Goal: Task Accomplishment & Management: Complete application form

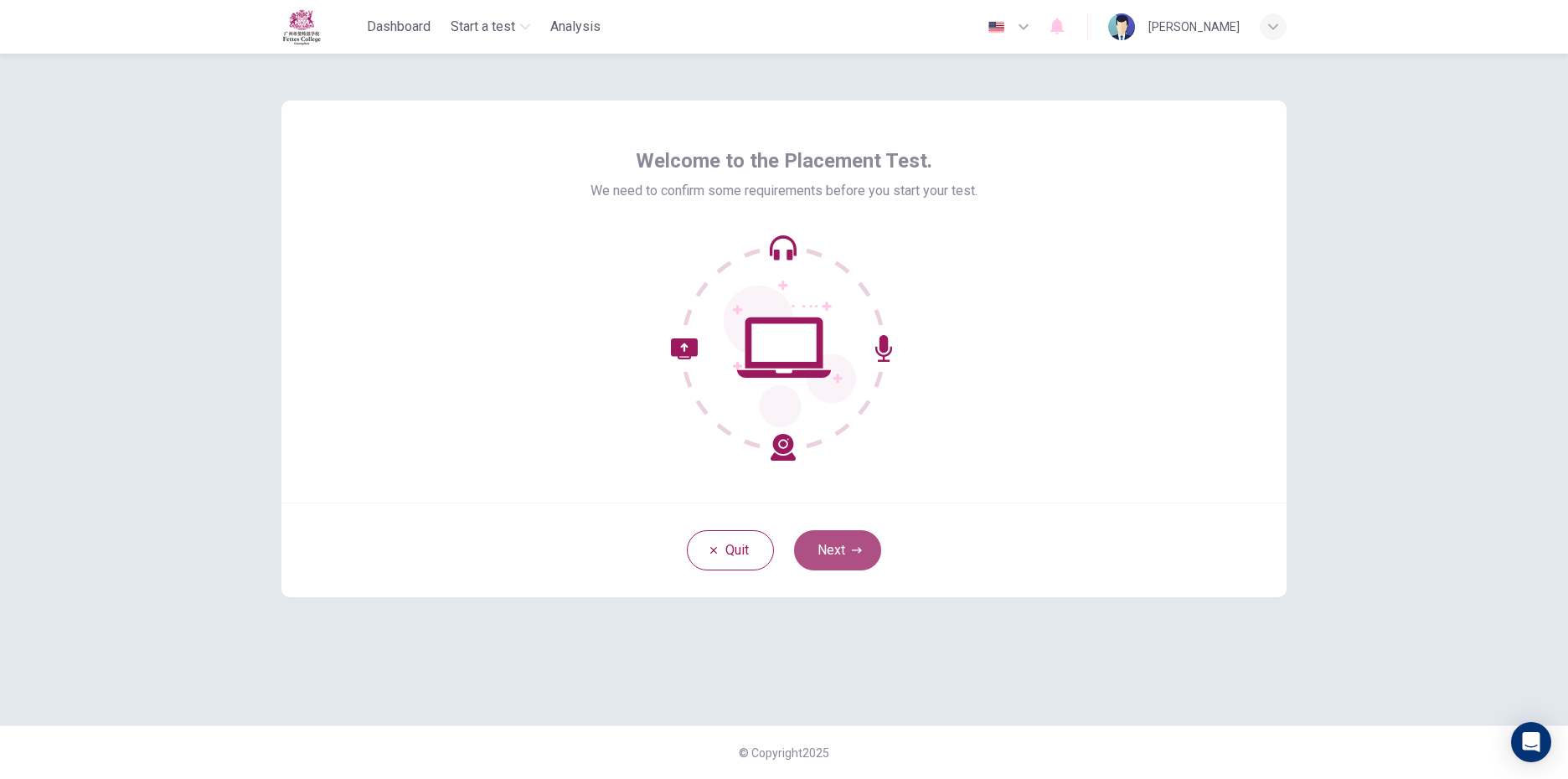
click at [812, 531] on button "Next" at bounding box center [838, 549] width 87 height 40
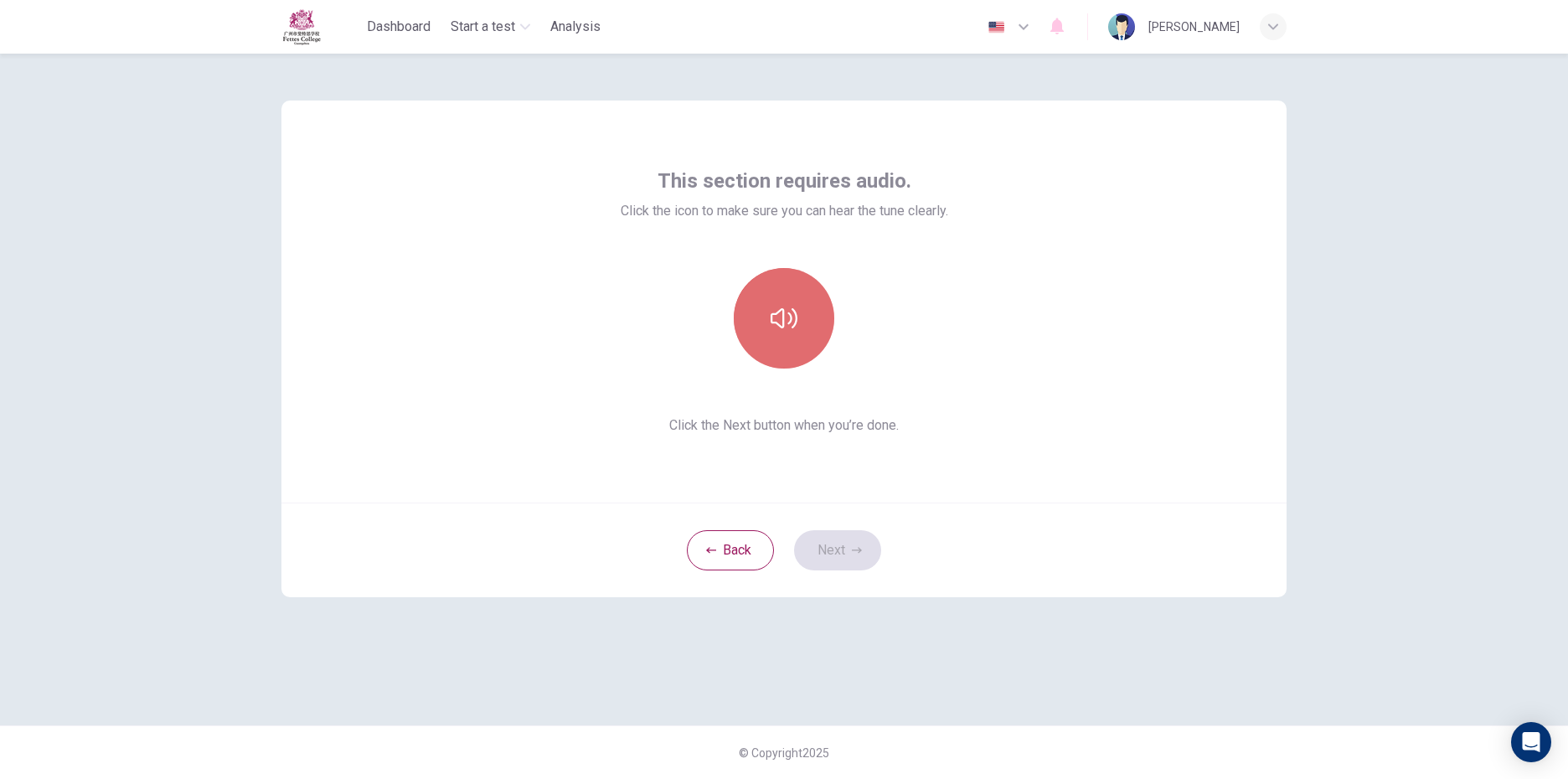
click at [778, 325] on icon "button" at bounding box center [784, 318] width 27 height 27
click at [801, 337] on button "button" at bounding box center [784, 318] width 101 height 101
click at [810, 310] on button "button" at bounding box center [784, 318] width 101 height 101
click at [788, 324] on icon "button" at bounding box center [784, 318] width 27 height 20
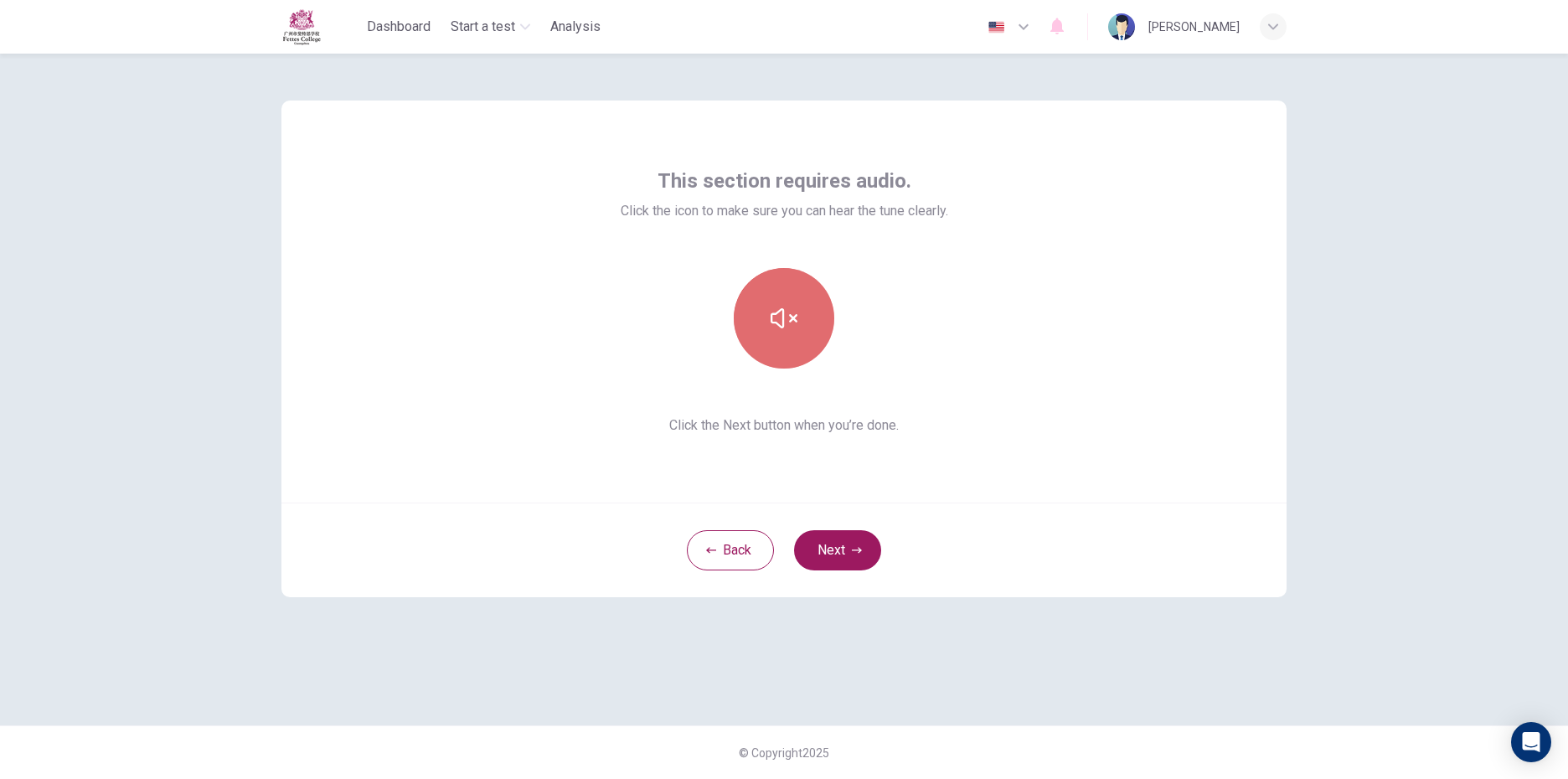
click at [803, 338] on button "button" at bounding box center [784, 318] width 101 height 101
click at [830, 543] on button "Next" at bounding box center [838, 549] width 87 height 40
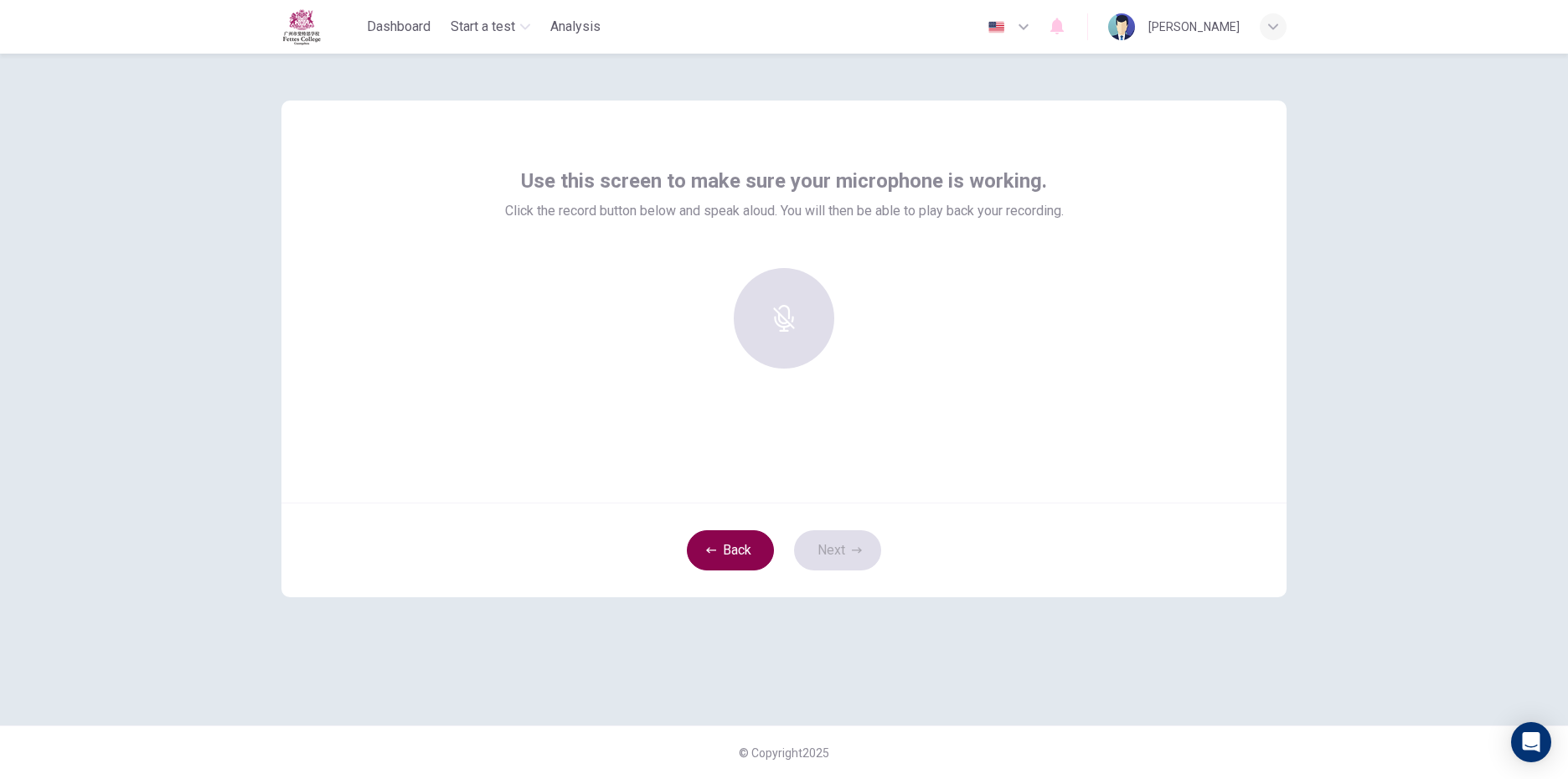
click at [750, 552] on button "Back" at bounding box center [730, 549] width 87 height 40
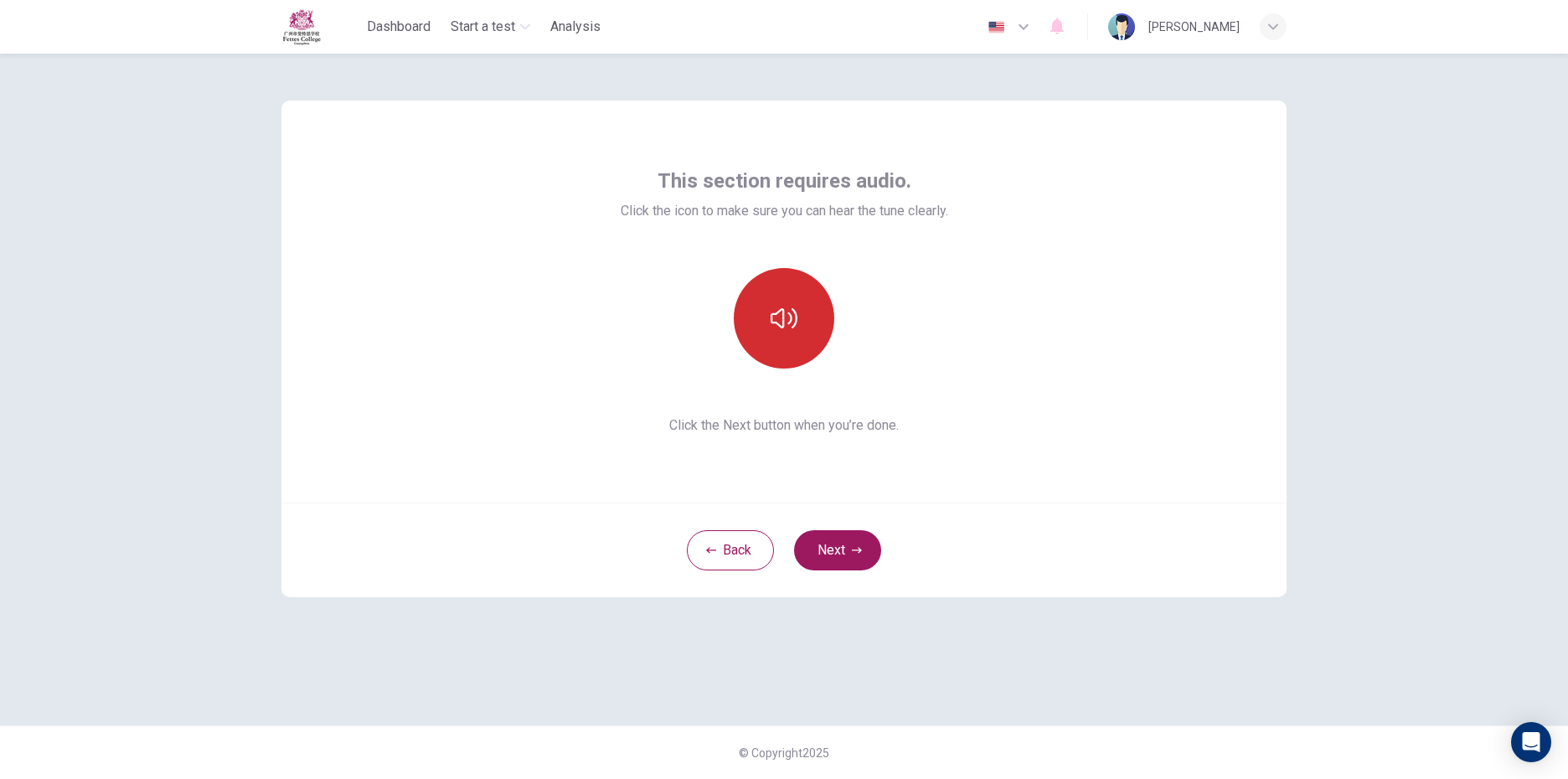
click at [760, 342] on button "button" at bounding box center [784, 318] width 101 height 101
click at [764, 346] on button "button" at bounding box center [784, 318] width 101 height 101
click at [771, 321] on icon "button" at bounding box center [784, 318] width 27 height 20
click at [817, 541] on button "Next" at bounding box center [838, 549] width 87 height 40
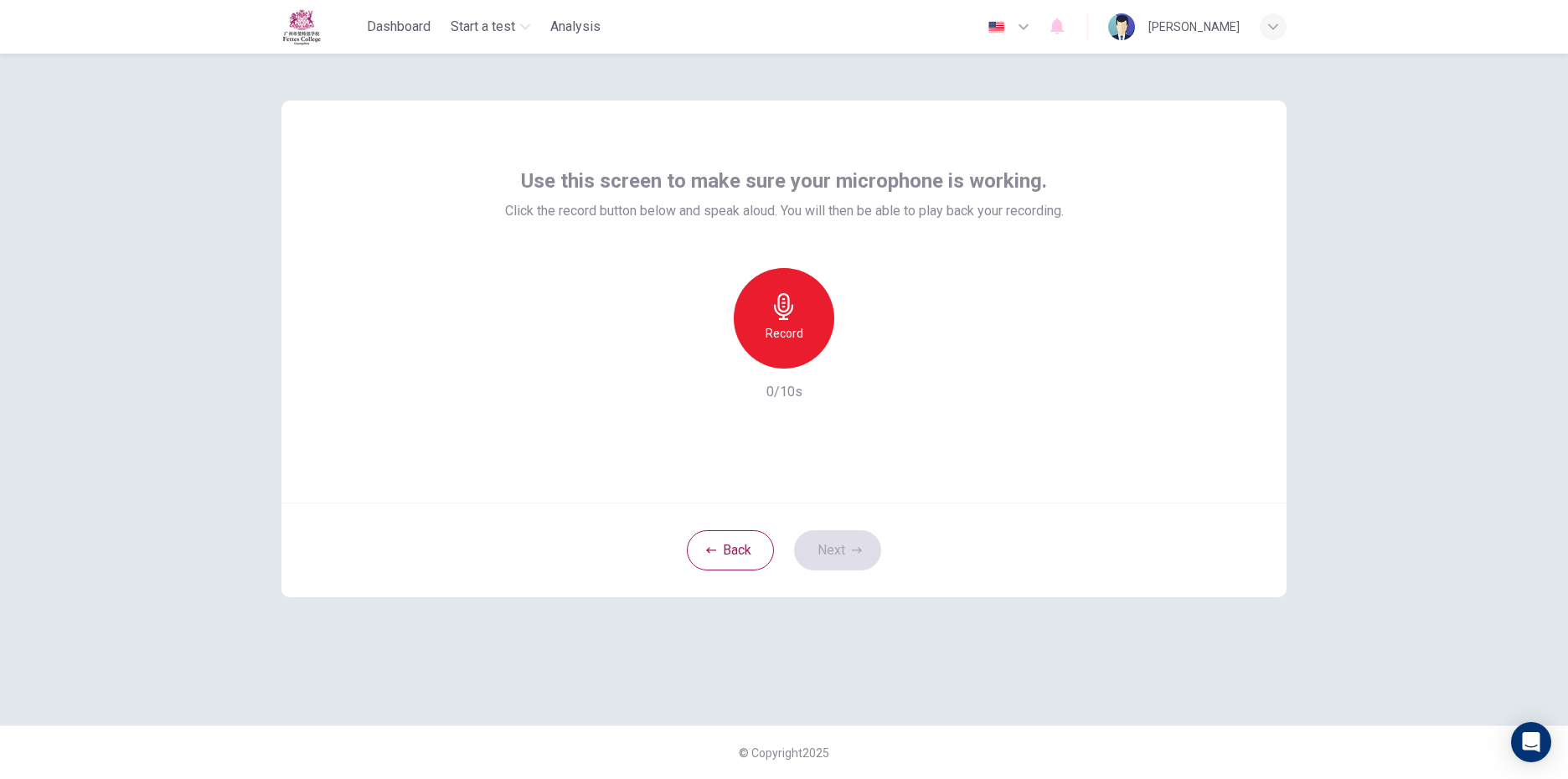
click at [781, 340] on h6 "Record" at bounding box center [784, 333] width 38 height 20
click at [791, 328] on h6 "Stop" at bounding box center [784, 333] width 25 height 20
click at [856, 347] on icon "button" at bounding box center [860, 355] width 17 height 17
click at [835, 538] on button "Next" at bounding box center [838, 549] width 87 height 40
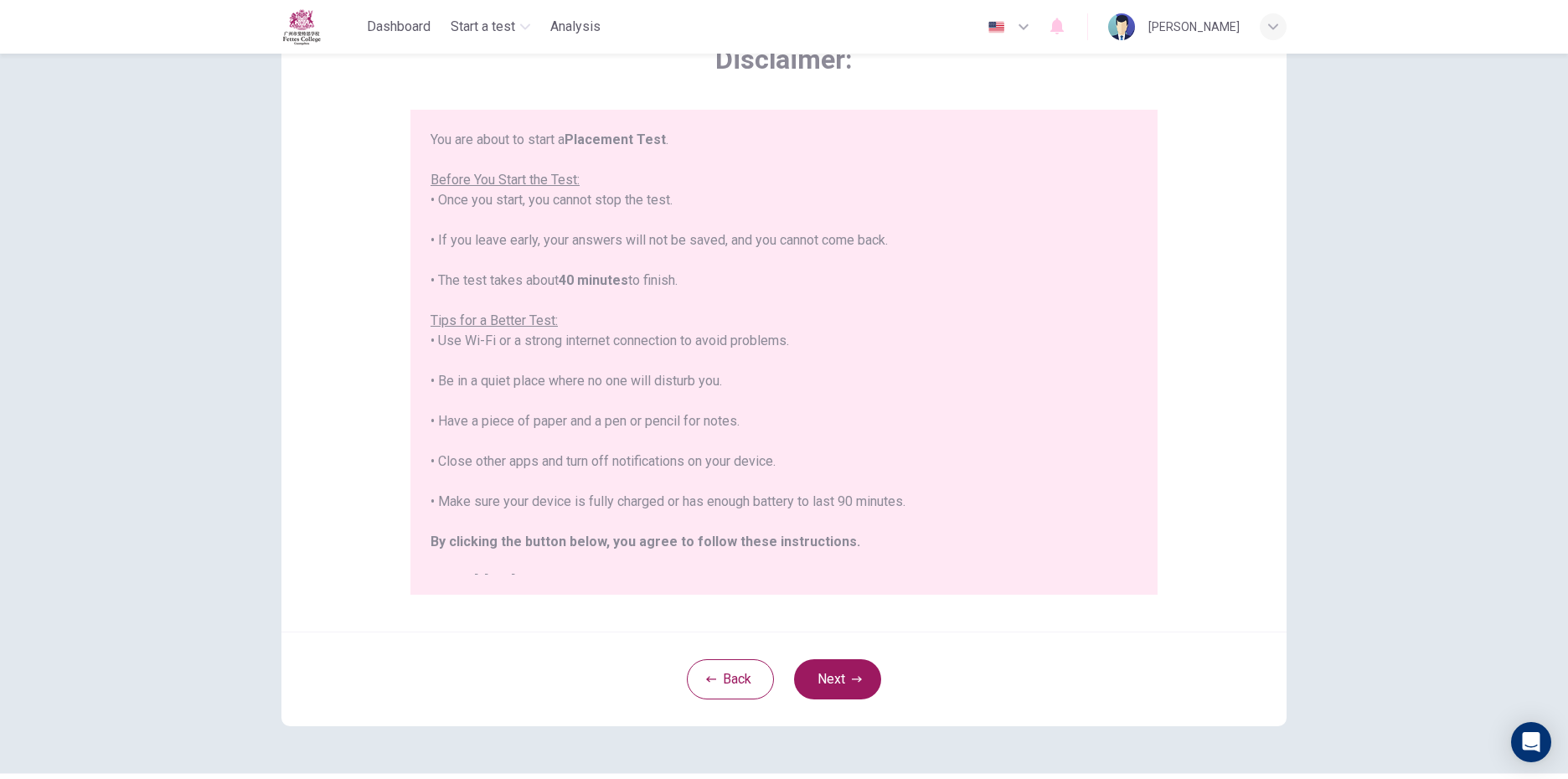
scroll to position [152, 0]
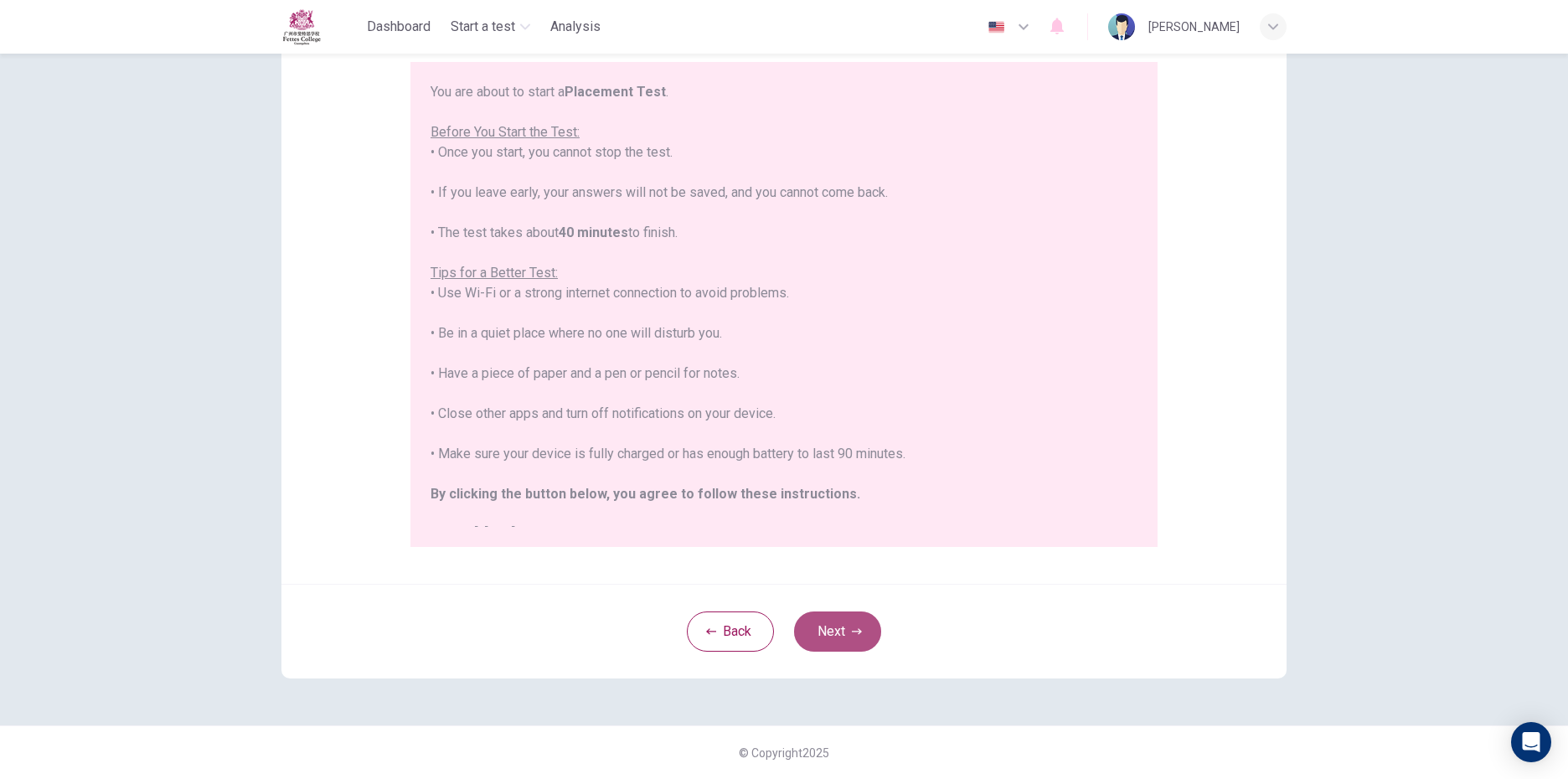
click at [818, 624] on button "Next" at bounding box center [838, 630] width 87 height 40
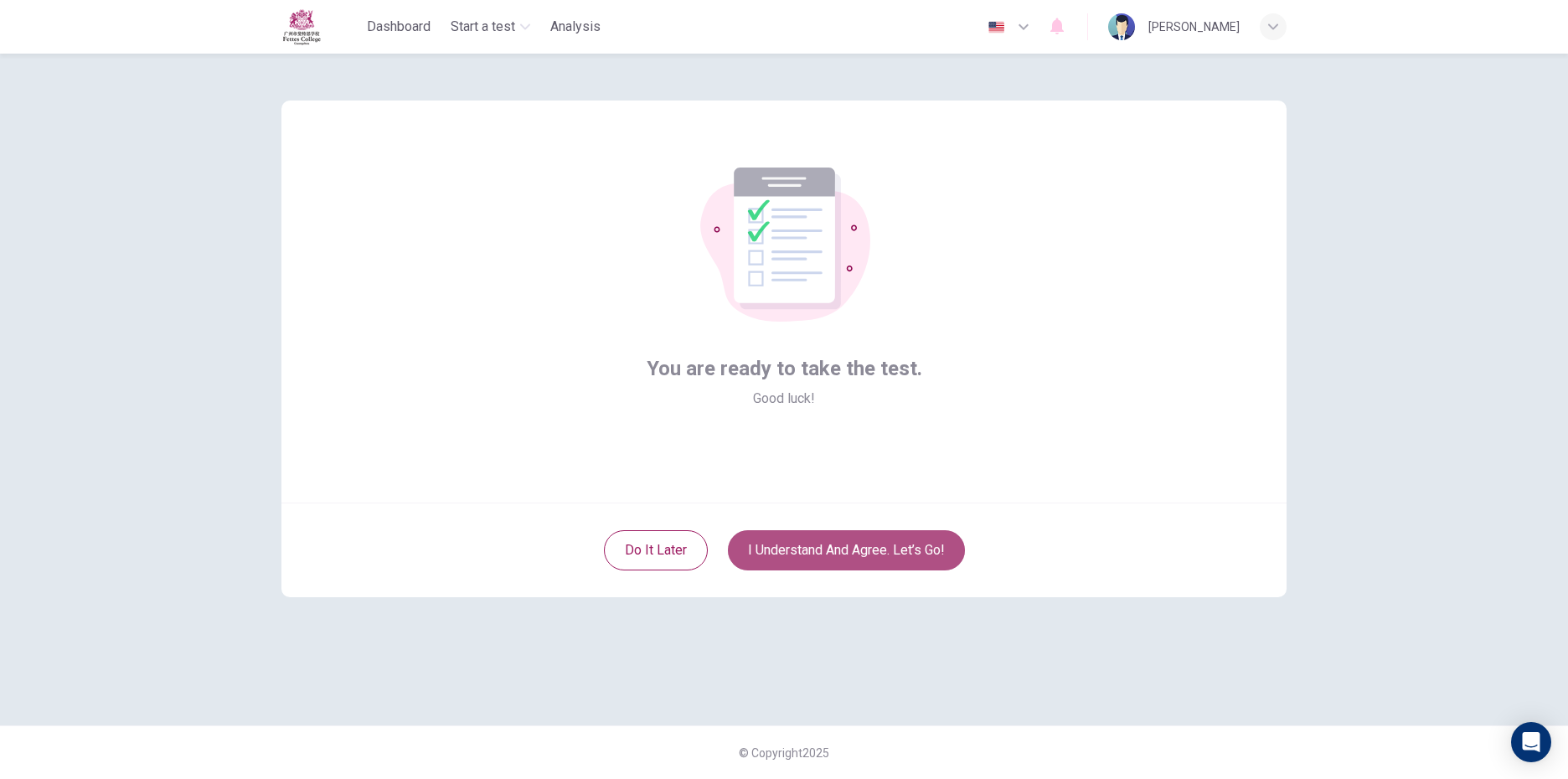
click at [839, 557] on button "I understand and agree. Let’s go!" at bounding box center [846, 549] width 237 height 40
click at [845, 540] on button "I understand and agree. Let’s go!" at bounding box center [846, 549] width 237 height 40
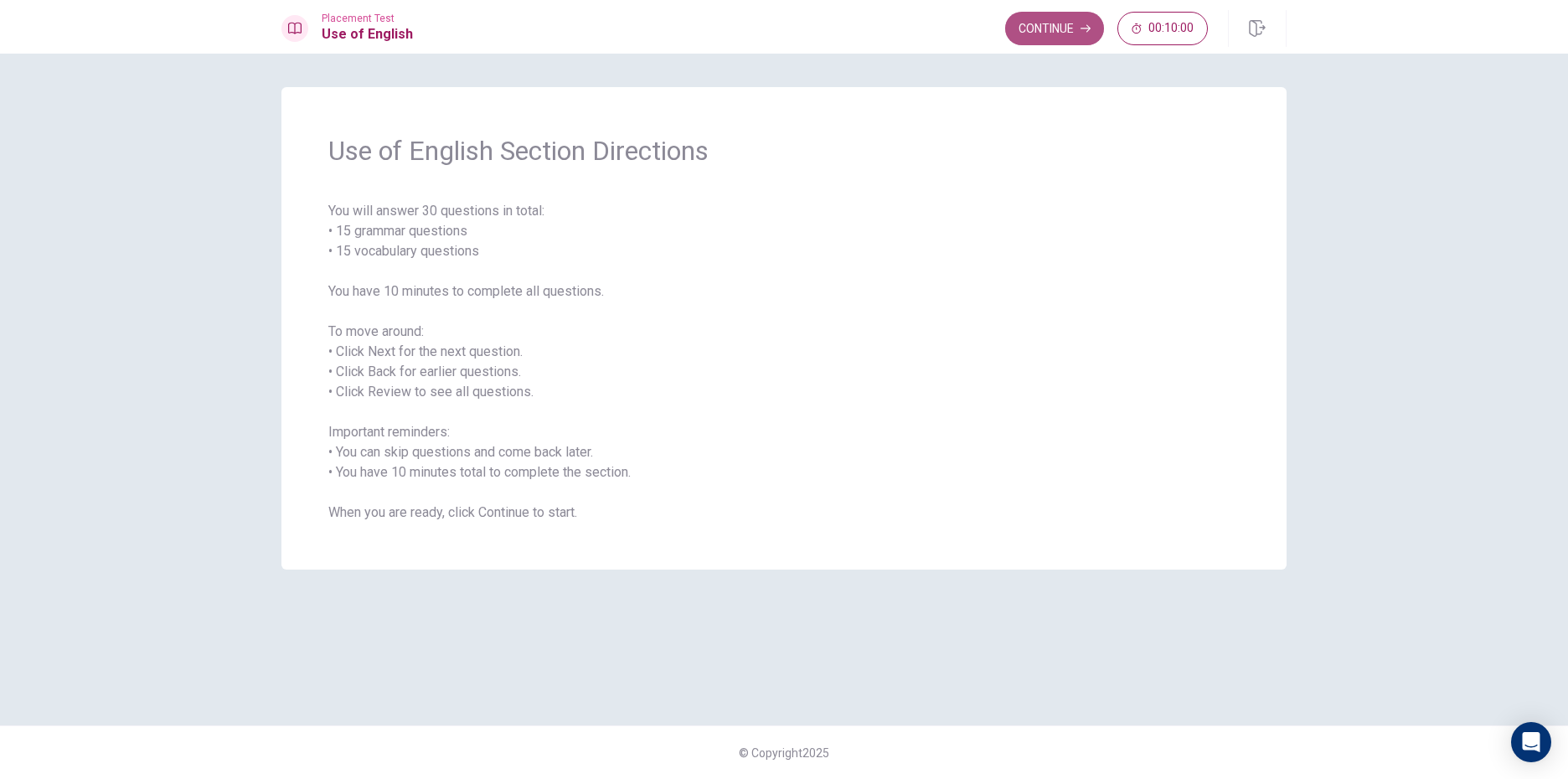
click at [1083, 11] on button "Continue" at bounding box center [1054, 28] width 99 height 34
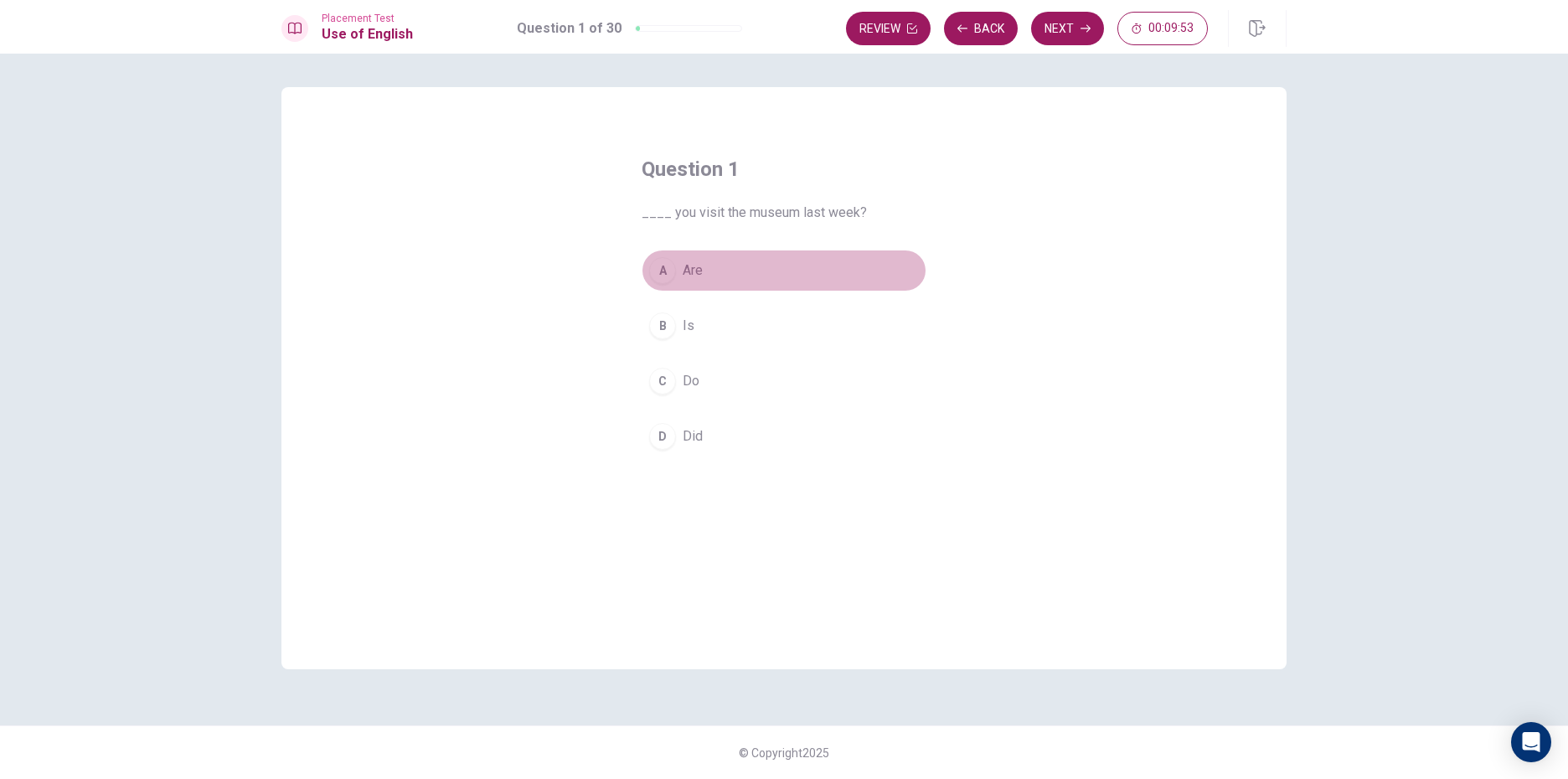
click at [656, 271] on div "A" at bounding box center [662, 271] width 27 height 27
click at [1049, 21] on button "Next" at bounding box center [1067, 28] width 73 height 34
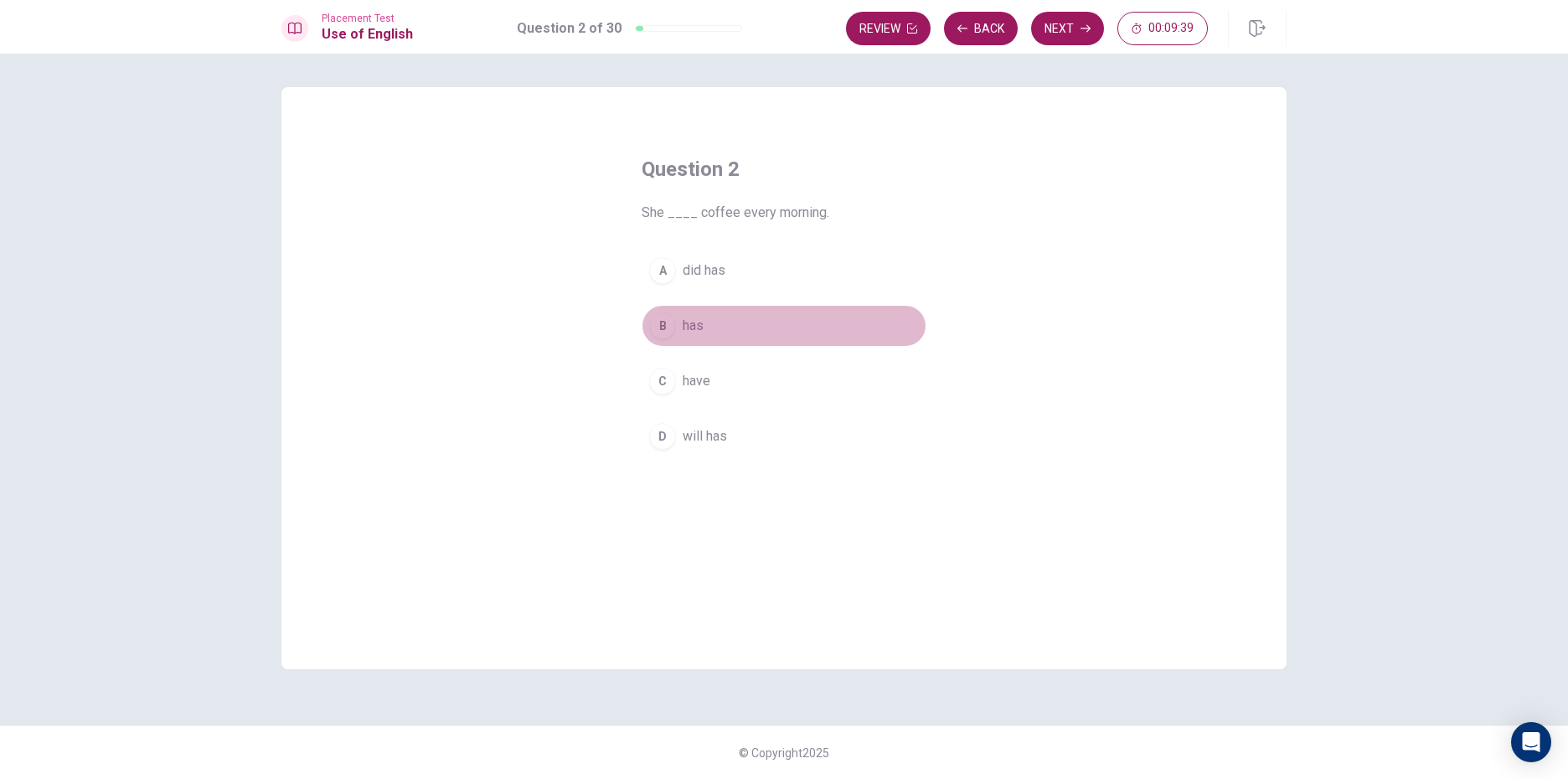
click at [659, 328] on div "B" at bounding box center [662, 325] width 27 height 27
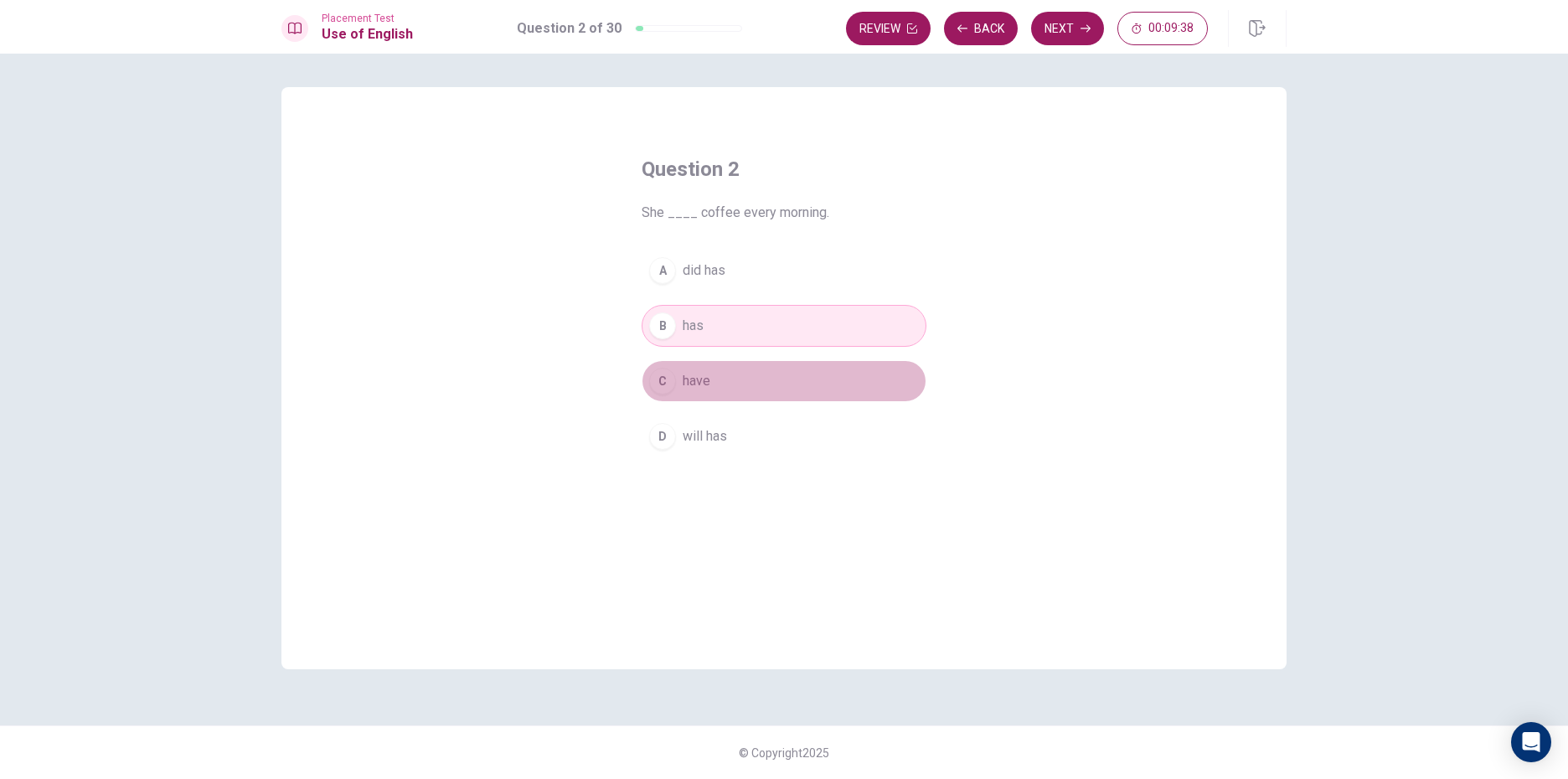
click at [667, 385] on div "C" at bounding box center [662, 381] width 27 height 27
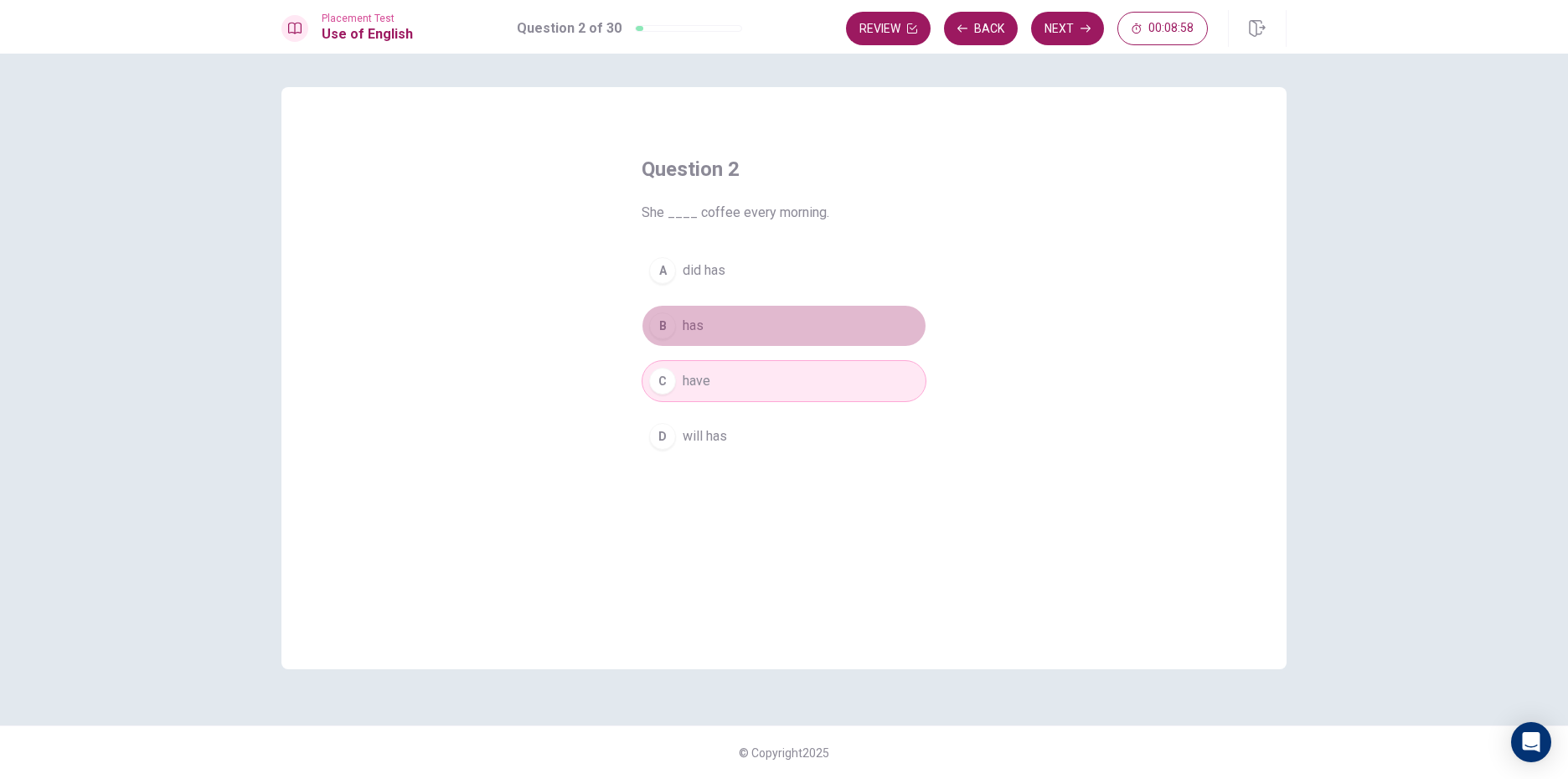
click at [877, 332] on button "B has" at bounding box center [784, 325] width 285 height 42
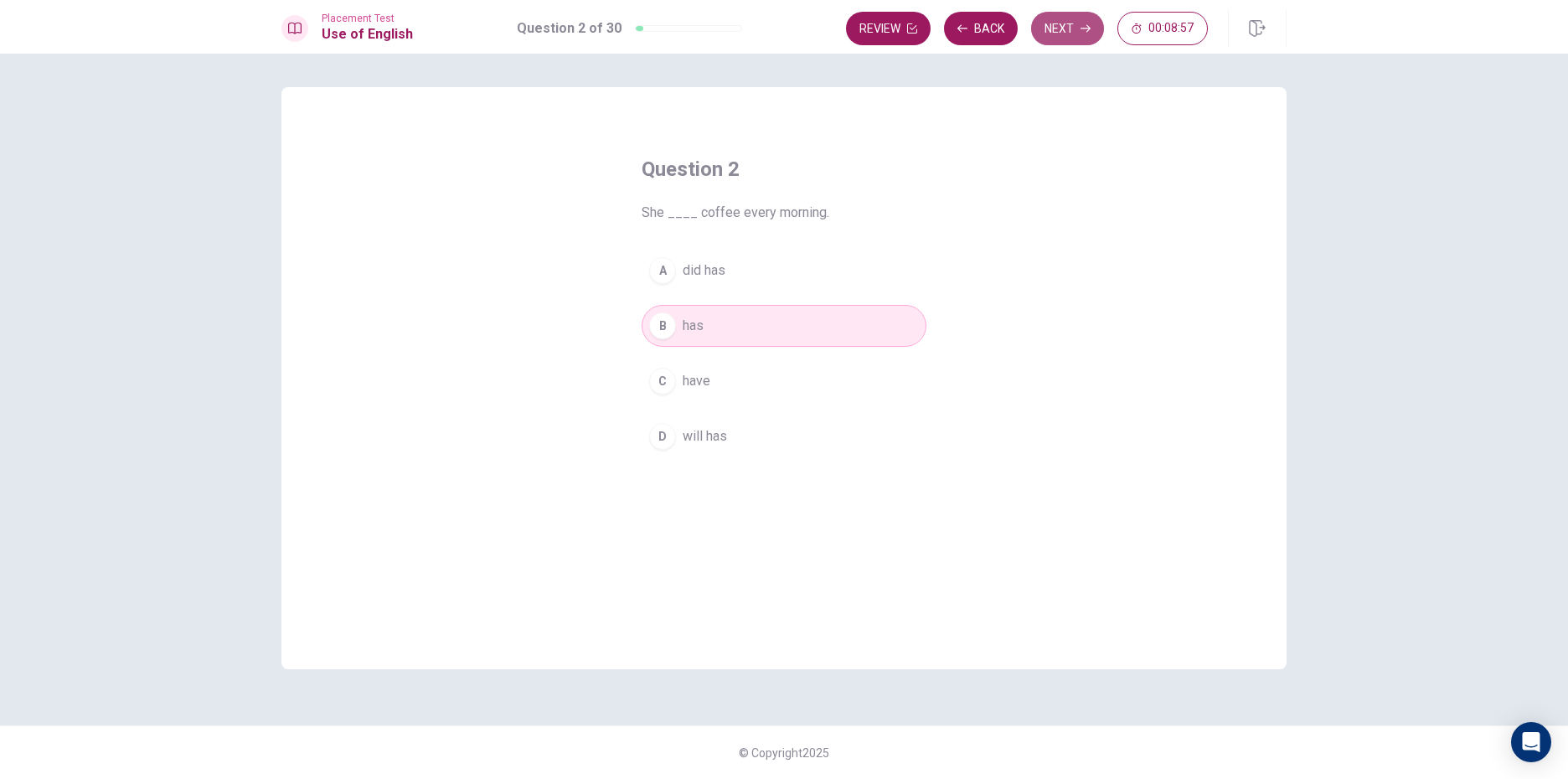
click at [1059, 14] on button "Next" at bounding box center [1067, 28] width 73 height 34
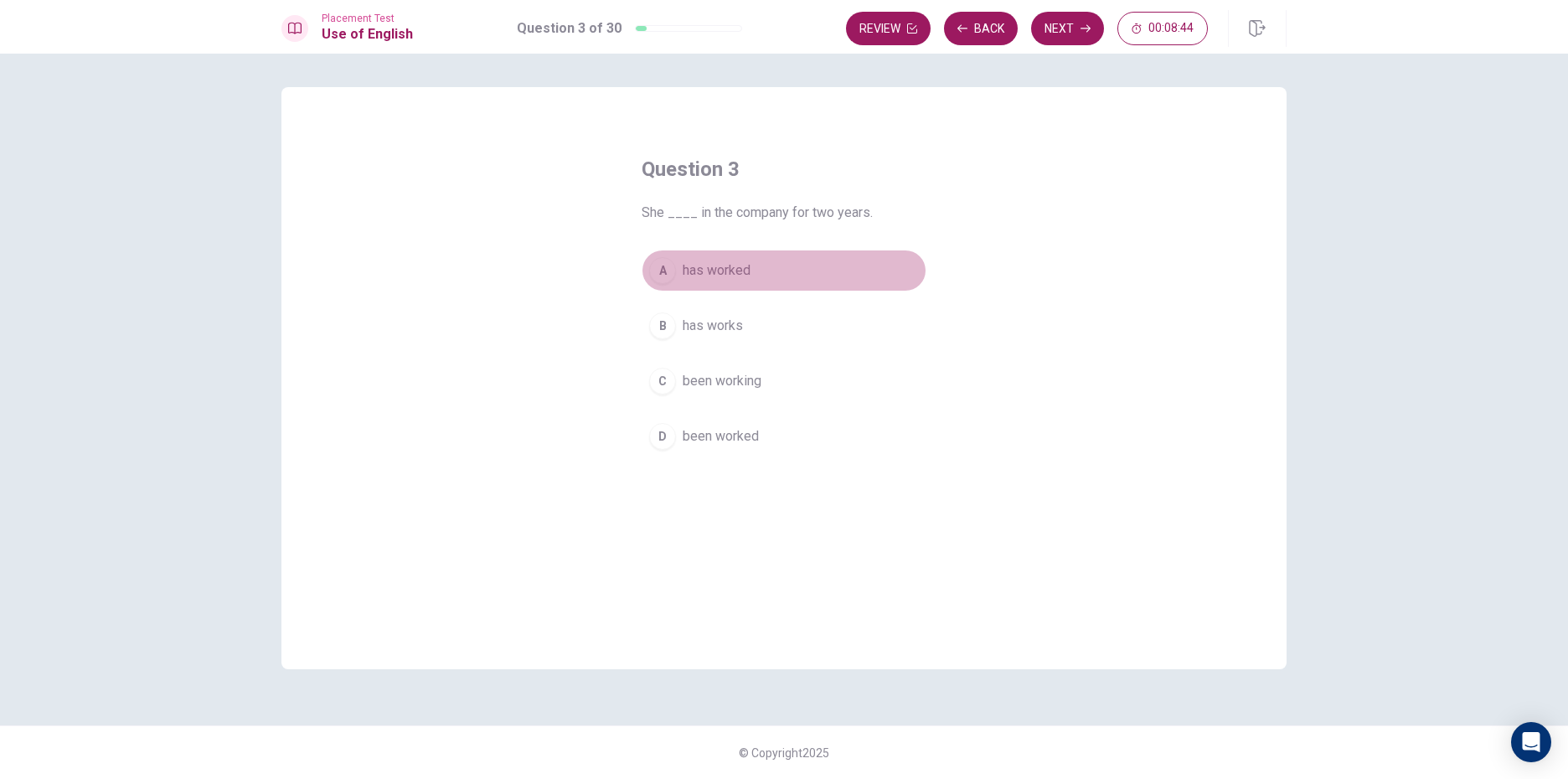
click at [662, 263] on div "A" at bounding box center [662, 271] width 27 height 27
click at [1076, 19] on button "Next" at bounding box center [1067, 28] width 73 height 34
click at [666, 268] on div "A" at bounding box center [662, 271] width 27 height 27
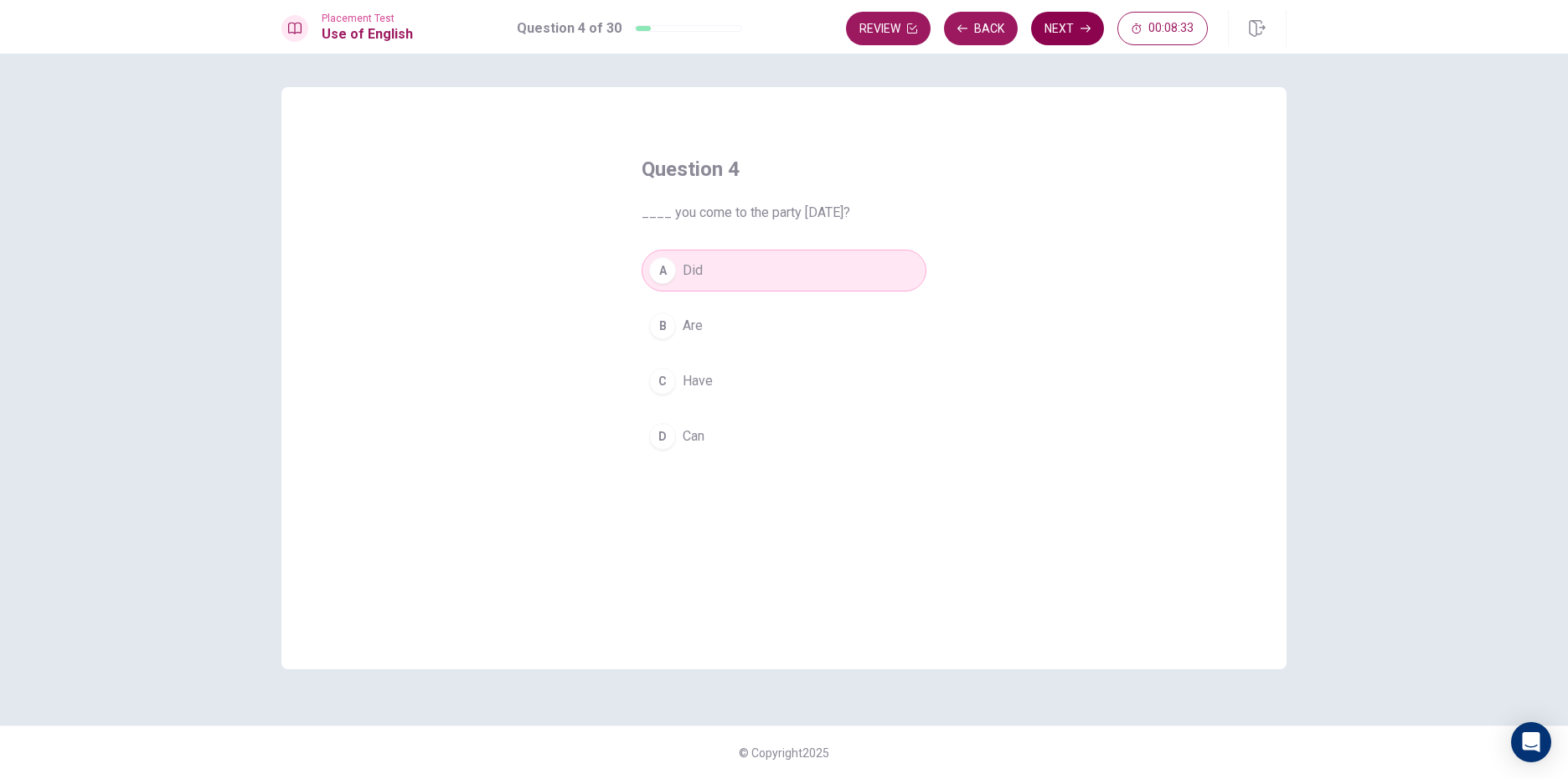
click at [1074, 16] on button "Next" at bounding box center [1067, 28] width 73 height 34
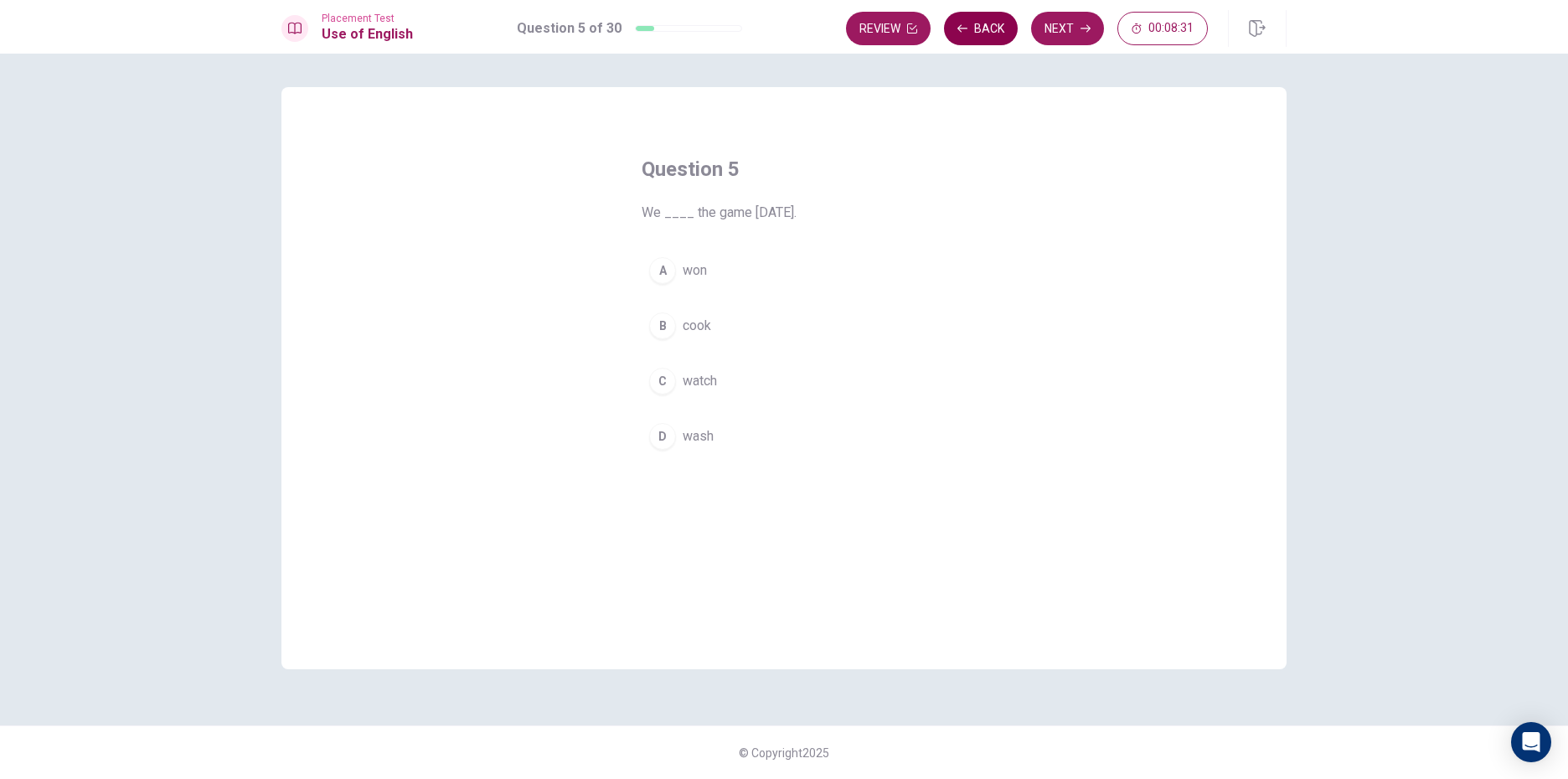
click at [998, 30] on button "Back" at bounding box center [980, 28] width 73 height 34
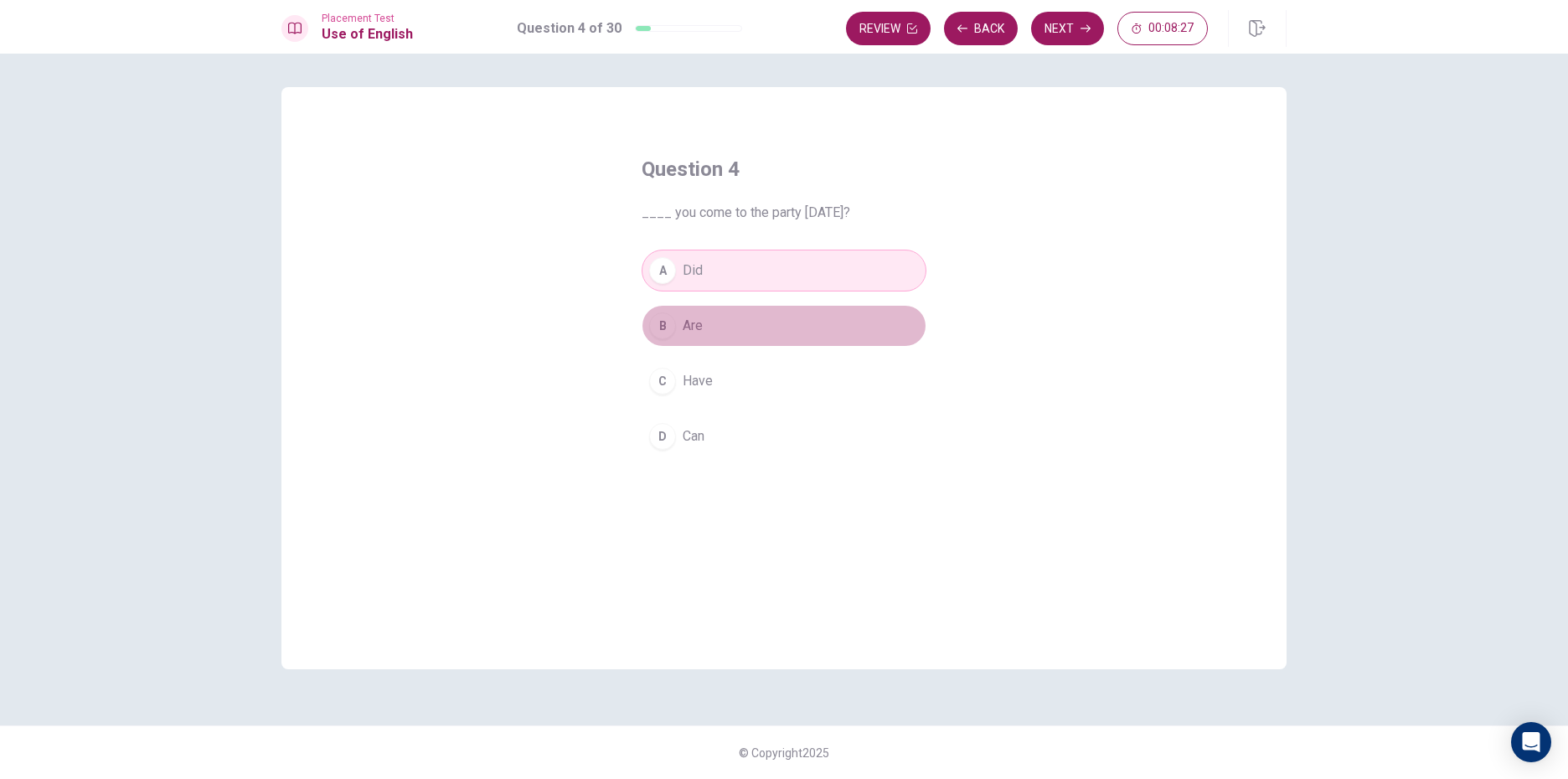
click at [815, 322] on button "B Are" at bounding box center [784, 325] width 285 height 42
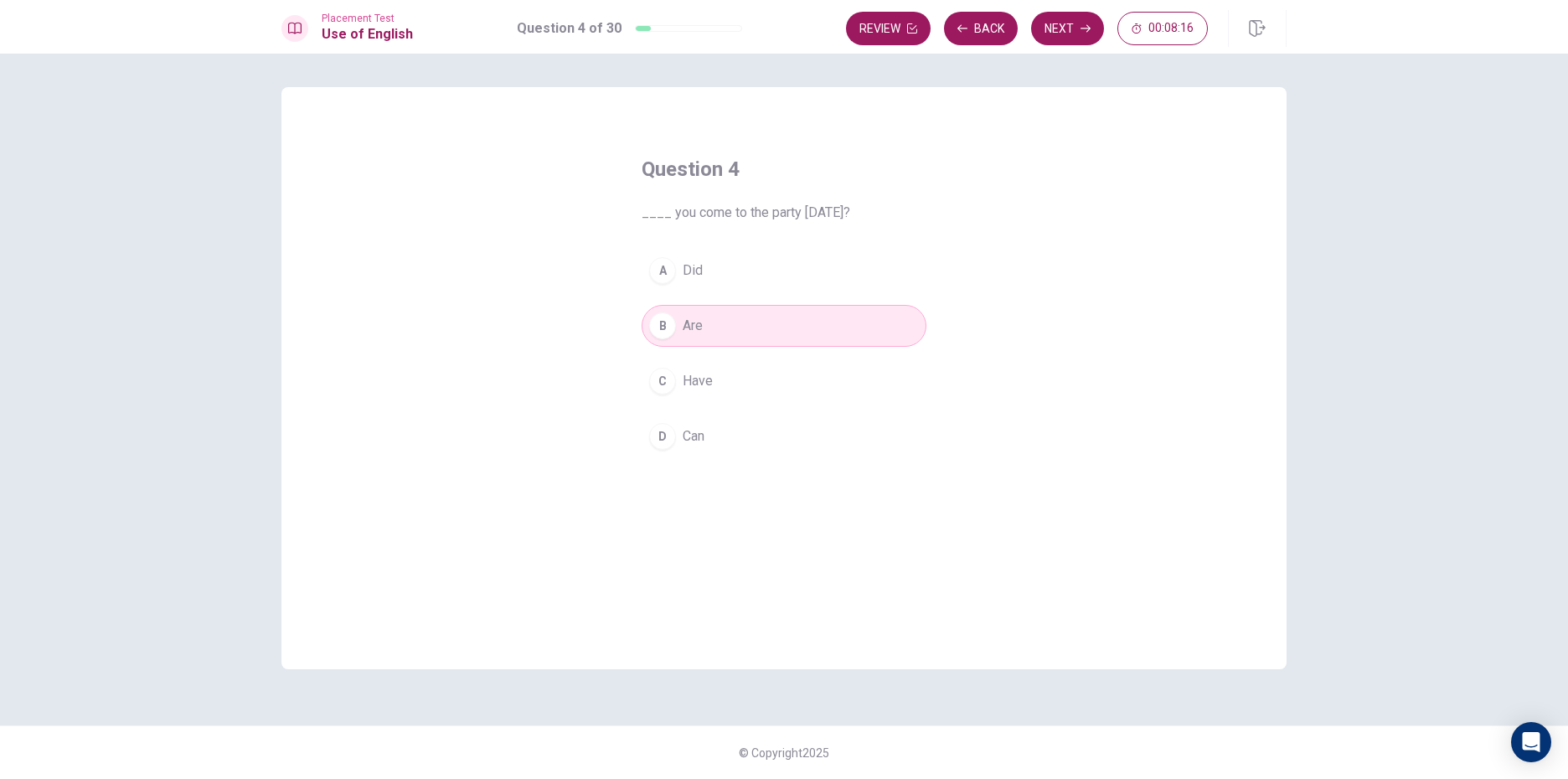
click at [812, 425] on button "D Can" at bounding box center [784, 436] width 285 height 42
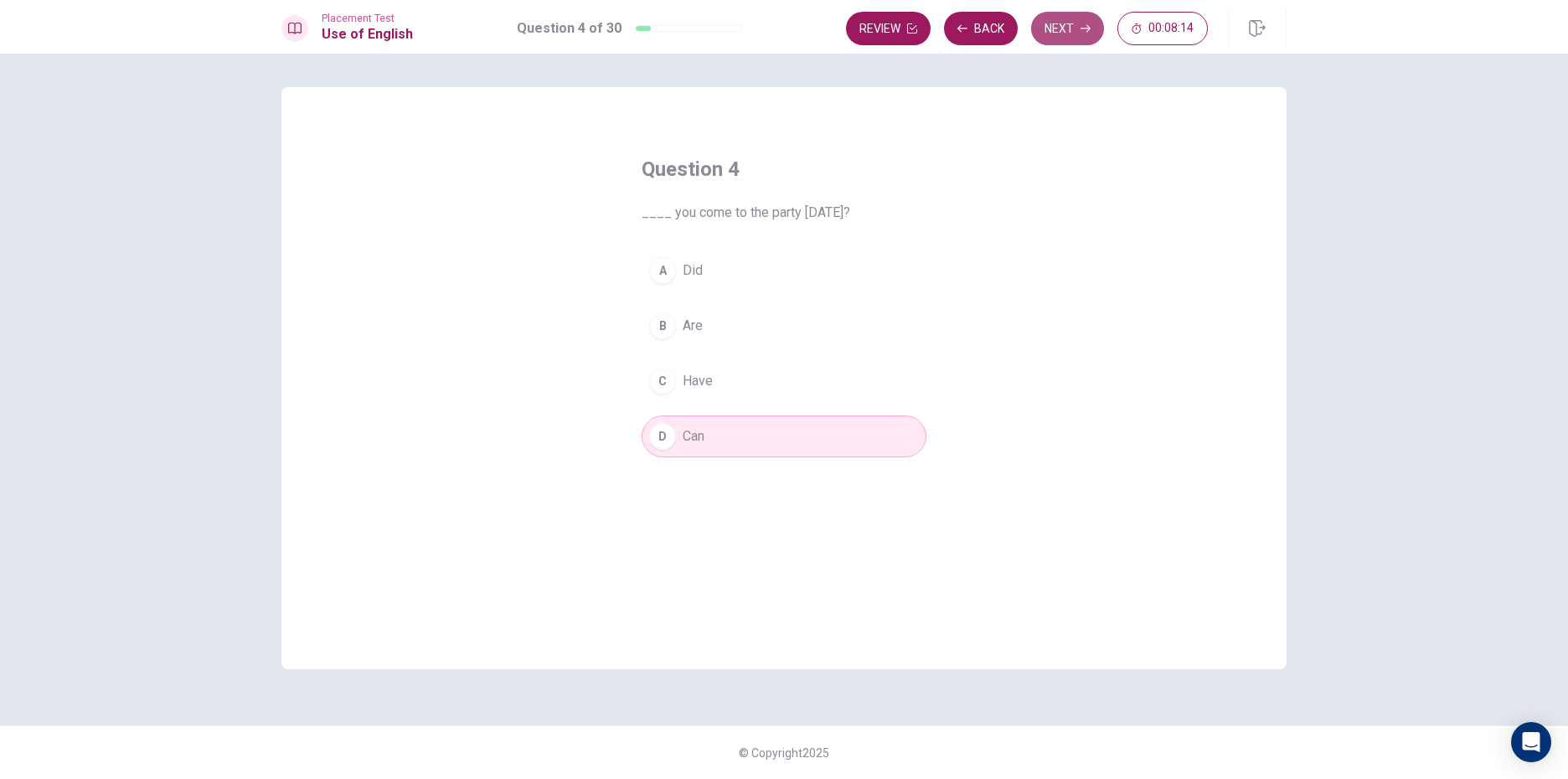
click at [1039, 24] on button "Next" at bounding box center [1067, 28] width 73 height 34
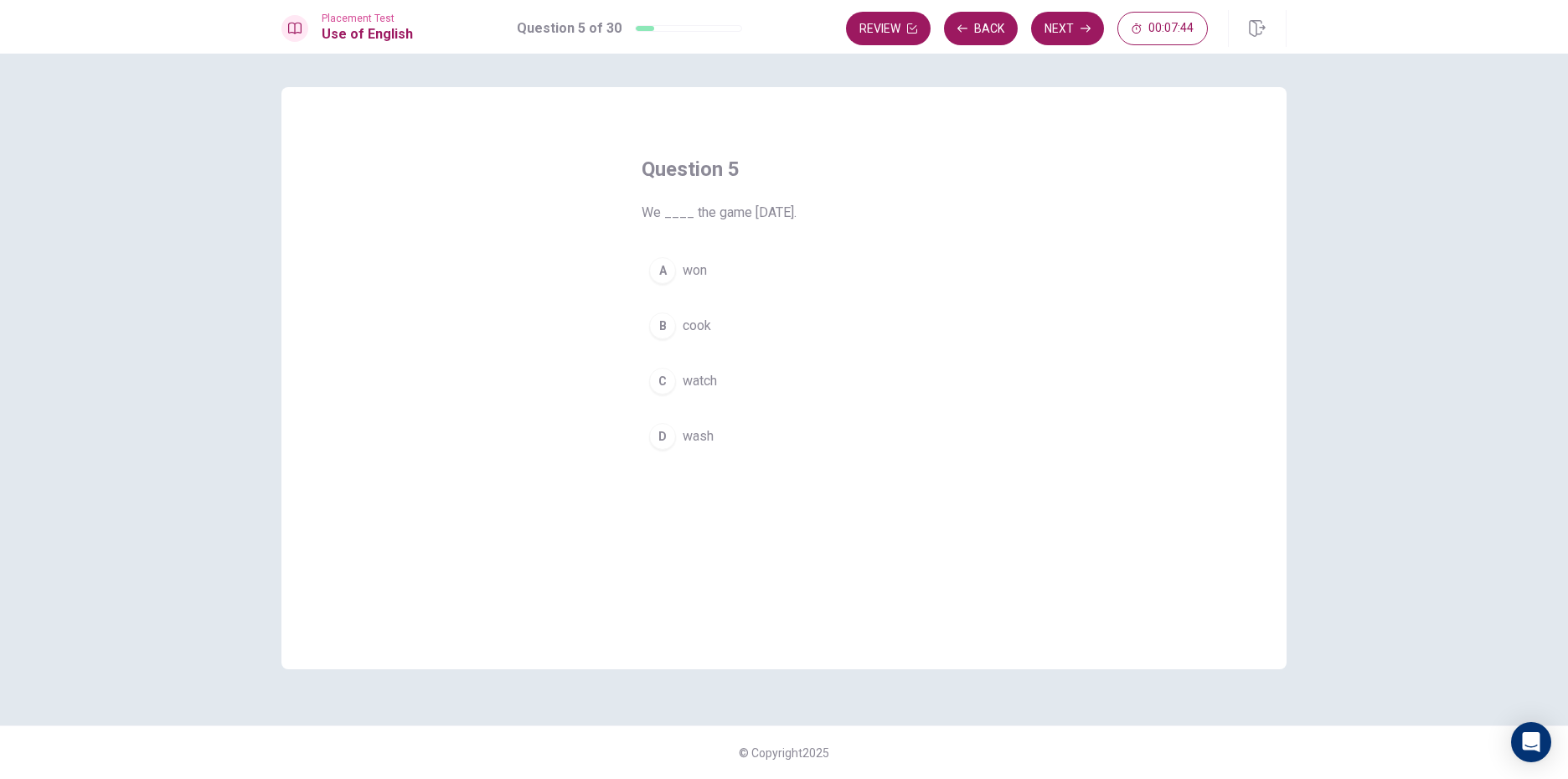
click at [657, 261] on div "A" at bounding box center [662, 271] width 27 height 27
click at [1048, 27] on button "Next" at bounding box center [1067, 28] width 73 height 34
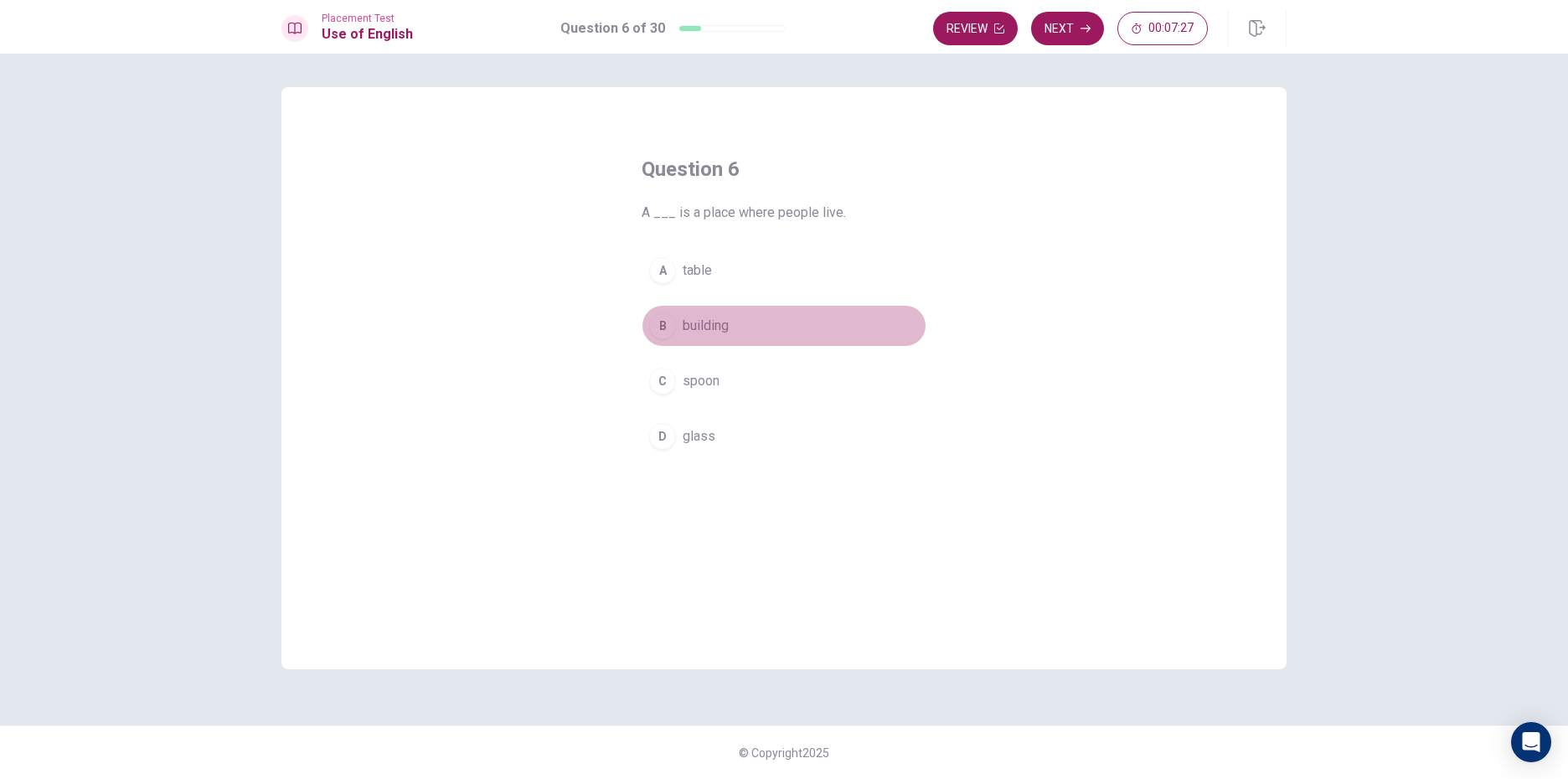
click at [658, 325] on div "B" at bounding box center [662, 325] width 27 height 27
click at [1036, 20] on button "Next" at bounding box center [1067, 28] width 73 height 34
click at [659, 330] on div "B" at bounding box center [662, 325] width 27 height 27
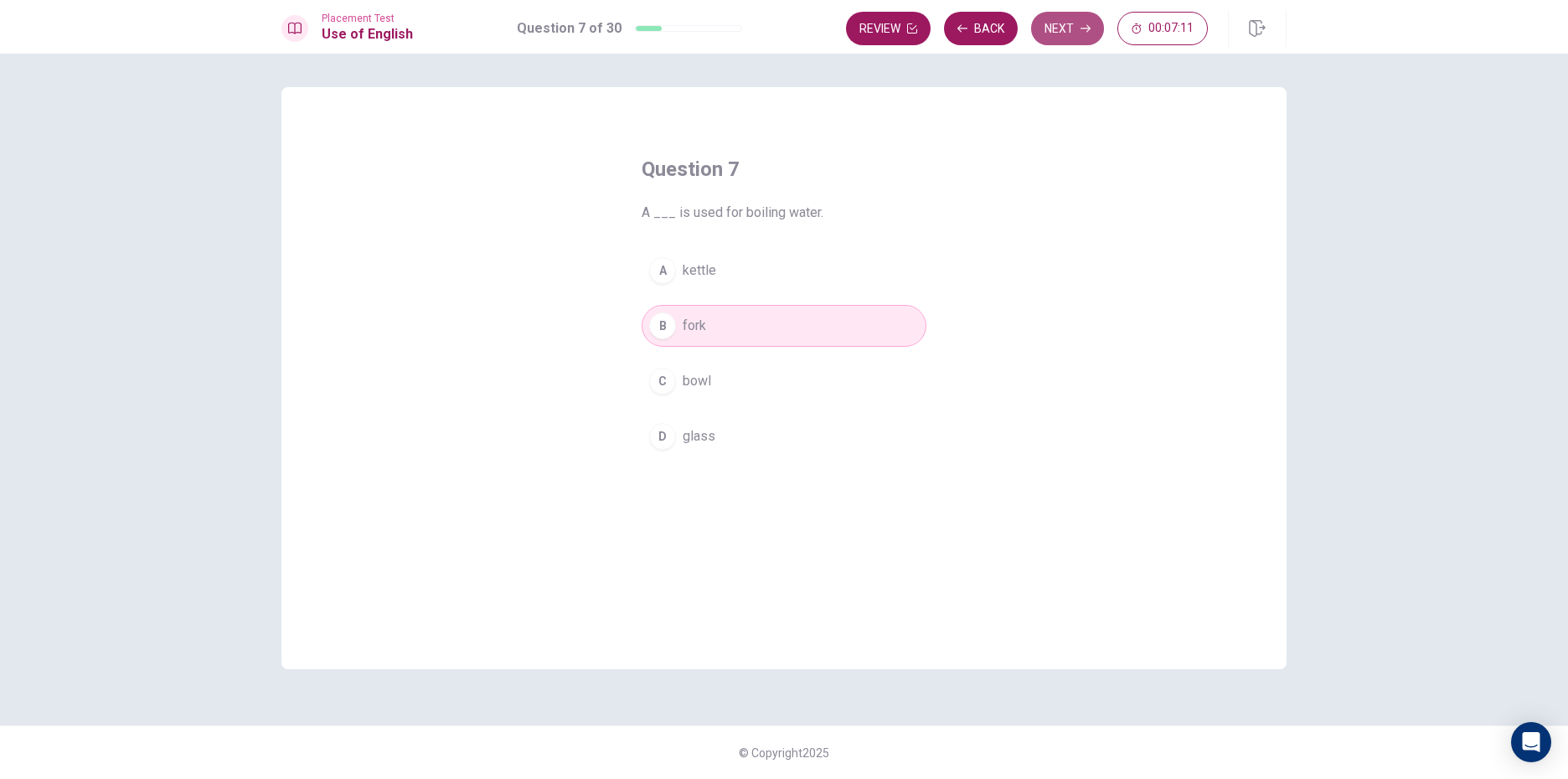
click at [1084, 16] on button "Next" at bounding box center [1067, 28] width 73 height 34
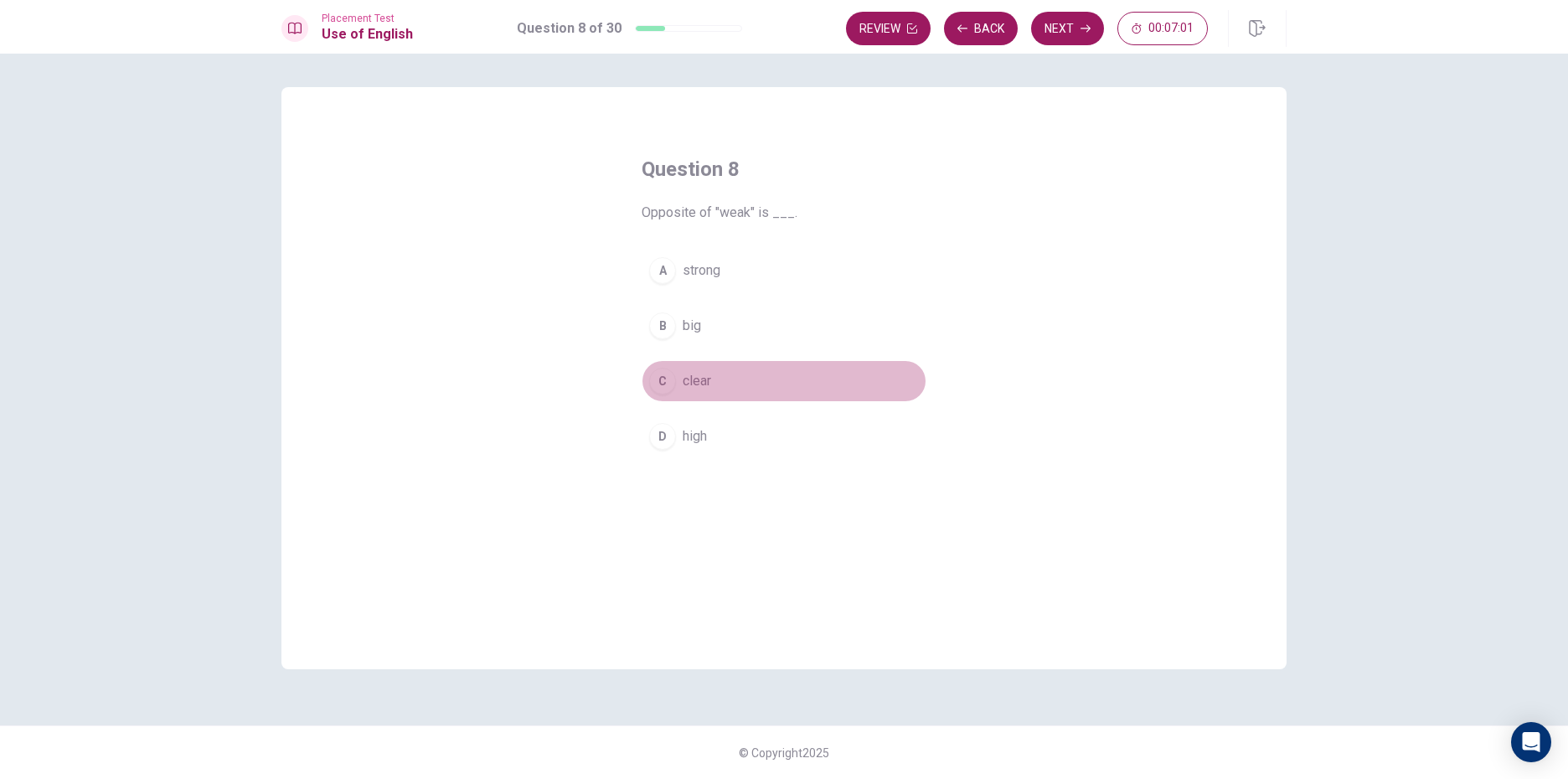
click at [669, 376] on div "C" at bounding box center [662, 381] width 27 height 27
click at [1084, 12] on button "Next" at bounding box center [1067, 28] width 73 height 34
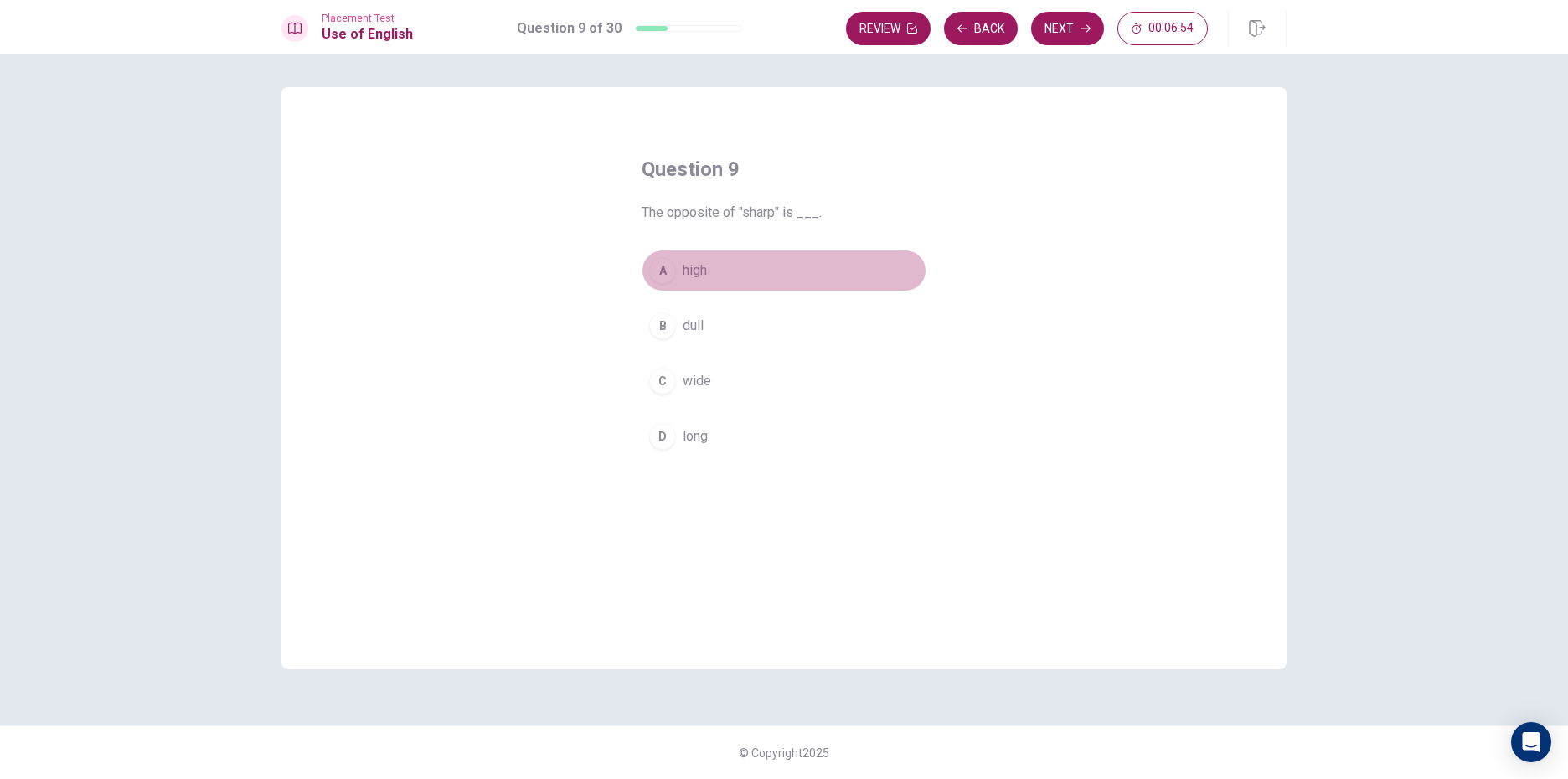
click at [676, 273] on button "A high" at bounding box center [784, 270] width 285 height 42
click at [1062, 20] on button "Next" at bounding box center [1067, 28] width 73 height 34
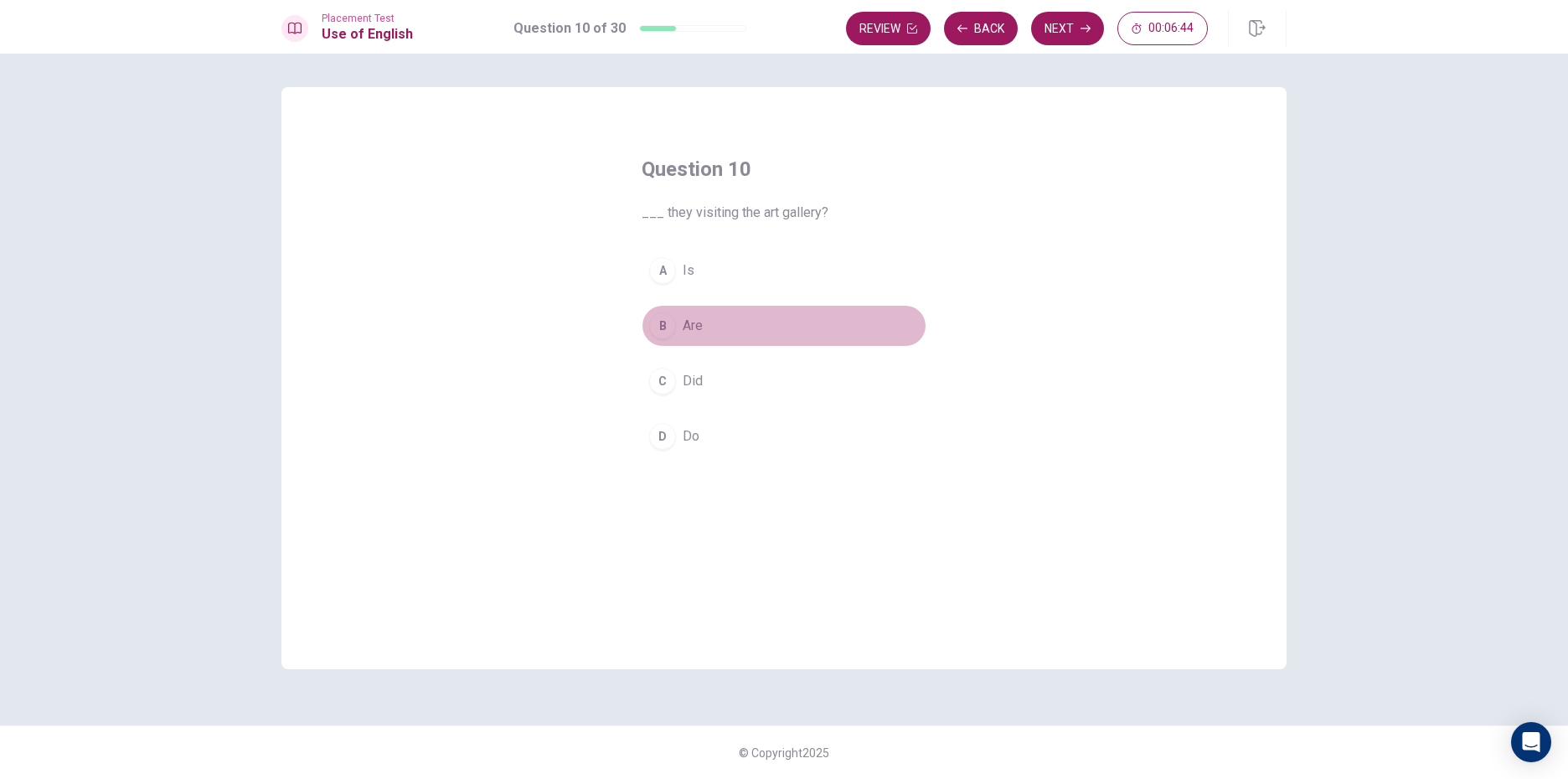
click at [661, 327] on div "B" at bounding box center [662, 325] width 27 height 27
click at [1053, 30] on button "Next" at bounding box center [1067, 28] width 73 height 34
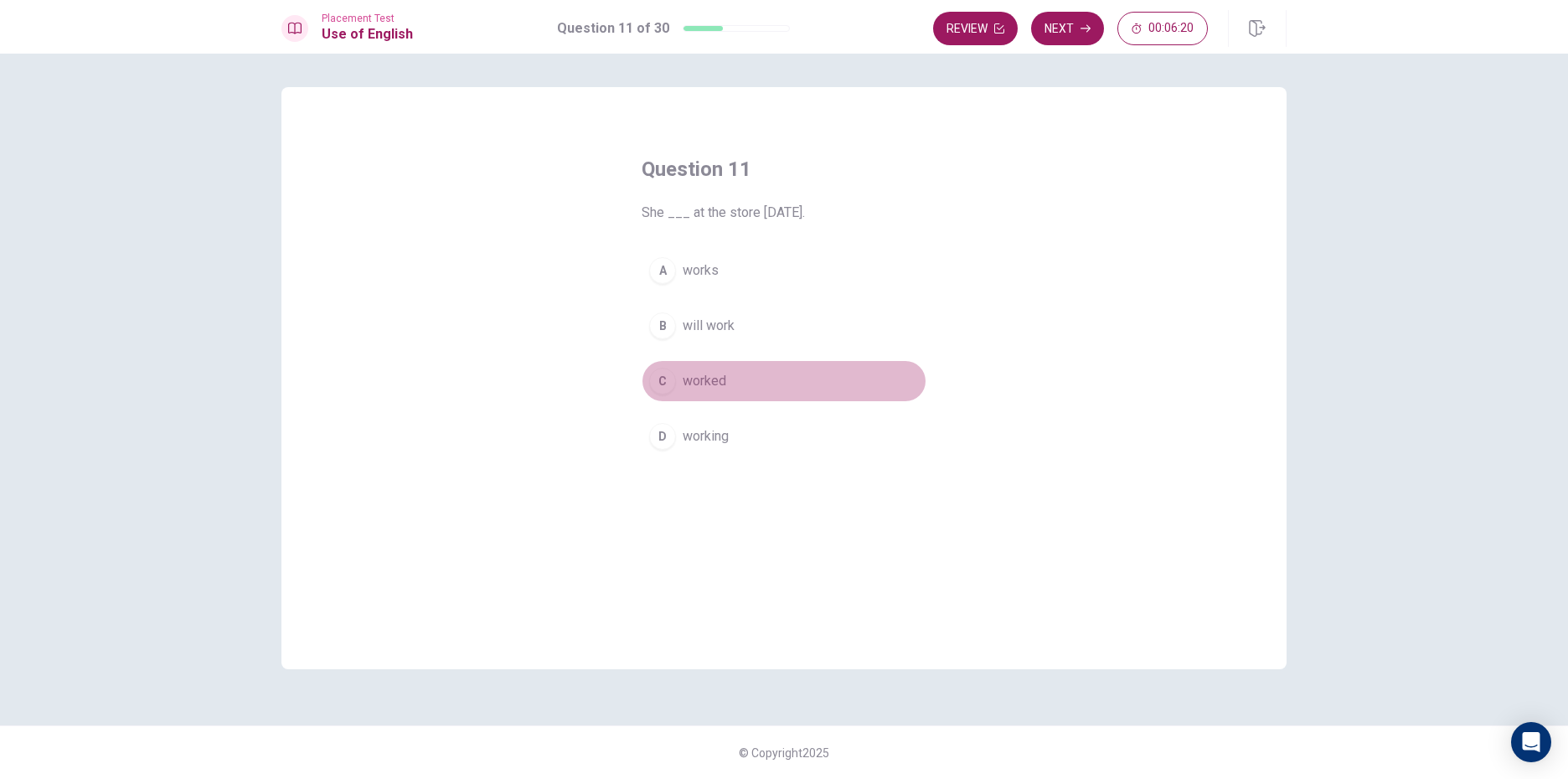
click at [736, 374] on button "C worked" at bounding box center [784, 380] width 285 height 42
click at [1080, 21] on button "Next" at bounding box center [1067, 28] width 73 height 34
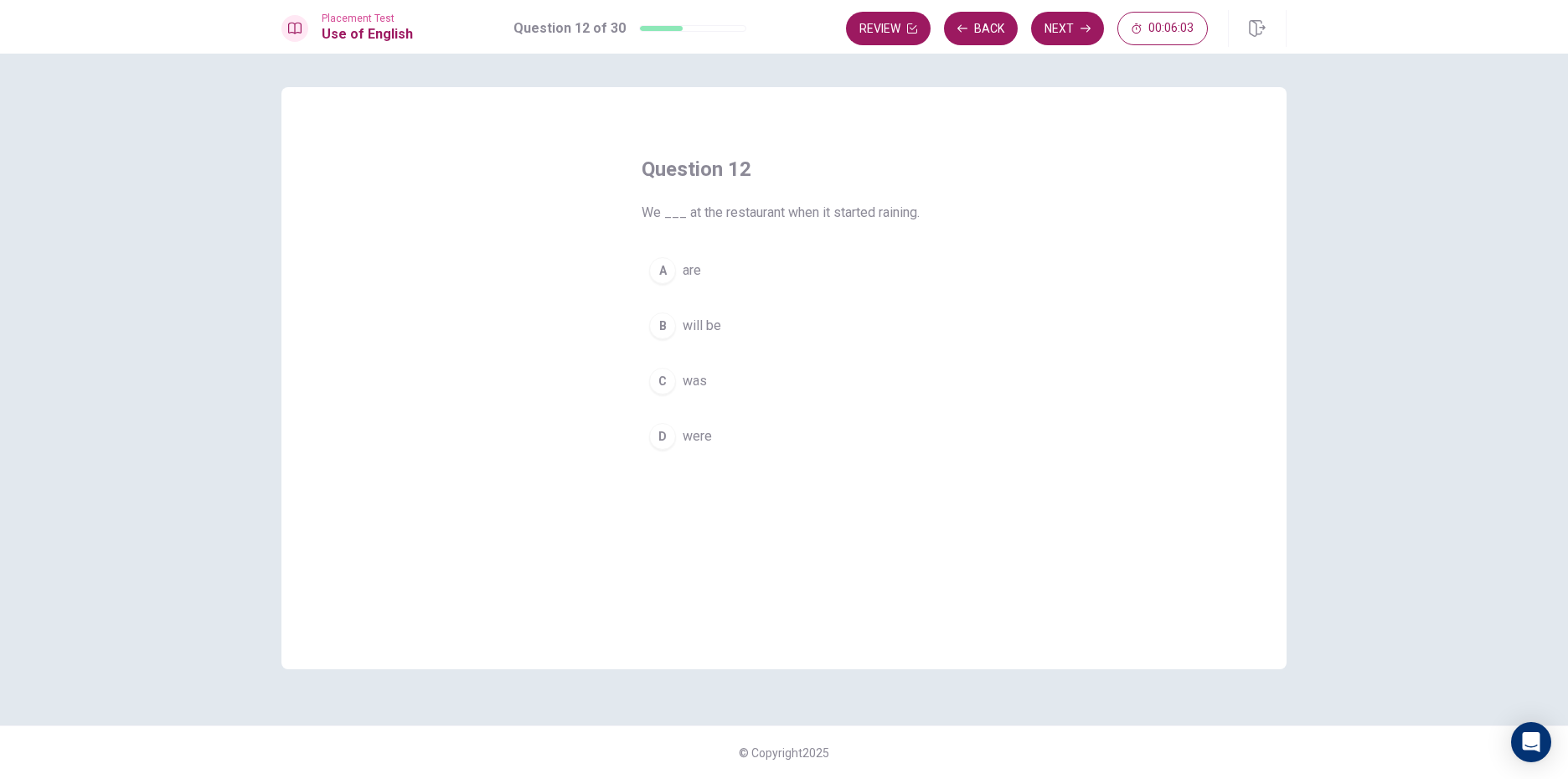
click at [657, 441] on div "D" at bounding box center [662, 436] width 27 height 27
click at [1090, 14] on button "Next" at bounding box center [1067, 28] width 73 height 34
click at [665, 271] on div "A" at bounding box center [662, 271] width 27 height 27
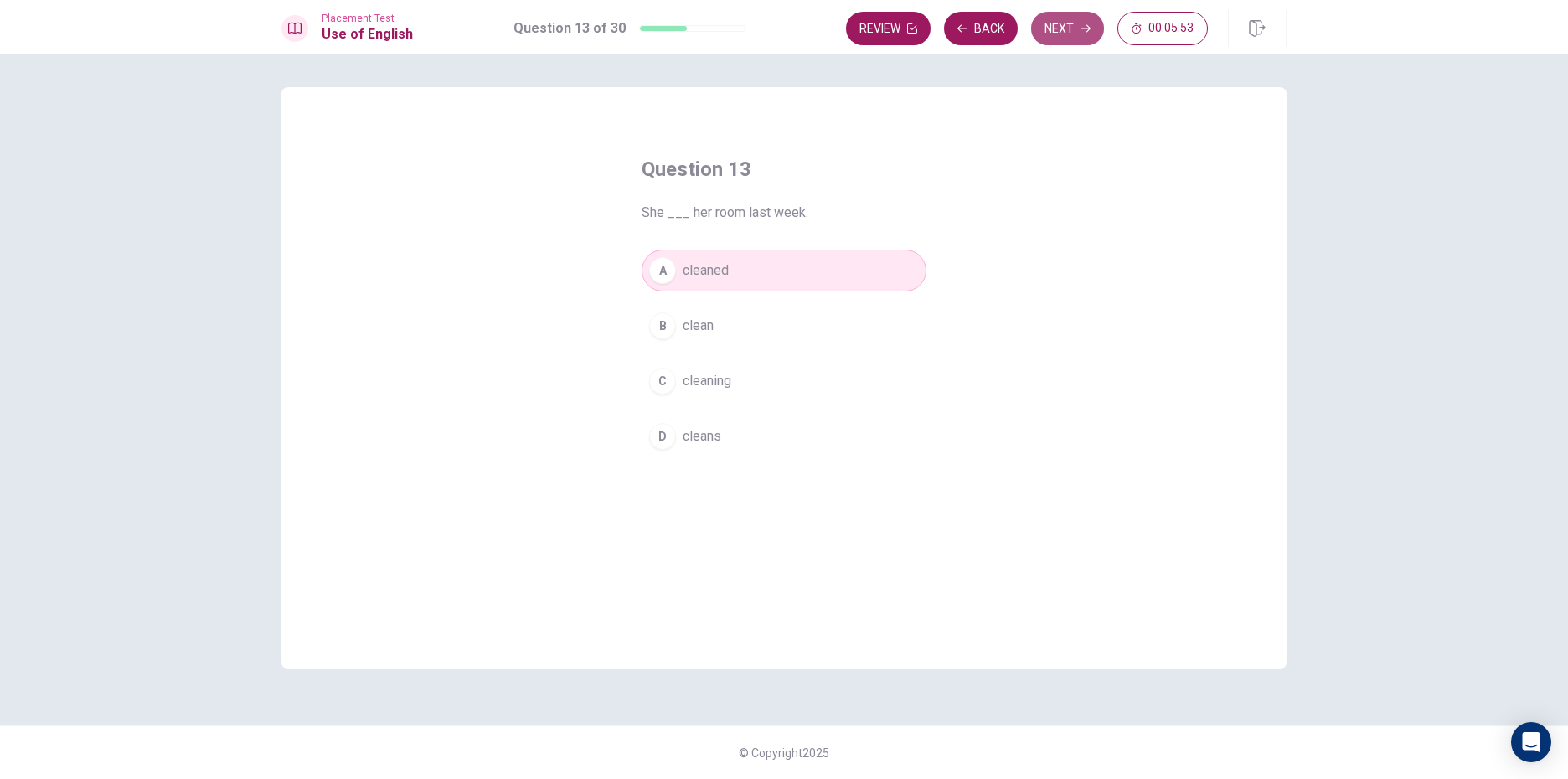
click at [1059, 16] on button "Next" at bounding box center [1067, 28] width 73 height 34
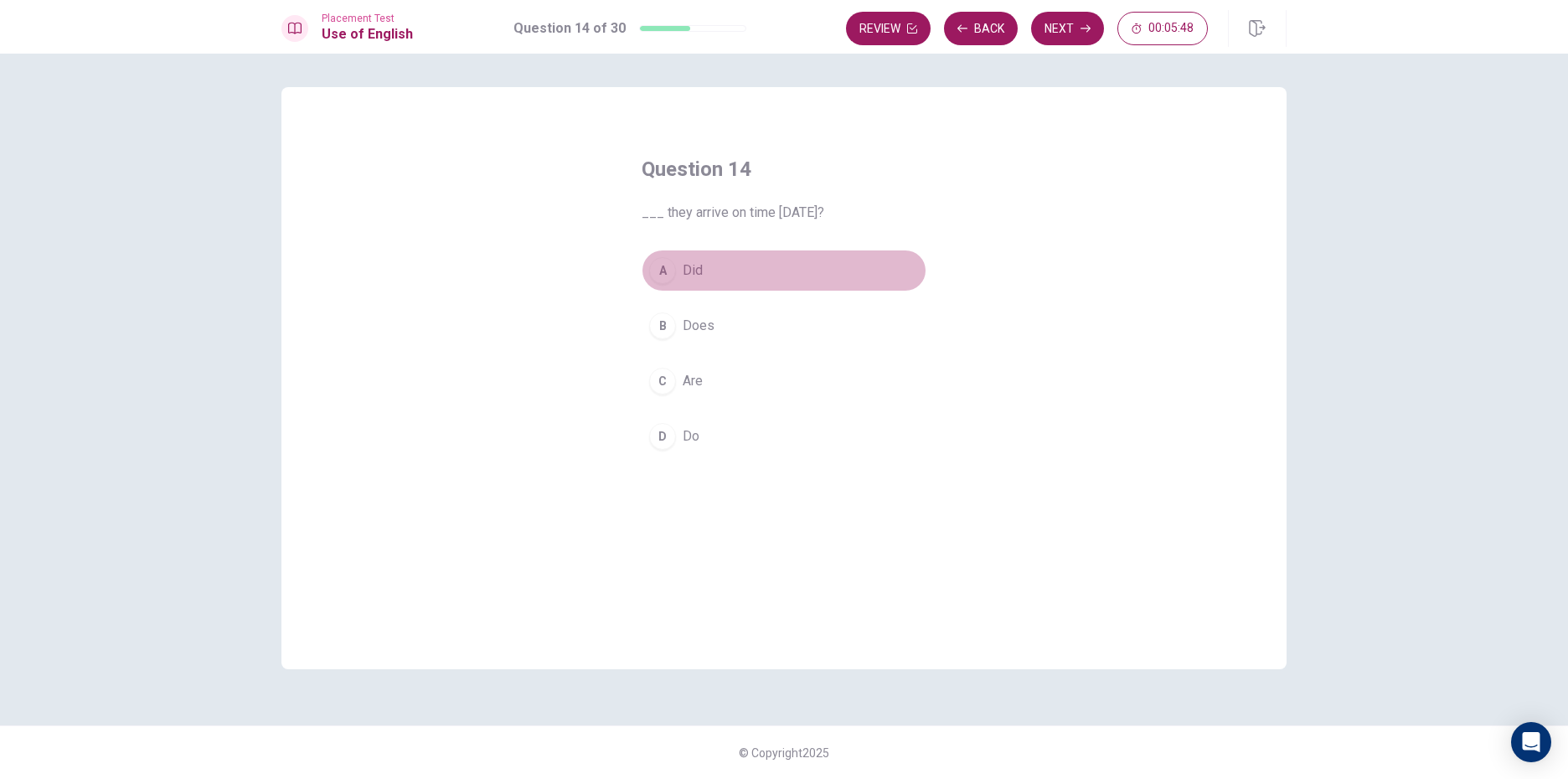
click at [670, 266] on div "A" at bounding box center [662, 271] width 27 height 27
click at [1052, 19] on button "Next" at bounding box center [1067, 28] width 73 height 34
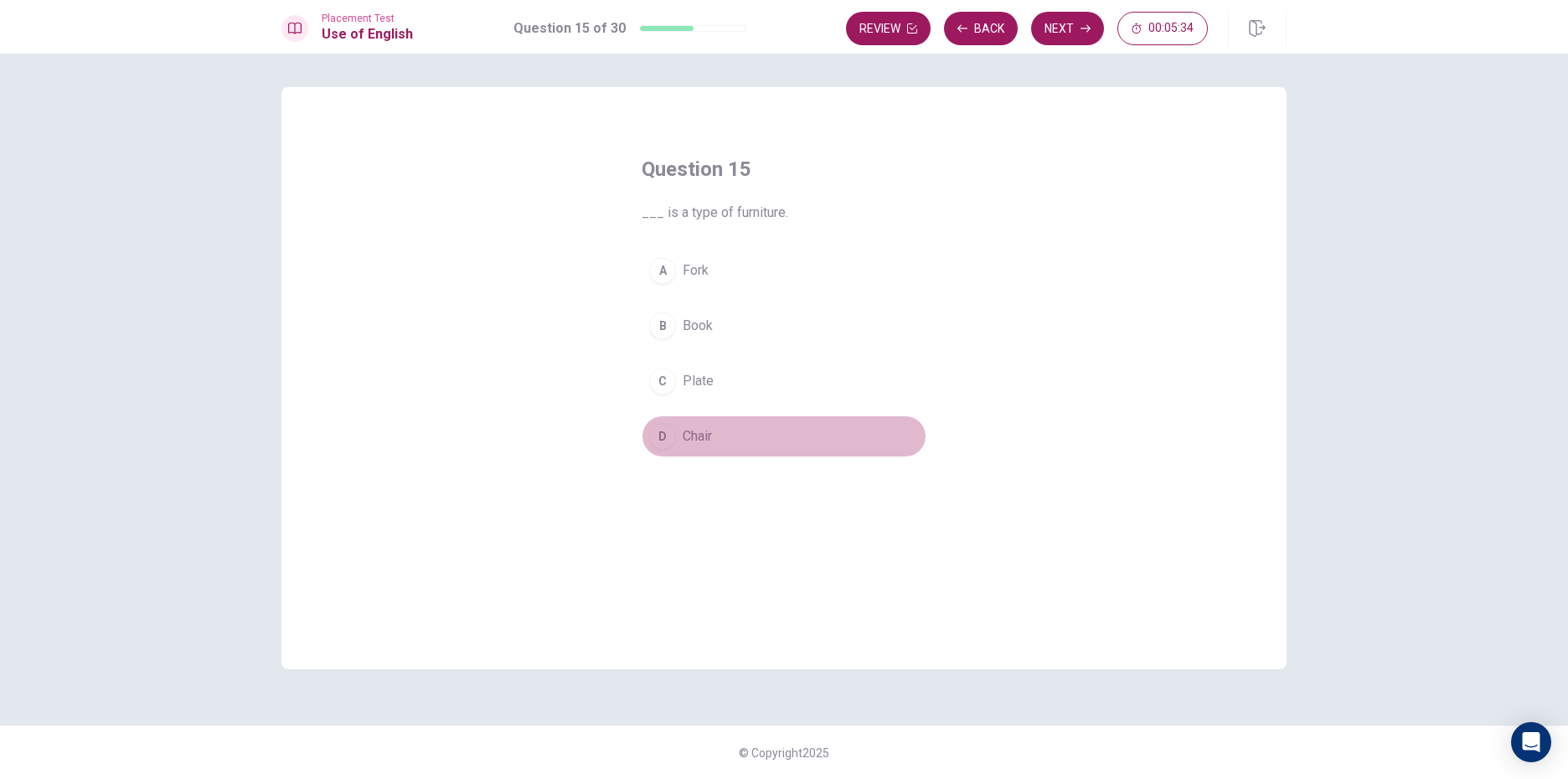
click at [658, 435] on div "D" at bounding box center [662, 436] width 27 height 27
click at [1085, 11] on button "Next" at bounding box center [1067, 28] width 73 height 34
click at [665, 431] on div "D" at bounding box center [662, 436] width 27 height 27
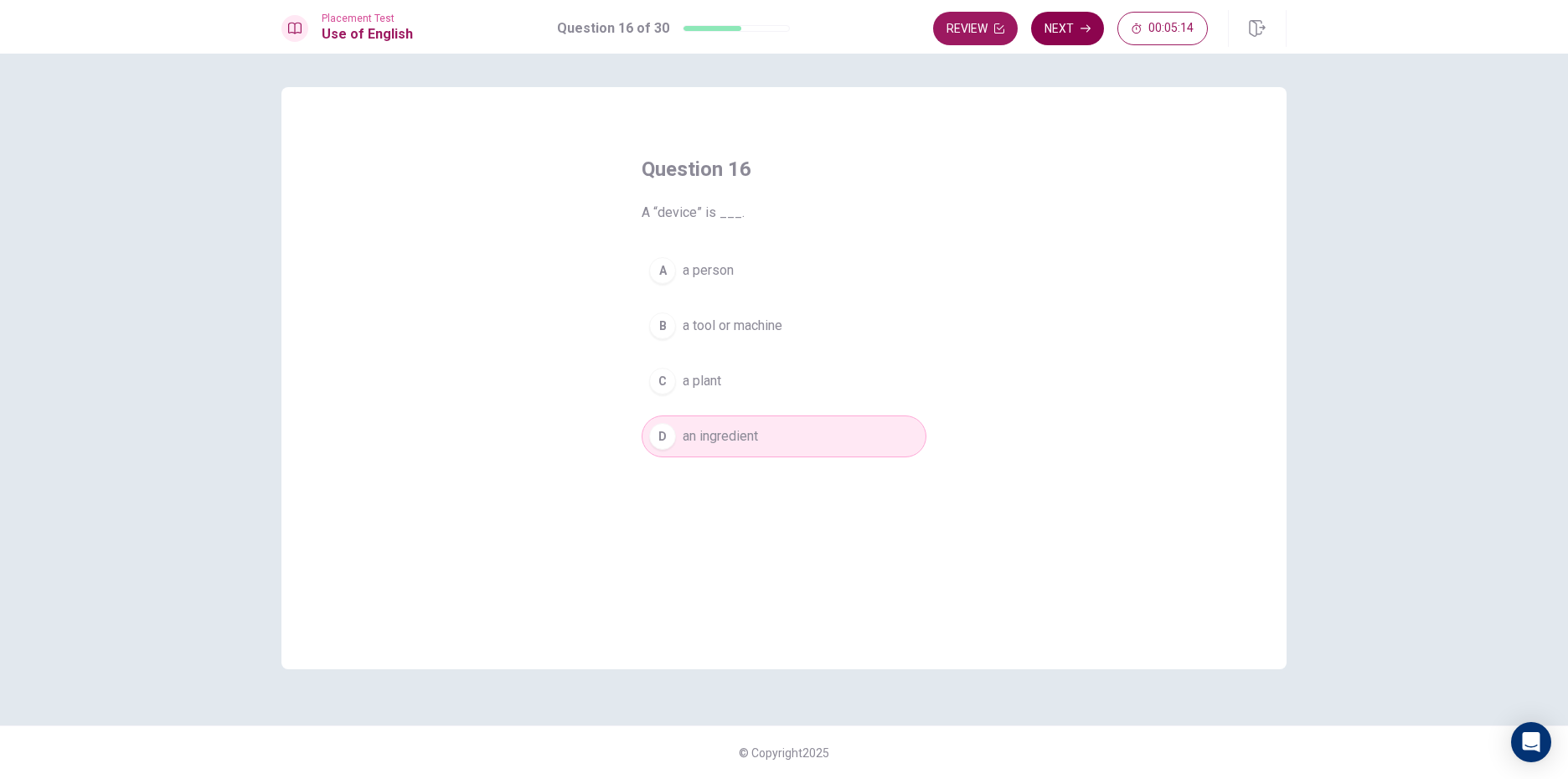
click at [1068, 22] on button "Next" at bounding box center [1067, 28] width 73 height 34
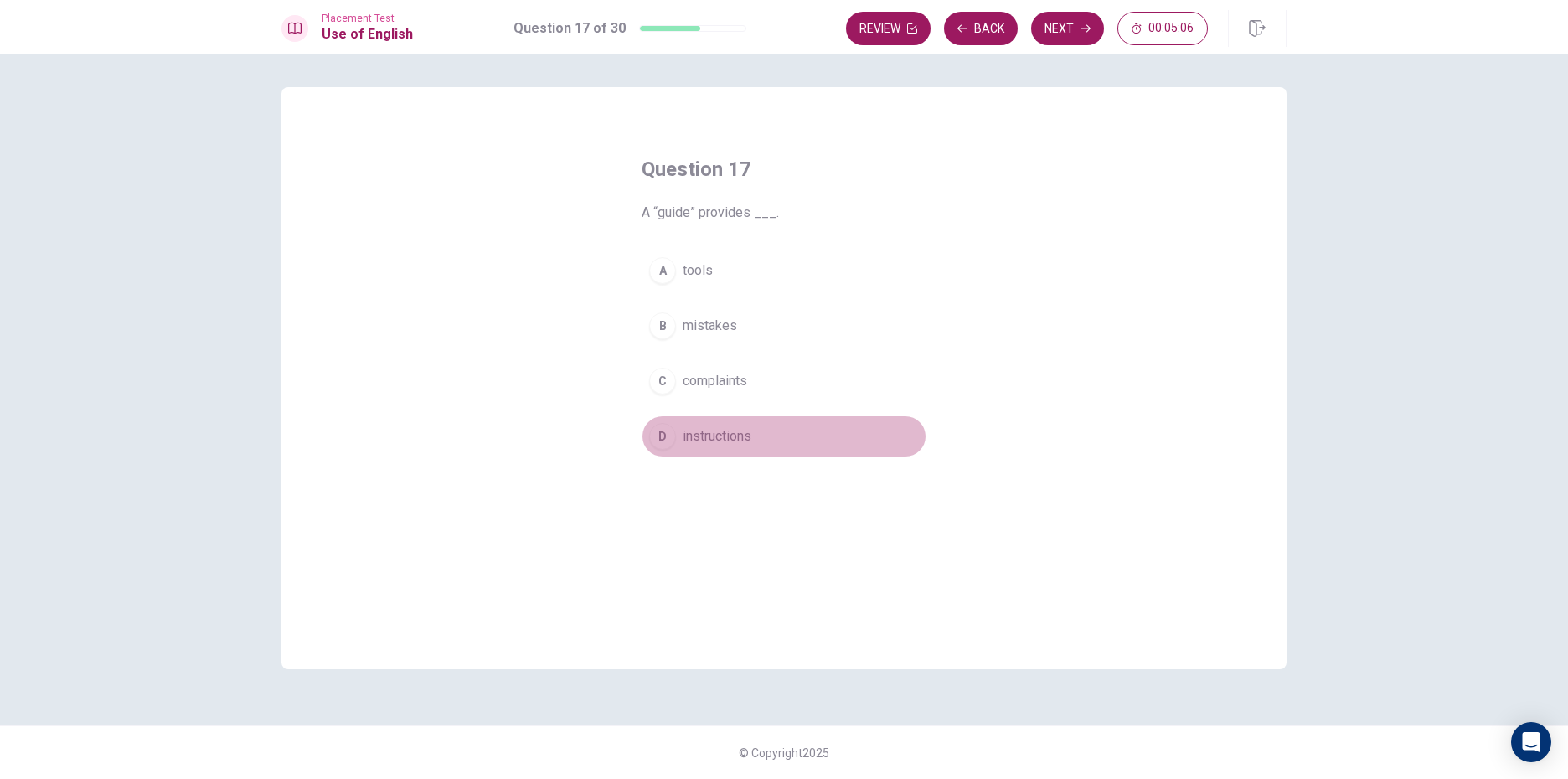
click at [664, 445] on div "D" at bounding box center [662, 436] width 27 height 27
click at [1063, 19] on button "Next" at bounding box center [1067, 28] width 73 height 34
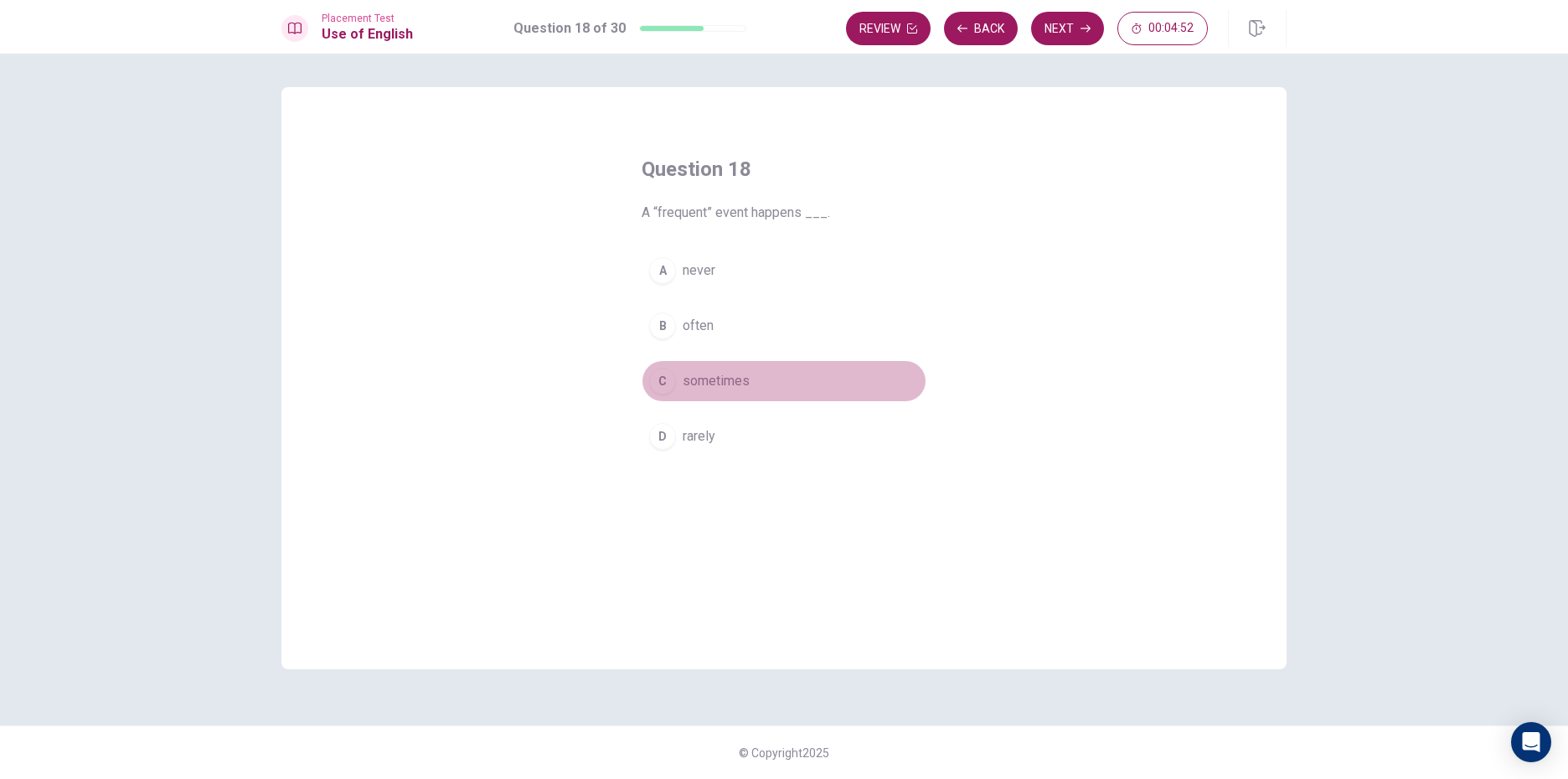
click at [666, 385] on div "C" at bounding box center [662, 381] width 27 height 27
click at [1069, 24] on button "Next" at bounding box center [1067, 28] width 73 height 34
click at [658, 377] on div "C" at bounding box center [662, 381] width 27 height 27
click at [1067, 24] on button "Next" at bounding box center [1067, 28] width 73 height 34
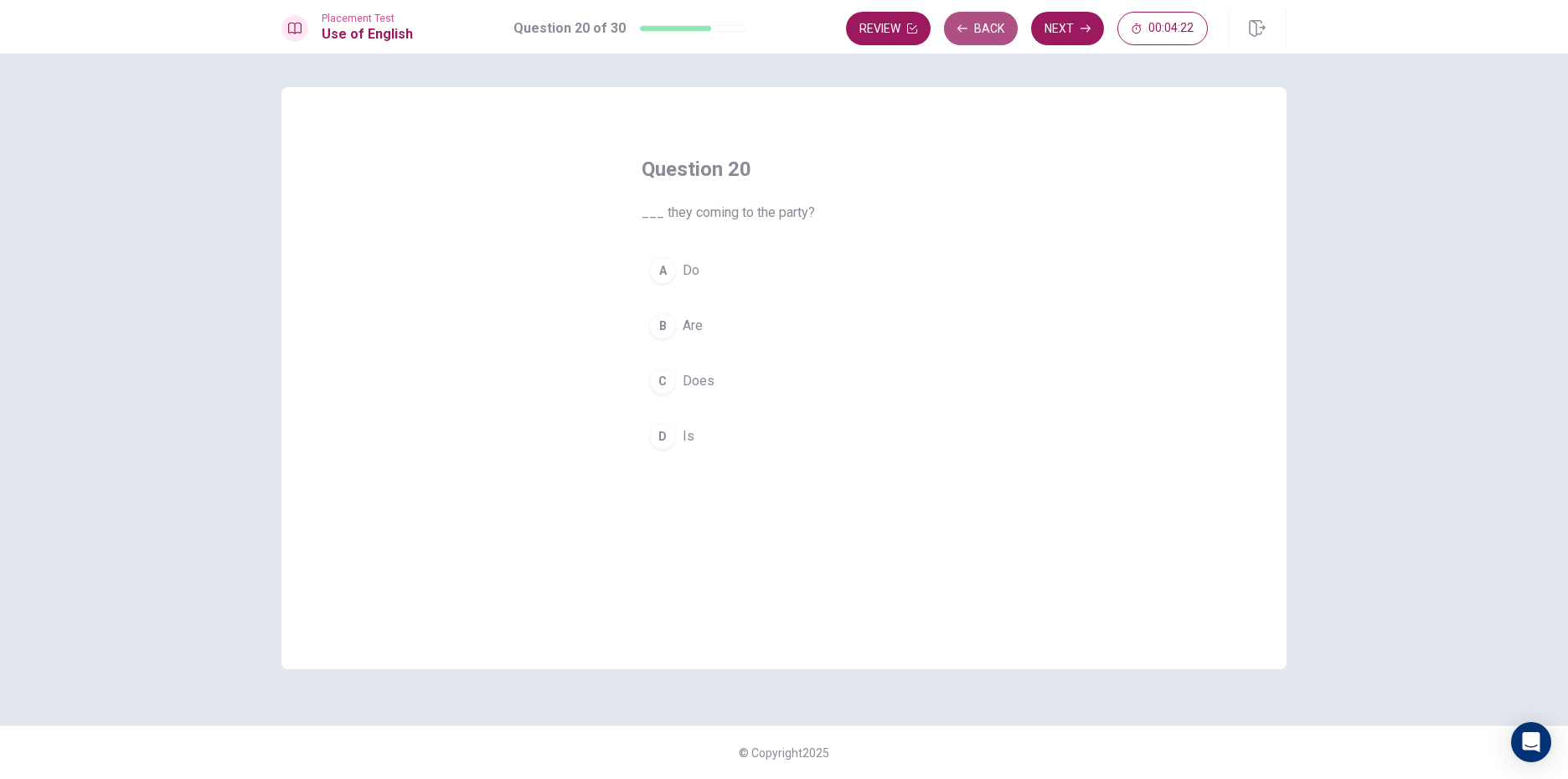
click at [994, 19] on button "Back" at bounding box center [980, 28] width 73 height 34
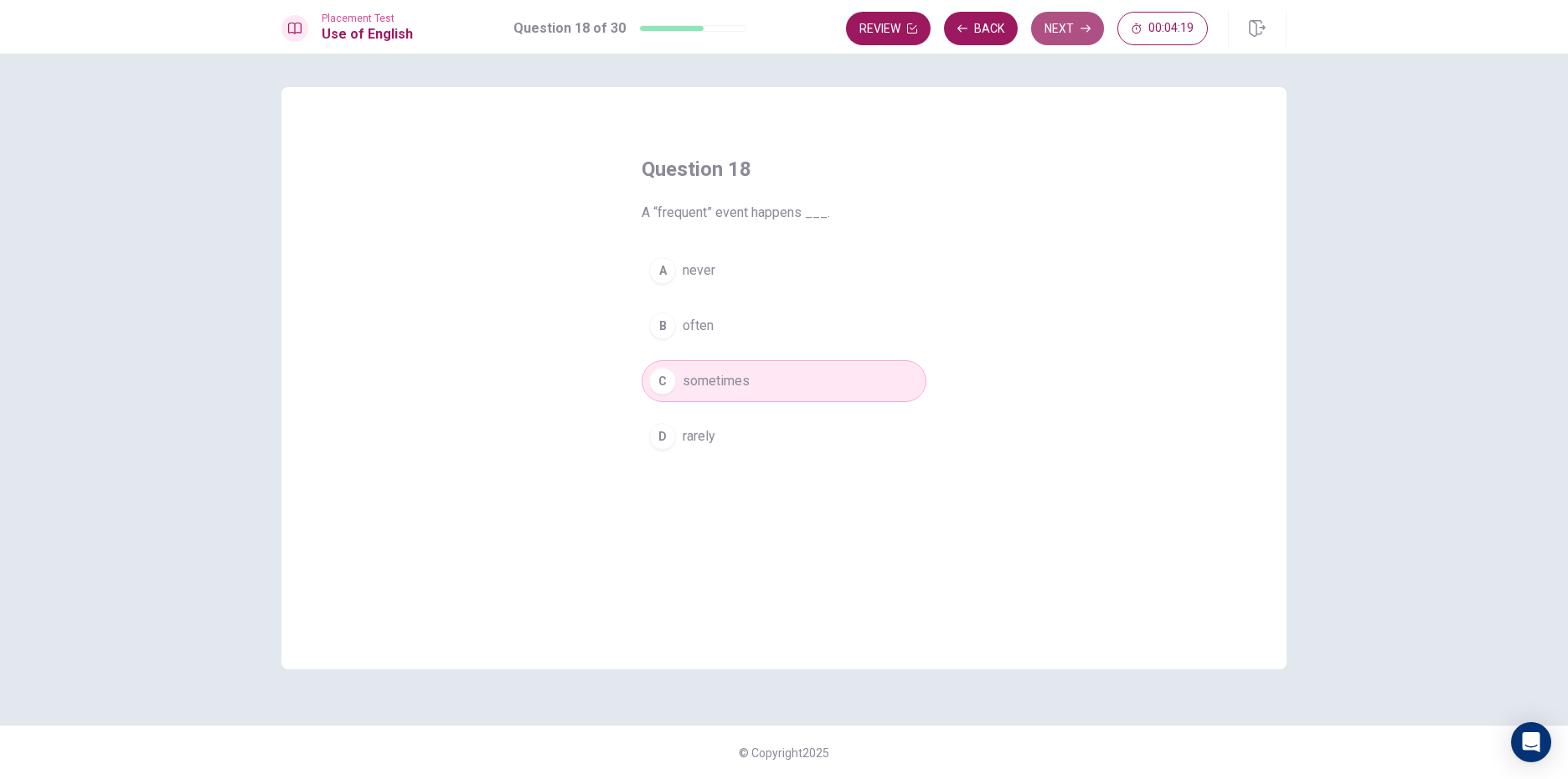
click at [1067, 27] on button "Next" at bounding box center [1067, 28] width 73 height 34
click at [1086, 19] on button "Next" at bounding box center [1067, 28] width 73 height 34
click at [656, 322] on div "B" at bounding box center [662, 325] width 27 height 27
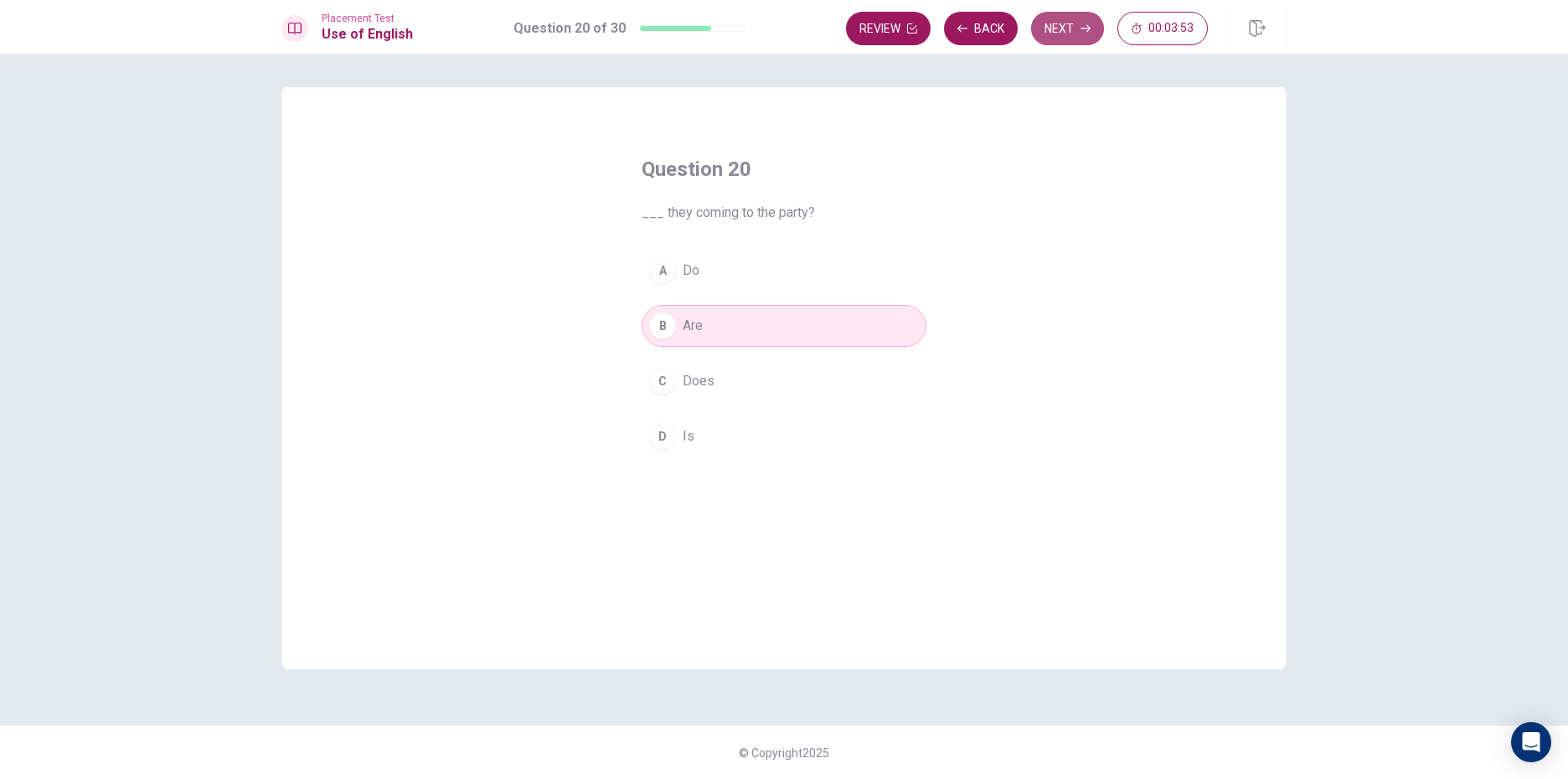
click at [1059, 25] on button "Next" at bounding box center [1067, 28] width 73 height 34
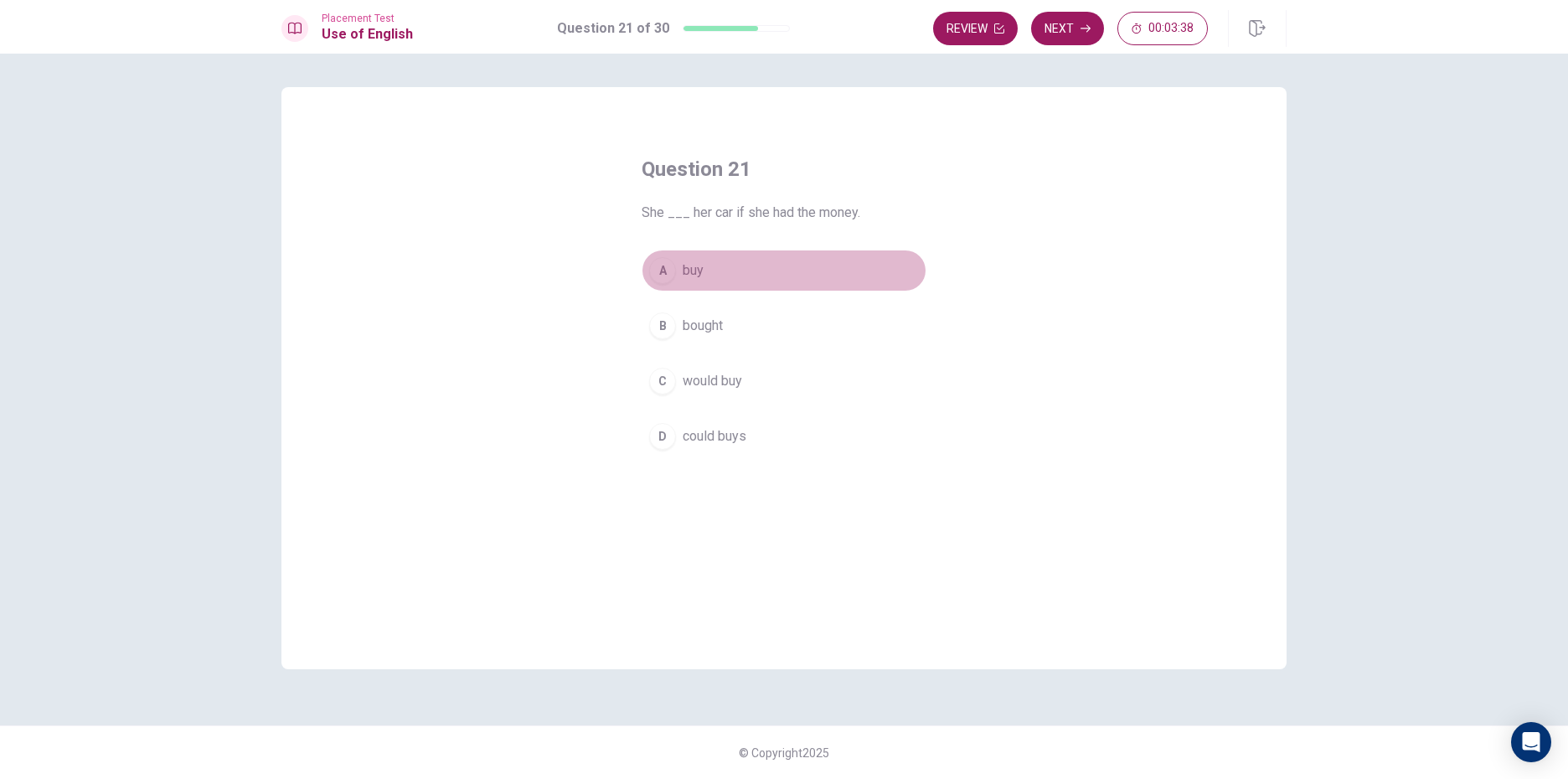
click at [671, 266] on div "A" at bounding box center [662, 271] width 27 height 27
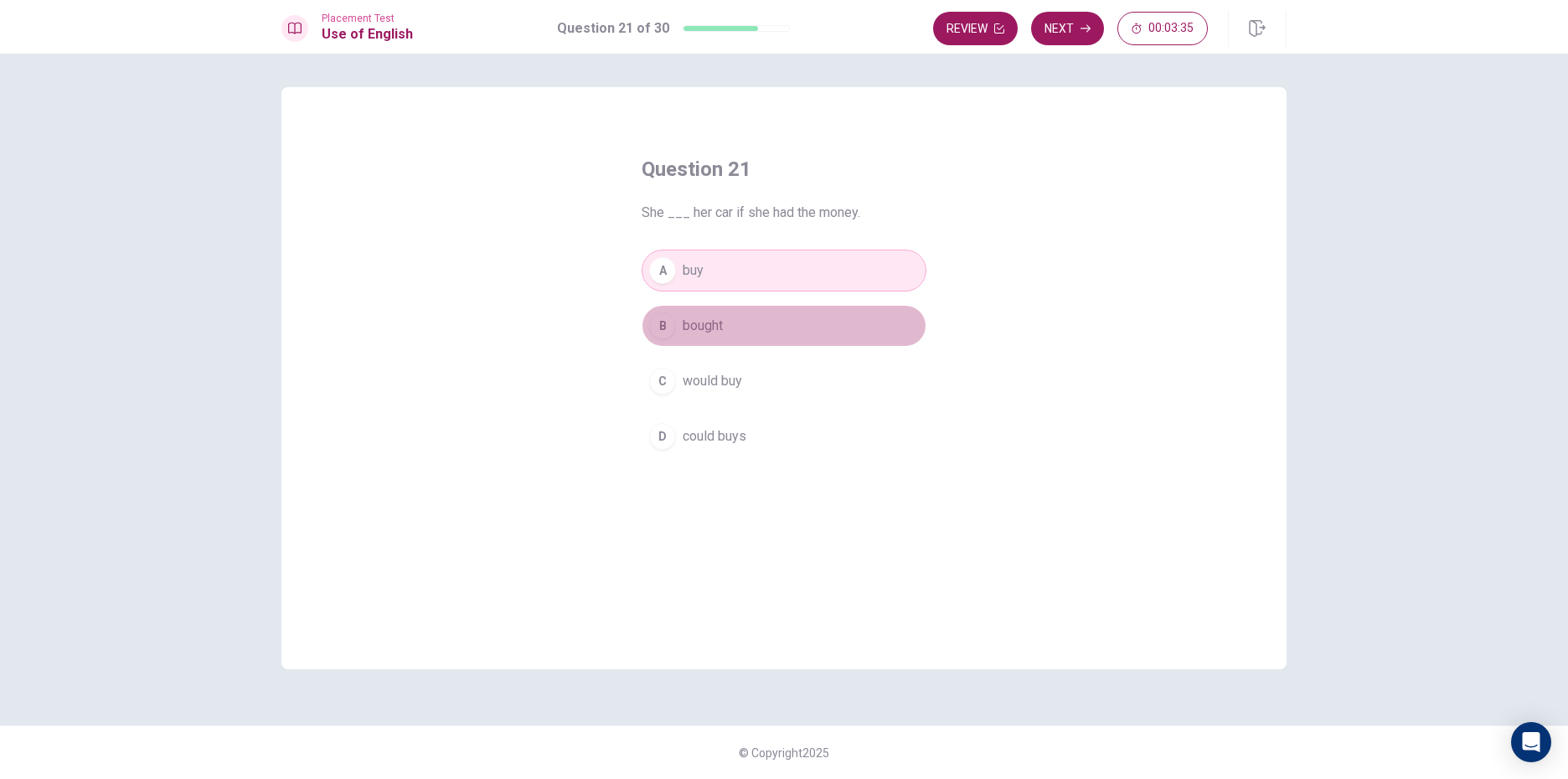
click at [705, 330] on span "bought" at bounding box center [702, 325] width 40 height 20
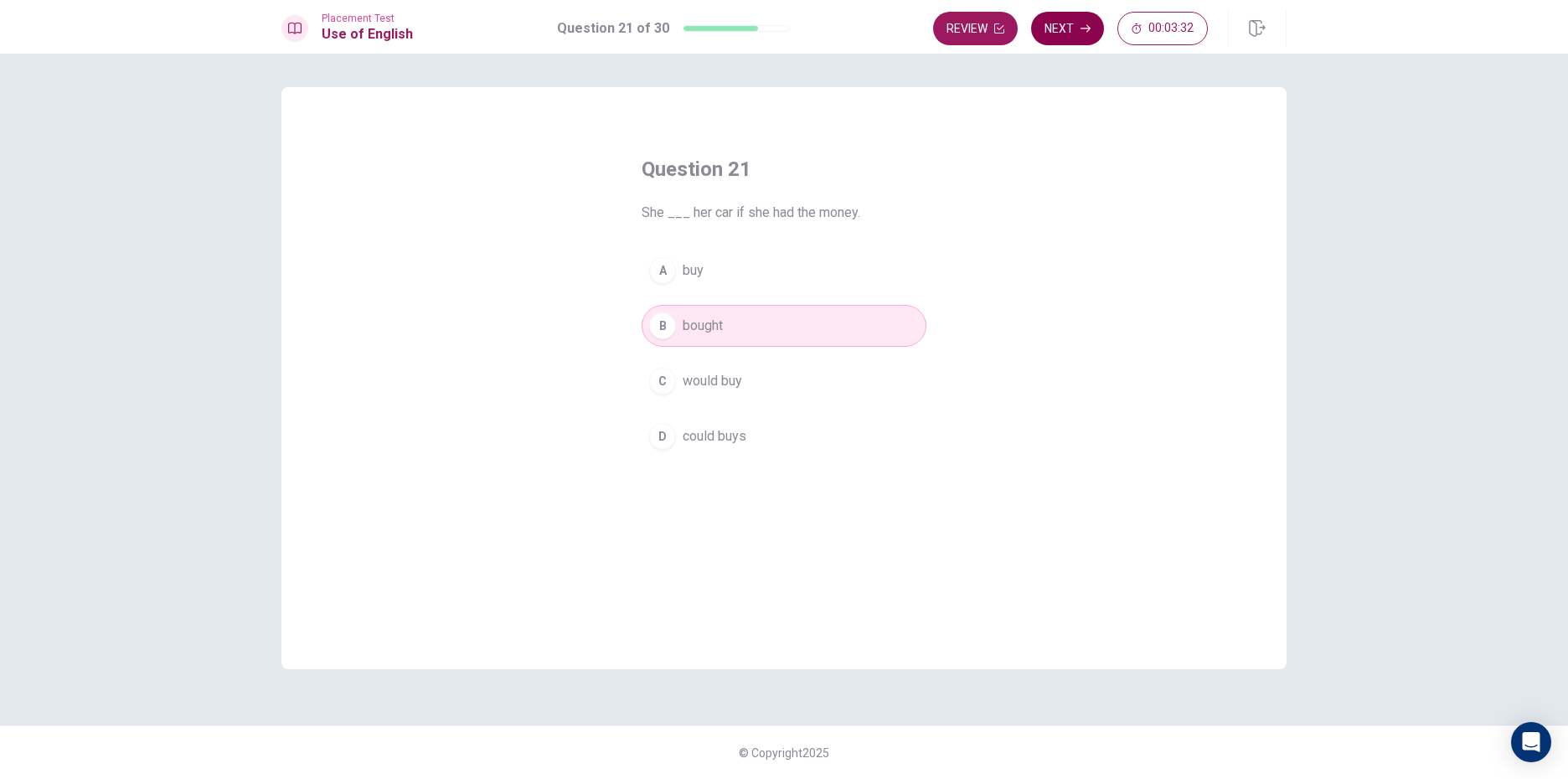
click at [1052, 24] on button "Next" at bounding box center [1067, 28] width 73 height 34
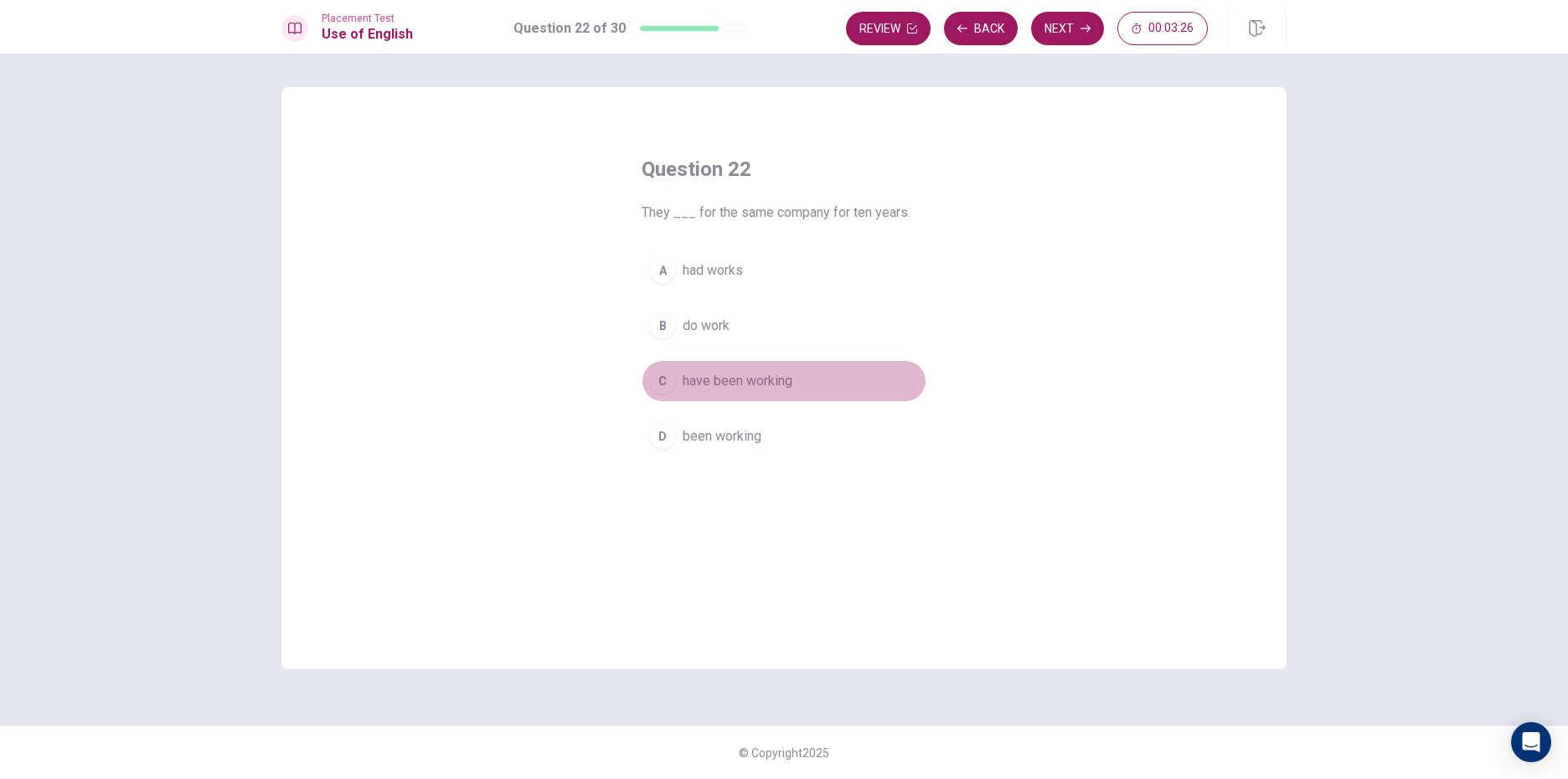
click at [667, 378] on div "C" at bounding box center [662, 381] width 27 height 27
click at [1074, 20] on button "Next" at bounding box center [1067, 28] width 73 height 34
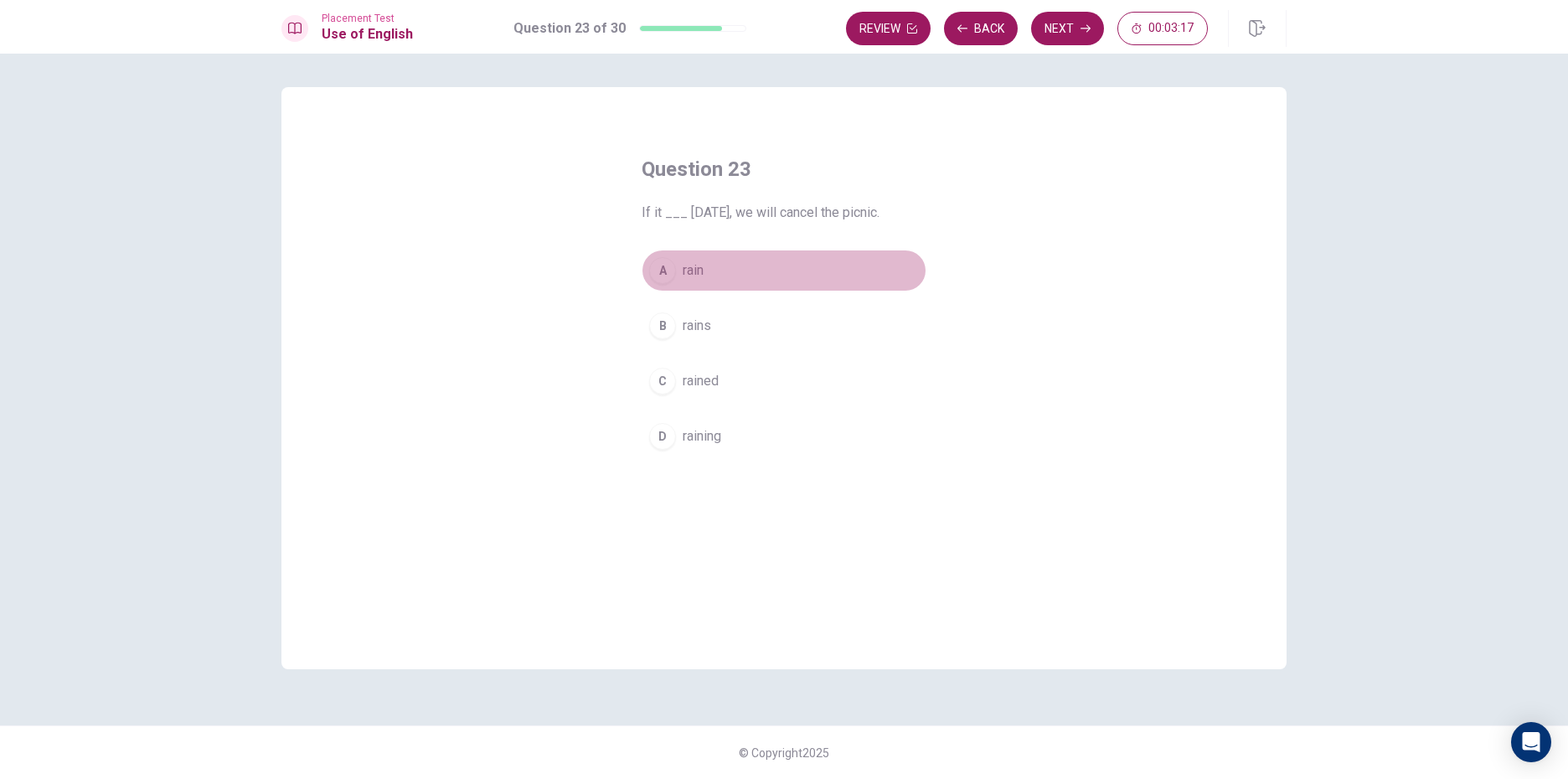
click at [815, 262] on button "A rain" at bounding box center [784, 270] width 285 height 42
click at [1077, 28] on button "Next" at bounding box center [1067, 28] width 73 height 34
click at [717, 267] on button "A been" at bounding box center [784, 270] width 285 height 42
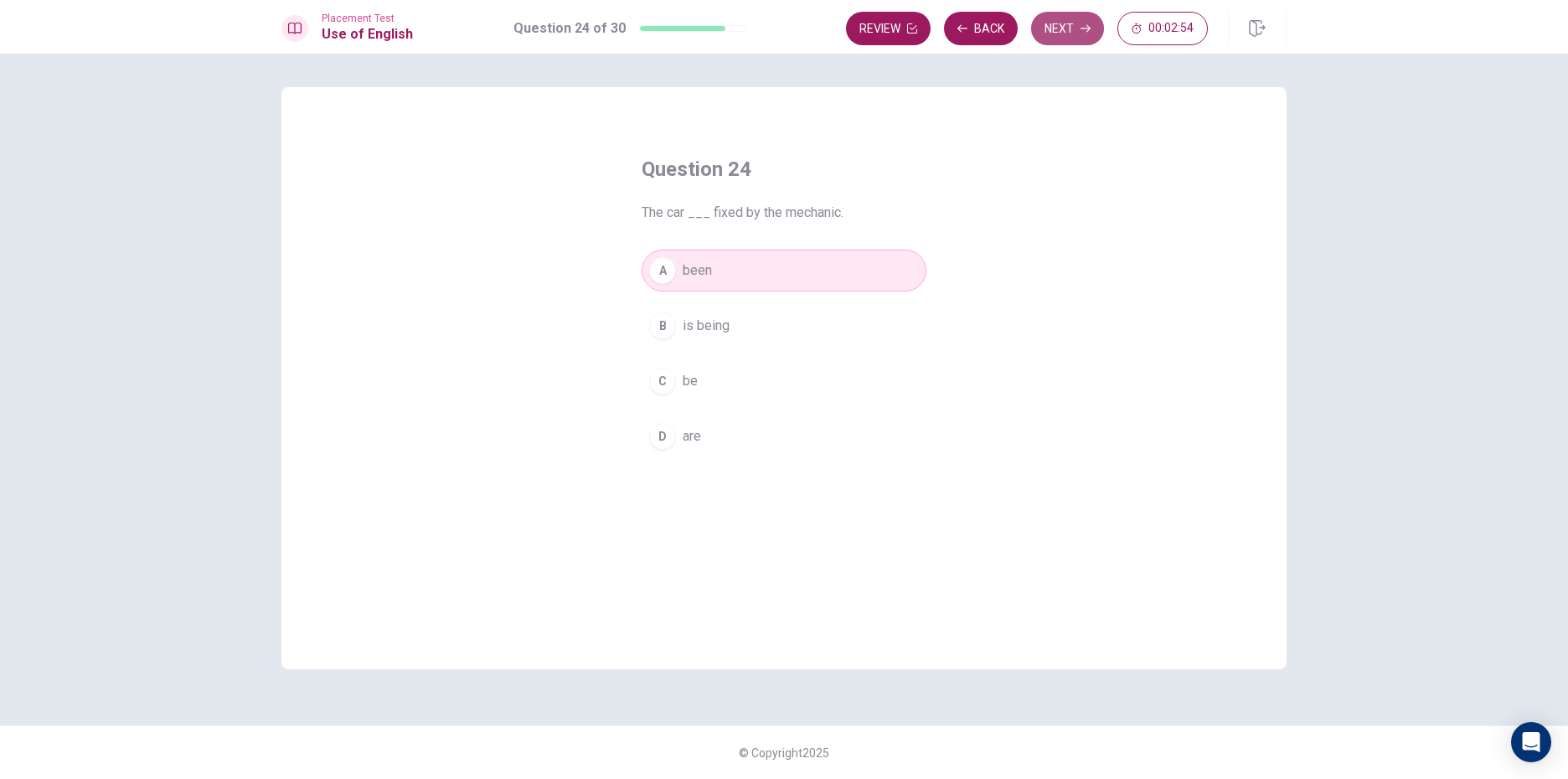
click at [1090, 24] on icon "button" at bounding box center [1085, 28] width 10 height 10
click at [1063, 24] on button "Next" at bounding box center [1067, 28] width 73 height 34
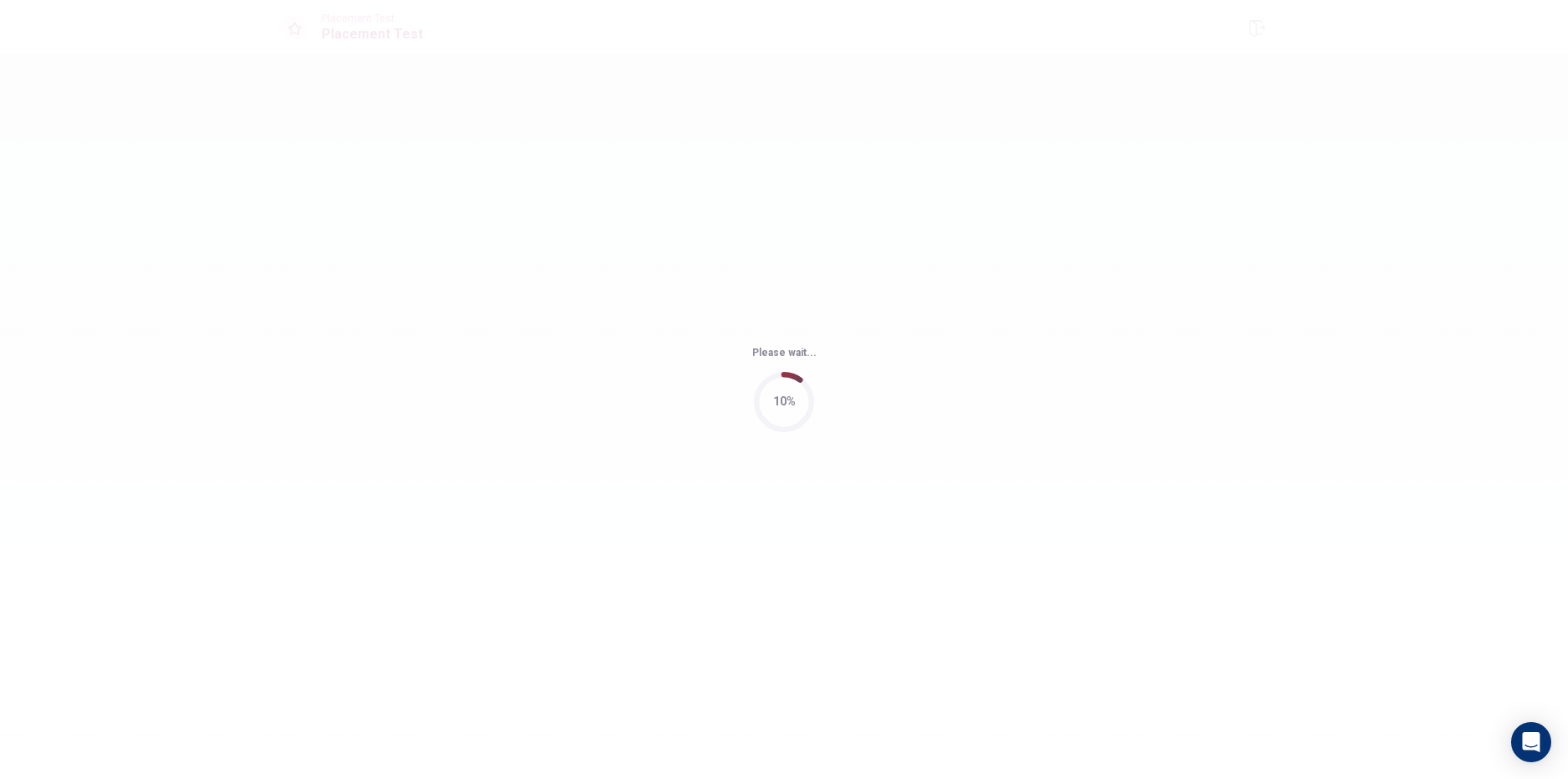
click at [968, 32] on div "Please wait... 10%" at bounding box center [784, 389] width 1568 height 779
click at [952, 31] on div "Please wait... 10%" at bounding box center [784, 389] width 1568 height 779
click at [952, 31] on div "Please wait... 100%" at bounding box center [784, 389] width 1568 height 779
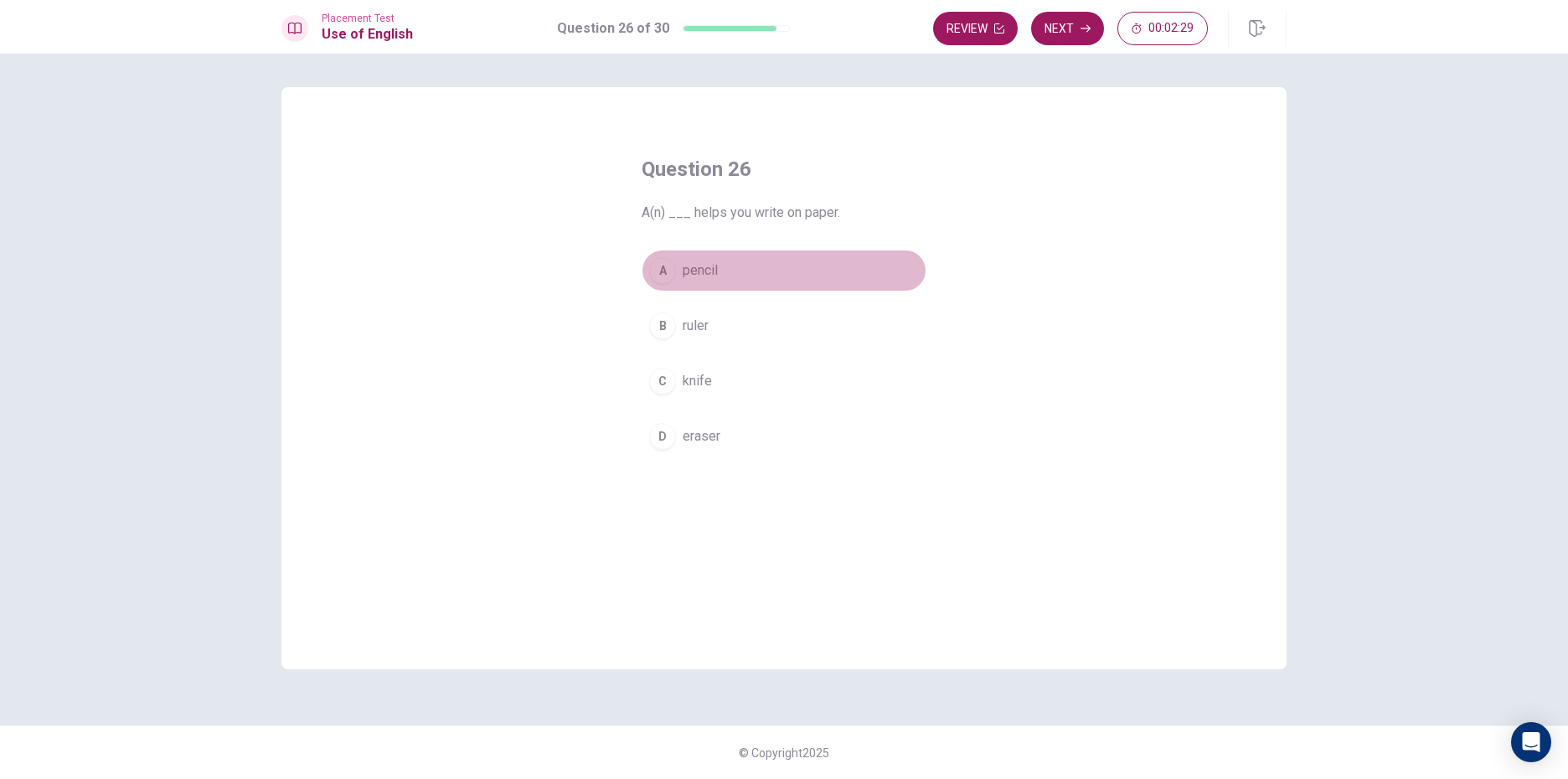
click at [677, 270] on button "A pencil" at bounding box center [784, 270] width 285 height 42
click at [1059, 27] on button "Next" at bounding box center [1067, 28] width 73 height 34
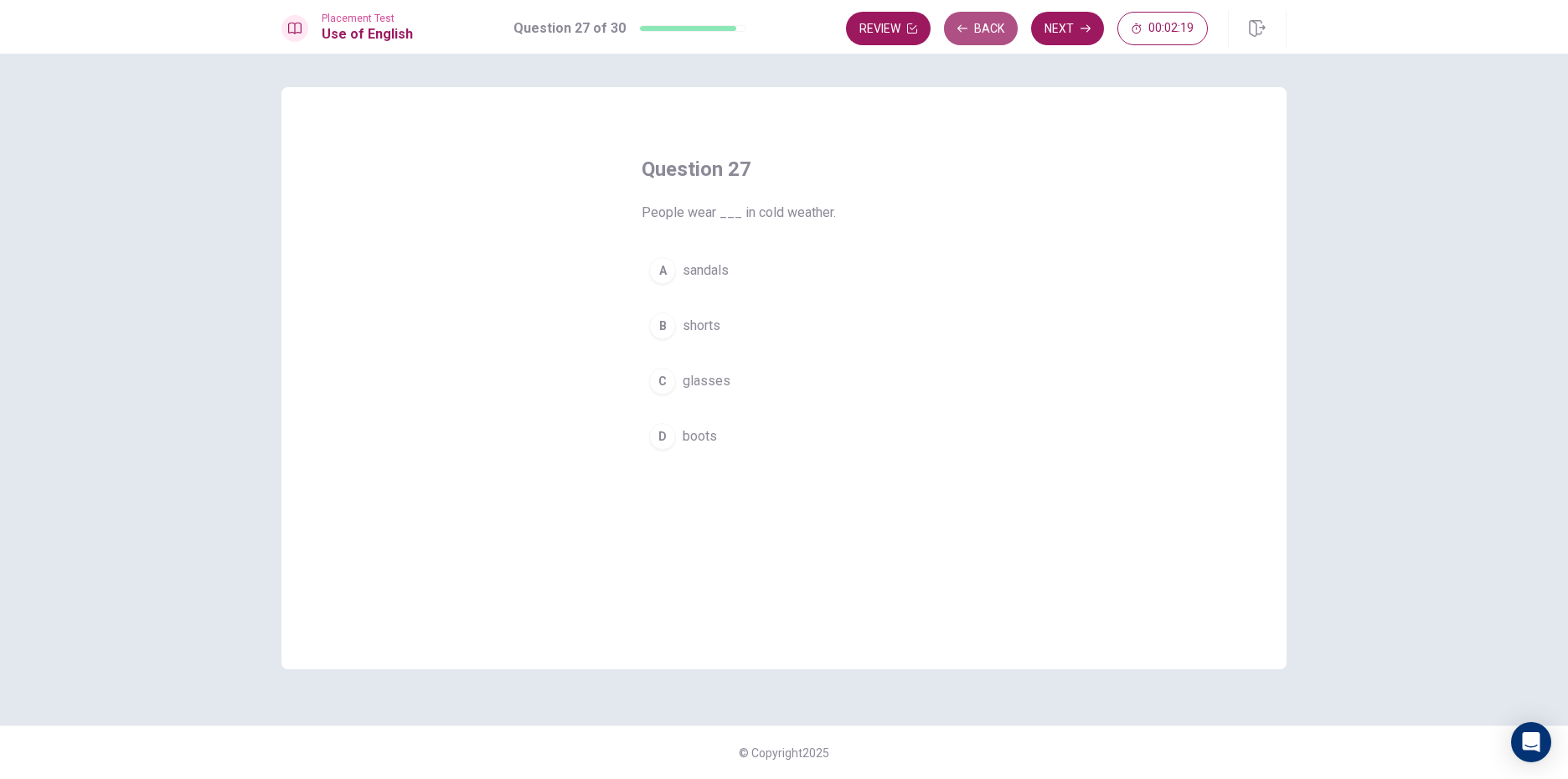
click at [1005, 27] on button "Back" at bounding box center [980, 28] width 73 height 34
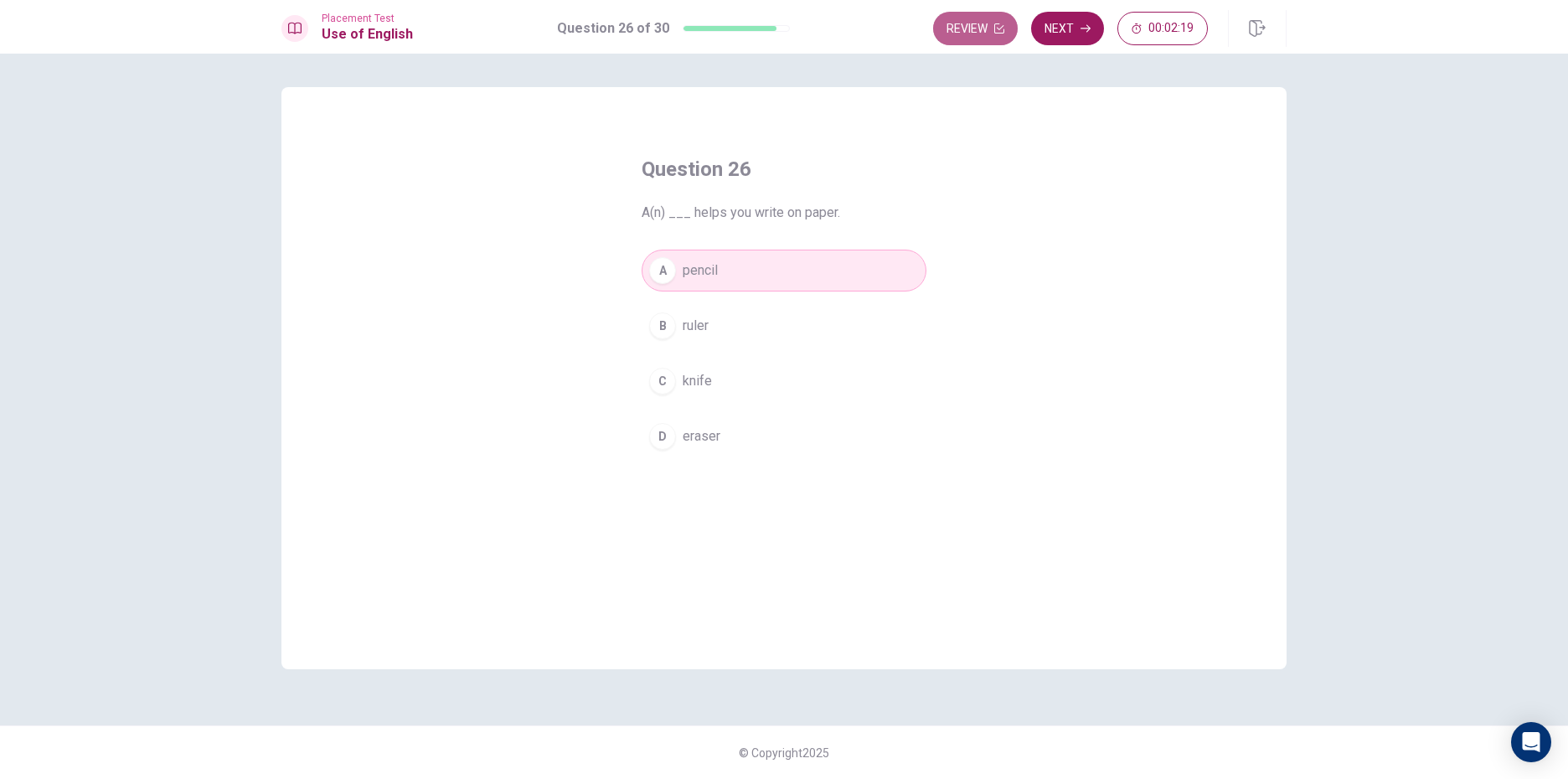
click at [1005, 27] on button "Review" at bounding box center [975, 28] width 85 height 34
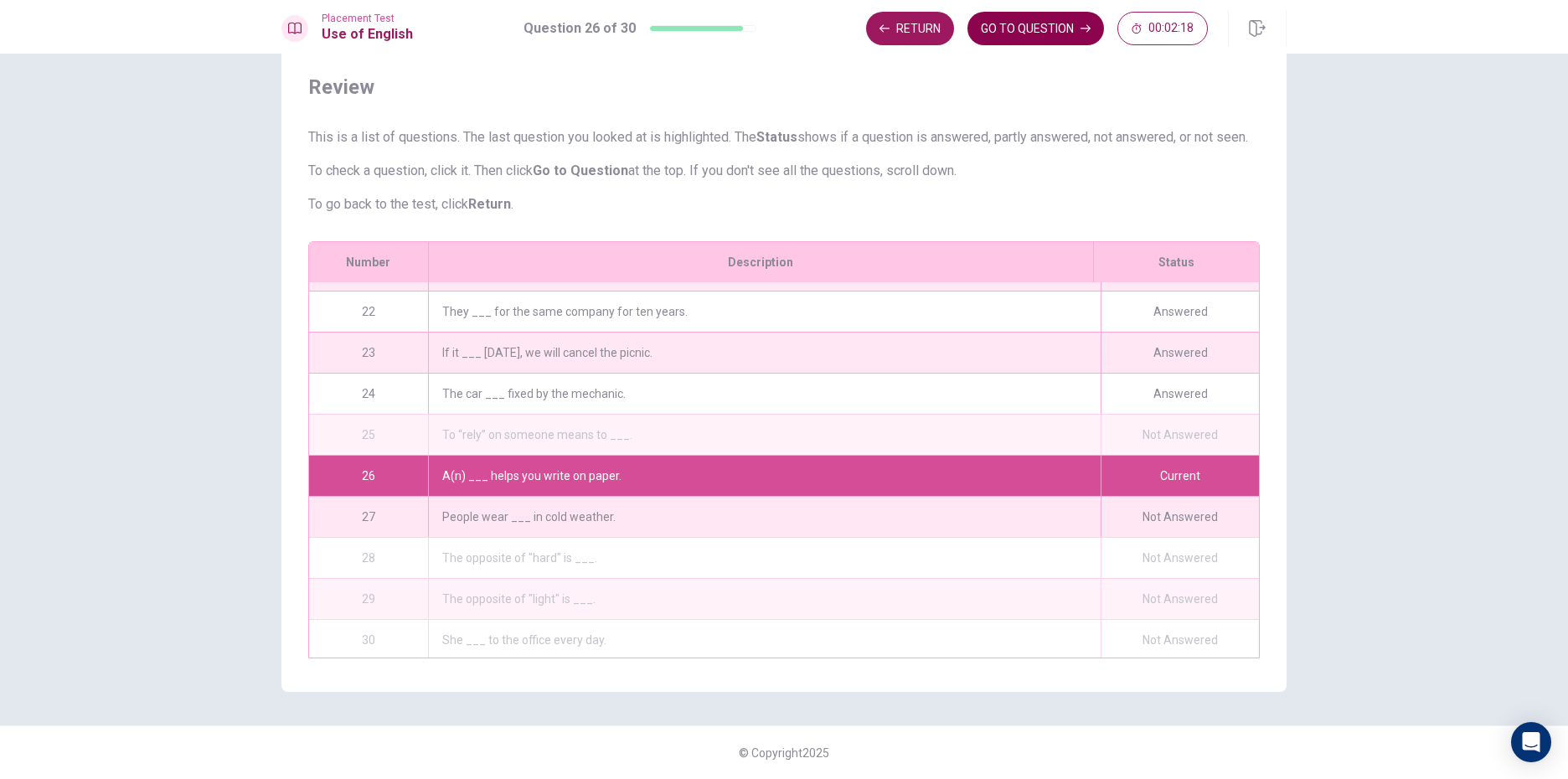
scroll to position [863, 0]
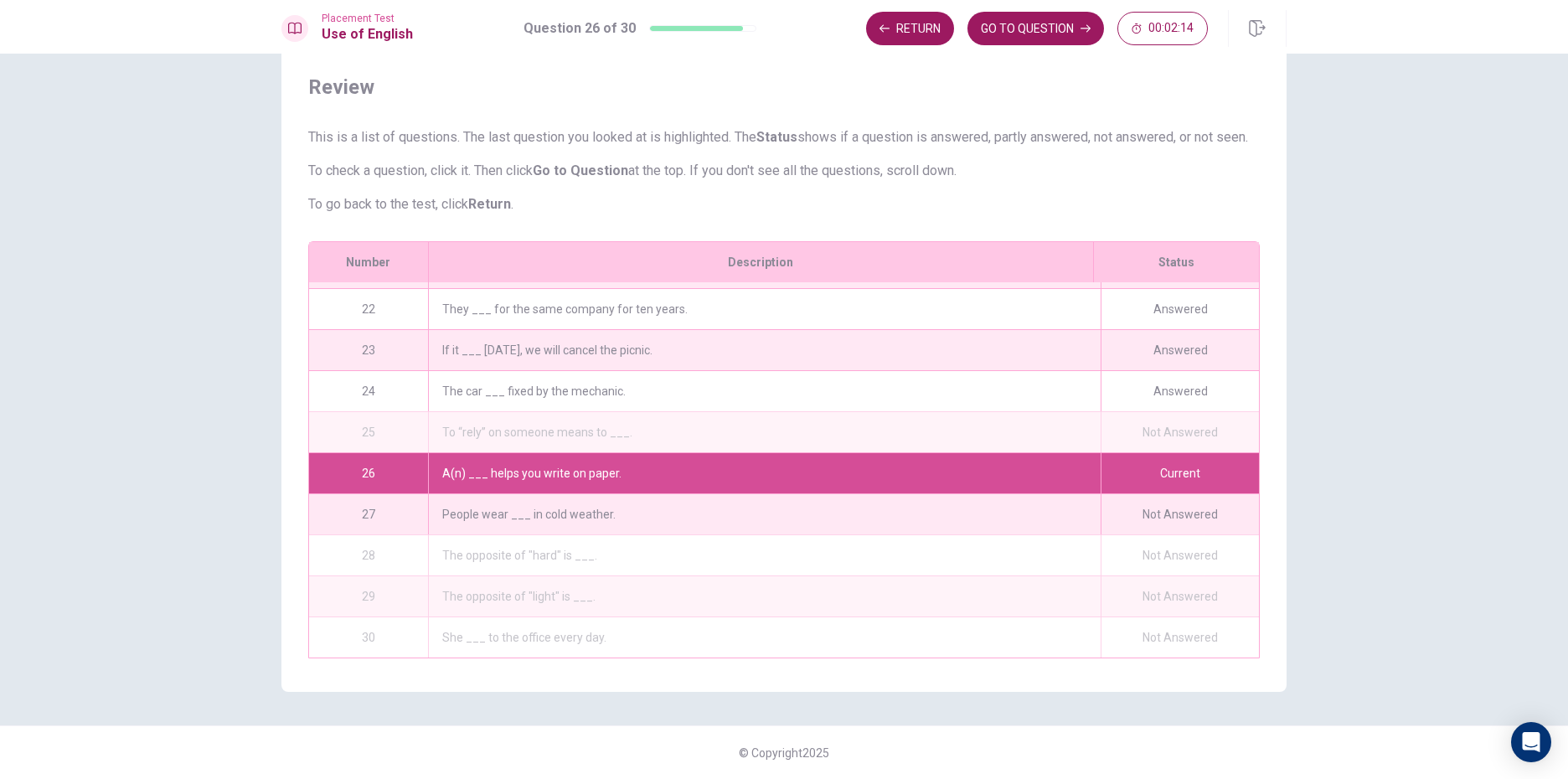
click at [1111, 418] on div "Not Answered" at bounding box center [1179, 432] width 158 height 40
click at [1026, 411] on div "25 To “rely” on someone means to ___. Not Answered" at bounding box center [784, 432] width 950 height 41
click at [1044, 16] on button "GO TO QUESTION" at bounding box center [1036, 28] width 136 height 34
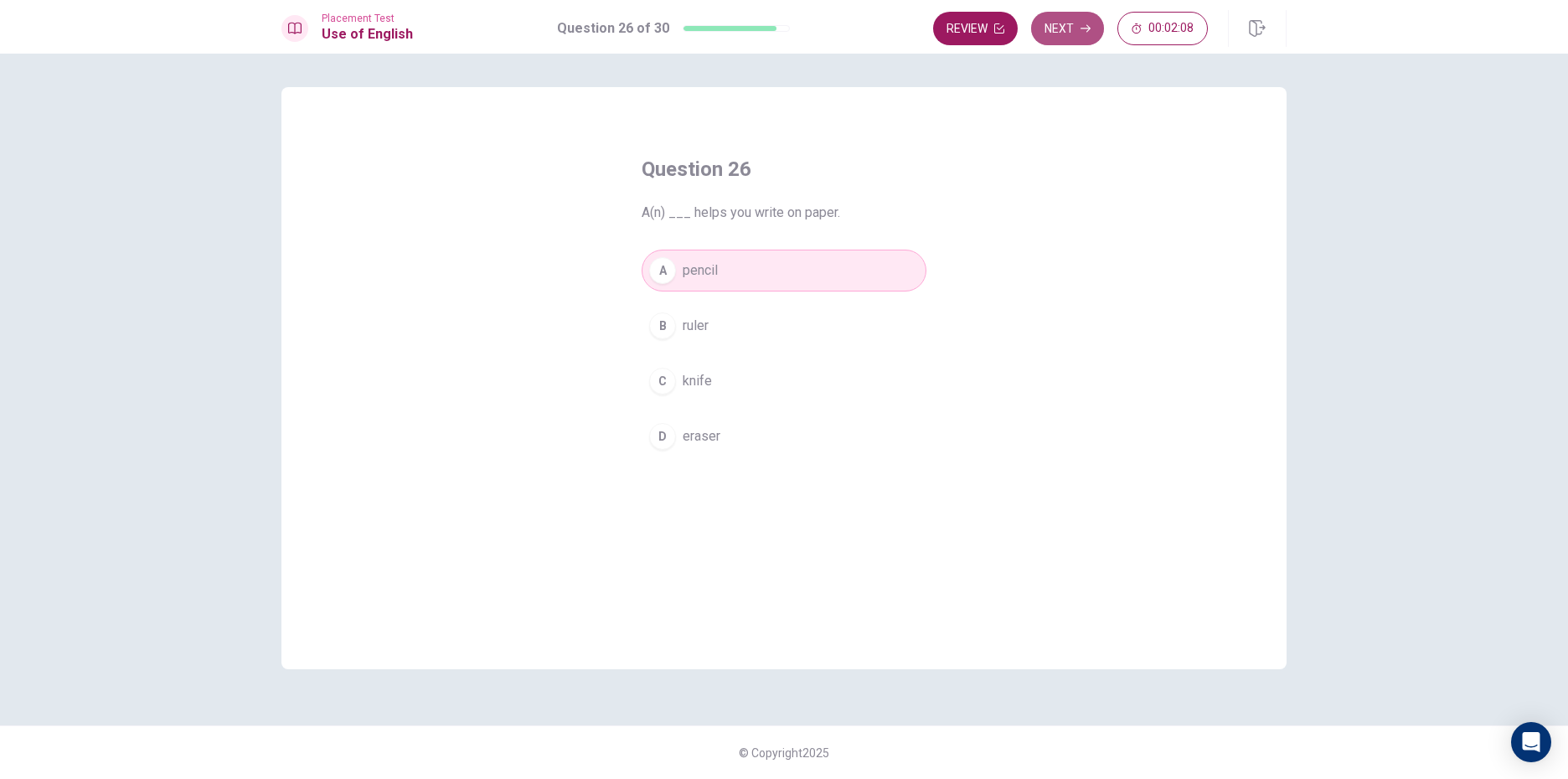
click at [1083, 26] on icon "button" at bounding box center [1085, 28] width 10 height 10
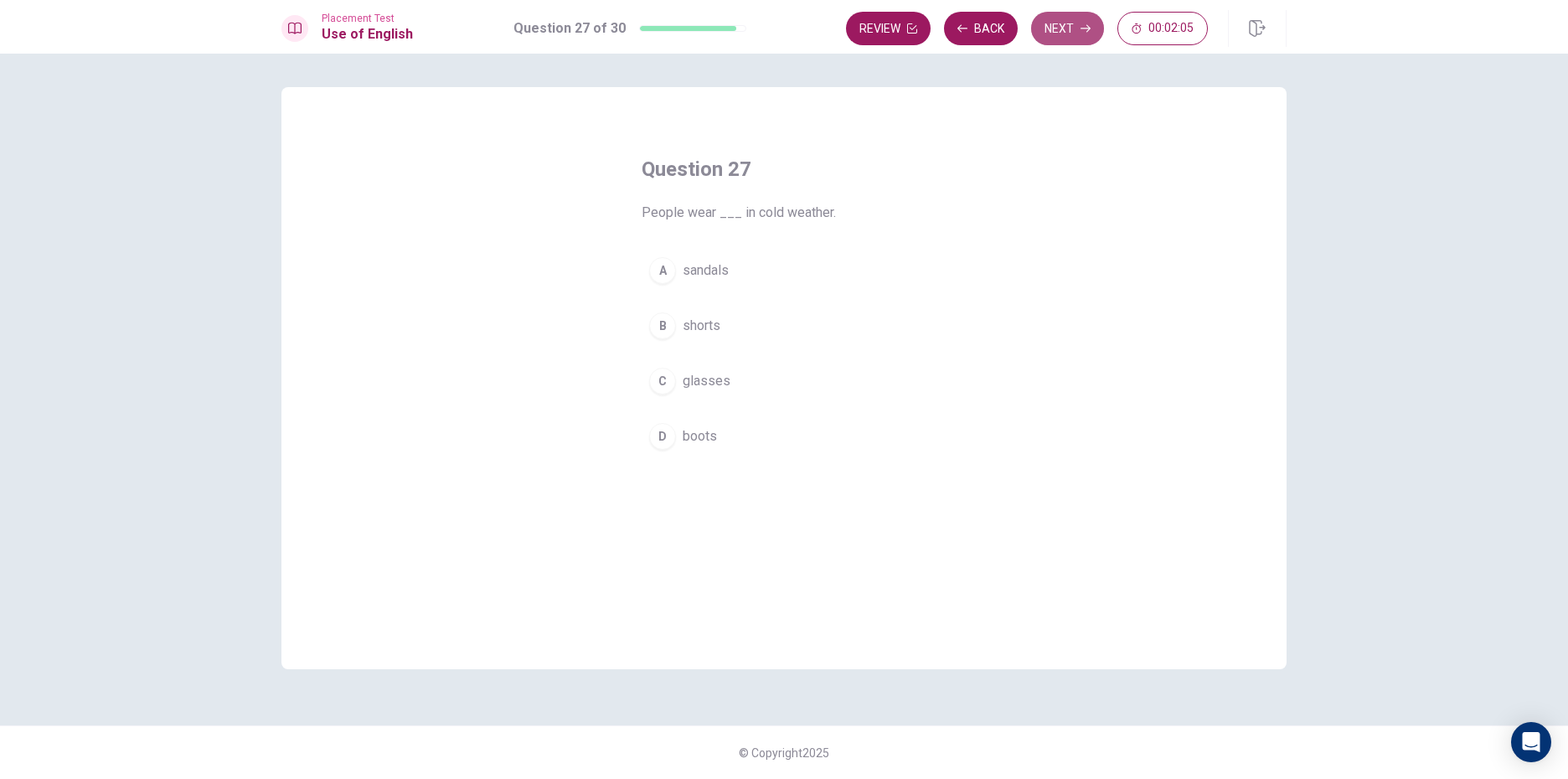
click at [1083, 22] on button "Next" at bounding box center [1067, 28] width 73 height 34
click at [983, 26] on div "Review Back Next 00:02:04" at bounding box center [1027, 28] width 362 height 34
click at [976, 25] on button "Back" at bounding box center [980, 28] width 73 height 34
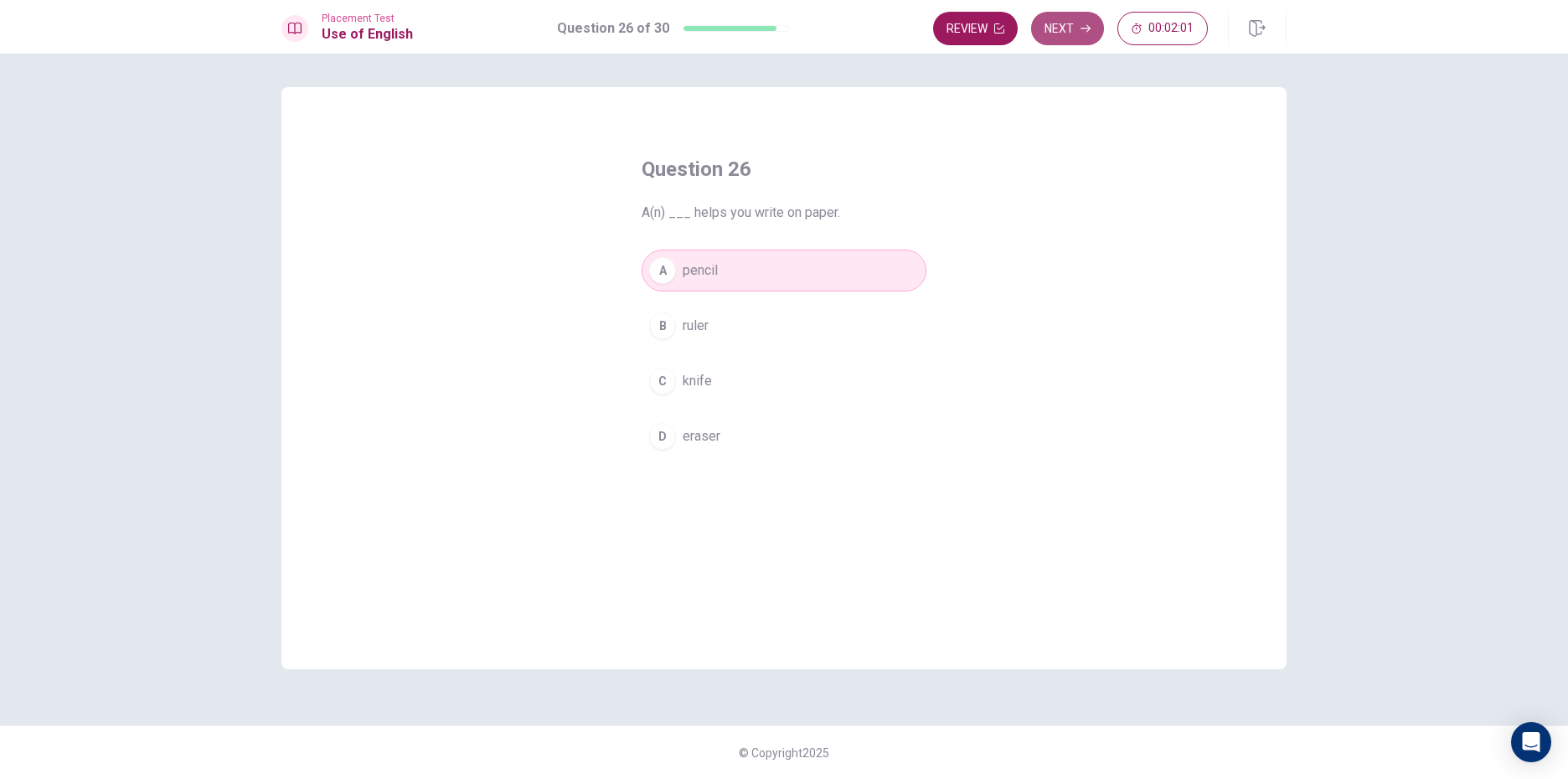
click at [1059, 18] on button "Next" at bounding box center [1067, 28] width 73 height 34
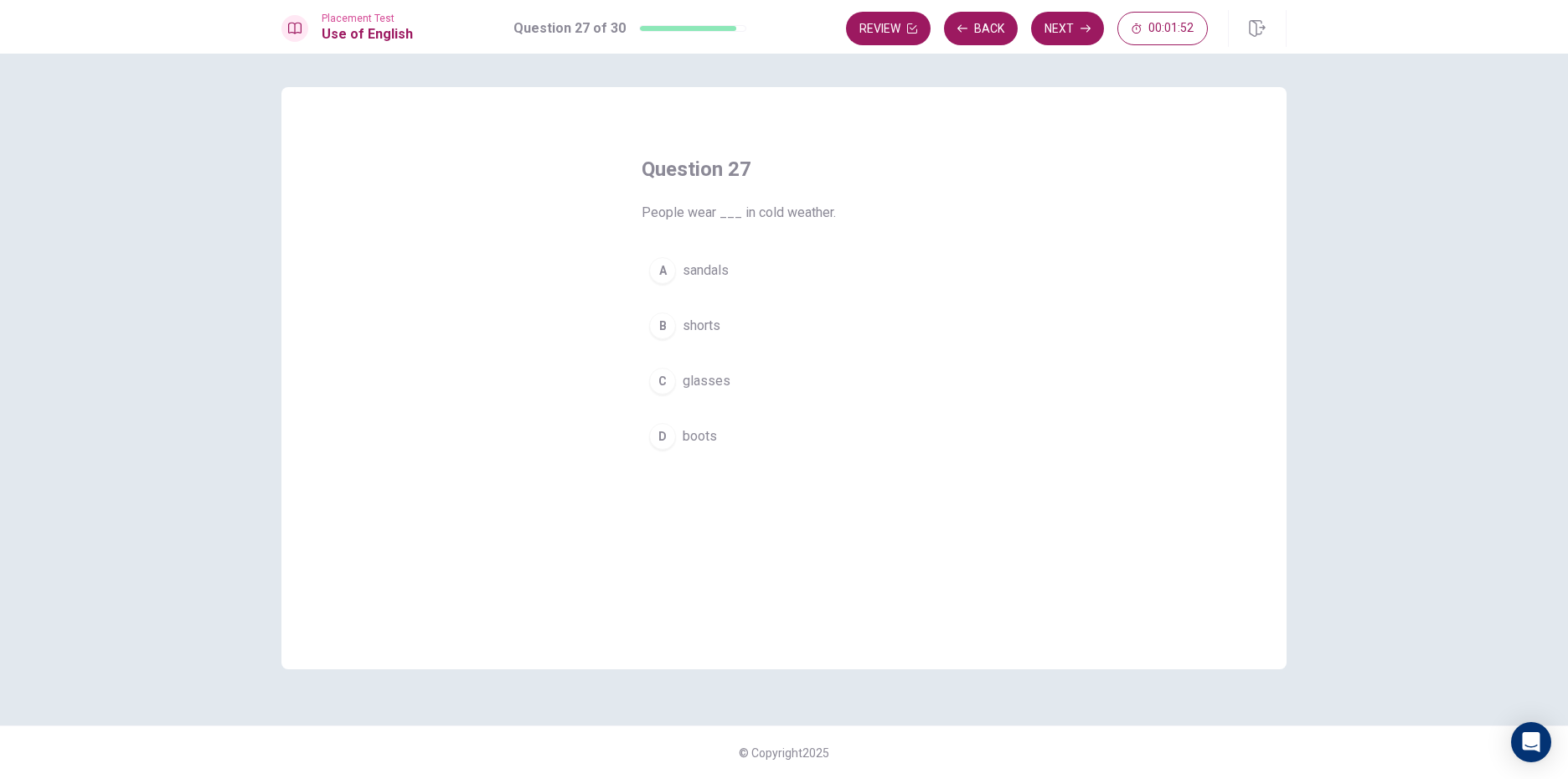
click at [666, 435] on div "D" at bounding box center [662, 436] width 27 height 27
click at [1068, 25] on button "Next" at bounding box center [1067, 28] width 73 height 34
click at [681, 256] on button "A soft" at bounding box center [784, 270] width 285 height 42
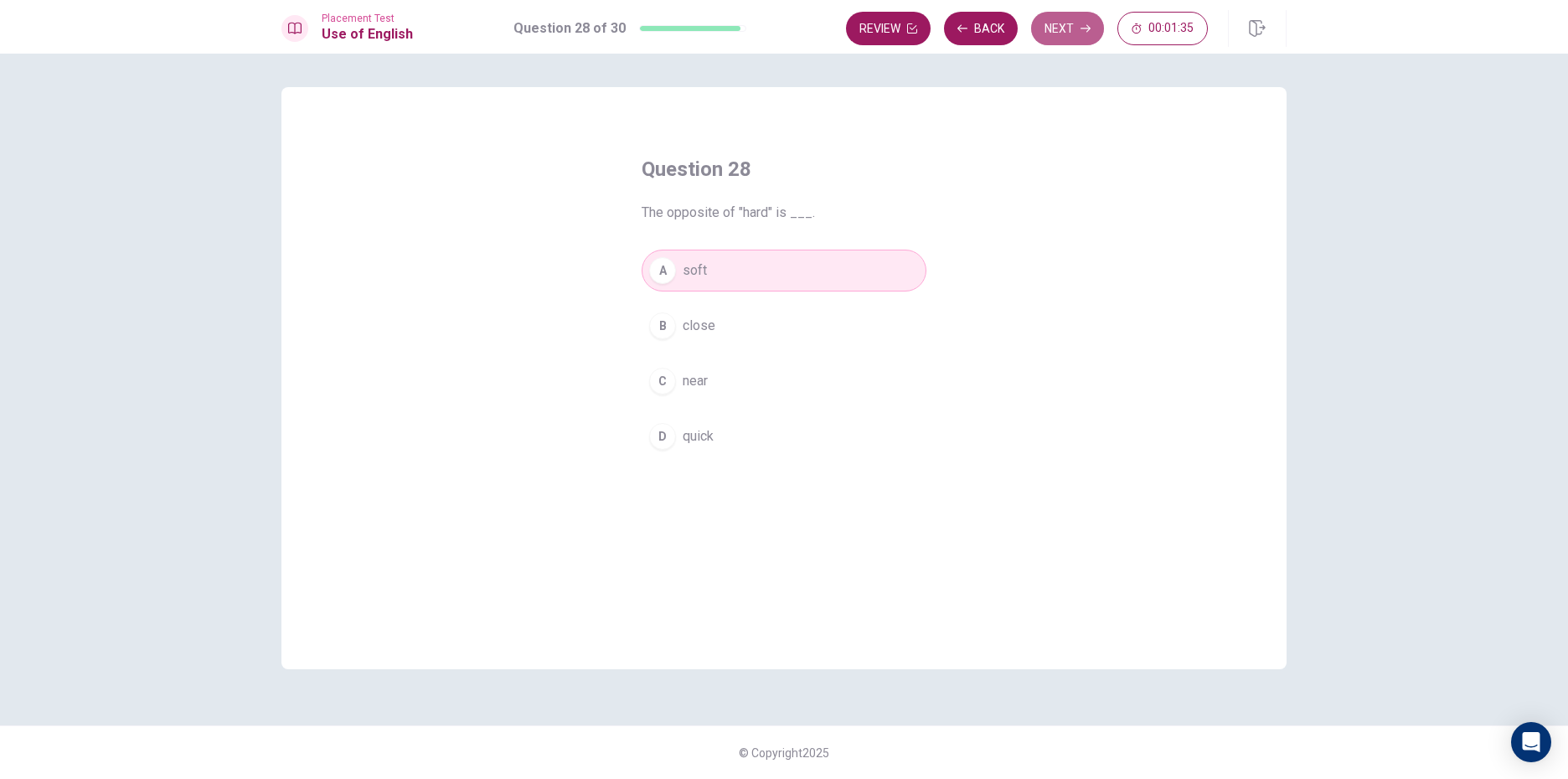
click at [1095, 24] on button "Next" at bounding box center [1067, 28] width 73 height 34
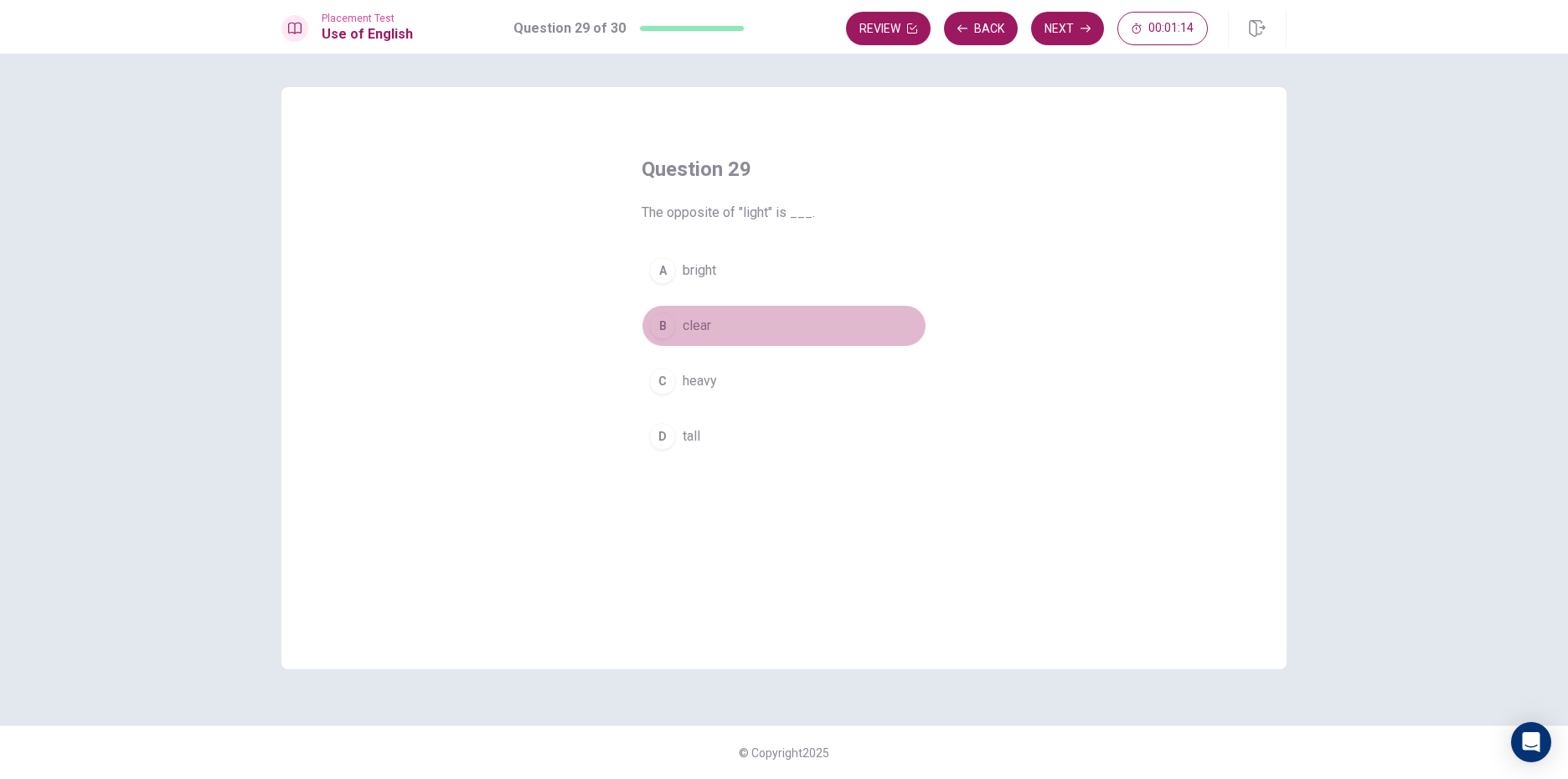
click at [677, 323] on button "B clear" at bounding box center [784, 325] width 285 height 42
click at [1071, 27] on button "Next" at bounding box center [1067, 28] width 73 height 34
click at [669, 310] on button "B walk" at bounding box center [784, 325] width 285 height 42
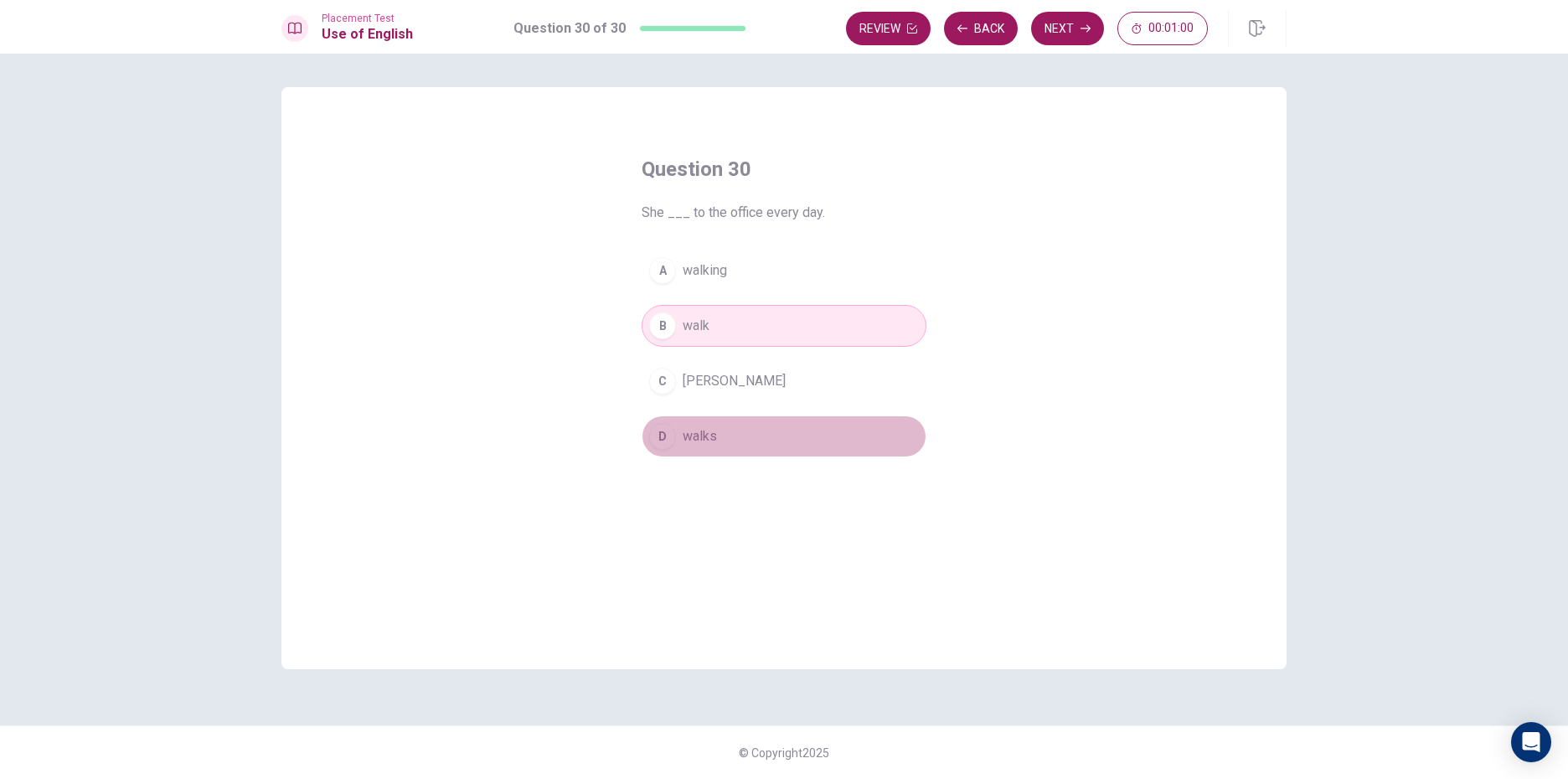
click at [836, 421] on button "D walks" at bounding box center [784, 436] width 285 height 42
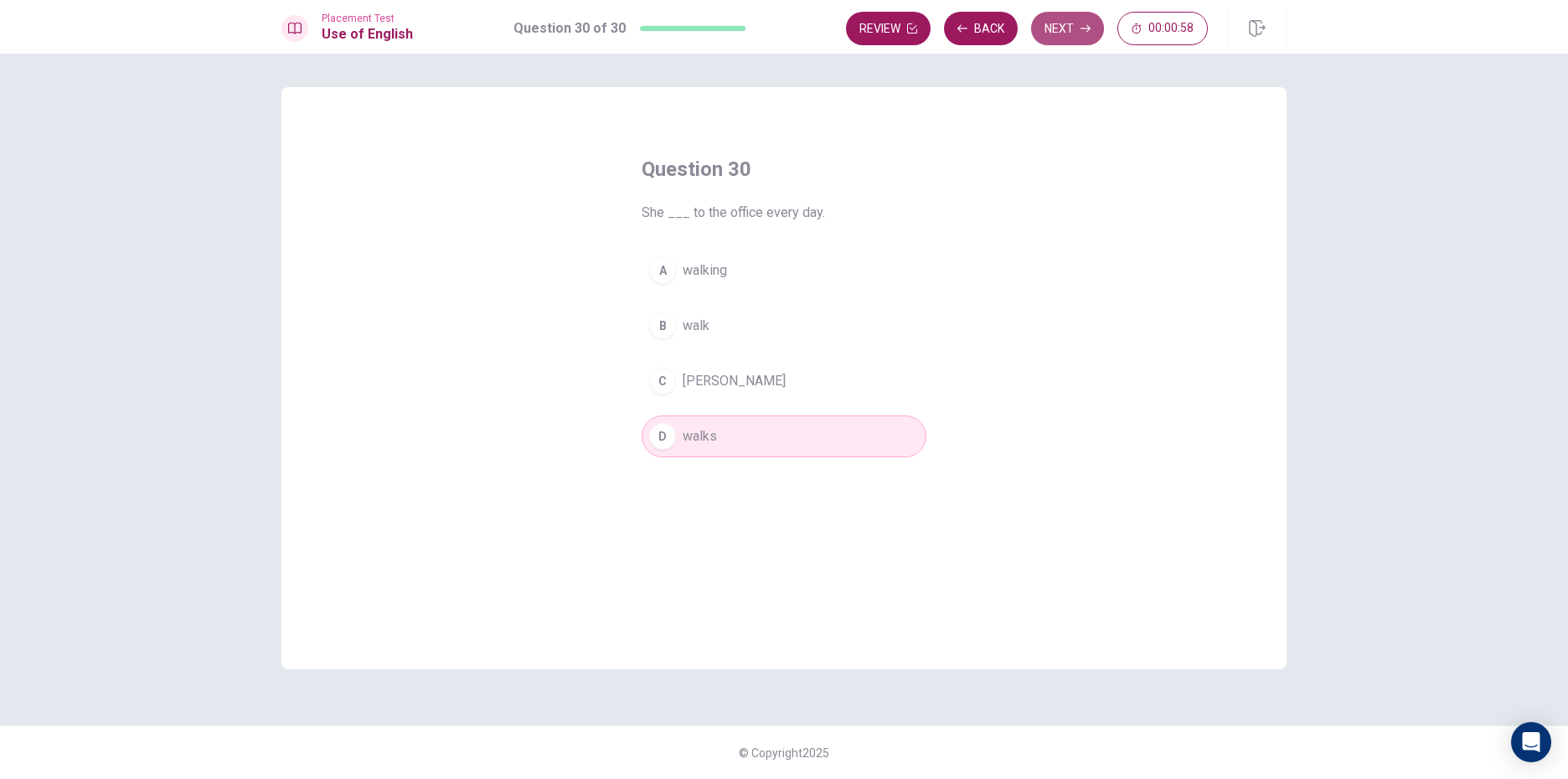
click at [1062, 15] on button "Next" at bounding box center [1067, 28] width 73 height 34
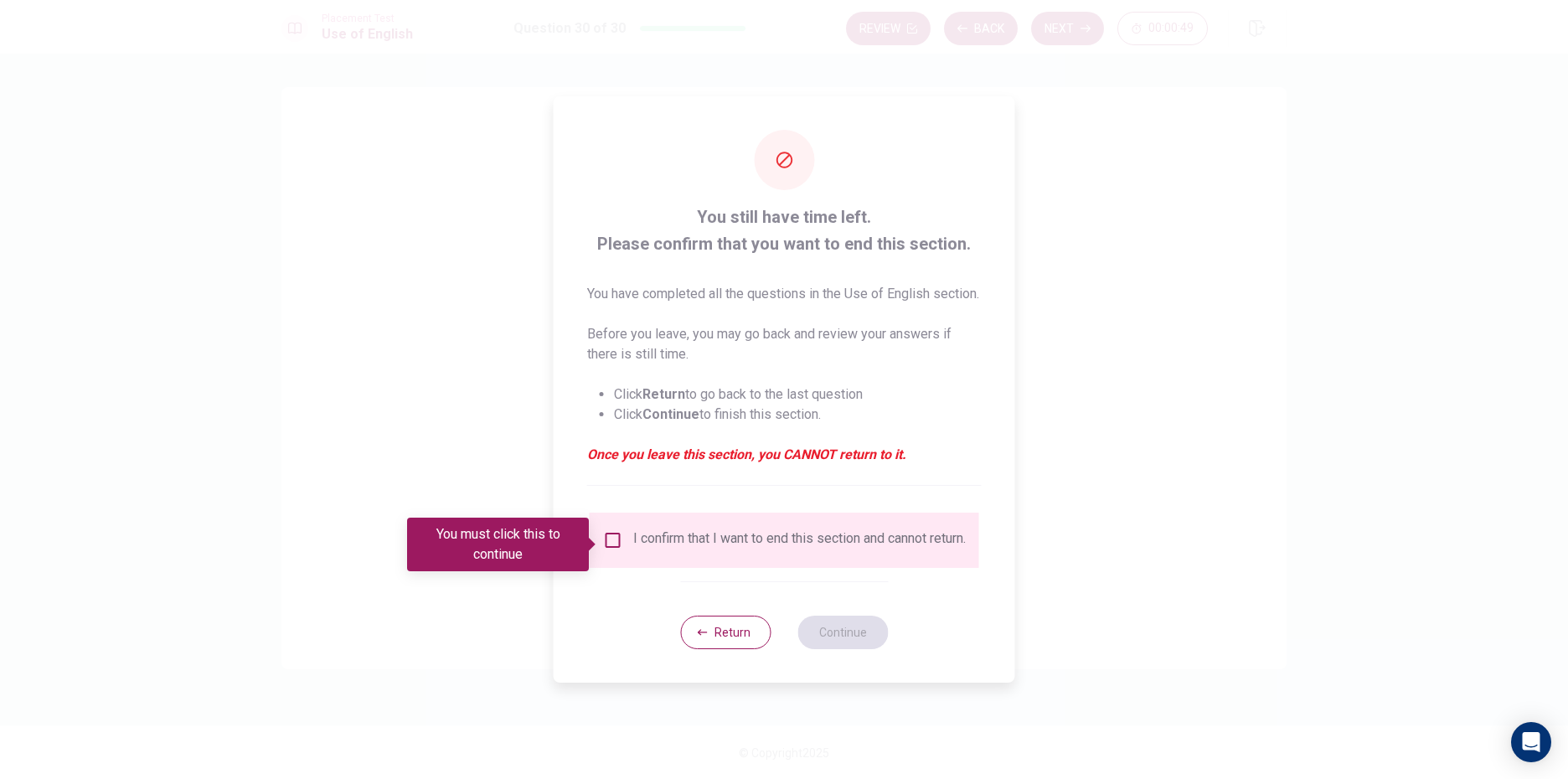
click at [601, 532] on div "I confirm that I want to end this section and cannot return." at bounding box center [784, 540] width 389 height 56
drag, startPoint x: 609, startPoint y: 544, endPoint x: 639, endPoint y: 544, distance: 30.0
click at [609, 543] on input "You must click this to continue" at bounding box center [613, 539] width 20 height 20
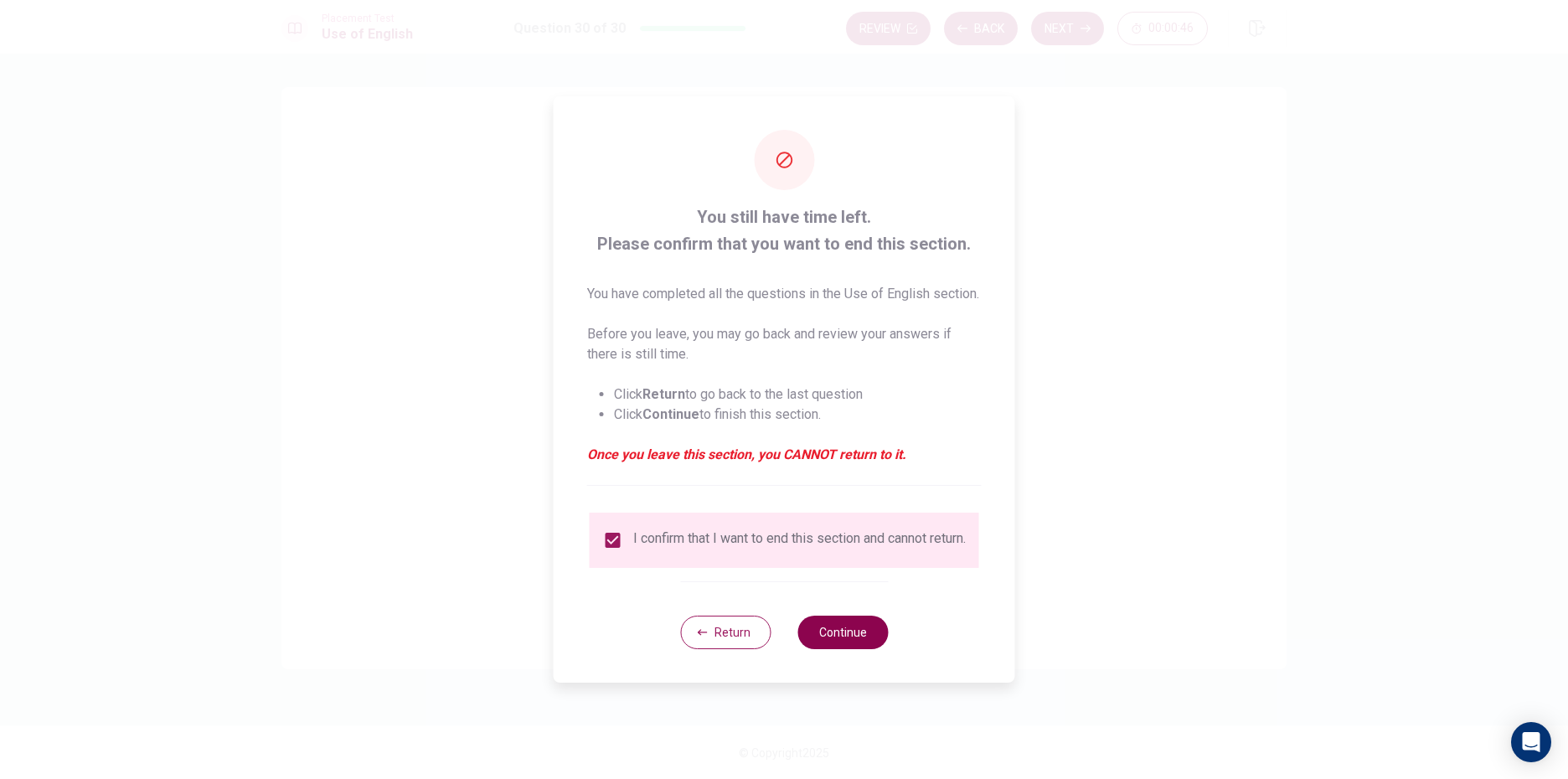
click at [823, 640] on button "Continue" at bounding box center [843, 632] width 90 height 34
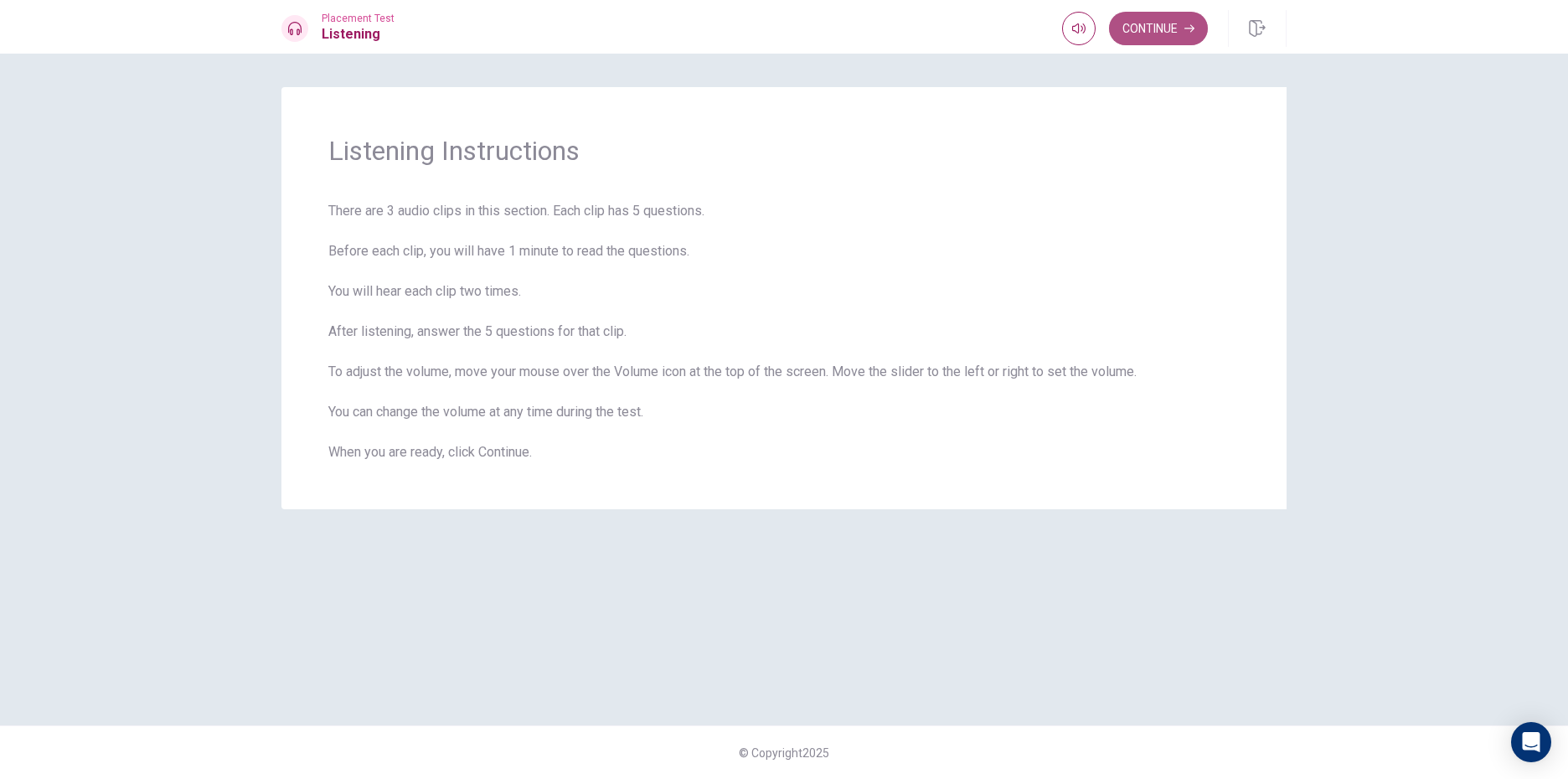
click at [1137, 24] on button "Continue" at bounding box center [1159, 28] width 99 height 34
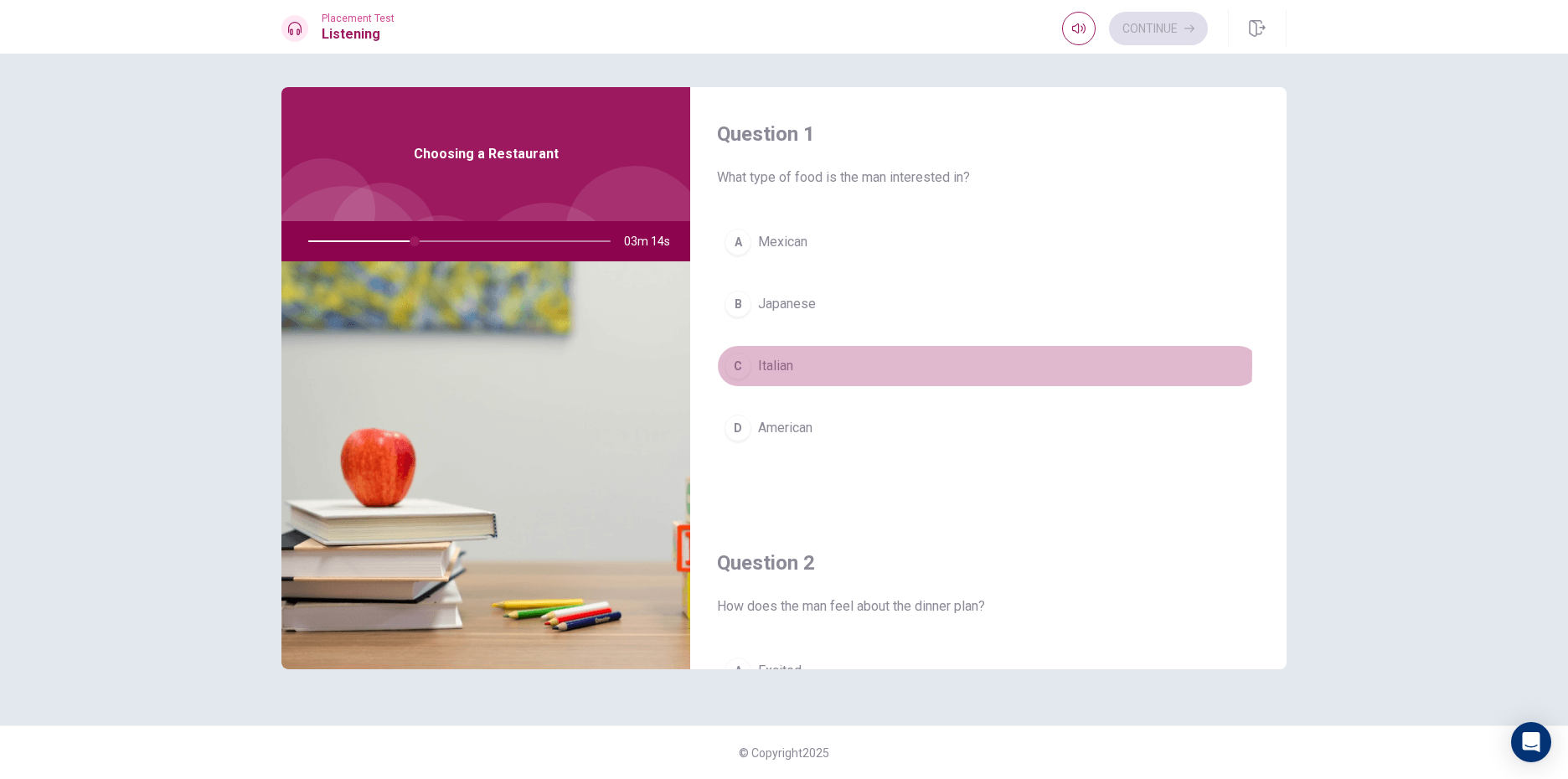
click at [733, 363] on div "C" at bounding box center [738, 366] width 27 height 27
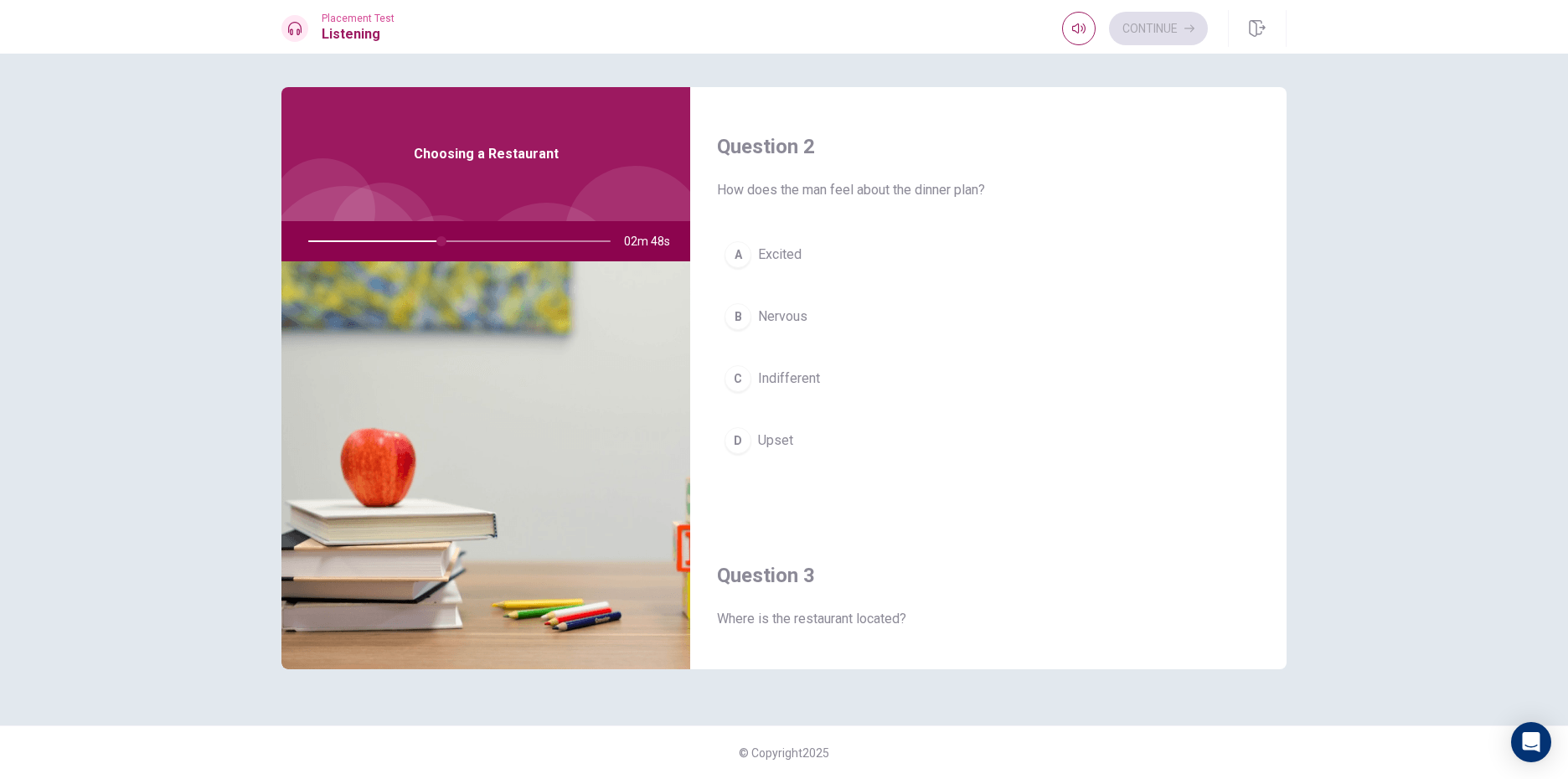
scroll to position [419, 0]
click at [511, 273] on img at bounding box center [486, 464] width 409 height 408
click at [758, 309] on span "Nervous" at bounding box center [783, 314] width 50 height 20
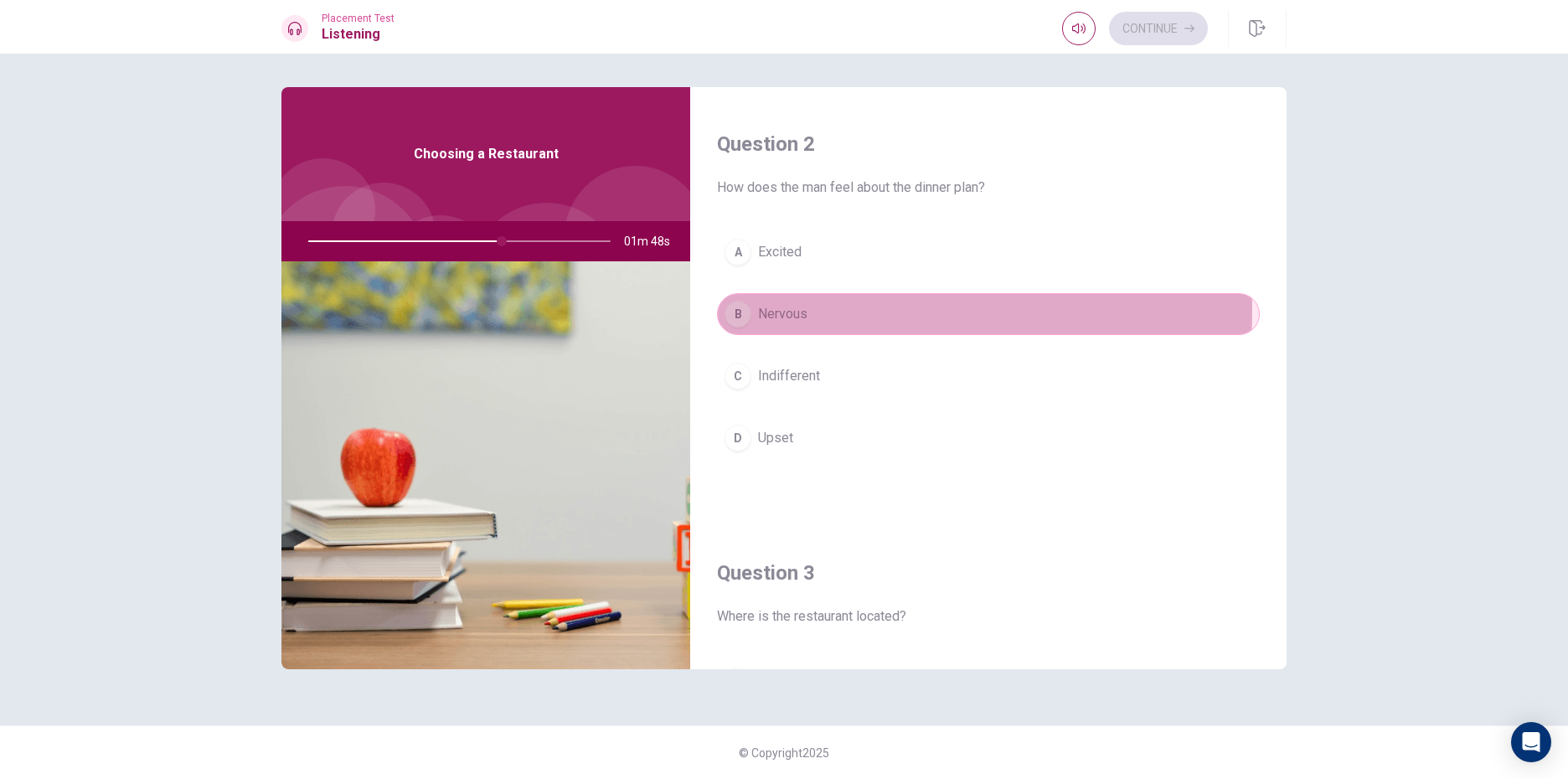
click at [758, 309] on span "Nervous" at bounding box center [783, 314] width 50 height 20
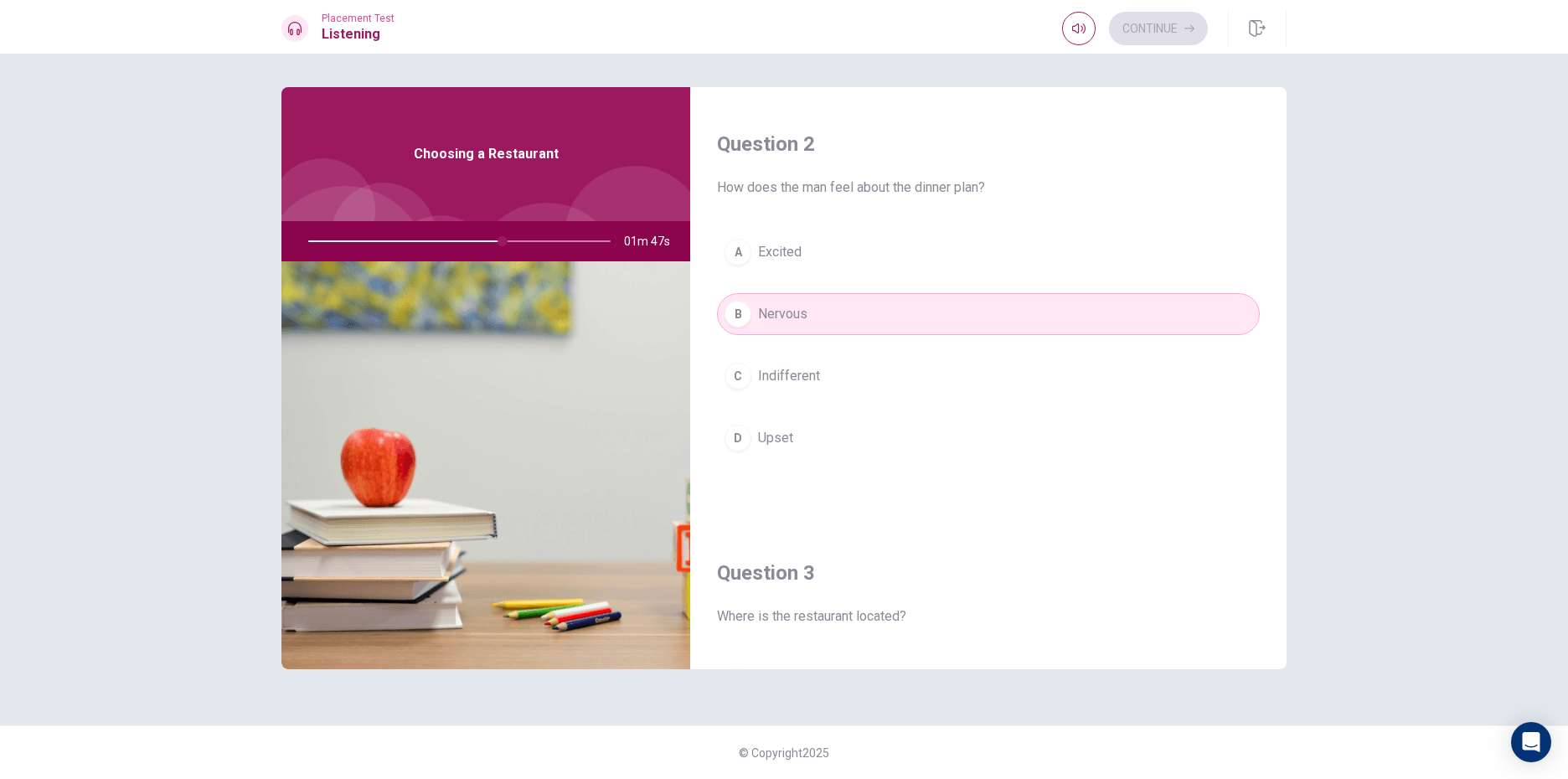
click at [827, 231] on div "Question 2 How does the man feel about the dinner plan? A Excited B Nervous C I…" at bounding box center [988, 311] width 596 height 429
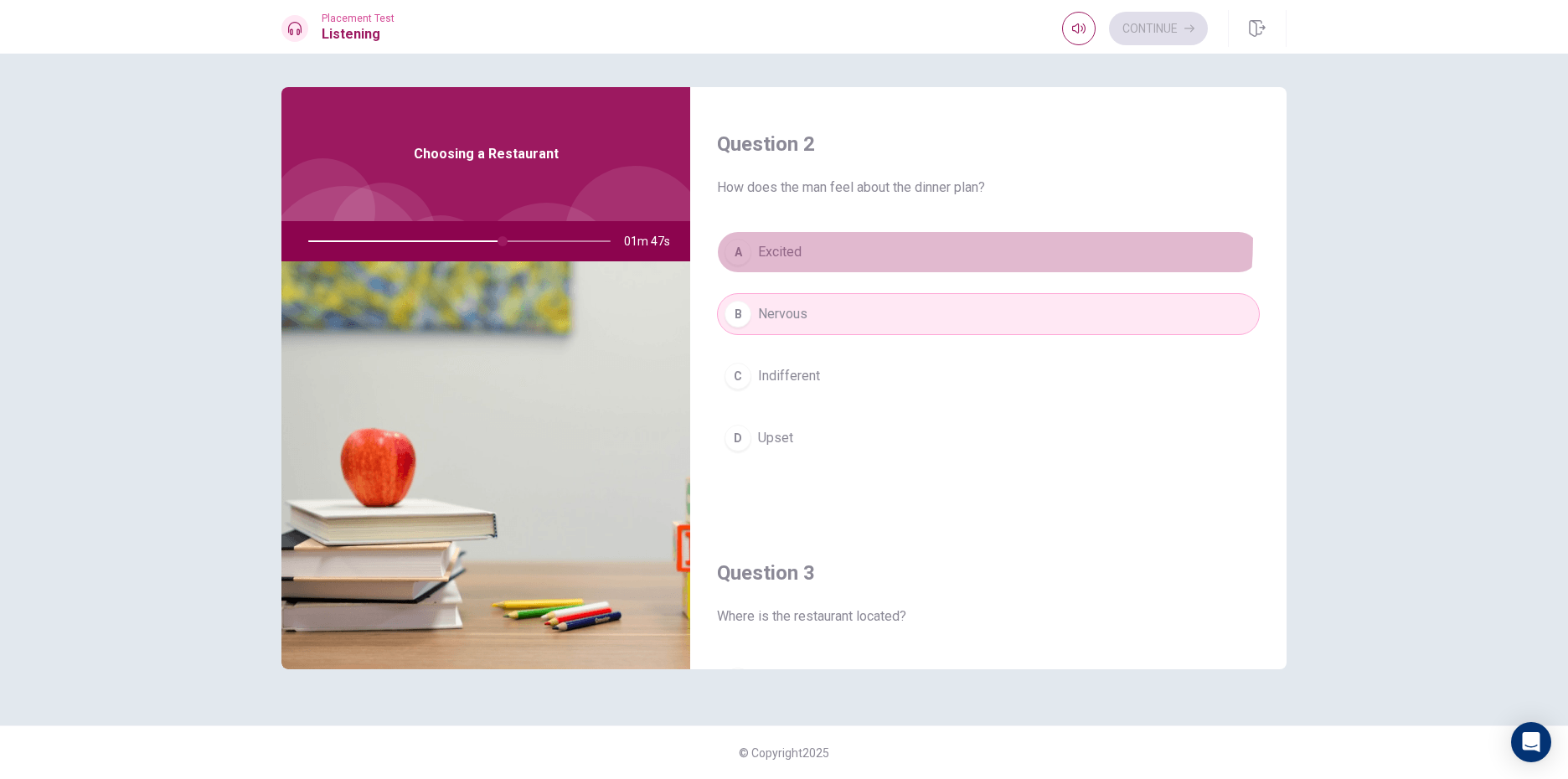
click at [829, 238] on button "A Excited" at bounding box center [989, 251] width 543 height 42
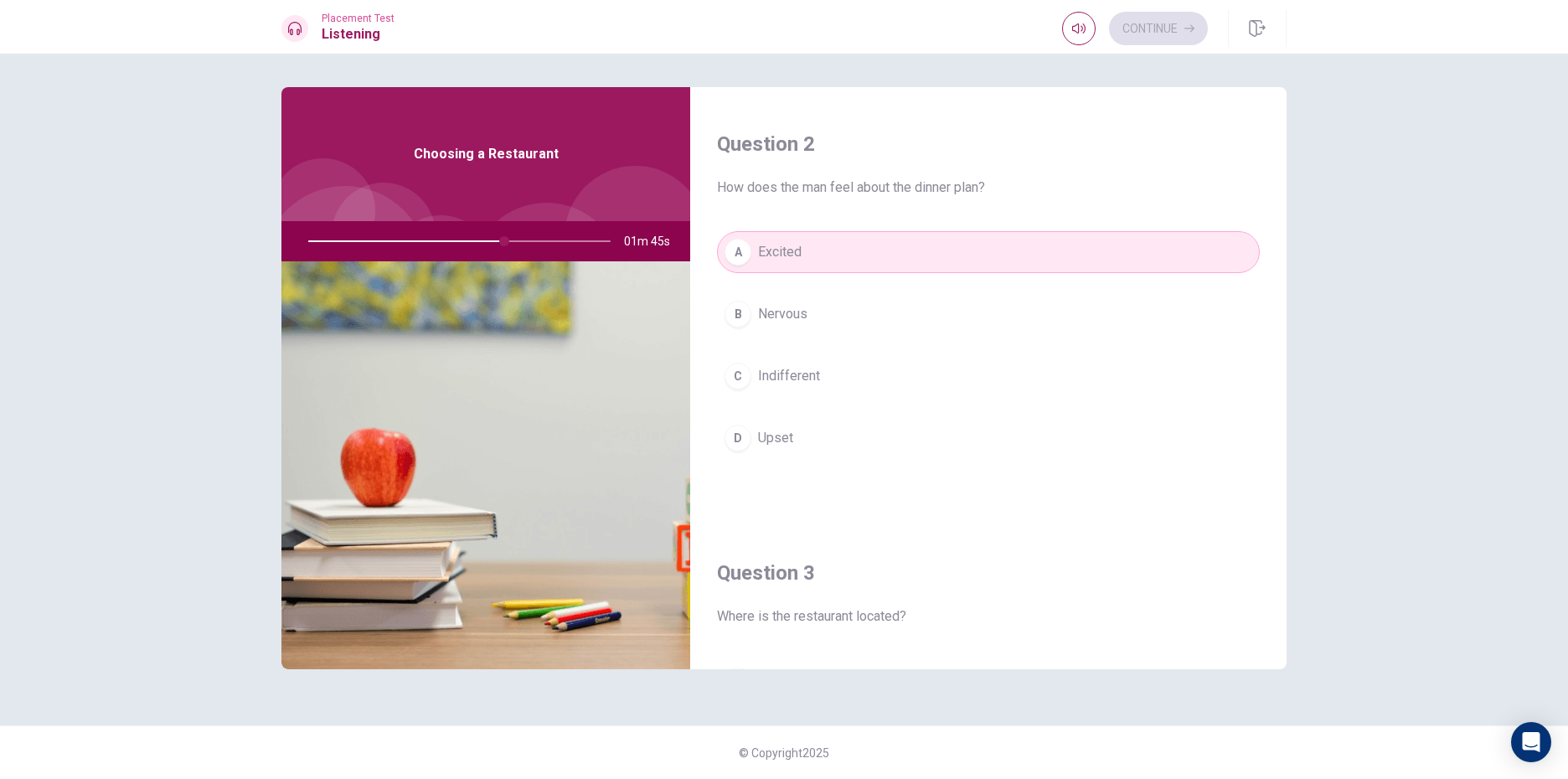
drag, startPoint x: 846, startPoint y: 318, endPoint x: 847, endPoint y: 352, distance: 34.0
click at [847, 350] on div "A Excited B Nervous C Indifferent D Upset" at bounding box center [989, 361] width 543 height 261
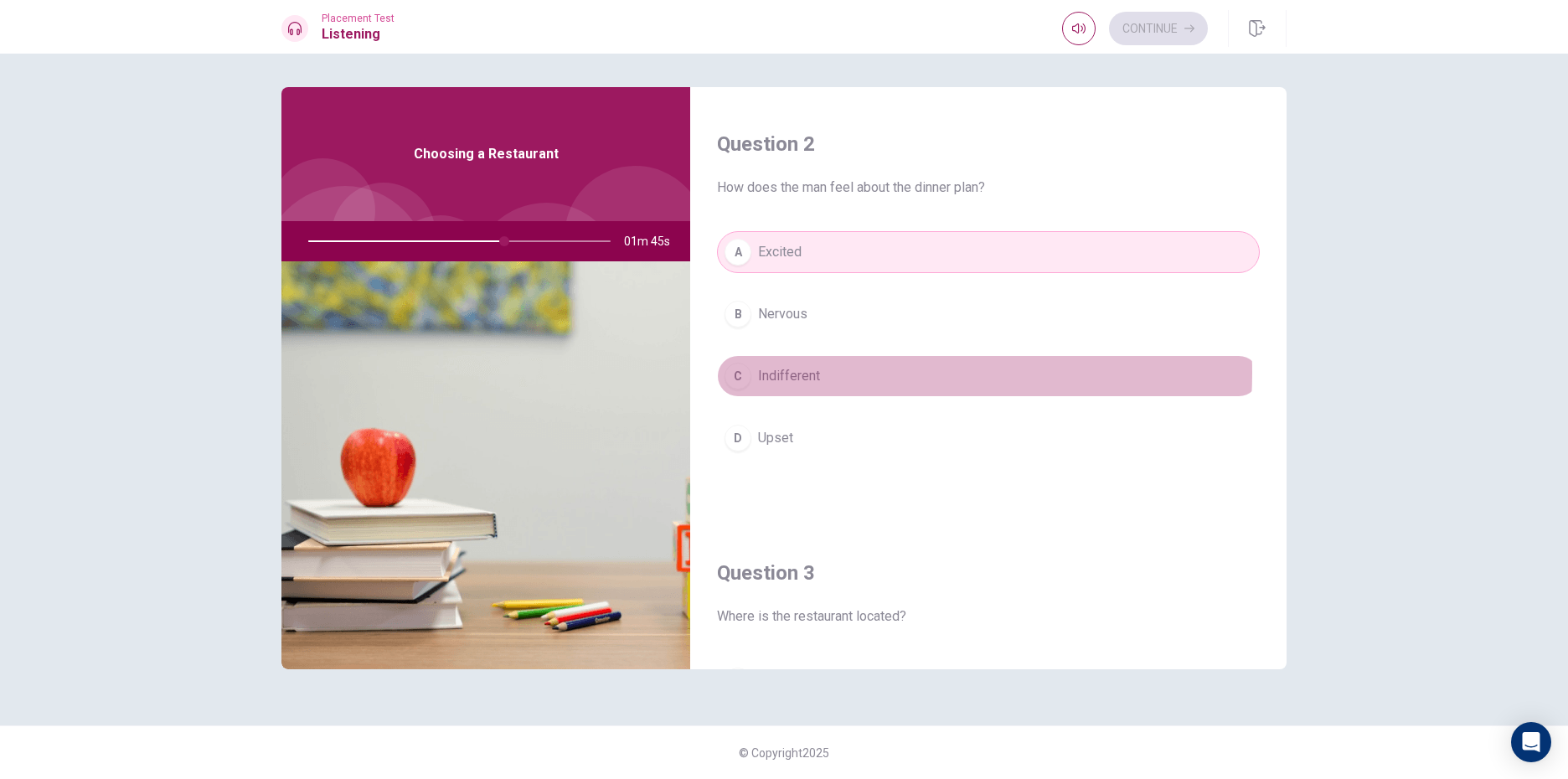
click at [851, 373] on button "C Indifferent" at bounding box center [989, 376] width 543 height 42
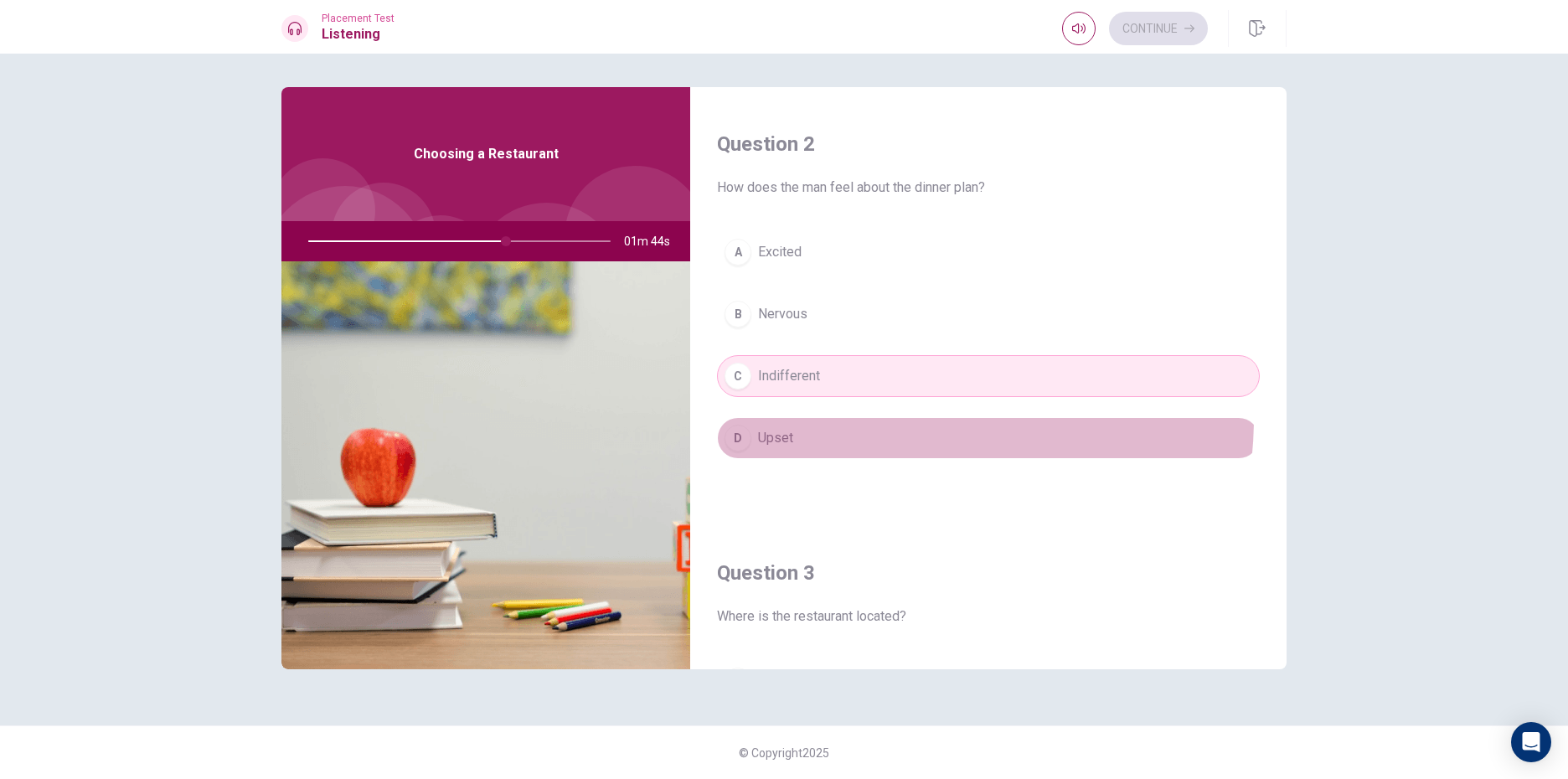
drag, startPoint x: 860, startPoint y: 417, endPoint x: 861, endPoint y: 427, distance: 10.0
click at [861, 423] on button "D Upset" at bounding box center [989, 438] width 543 height 42
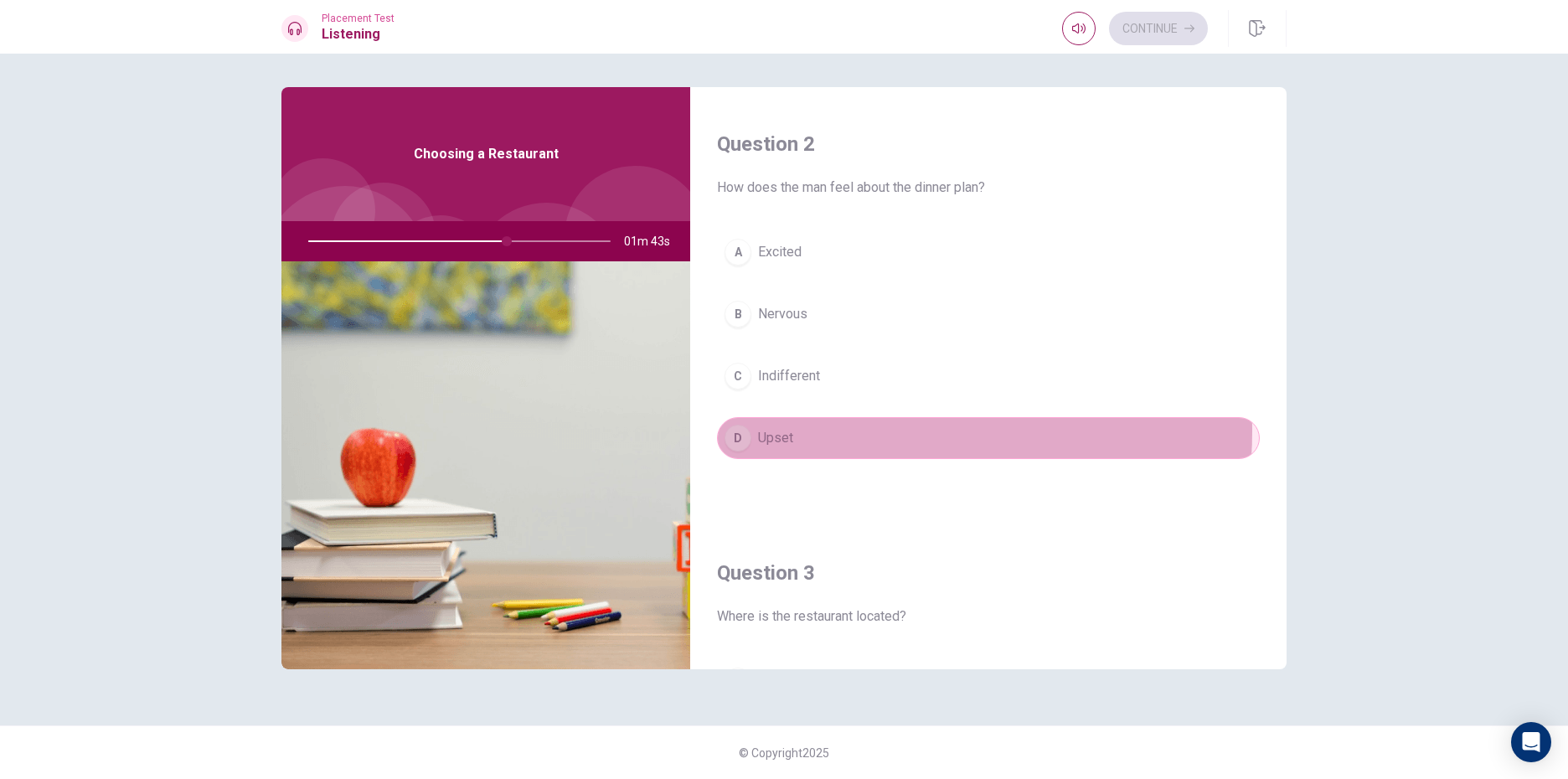
click at [862, 432] on button "D Upset" at bounding box center [989, 438] width 543 height 42
drag, startPoint x: 878, startPoint y: 429, endPoint x: 905, endPoint y: 464, distance: 44.2
click at [878, 432] on button "D Upset" at bounding box center [989, 438] width 543 height 42
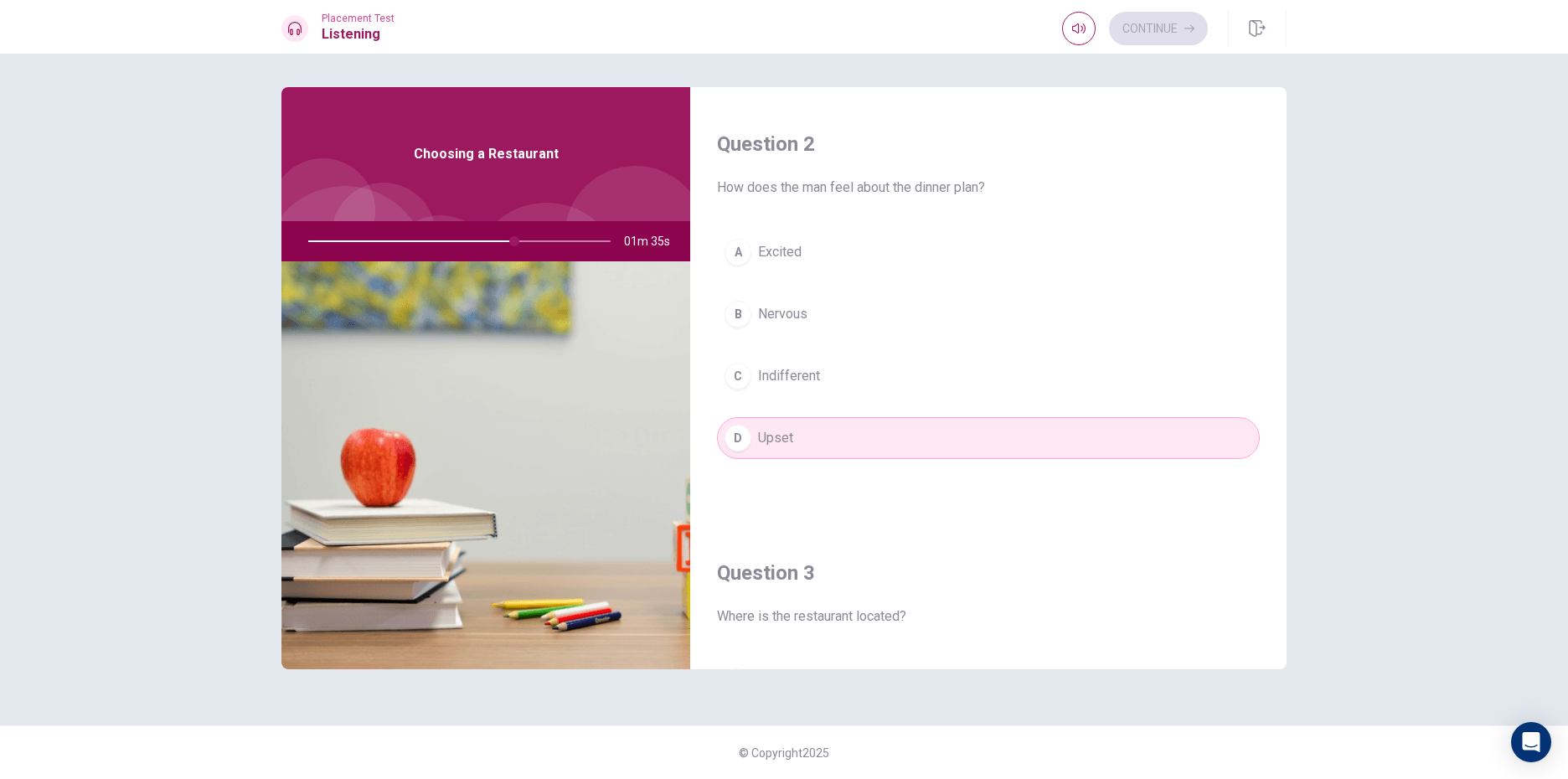
click at [529, 231] on div at bounding box center [456, 241] width 336 height 40
click at [535, 240] on div at bounding box center [456, 241] width 336 height 40
click at [539, 237] on div at bounding box center [456, 241] width 336 height 40
click at [490, 245] on div at bounding box center [456, 241] width 336 height 40
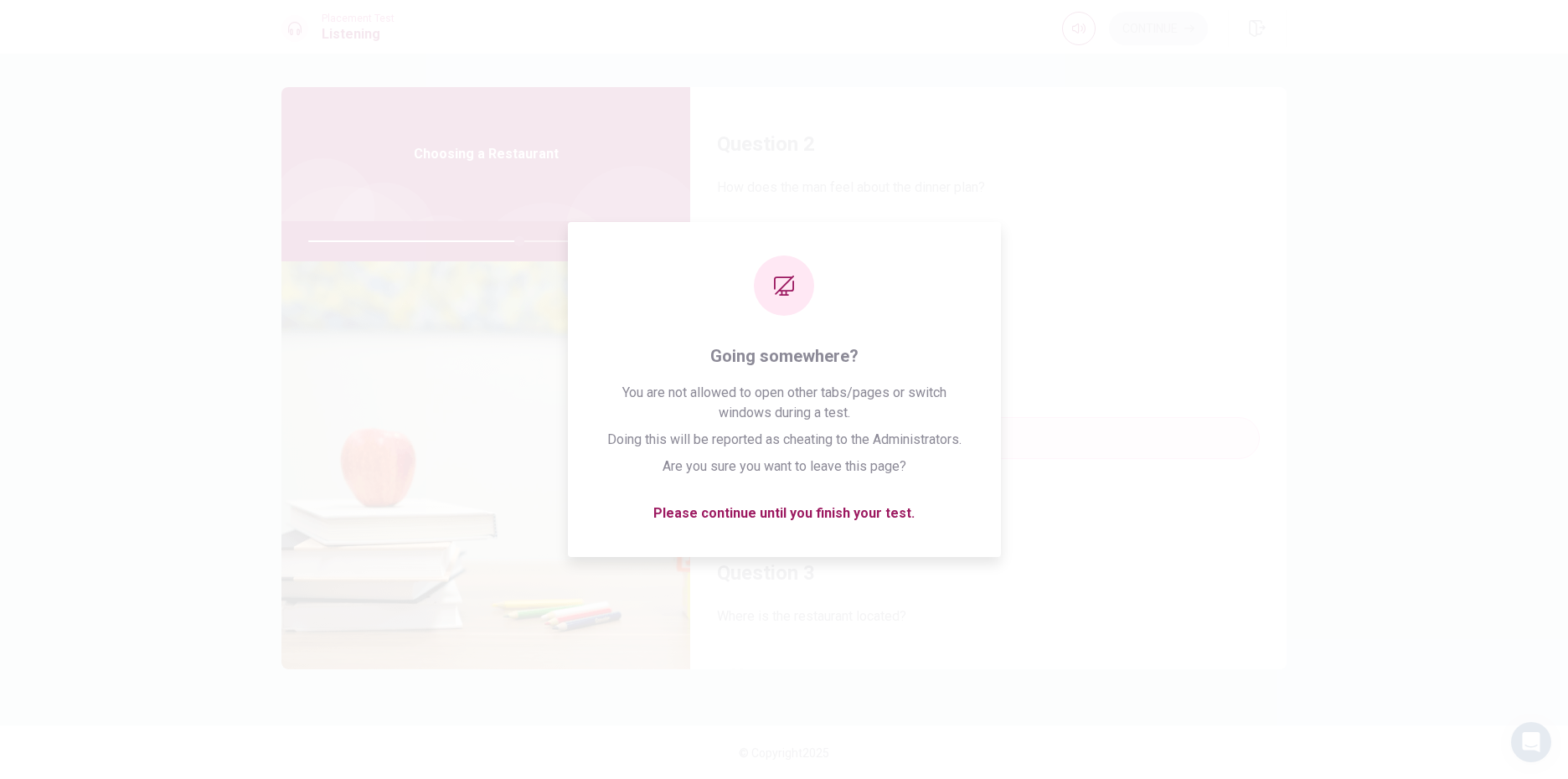
click at [1400, 644] on div "Question 1 What type of food is the man interested in? A Mexican B Japanese C I…" at bounding box center [784, 416] width 1568 height 725
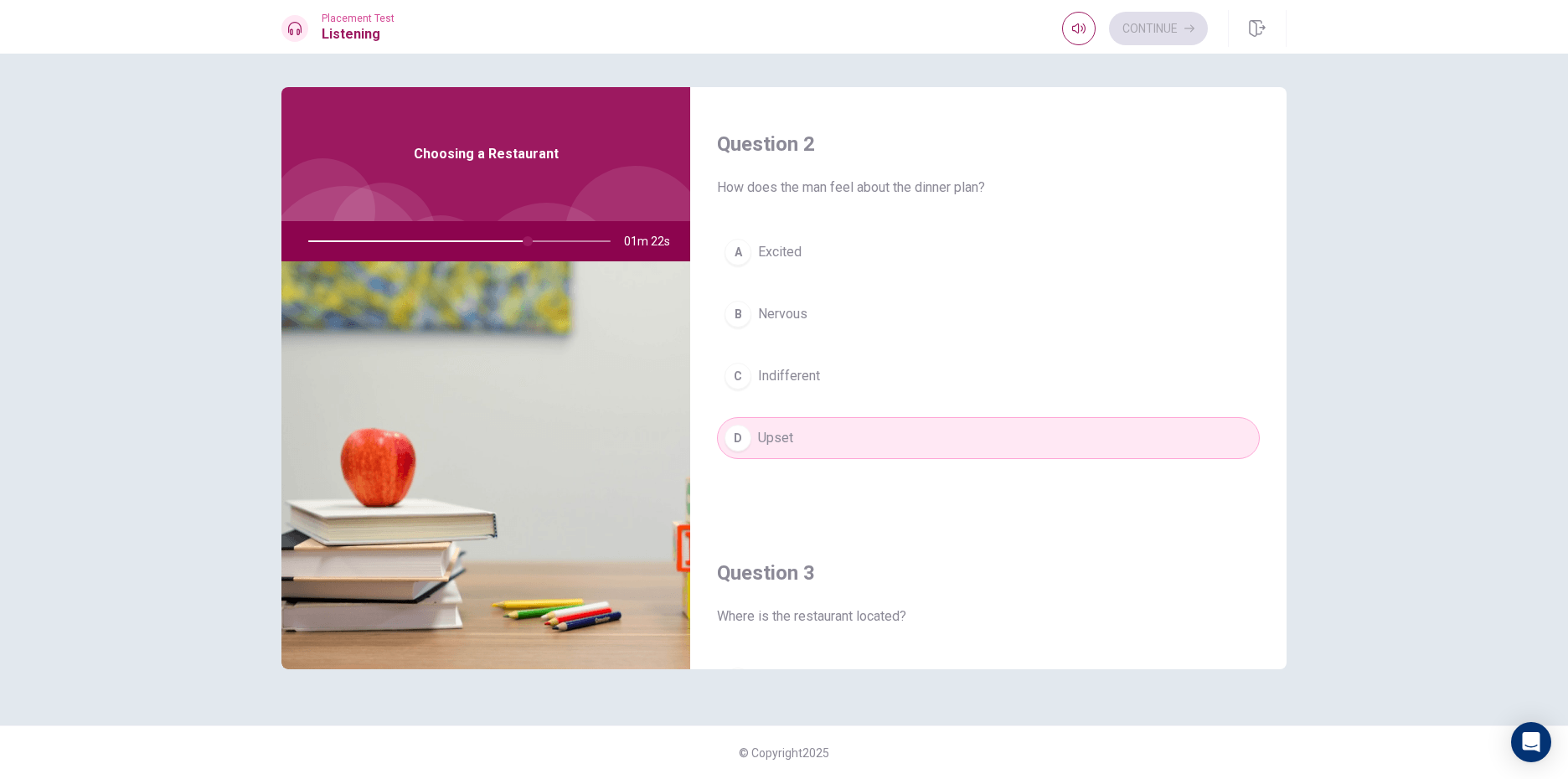
click at [543, 235] on div at bounding box center [456, 241] width 336 height 40
click at [535, 246] on div at bounding box center [456, 241] width 336 height 40
click at [538, 239] on div at bounding box center [456, 241] width 336 height 40
click at [539, 238] on div at bounding box center [456, 241] width 336 height 40
click at [542, 237] on div at bounding box center [456, 241] width 336 height 40
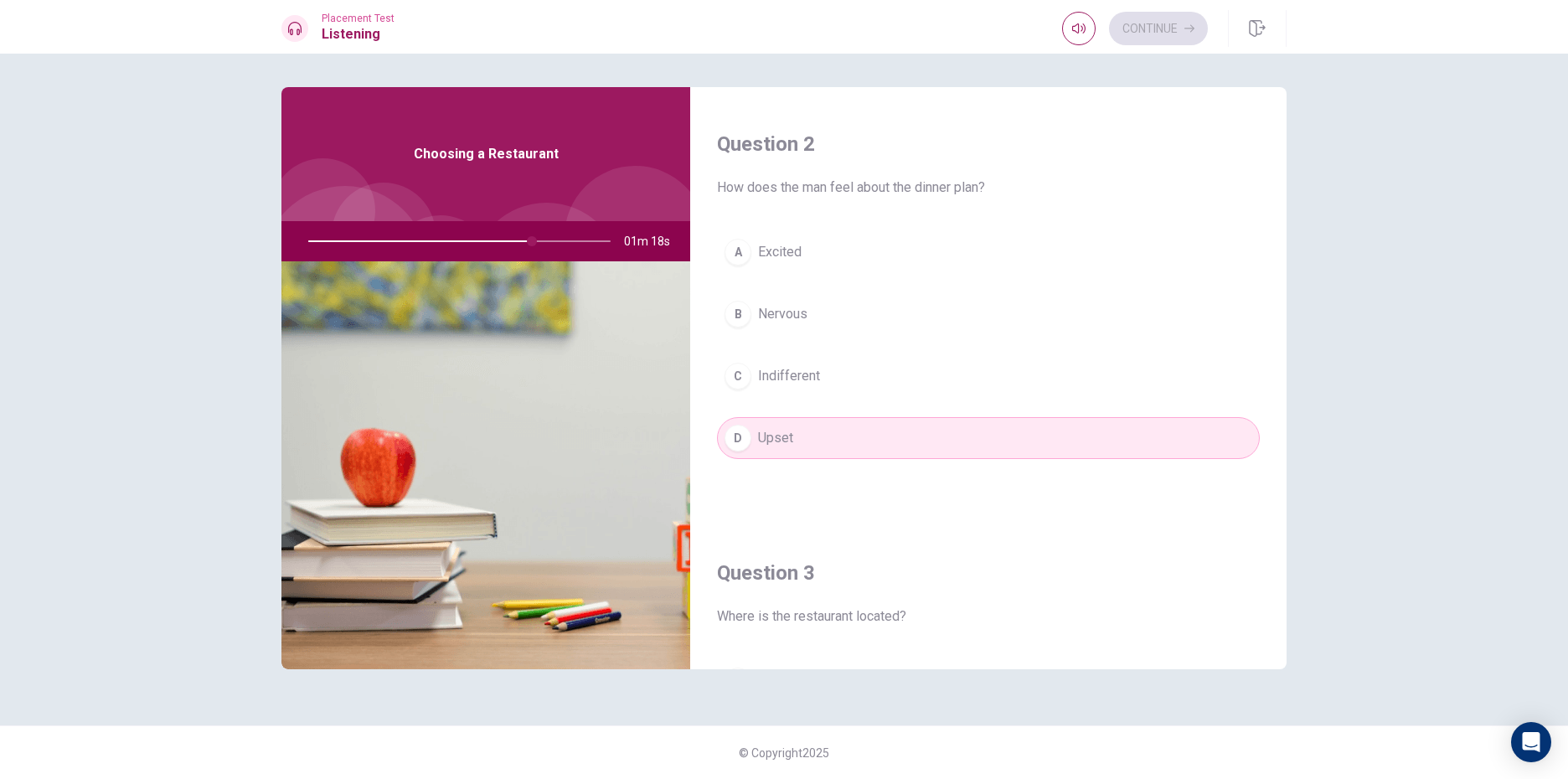
click at [544, 237] on div at bounding box center [456, 241] width 336 height 40
click at [545, 238] on div at bounding box center [456, 241] width 336 height 40
click at [547, 240] on div at bounding box center [456, 241] width 336 height 40
click at [548, 241] on div at bounding box center [456, 241] width 336 height 40
click at [550, 241] on div at bounding box center [456, 241] width 336 height 40
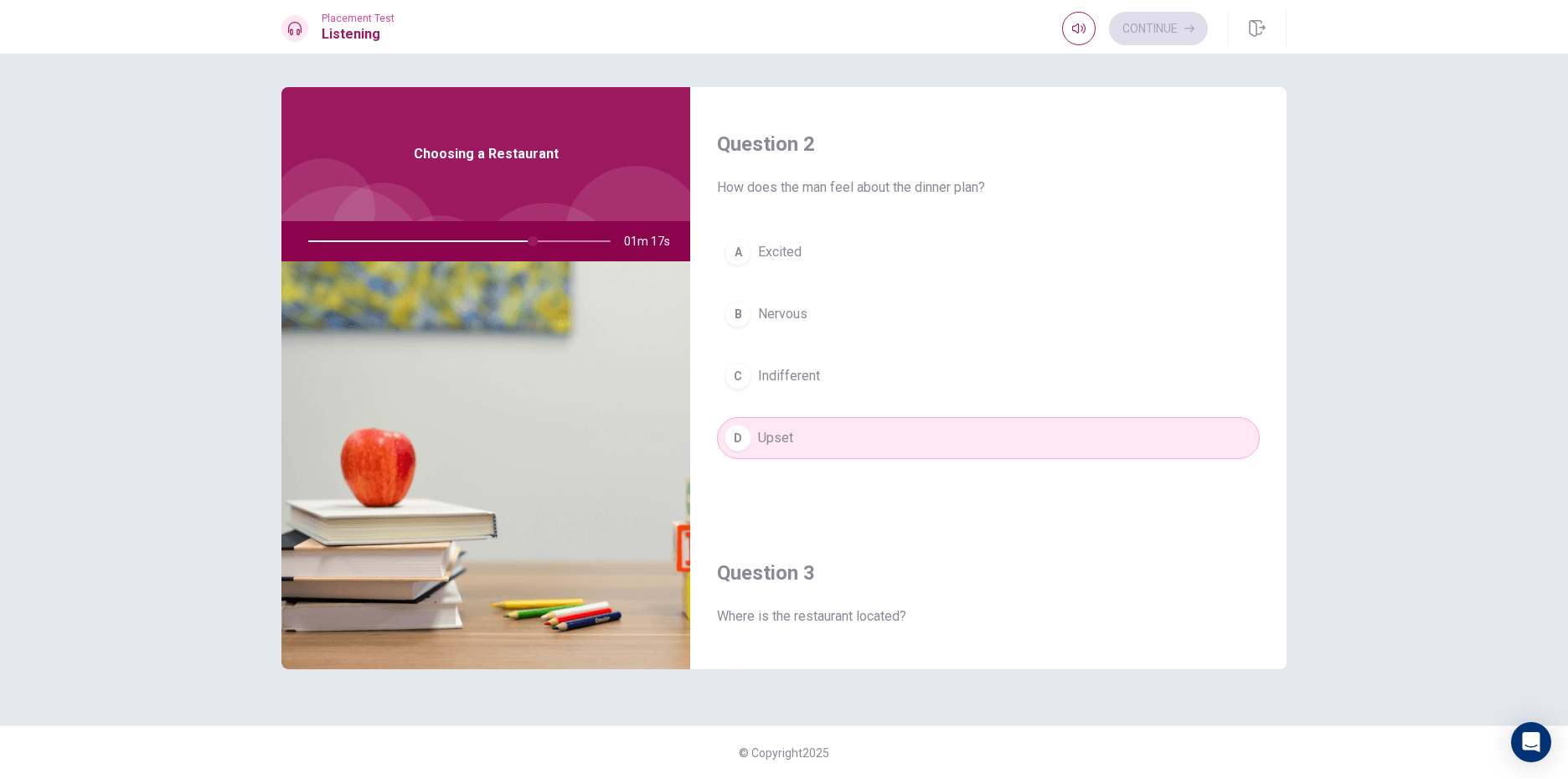
click at [554, 241] on div at bounding box center [456, 241] width 336 height 40
click at [557, 239] on div at bounding box center [456, 241] width 336 height 40
click at [558, 241] on div at bounding box center [456, 241] width 336 height 40
click at [559, 242] on div at bounding box center [456, 241] width 336 height 40
click at [562, 242] on div at bounding box center [456, 241] width 336 height 40
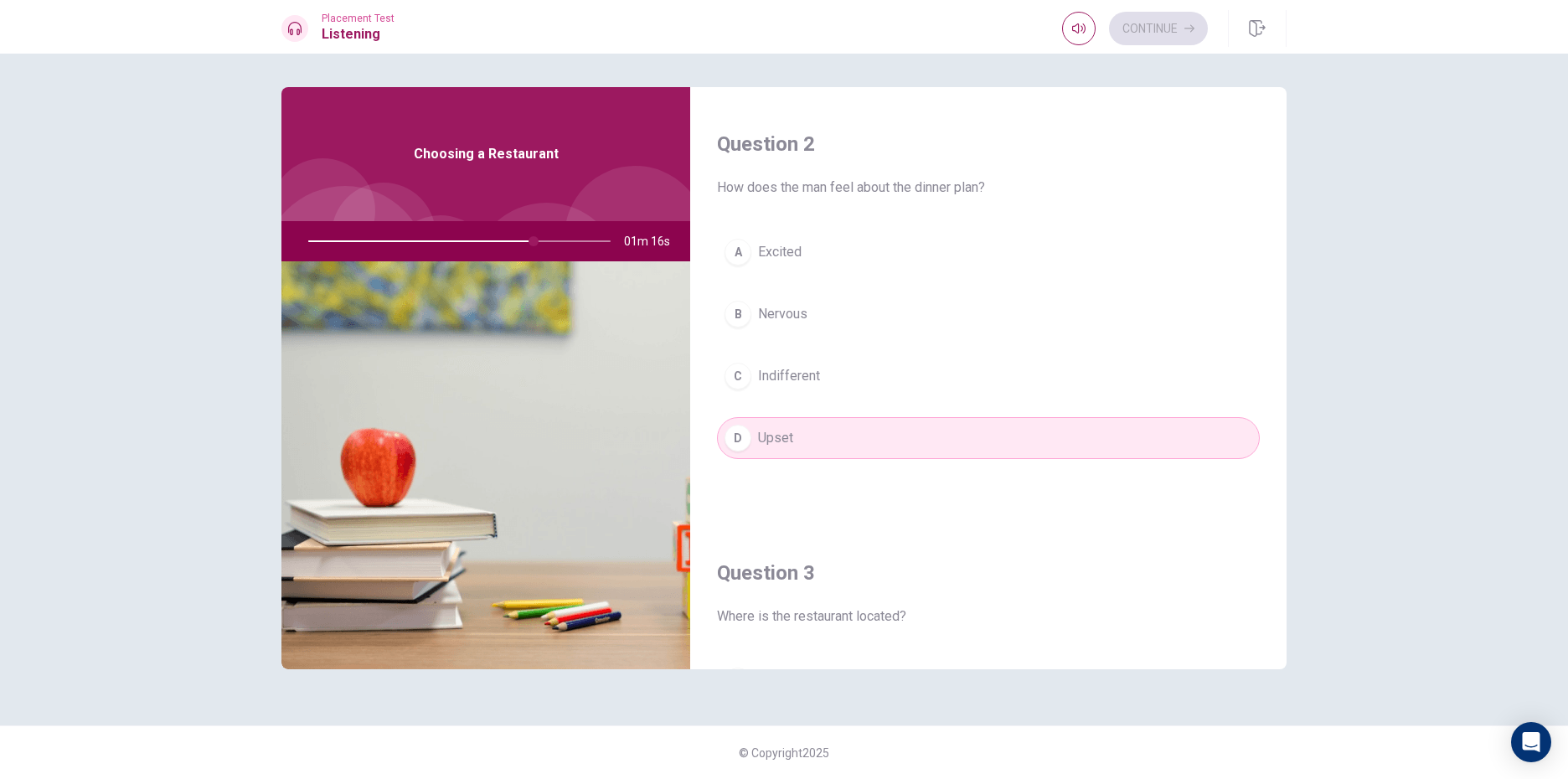
click at [563, 240] on div at bounding box center [456, 241] width 336 height 40
click at [568, 241] on div at bounding box center [456, 241] width 336 height 40
click at [788, 218] on div "Question 2 How does the man feel about the dinner plan? A Excited B Nervous C I…" at bounding box center [988, 311] width 596 height 429
type input "0"
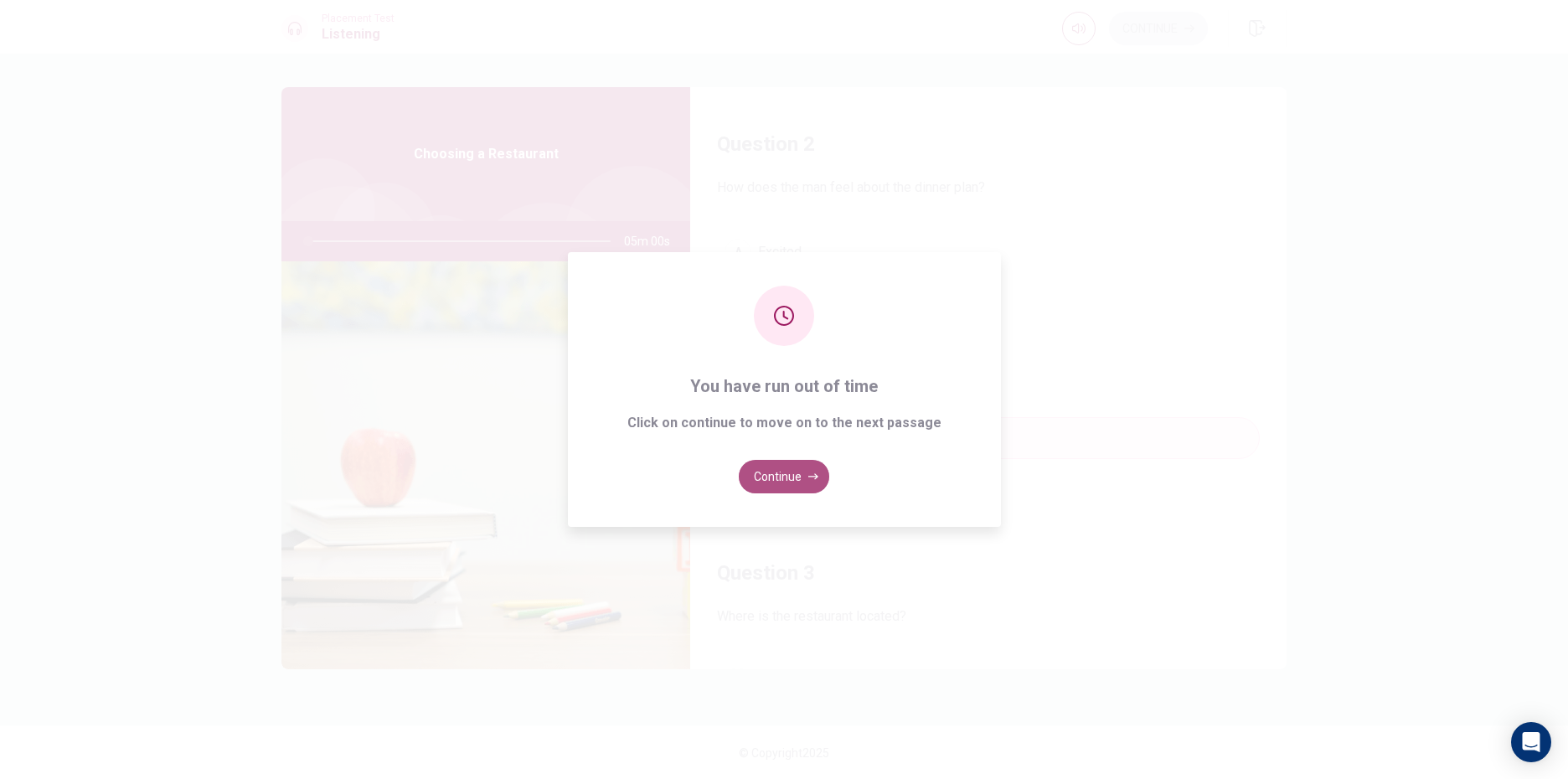
click at [775, 469] on button "Continue" at bounding box center [784, 477] width 90 height 34
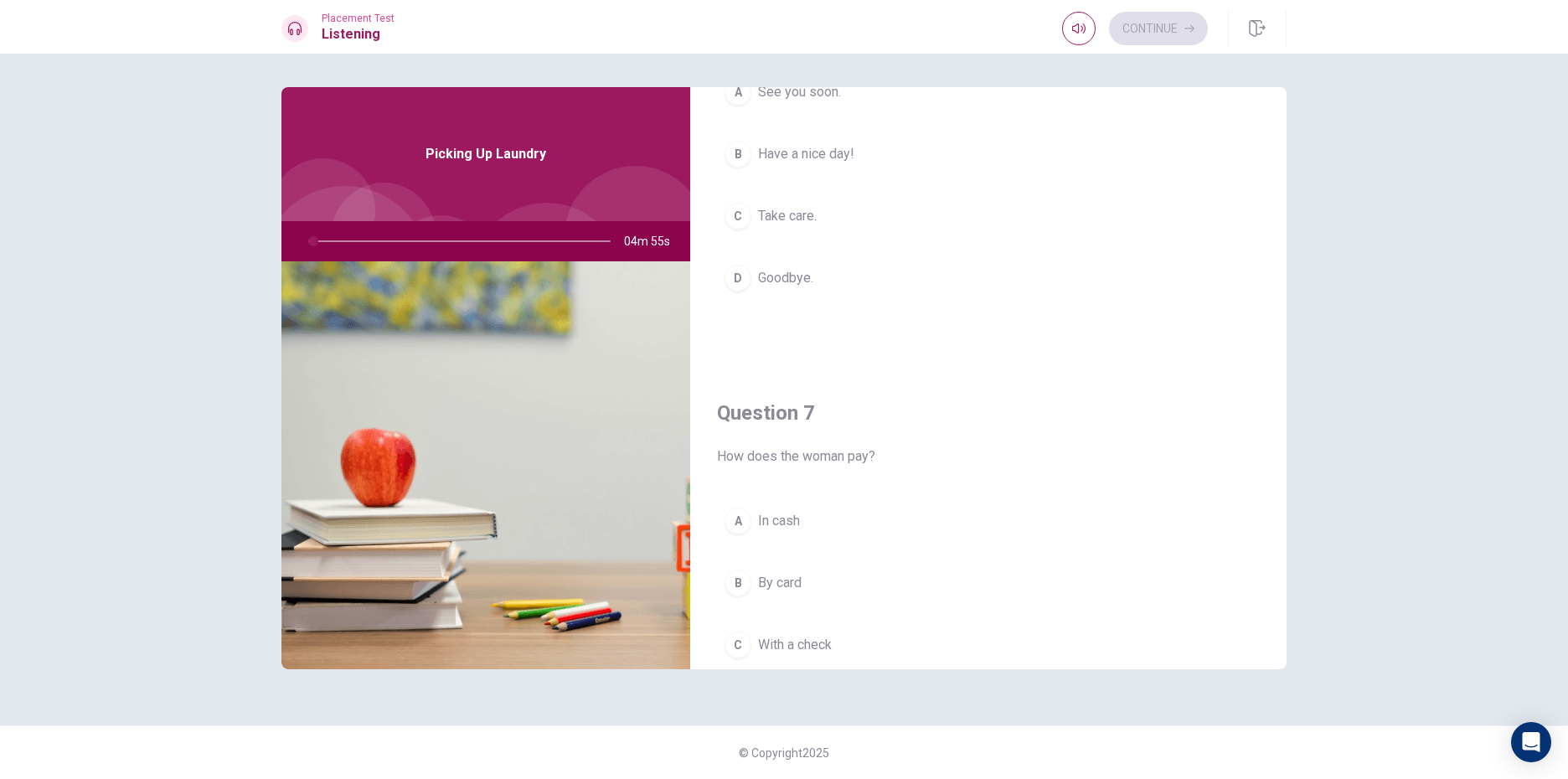
scroll to position [0, 0]
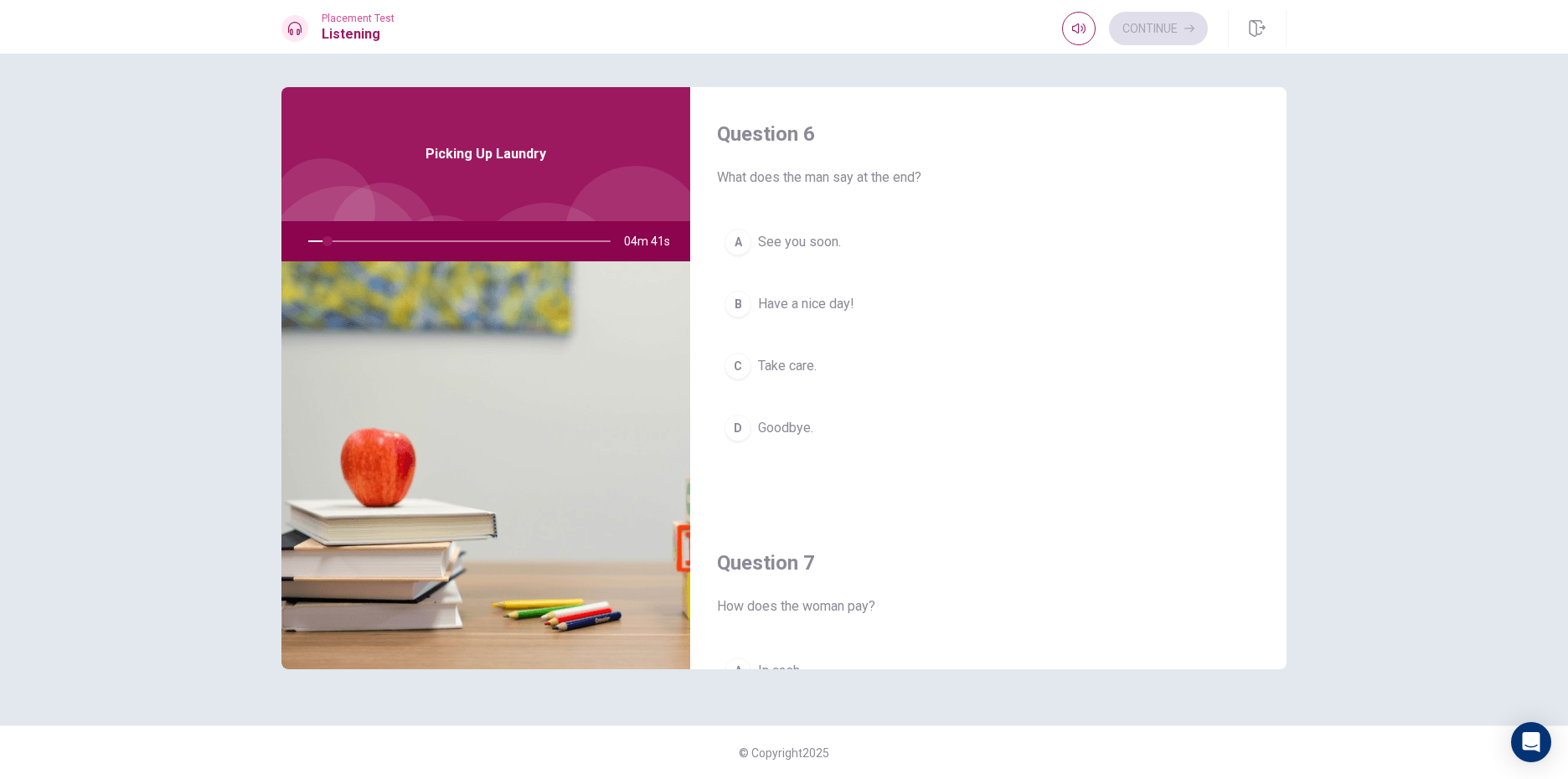
click at [546, 23] on div "Placement Test Listening Continue" at bounding box center [784, 28] width 1059 height 37
click at [741, 430] on div "D" at bounding box center [738, 428] width 27 height 27
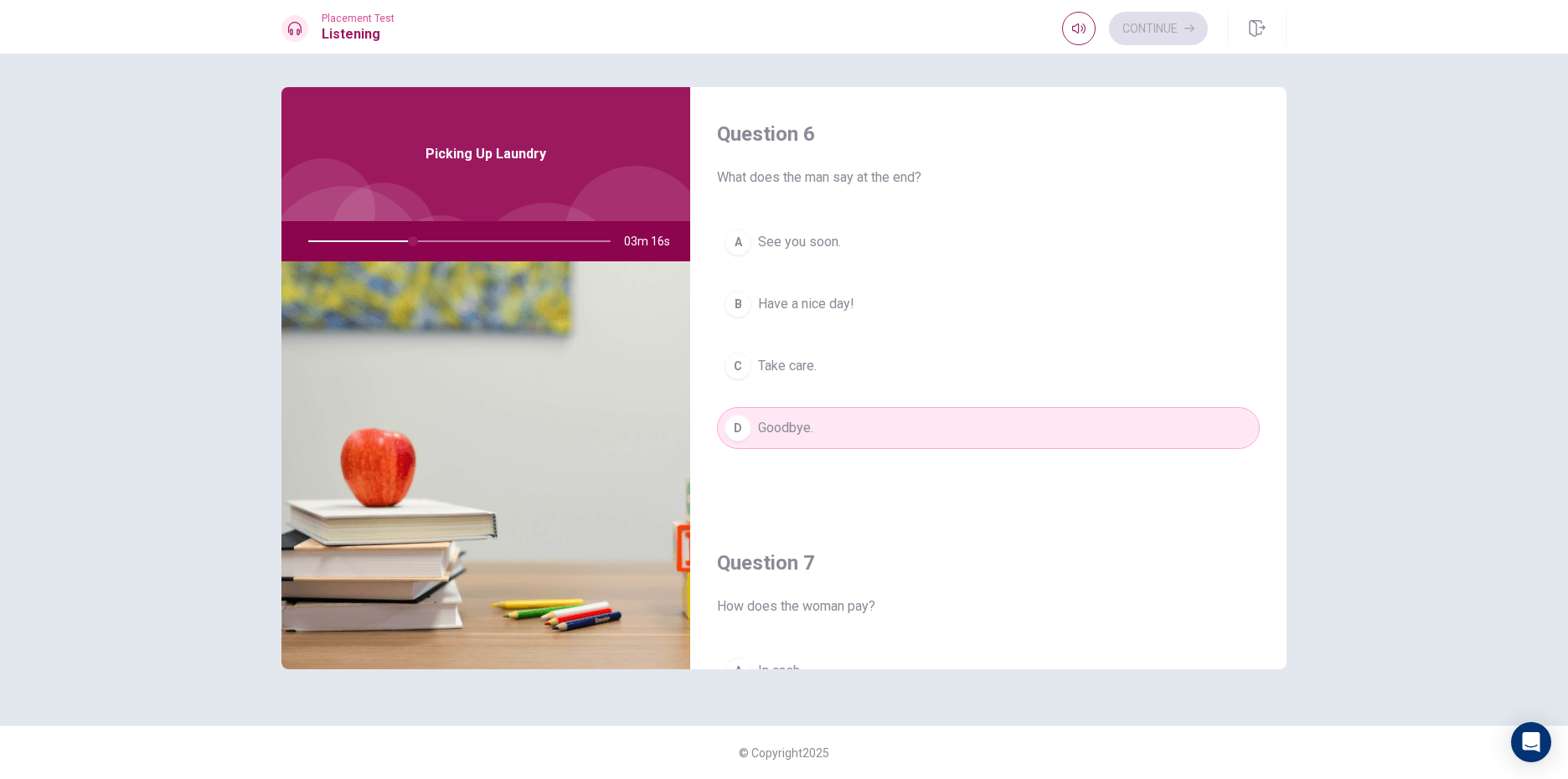
click at [819, 309] on span "Have a nice day!" at bounding box center [806, 303] width 96 height 20
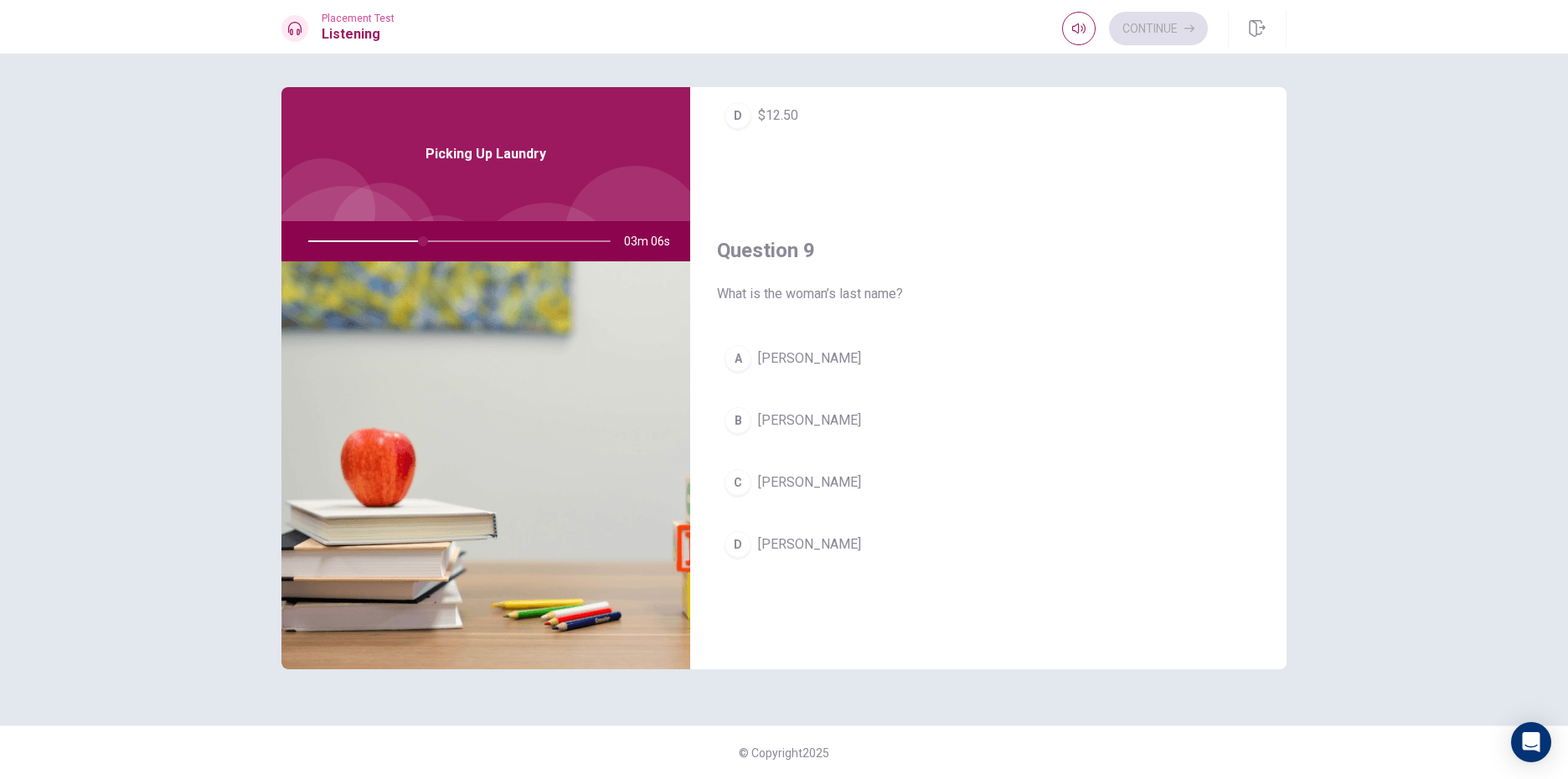
scroll to position [1088, 0]
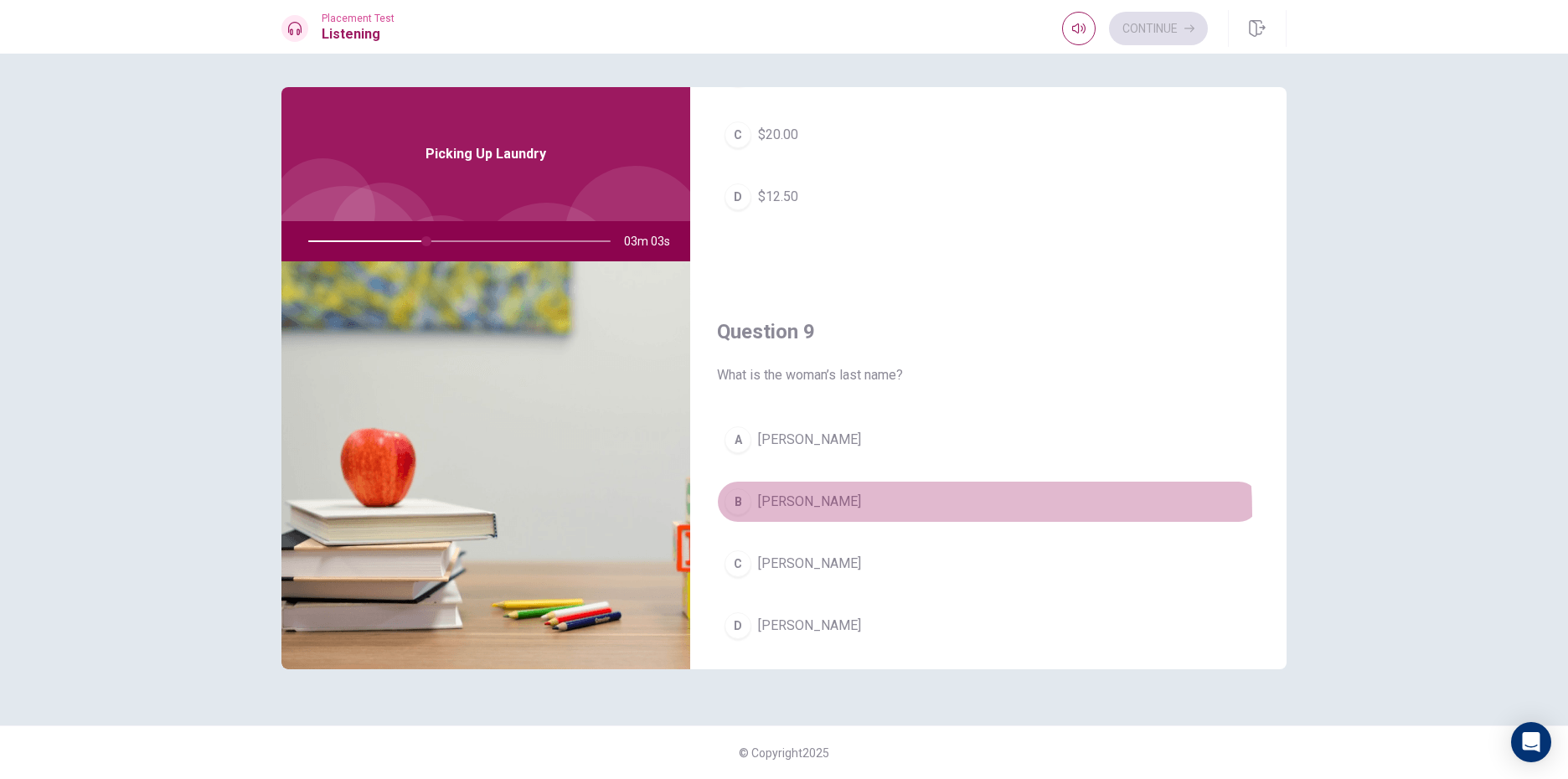
click at [761, 514] on button "[PERSON_NAME]" at bounding box center [989, 501] width 543 height 42
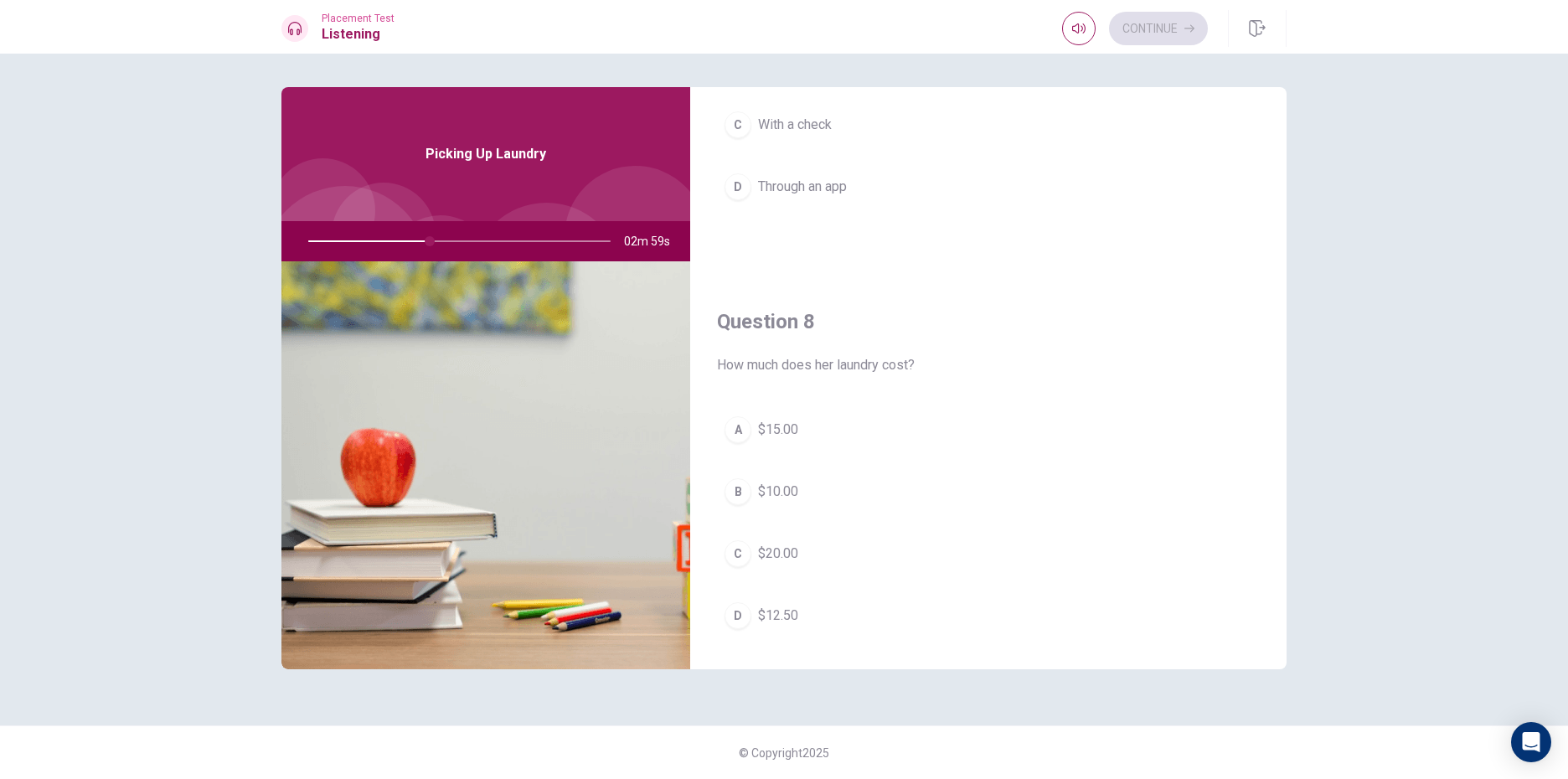
scroll to position [753, 0]
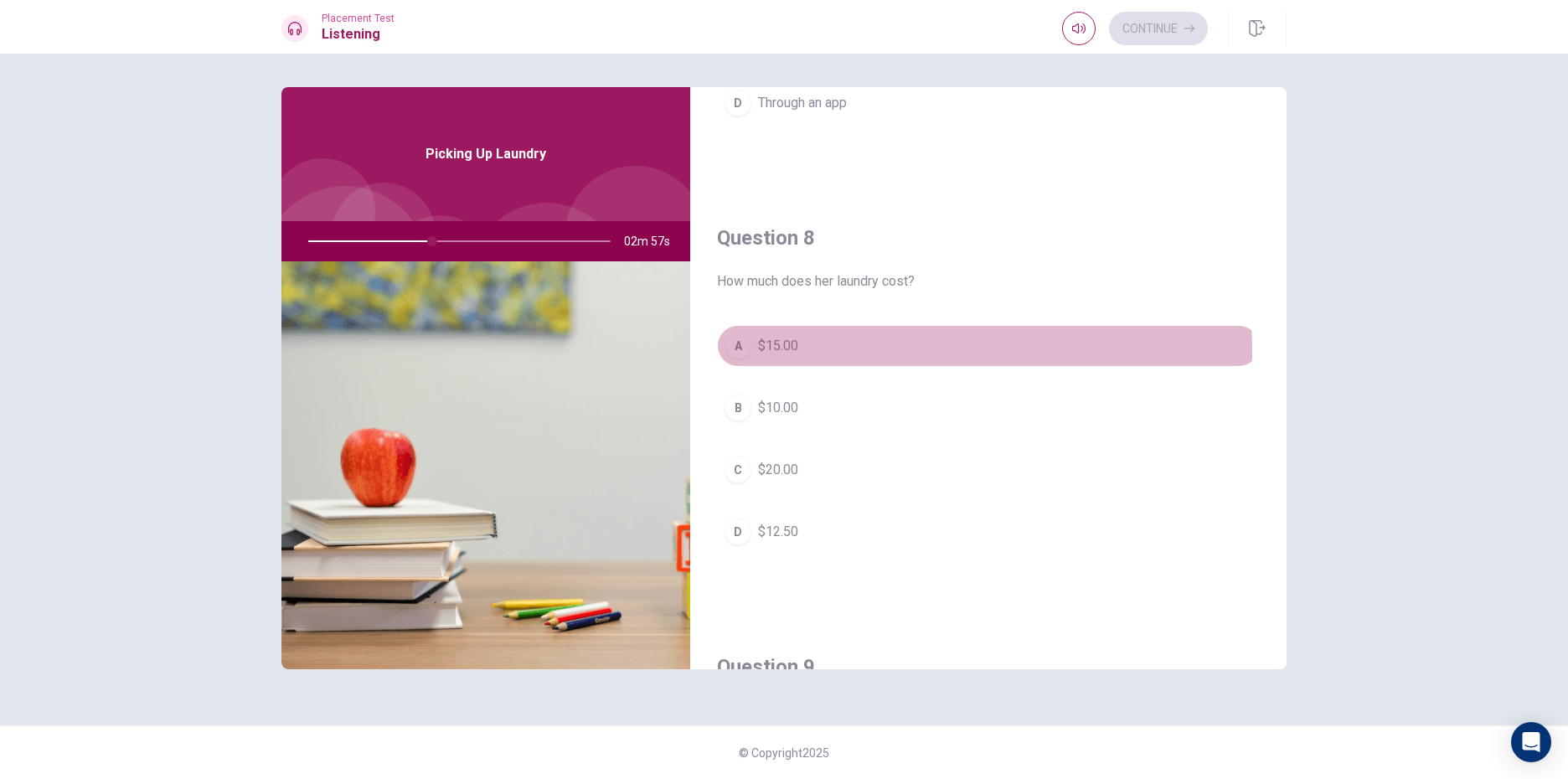
click at [803, 351] on button "A $15.00" at bounding box center [989, 345] width 543 height 42
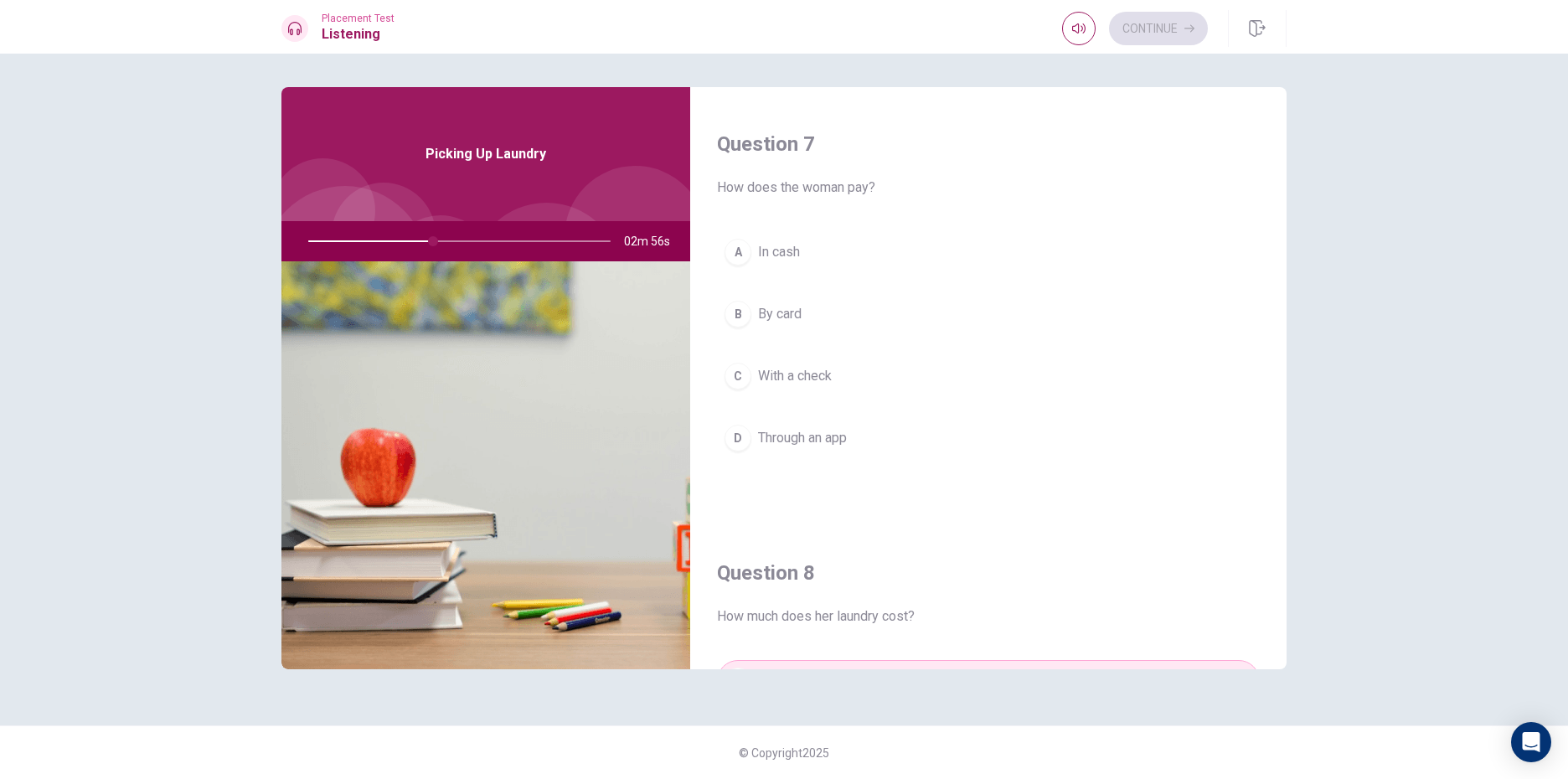
scroll to position [335, 0]
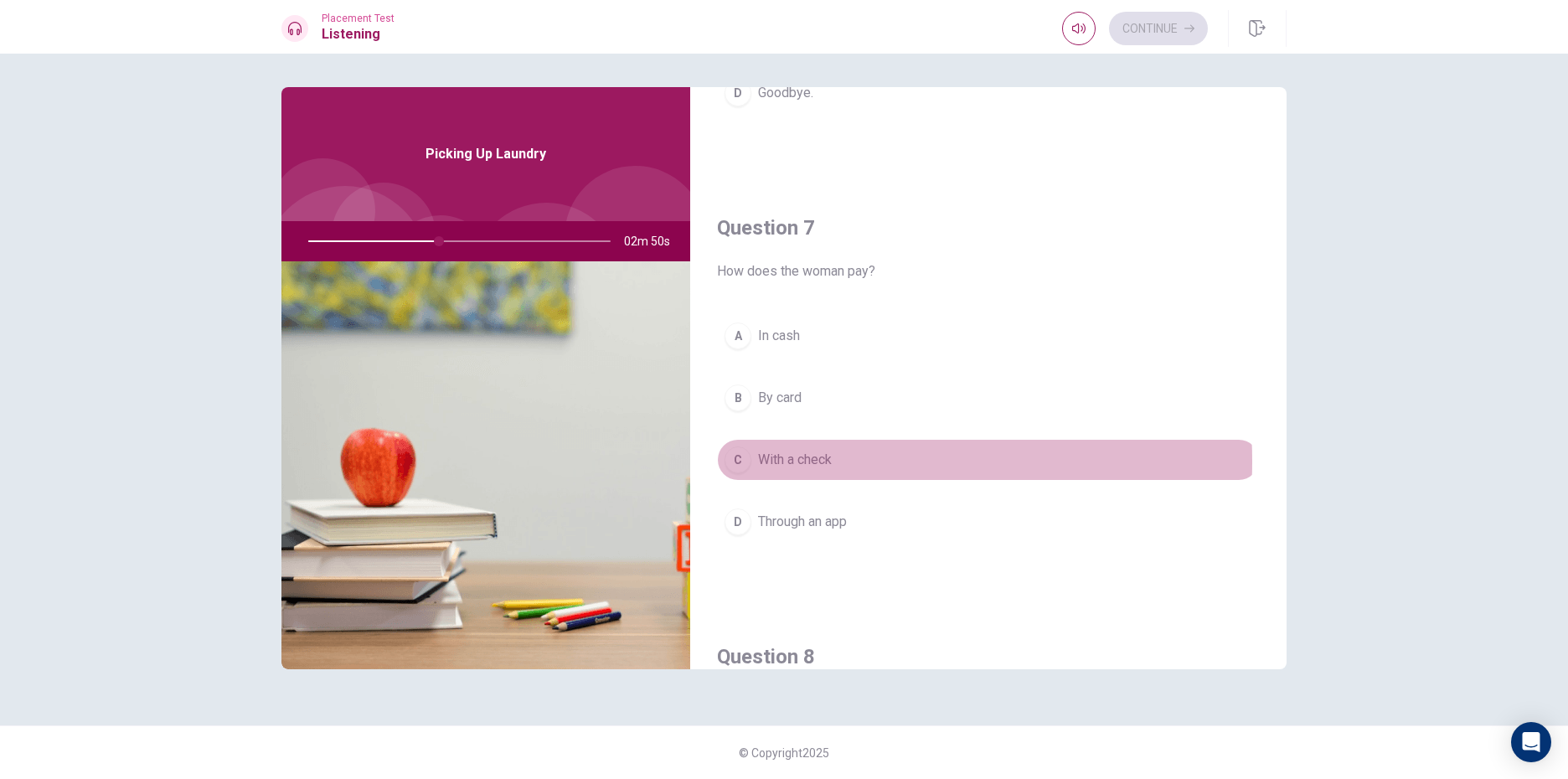
click at [799, 462] on span "With a check" at bounding box center [794, 460] width 73 height 20
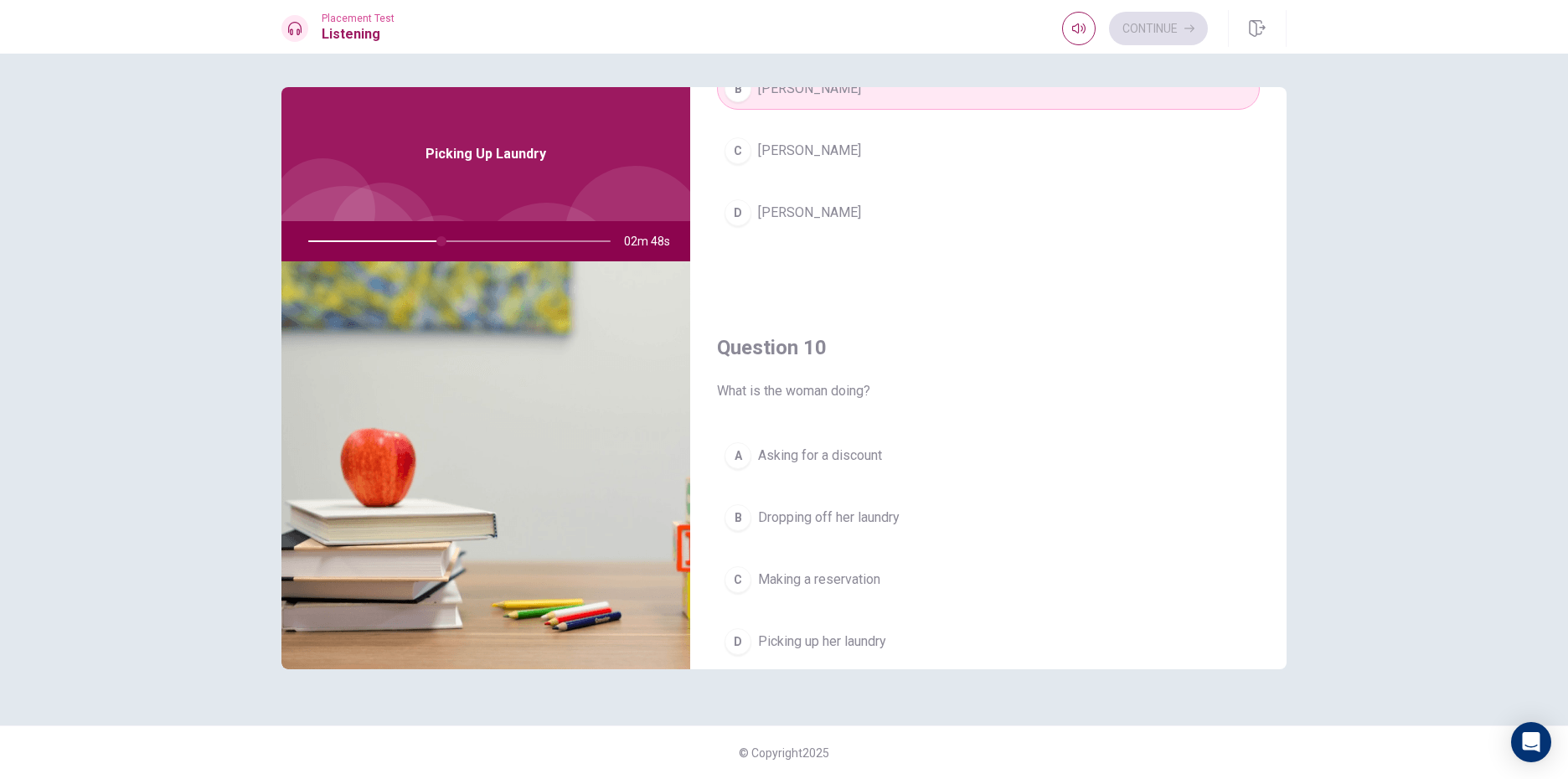
scroll to position [1562, 0]
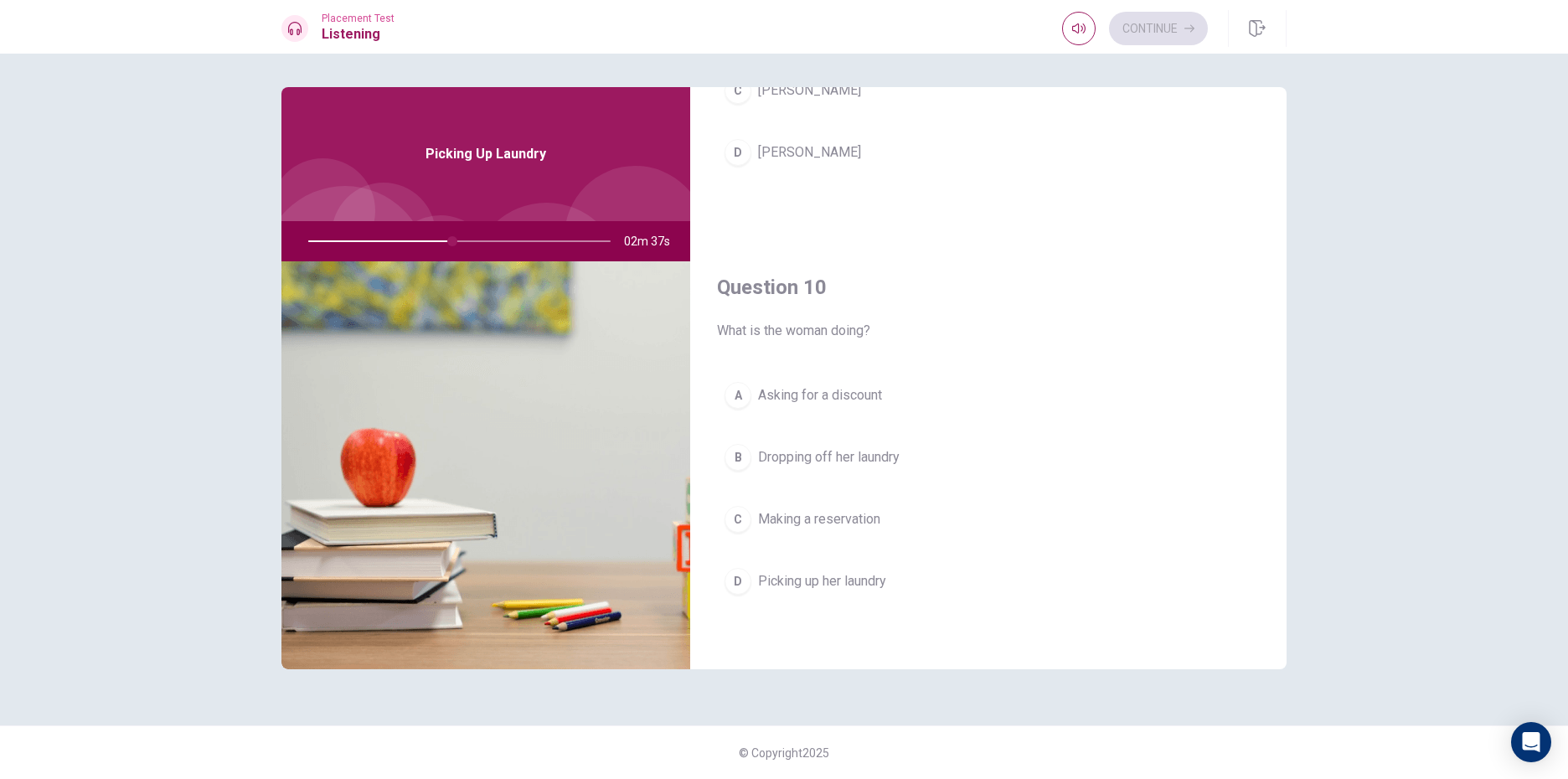
click at [774, 523] on span "Making a reservation" at bounding box center [819, 519] width 122 height 20
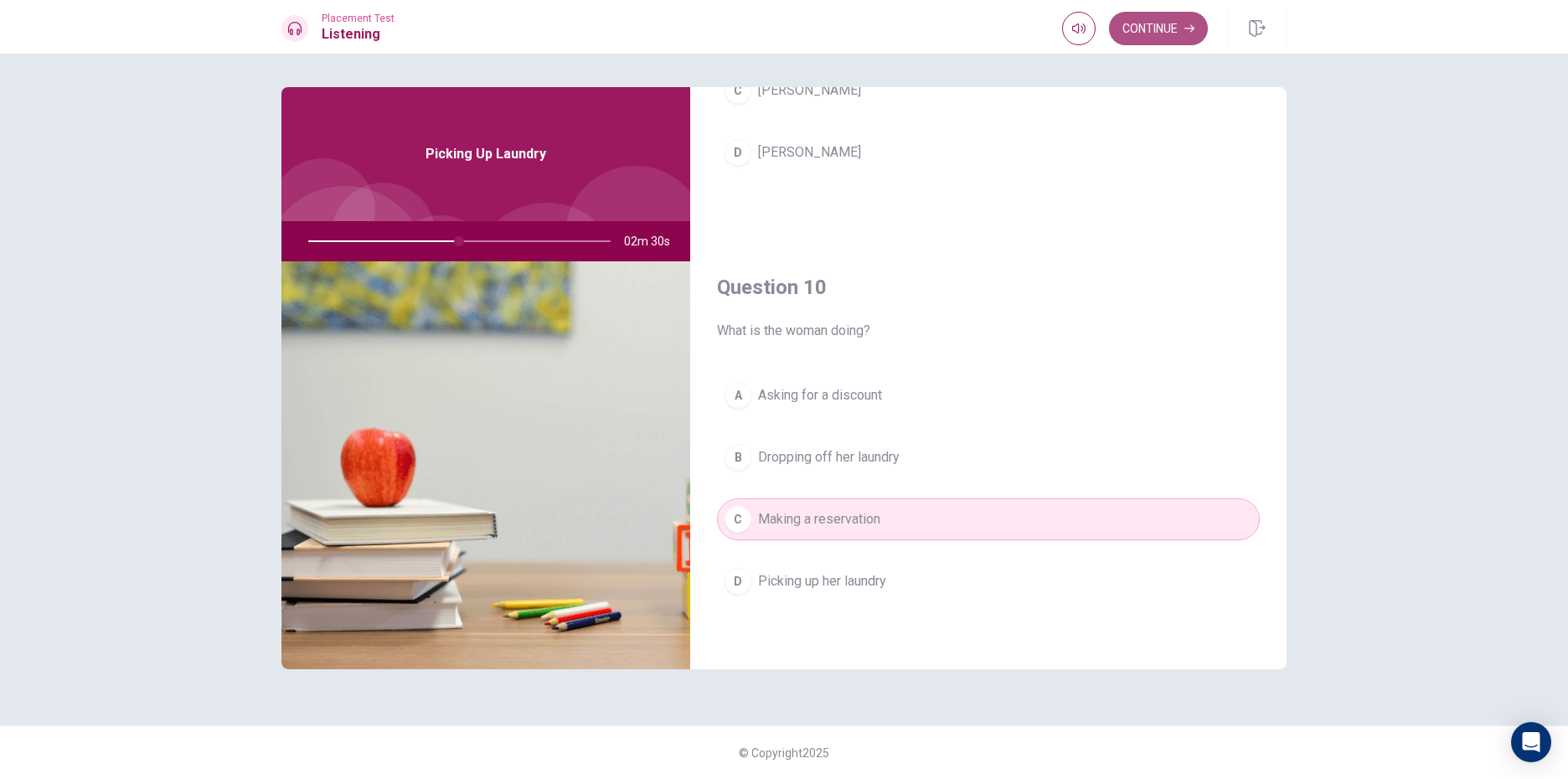
click at [1162, 21] on button "Continue" at bounding box center [1159, 28] width 99 height 34
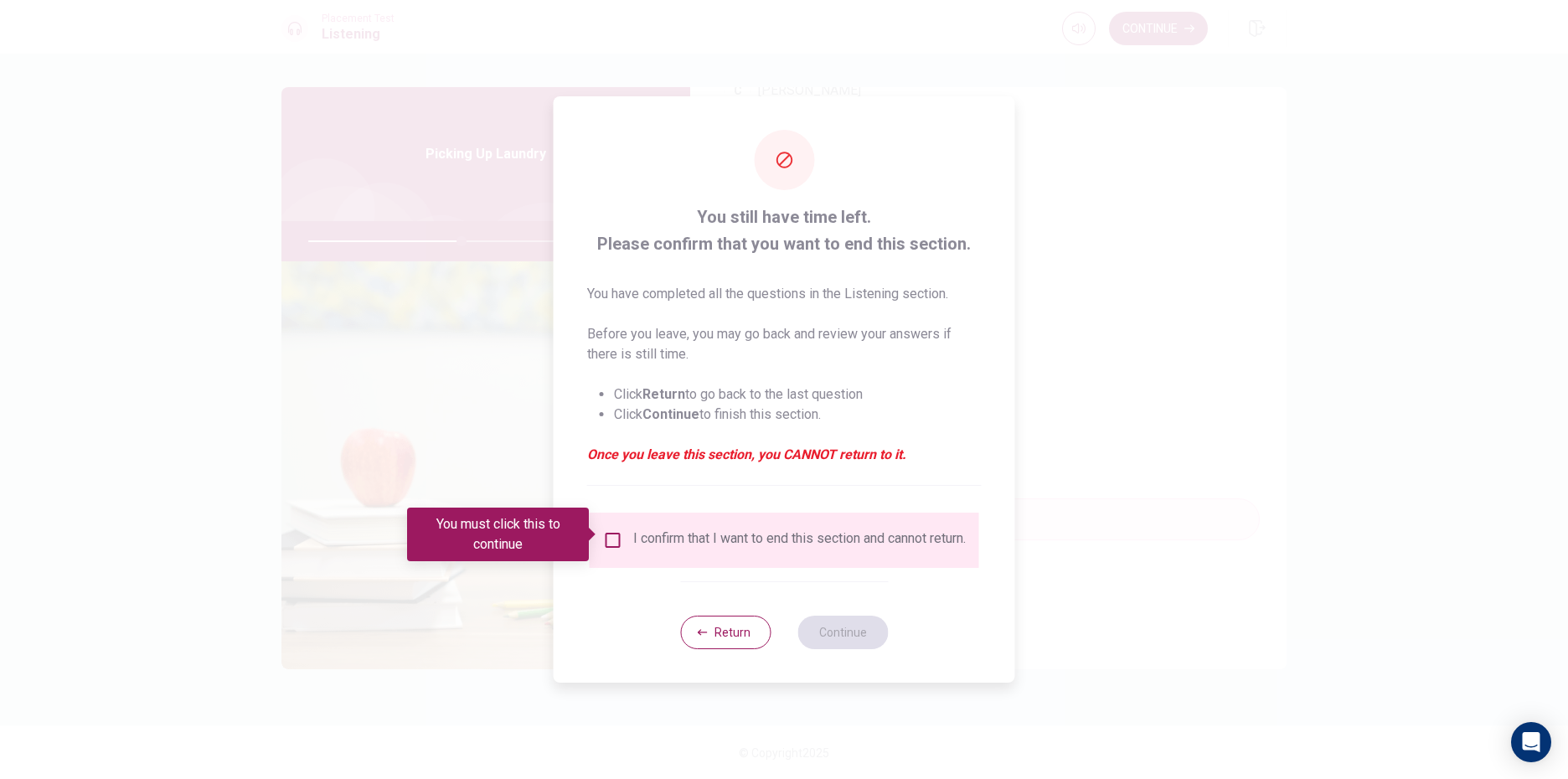
click at [623, 534] on div "I confirm that I want to end this section and cannot return." at bounding box center [784, 539] width 363 height 20
click at [608, 532] on input "You must click this to continue" at bounding box center [613, 539] width 20 height 20
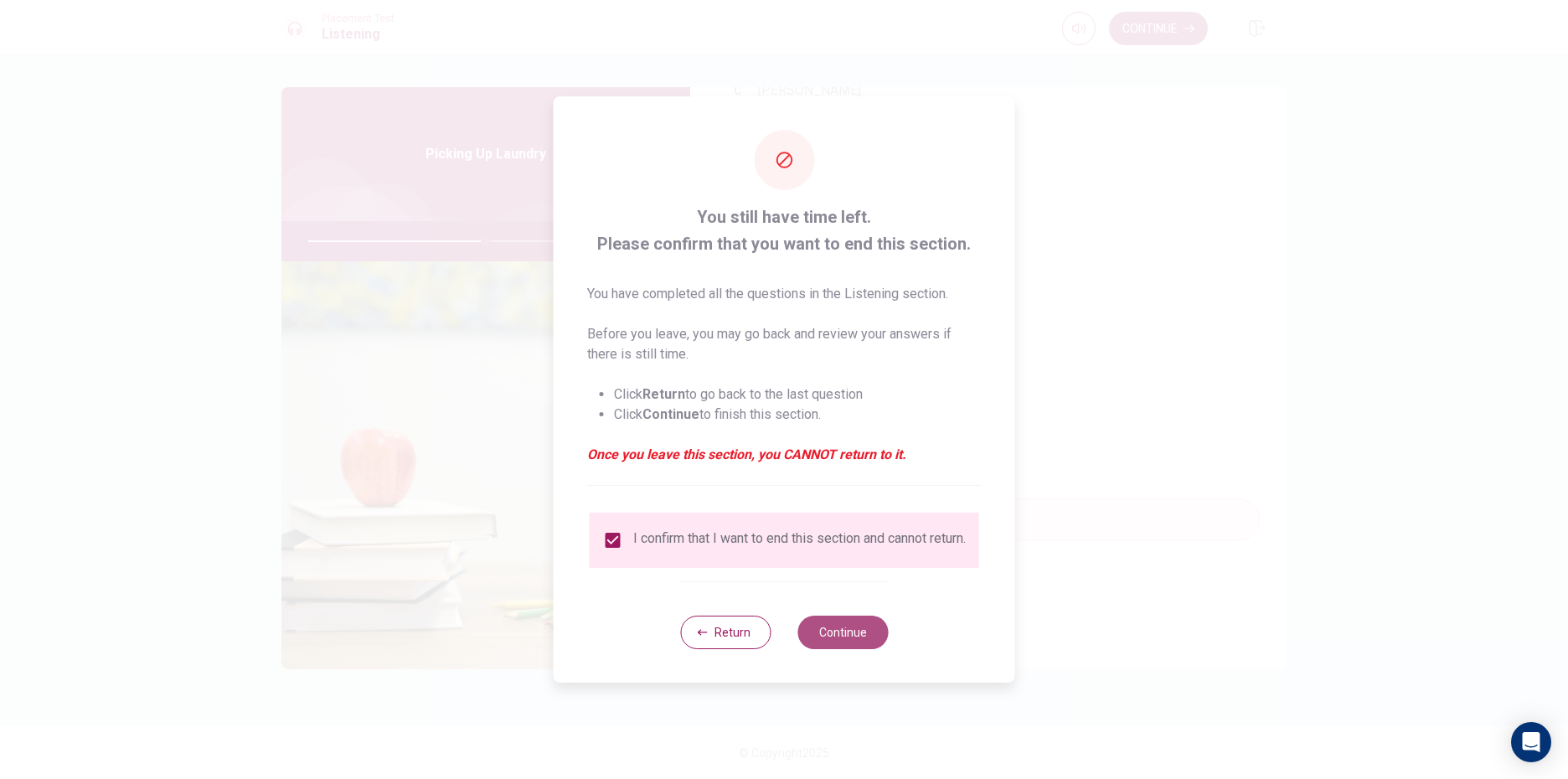
click at [846, 634] on button "Continue" at bounding box center [843, 632] width 90 height 34
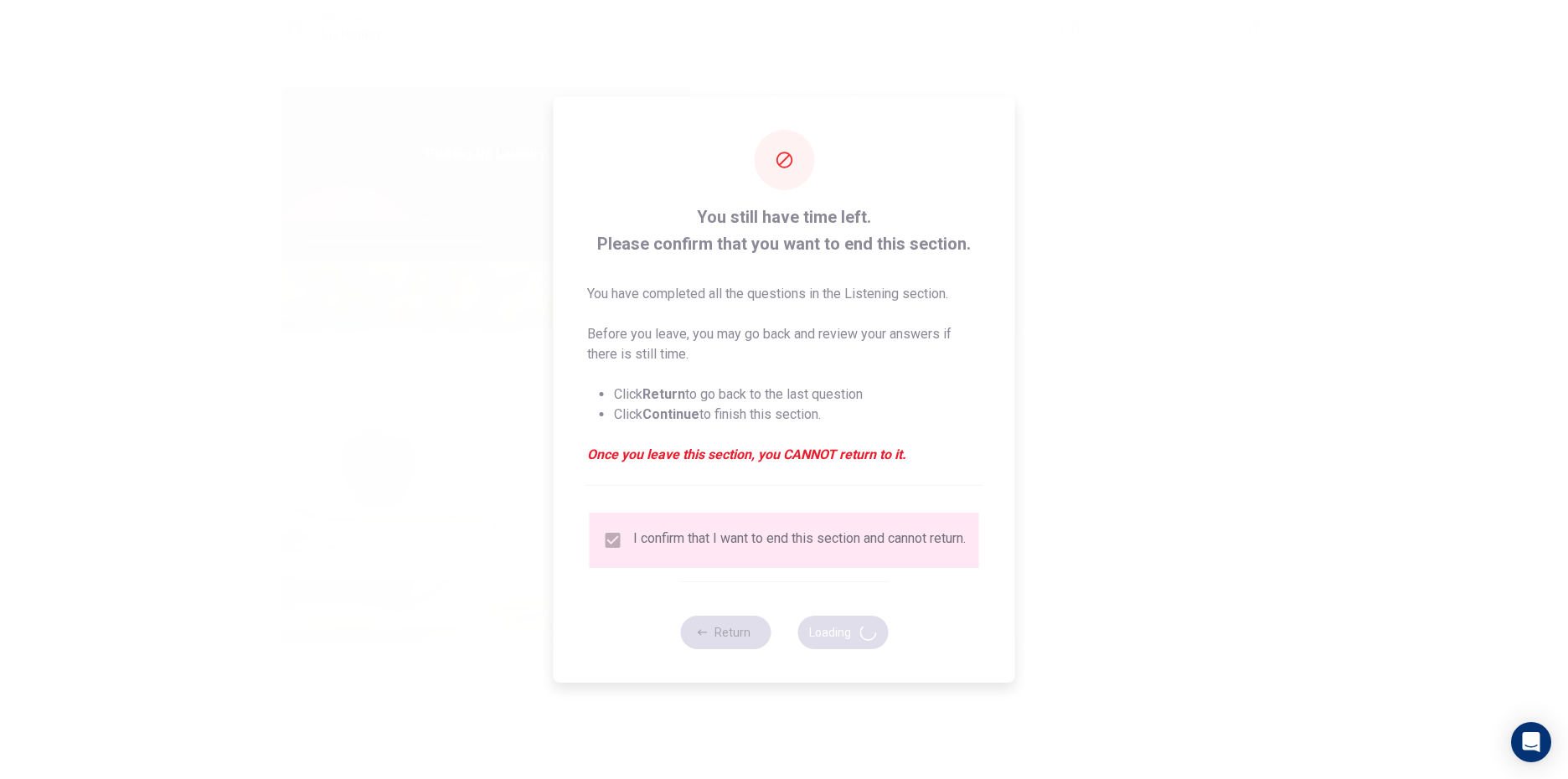
type input "60"
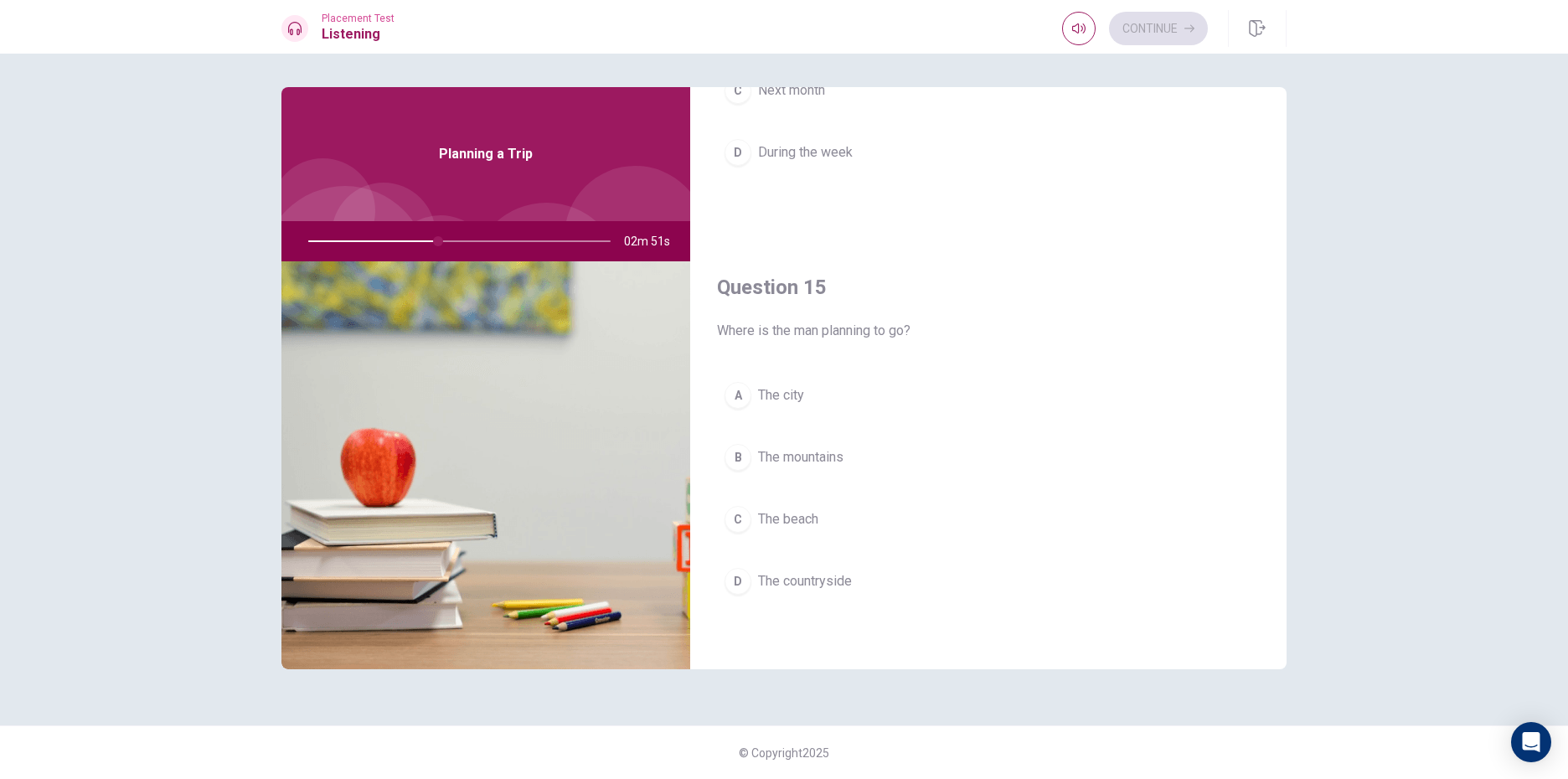
click at [733, 591] on div "D" at bounding box center [738, 581] width 27 height 27
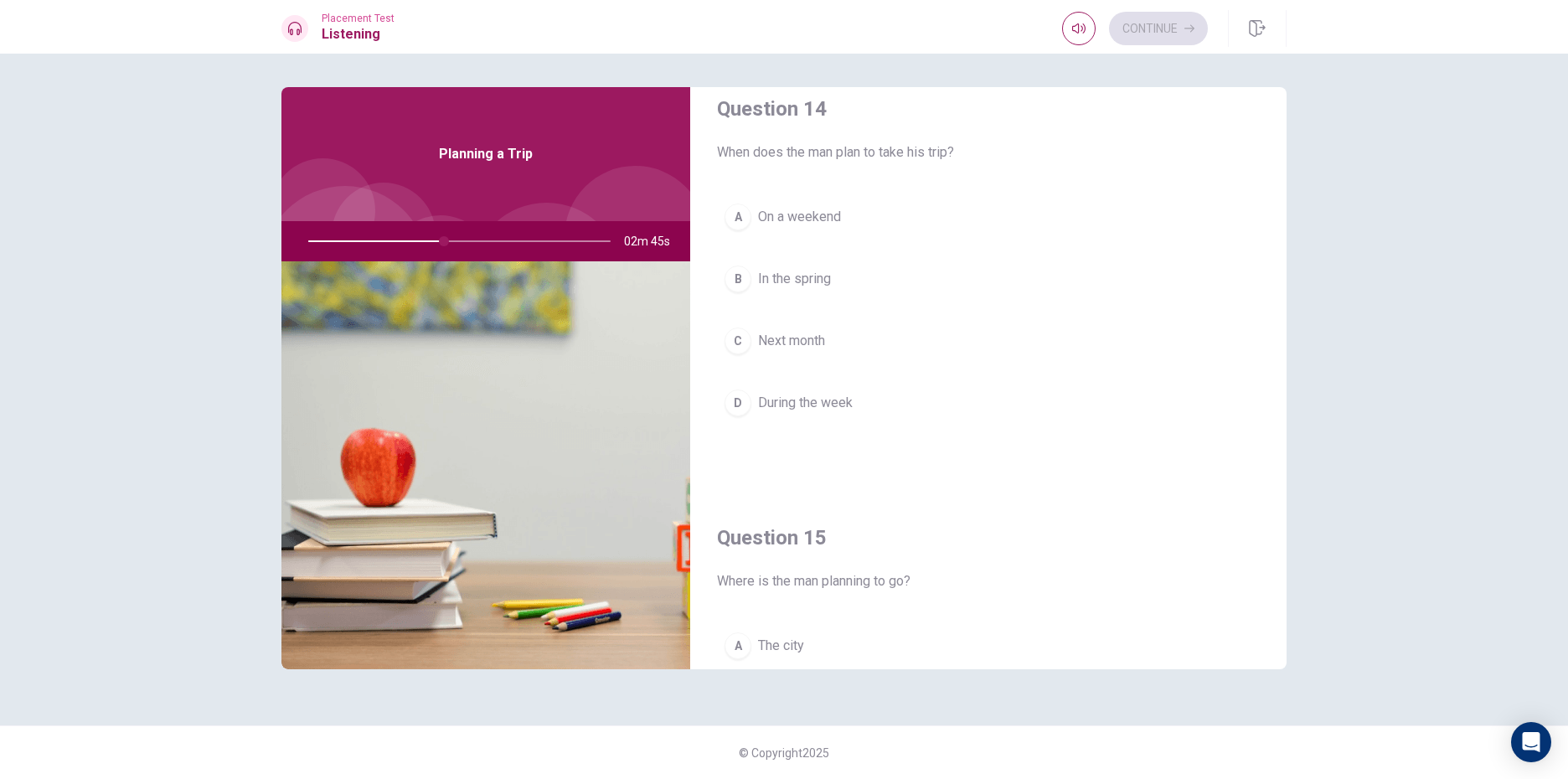
scroll to position [1226, 0]
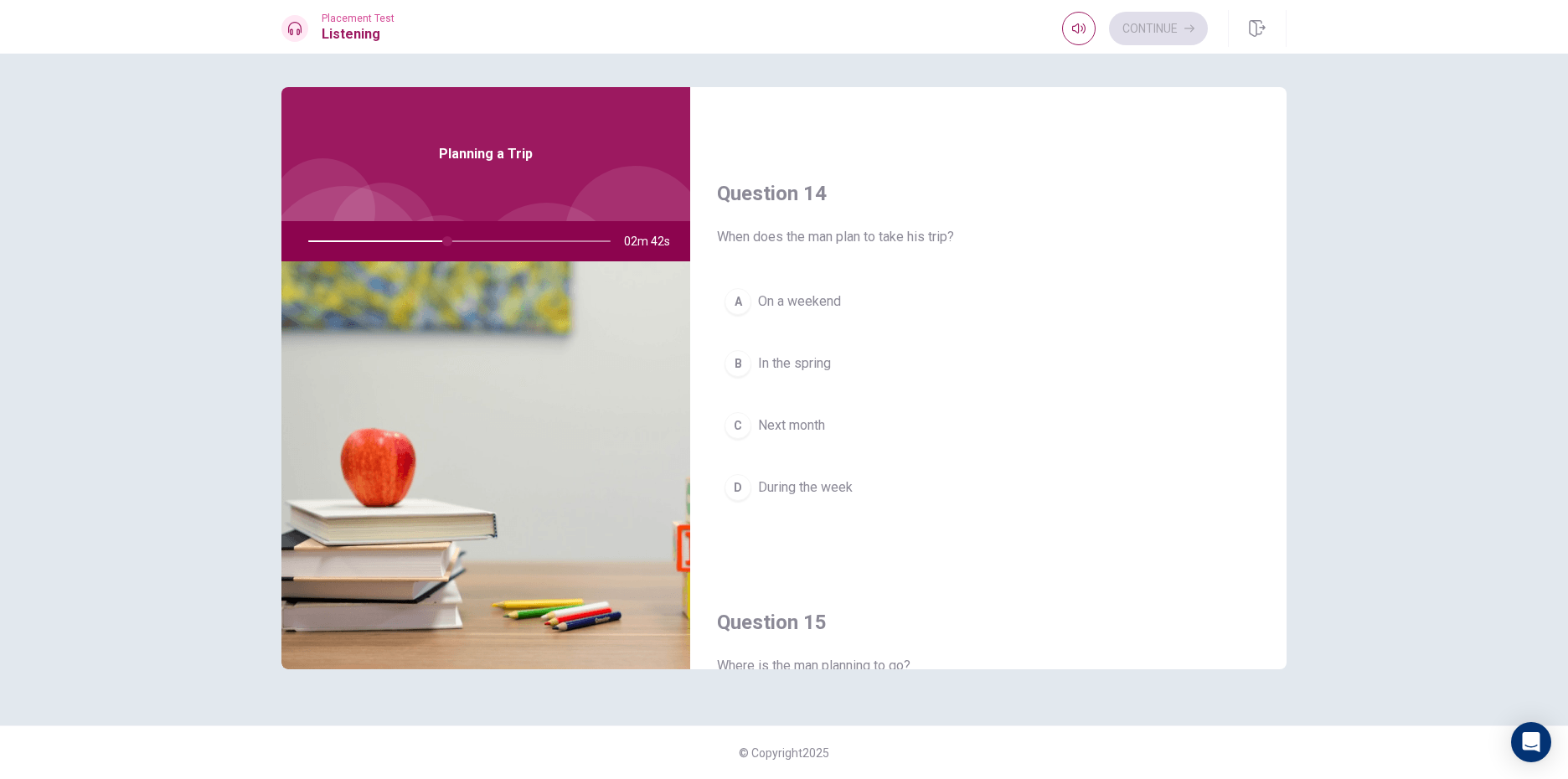
click at [741, 493] on div "D" at bounding box center [738, 487] width 27 height 27
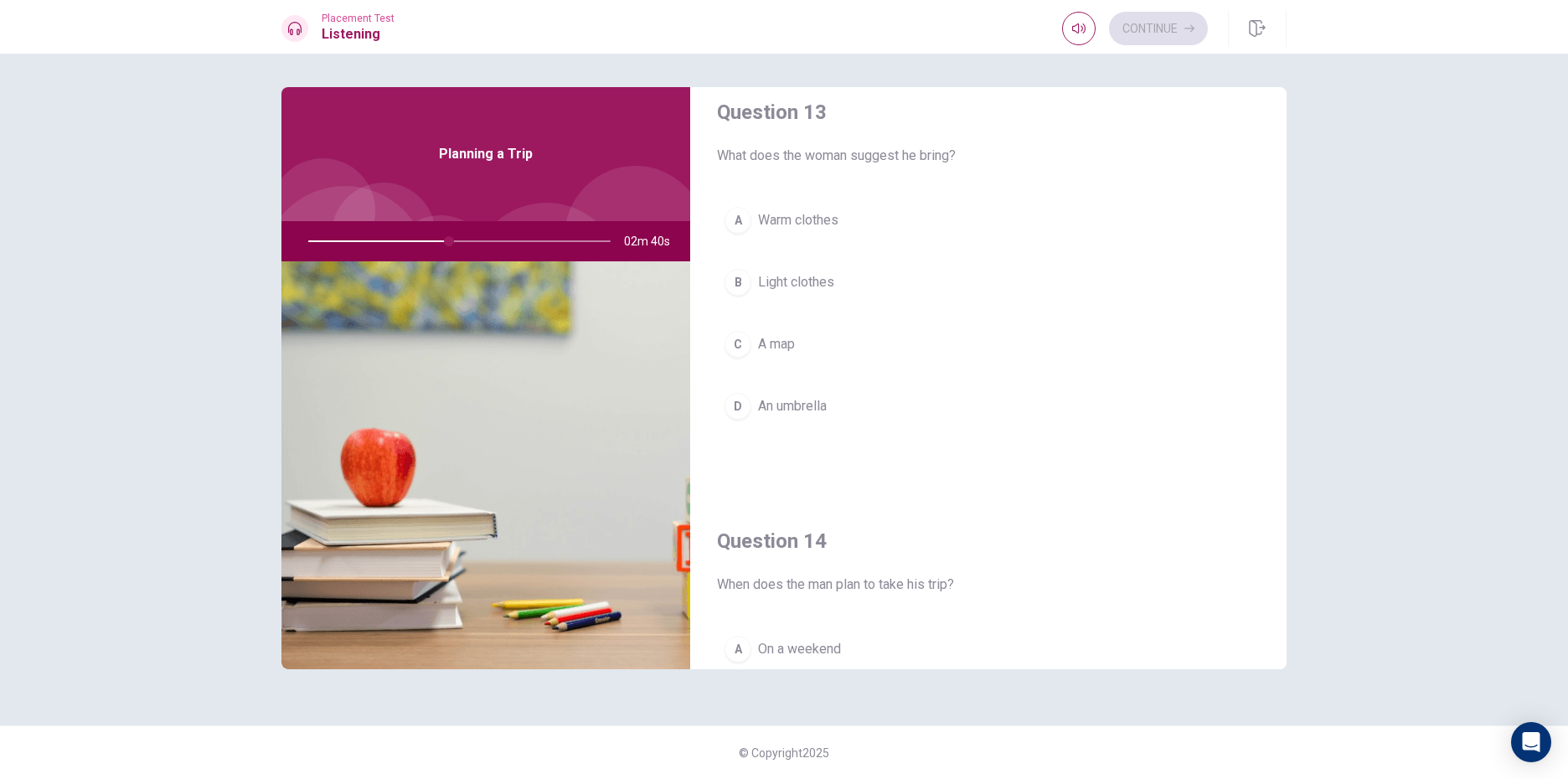
scroll to position [808, 0]
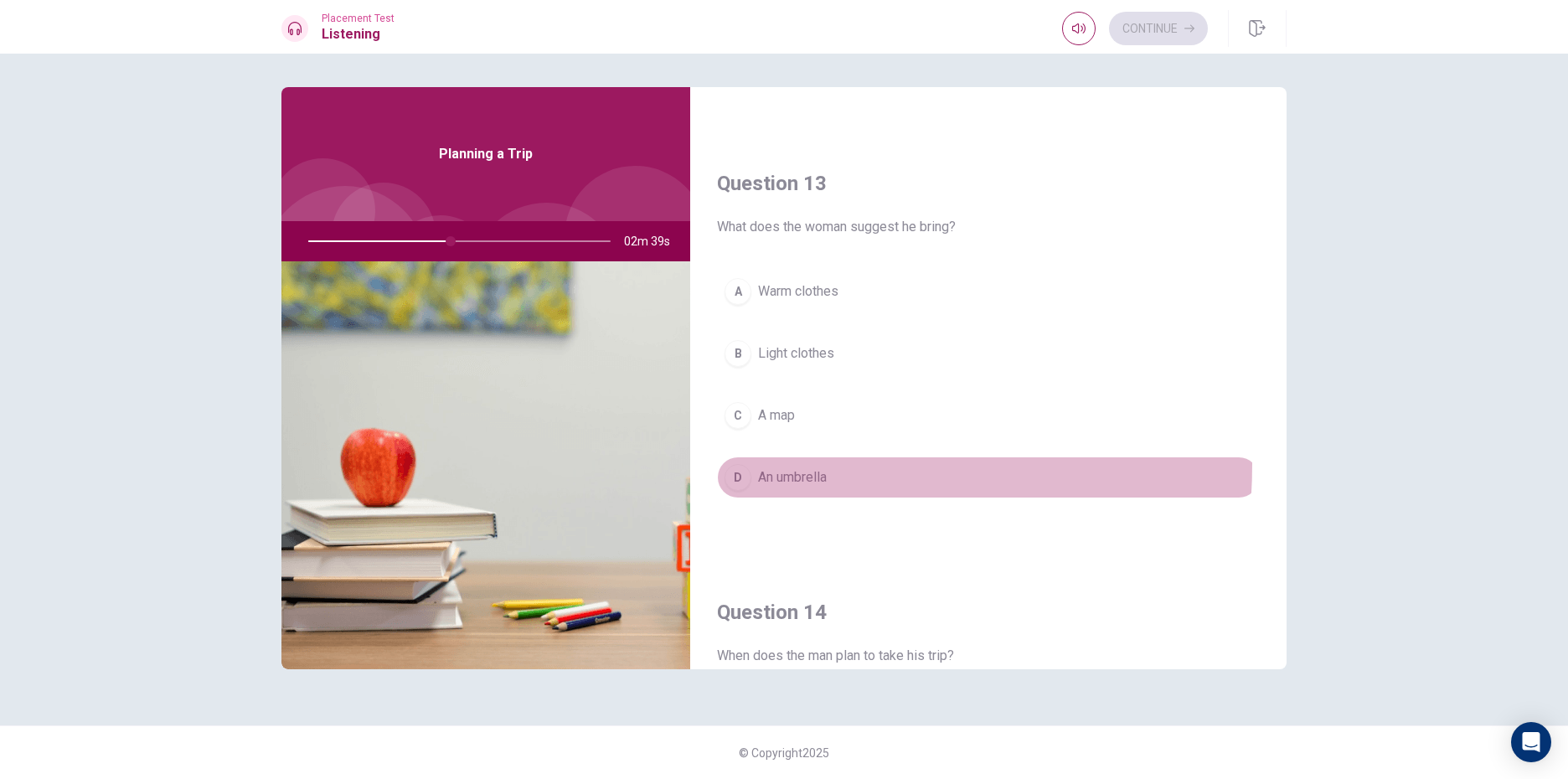
click at [735, 464] on div "D" at bounding box center [738, 477] width 27 height 27
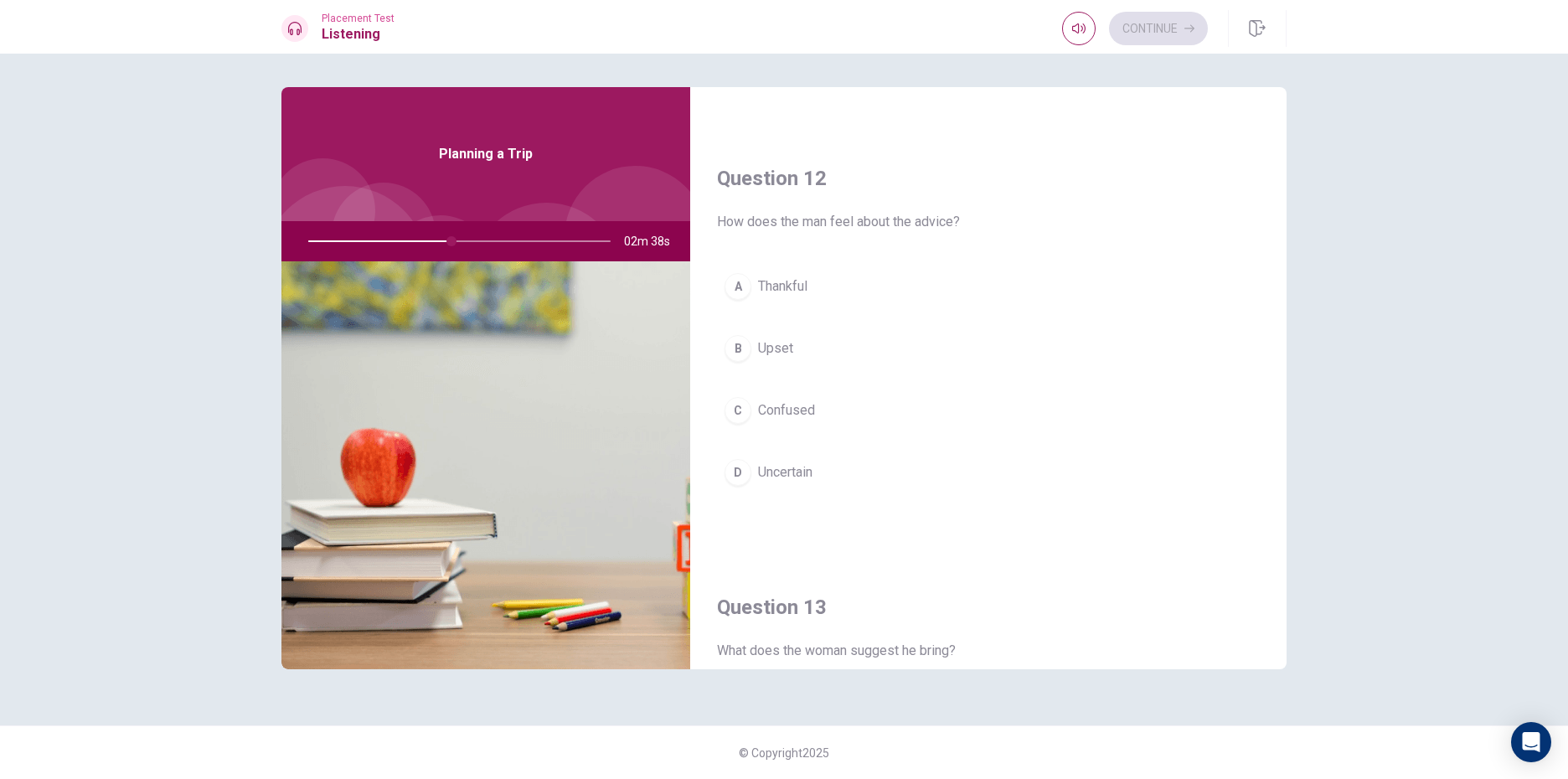
scroll to position [389, 0]
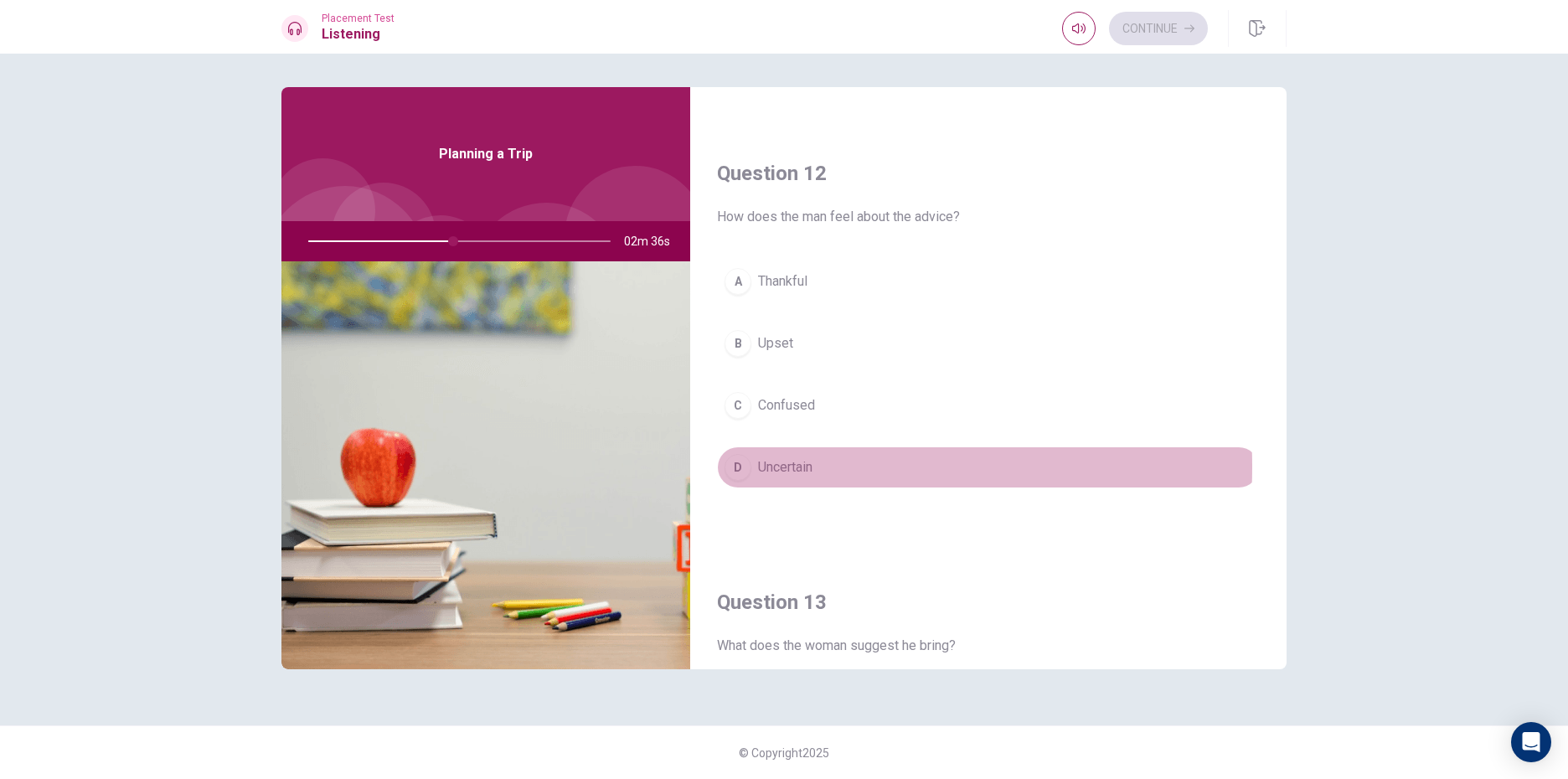
click at [744, 467] on div "D" at bounding box center [738, 467] width 27 height 27
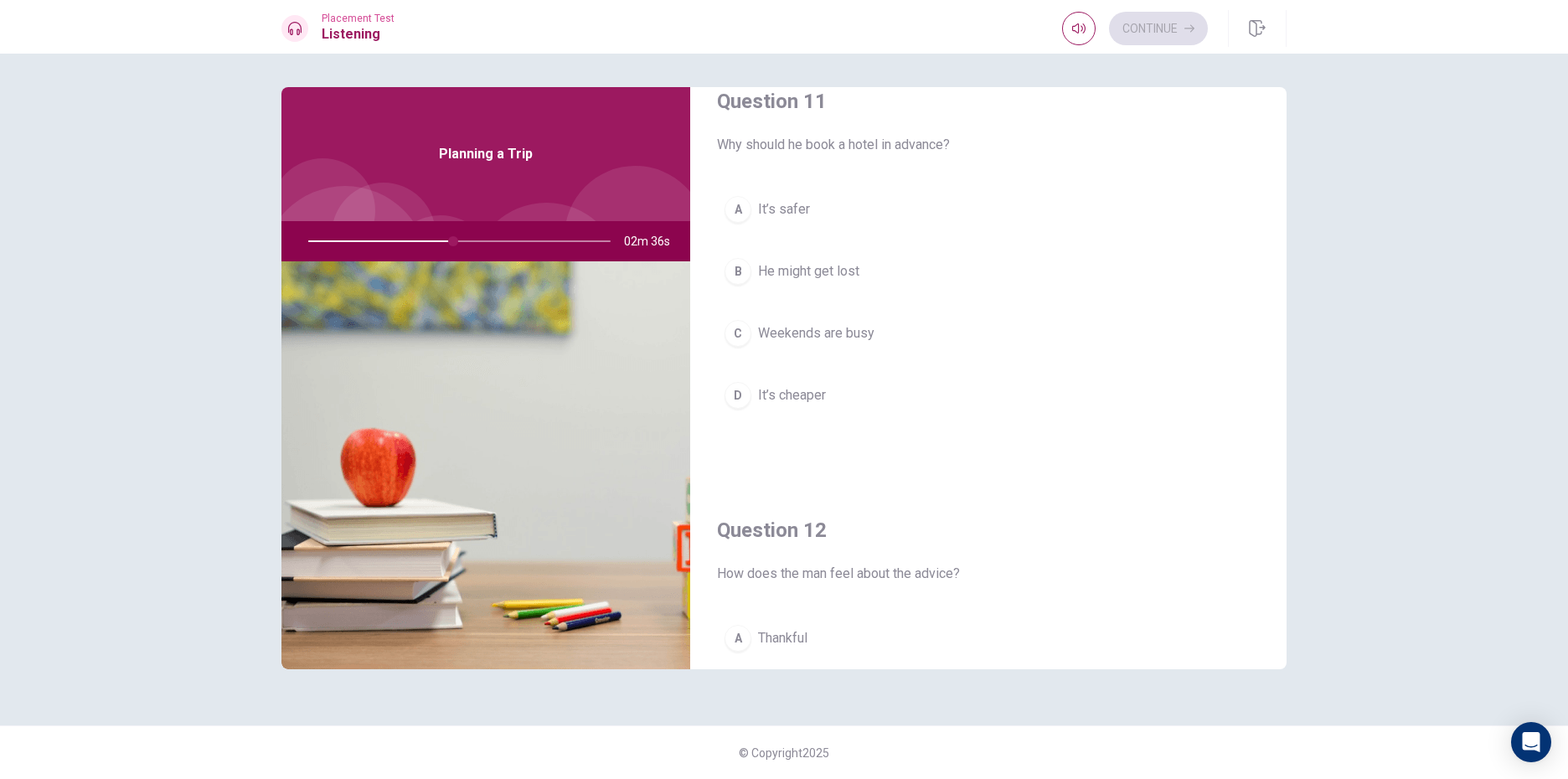
scroll to position [0, 0]
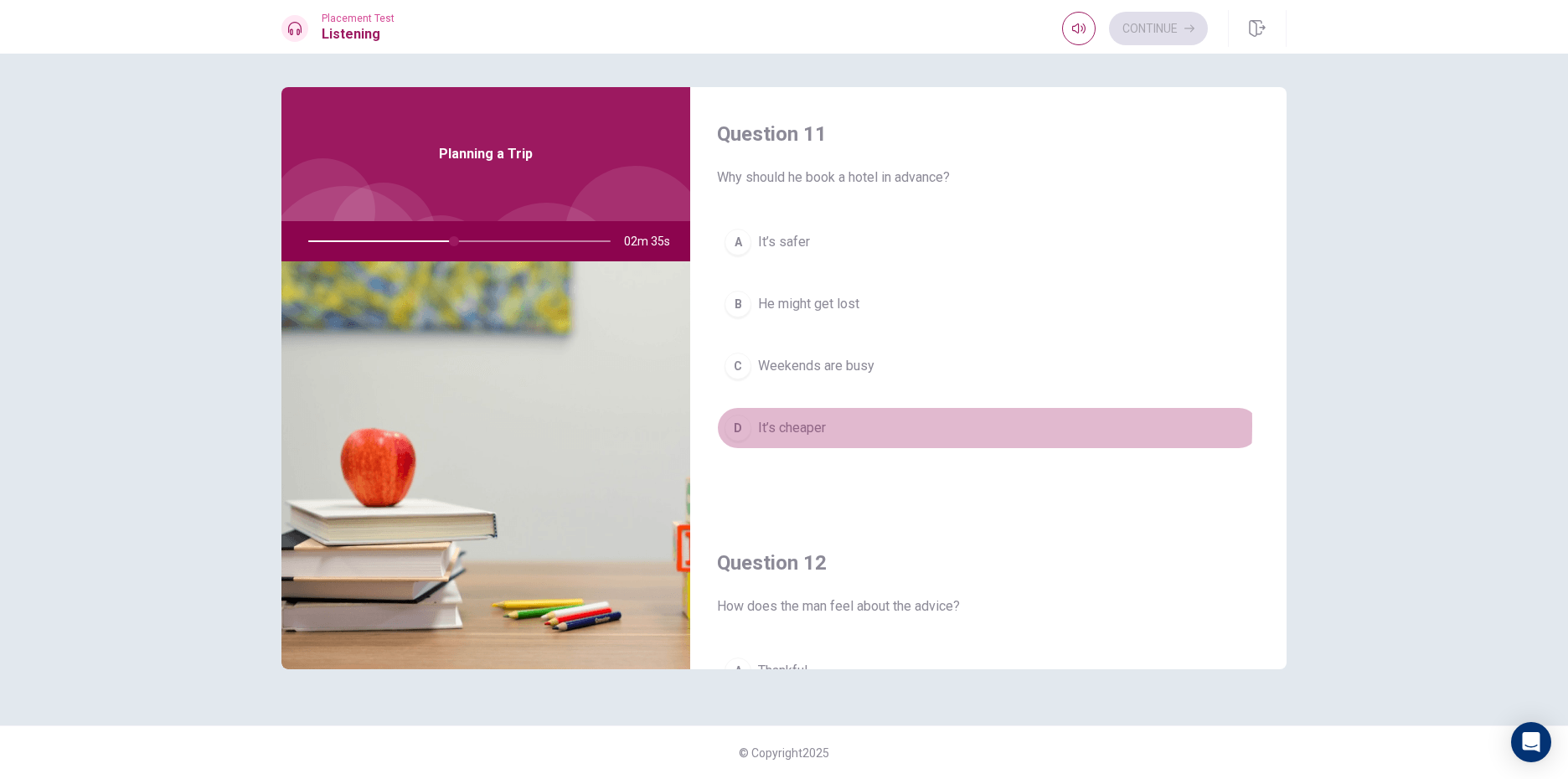
click at [742, 424] on div "D" at bounding box center [738, 428] width 27 height 27
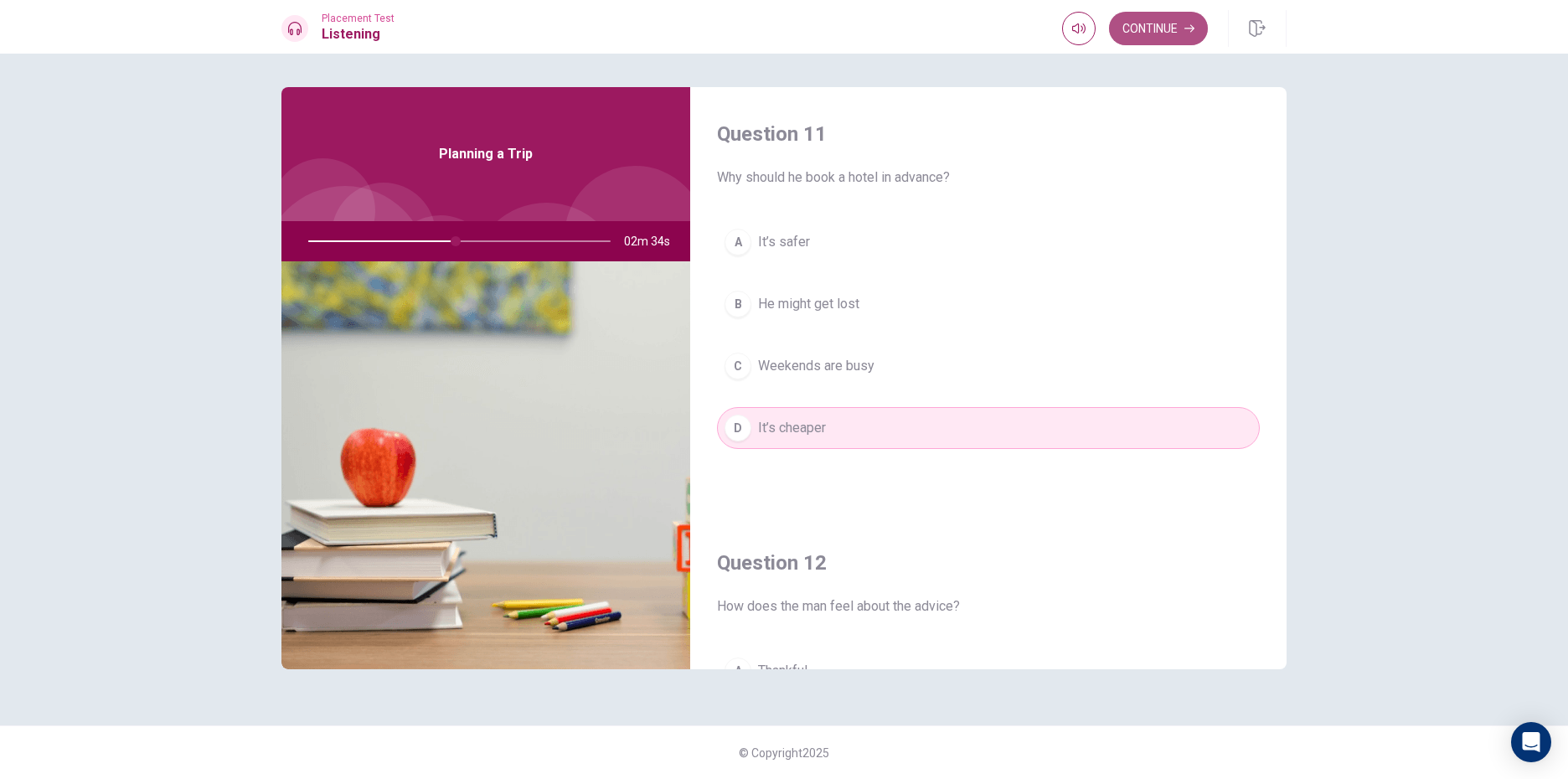
click at [1159, 27] on button "Continue" at bounding box center [1159, 28] width 99 height 34
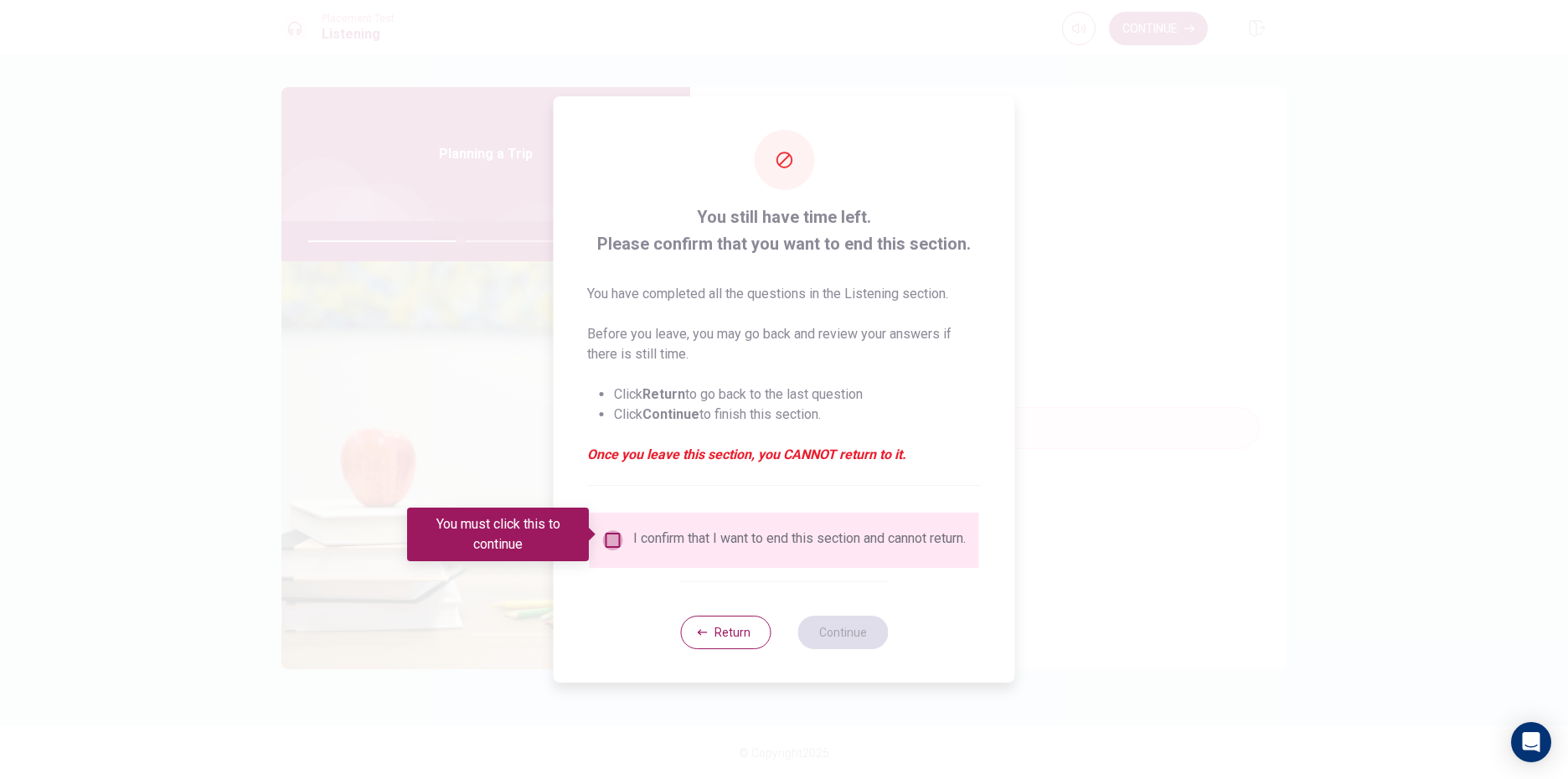
click at [612, 531] on input "You must click this to continue" at bounding box center [613, 539] width 20 height 20
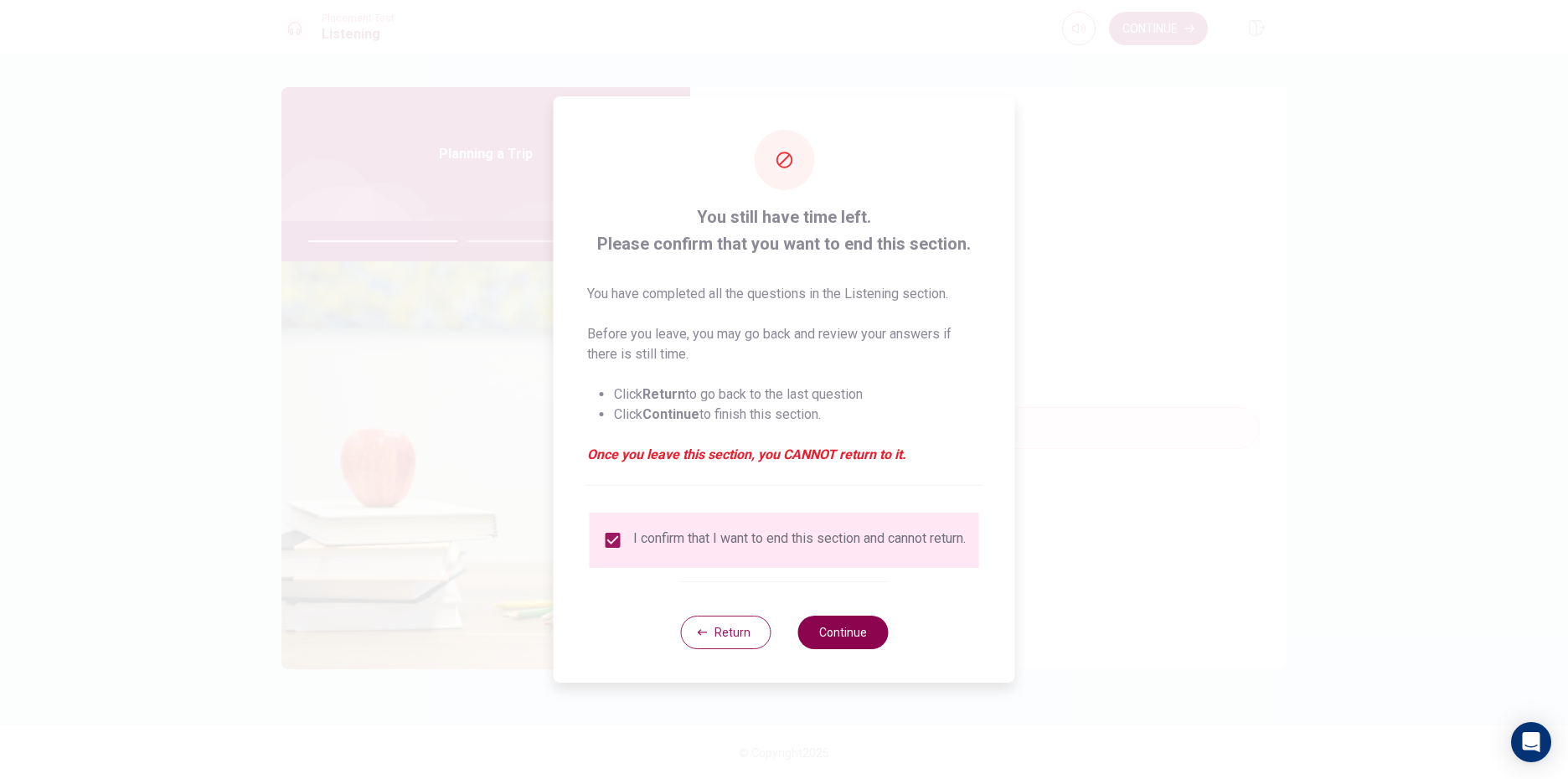
click at [834, 638] on button "Continue" at bounding box center [843, 632] width 90 height 34
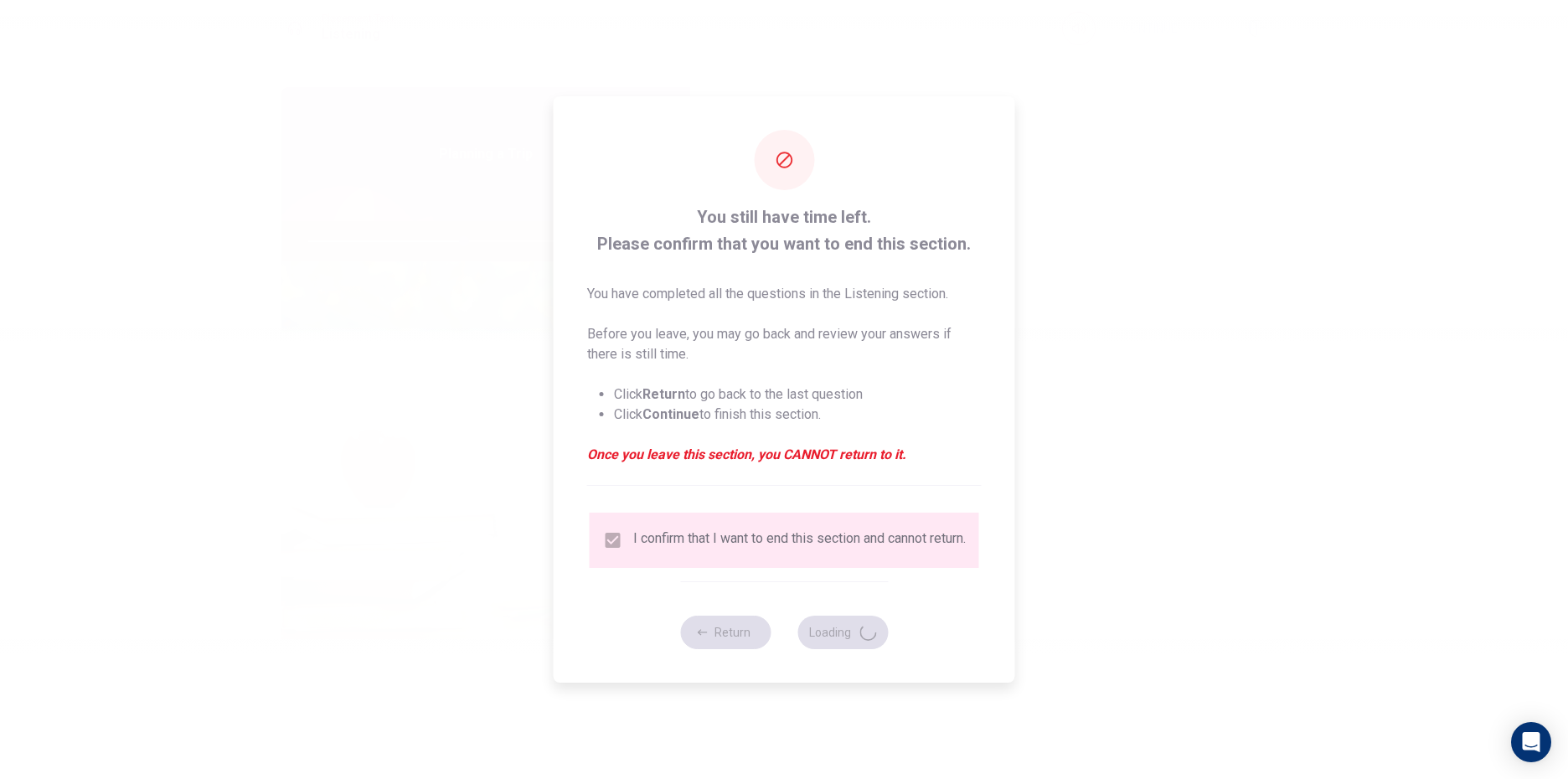
type input "52"
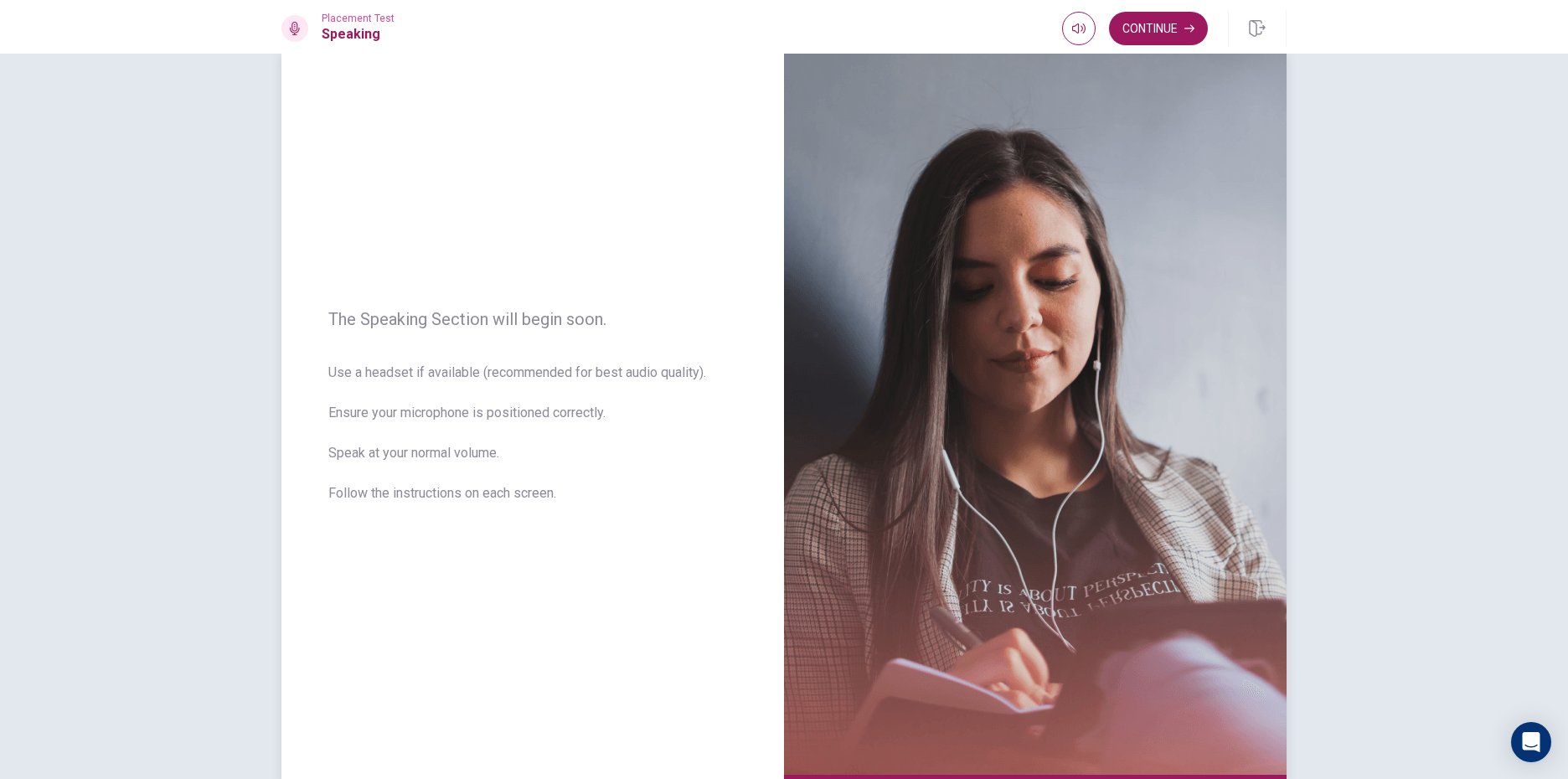
scroll to position [126, 0]
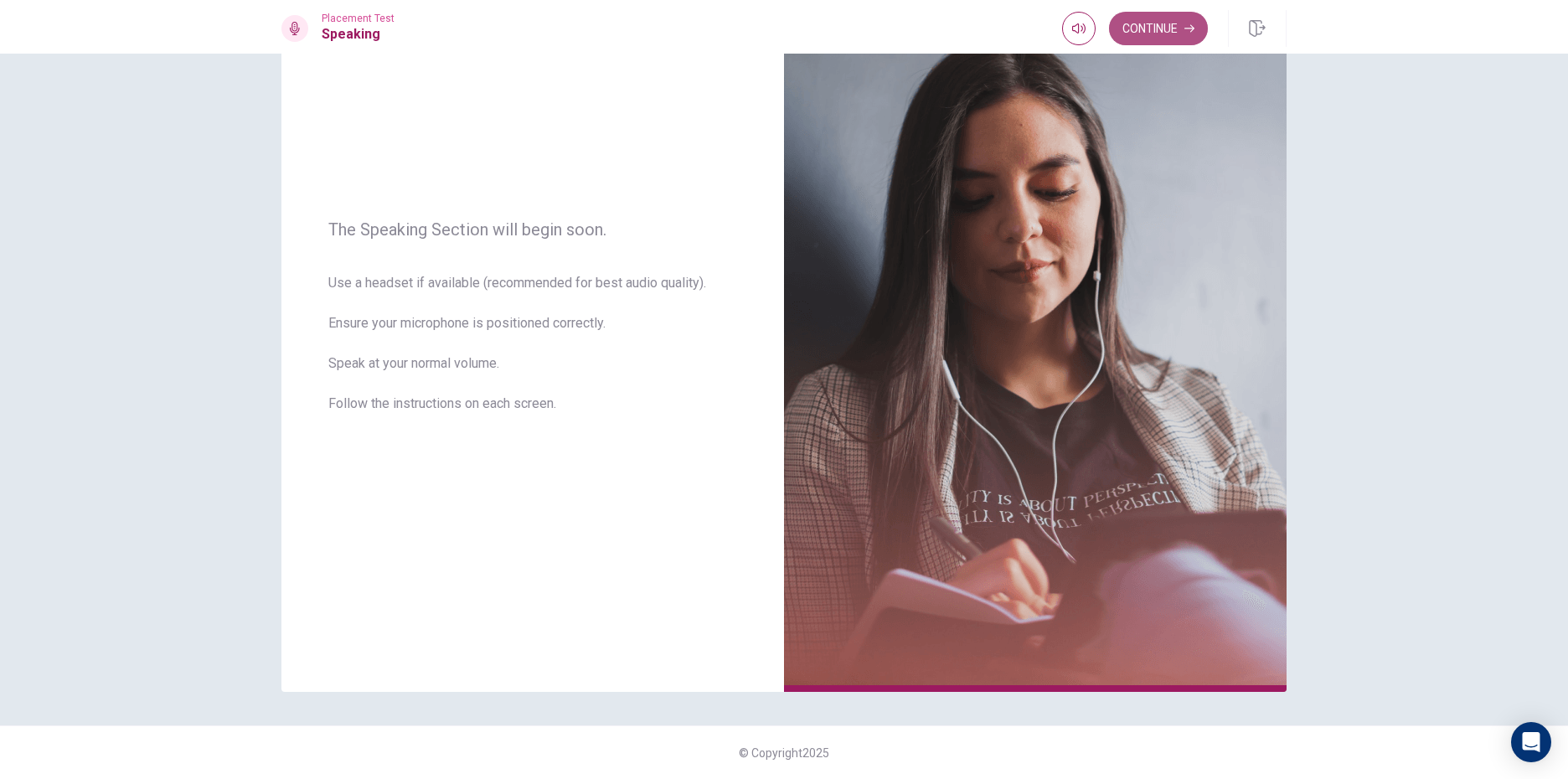
click at [1163, 26] on button "Continue" at bounding box center [1159, 28] width 99 height 34
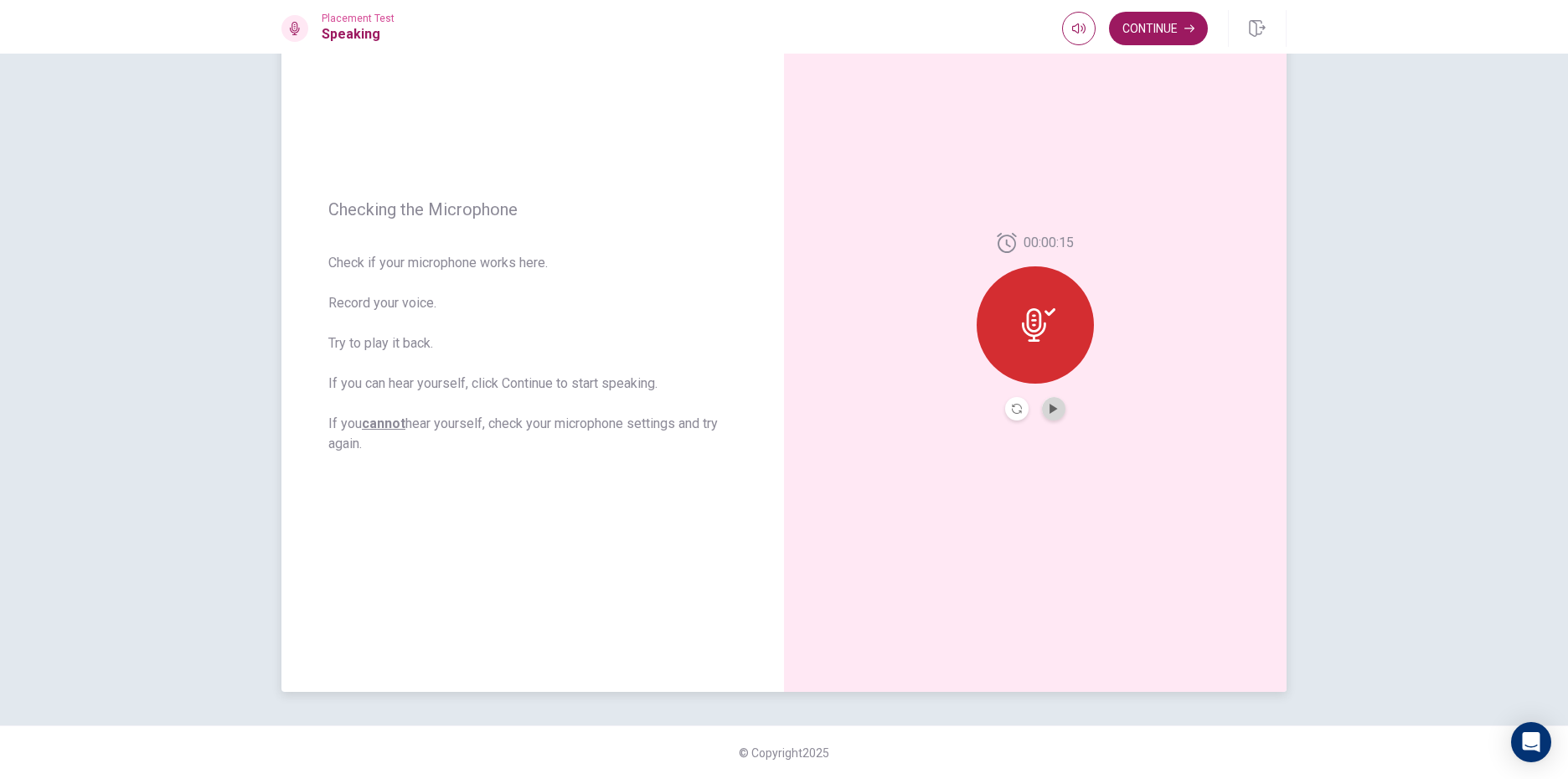
click at [1052, 401] on button "Play Audio" at bounding box center [1053, 409] width 24 height 24
click at [1167, 17] on button "Continue" at bounding box center [1159, 28] width 99 height 34
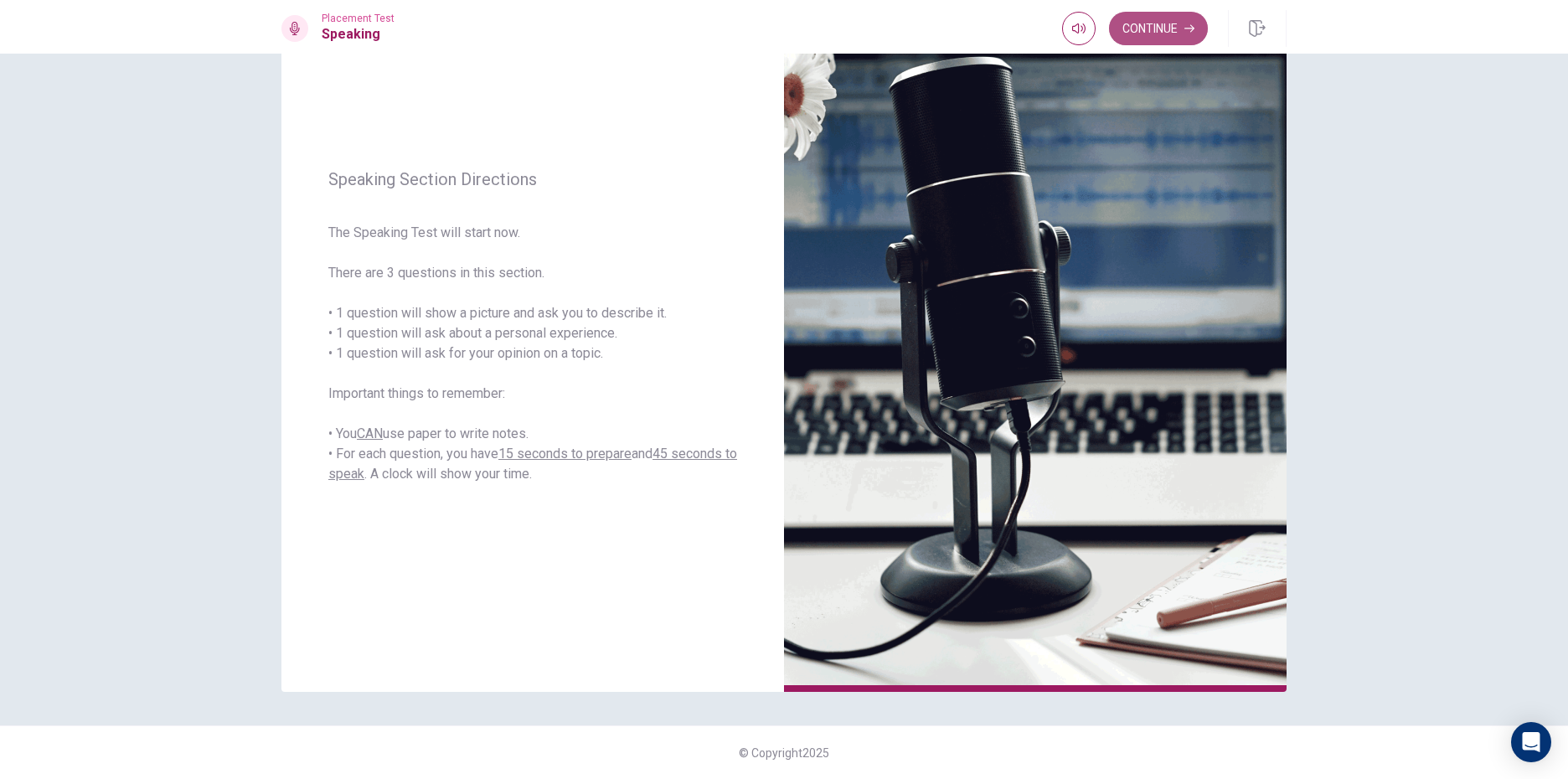
click at [1178, 15] on button "Continue" at bounding box center [1159, 28] width 99 height 34
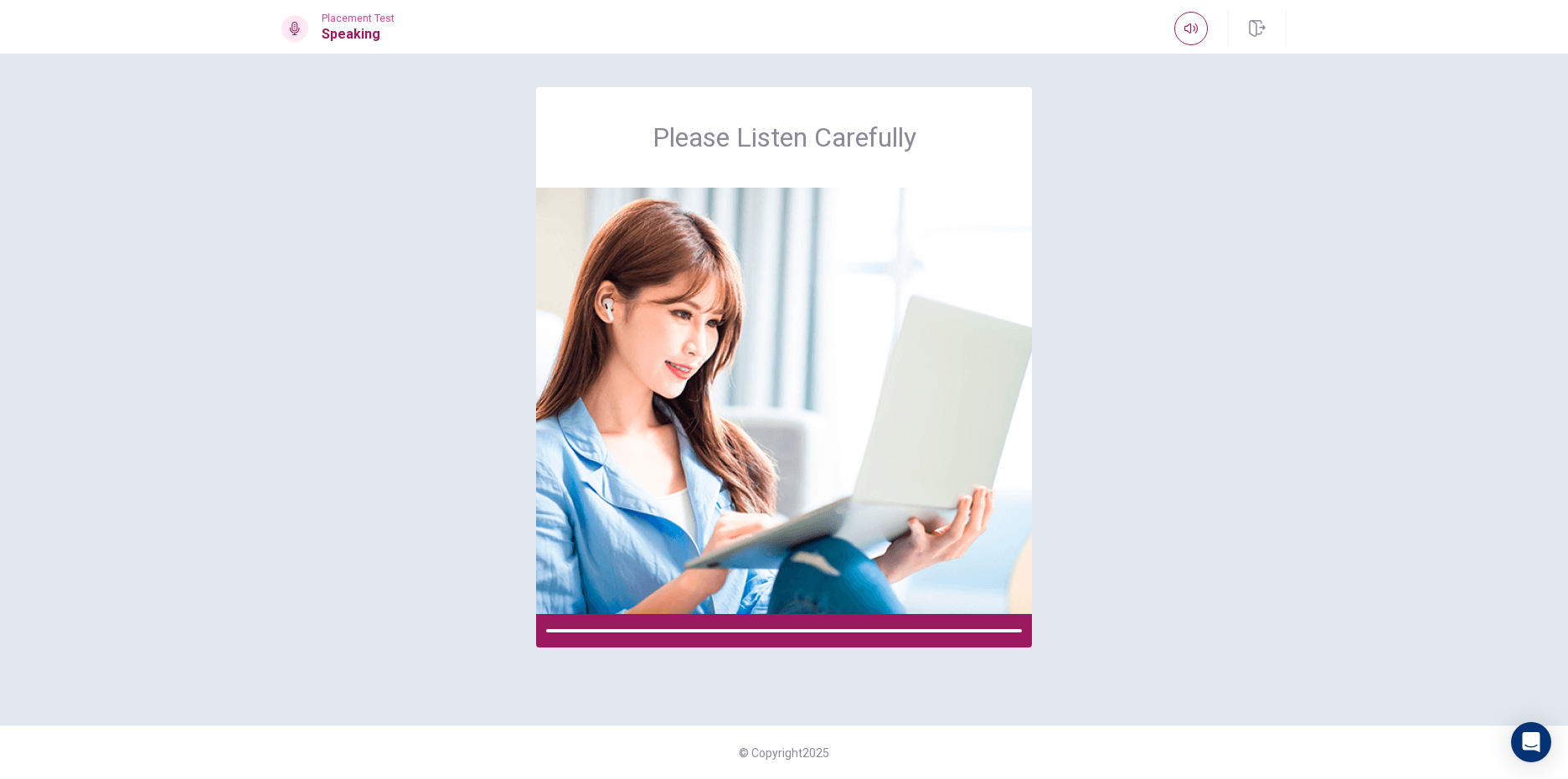
scroll to position [0, 0]
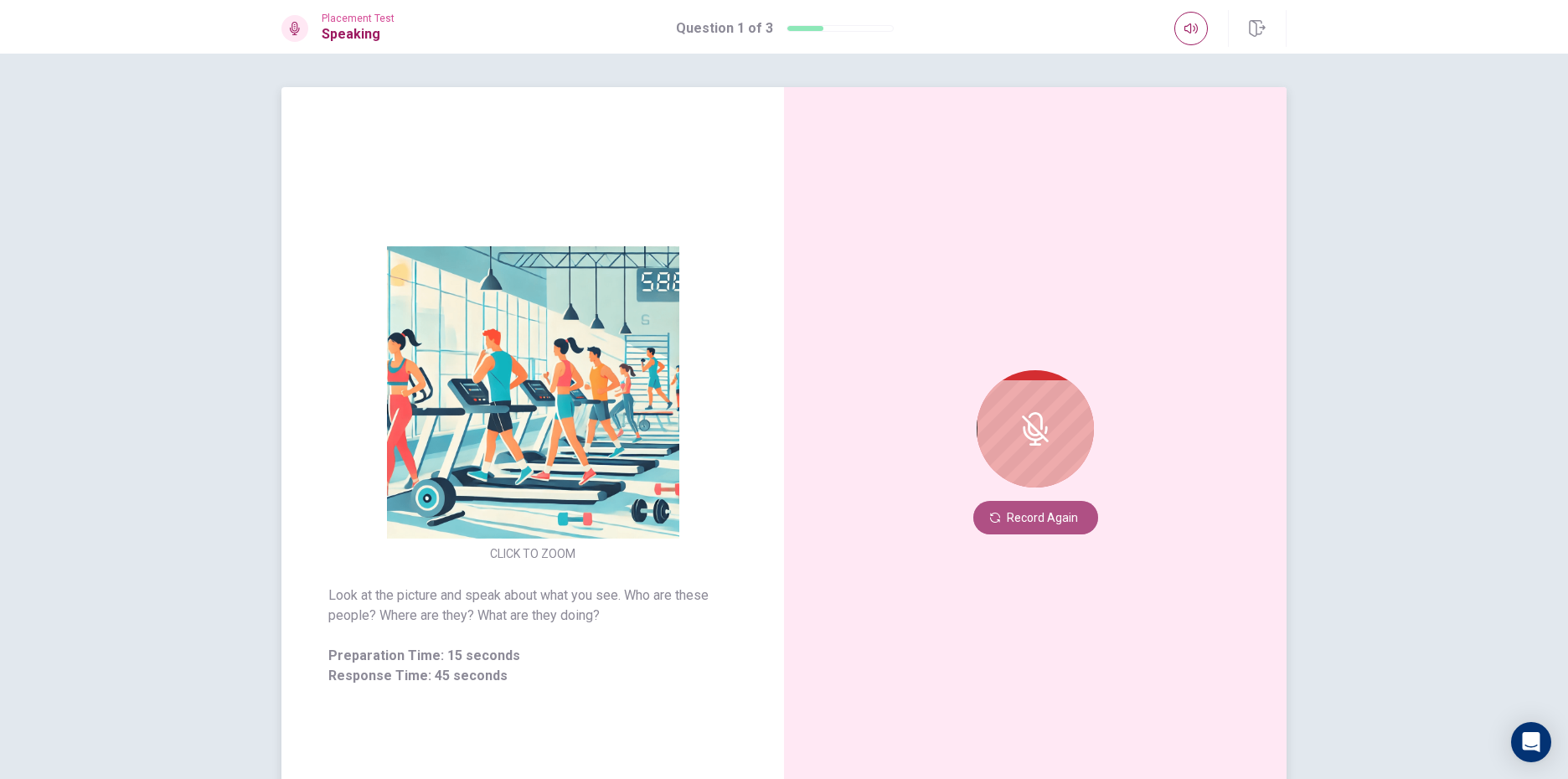
click at [1064, 520] on button "Record Again" at bounding box center [1035, 517] width 125 height 34
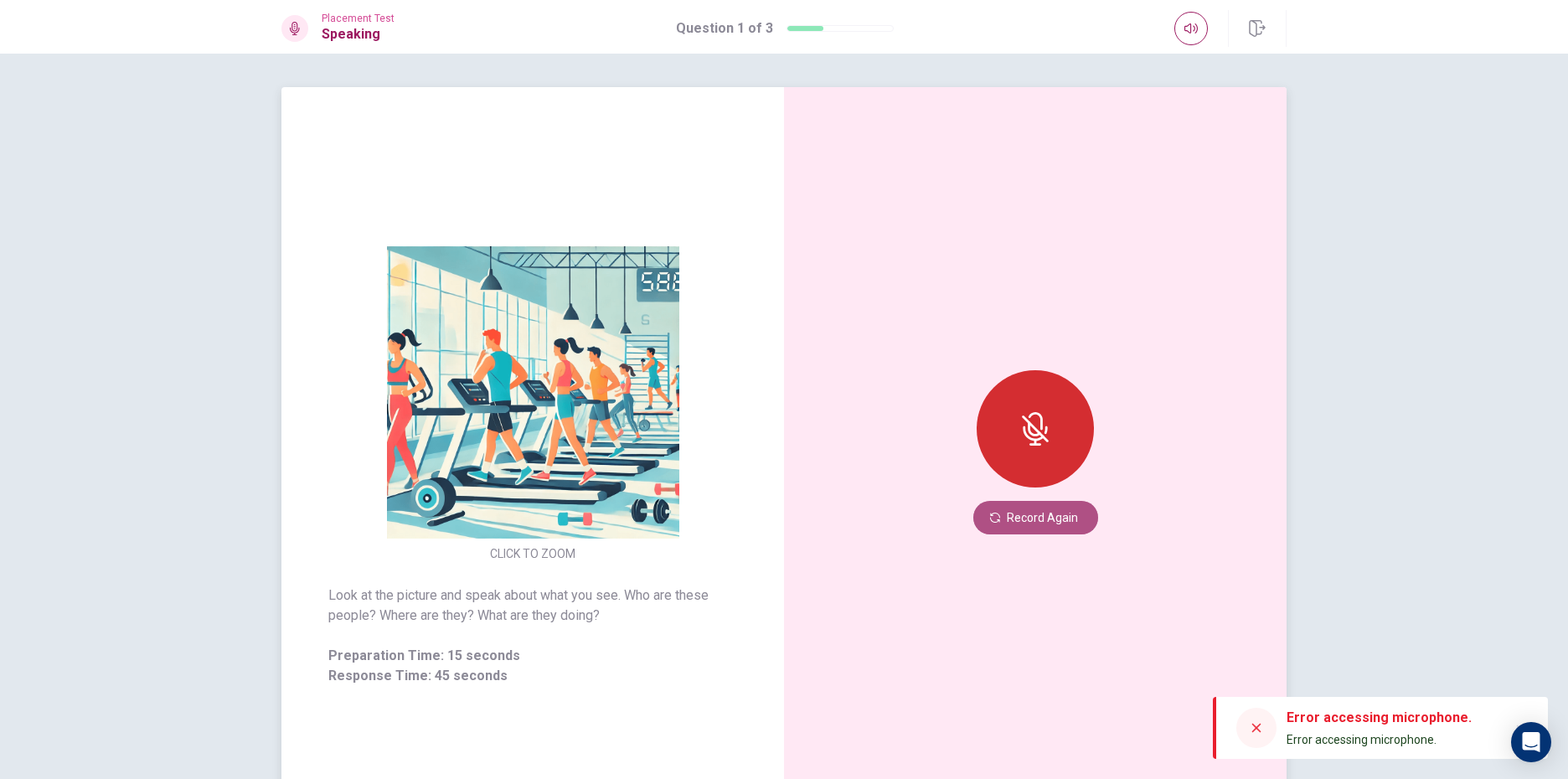
click at [1064, 520] on button "Record Again" at bounding box center [1035, 517] width 125 height 34
click at [1009, 419] on div at bounding box center [1035, 429] width 118 height 118
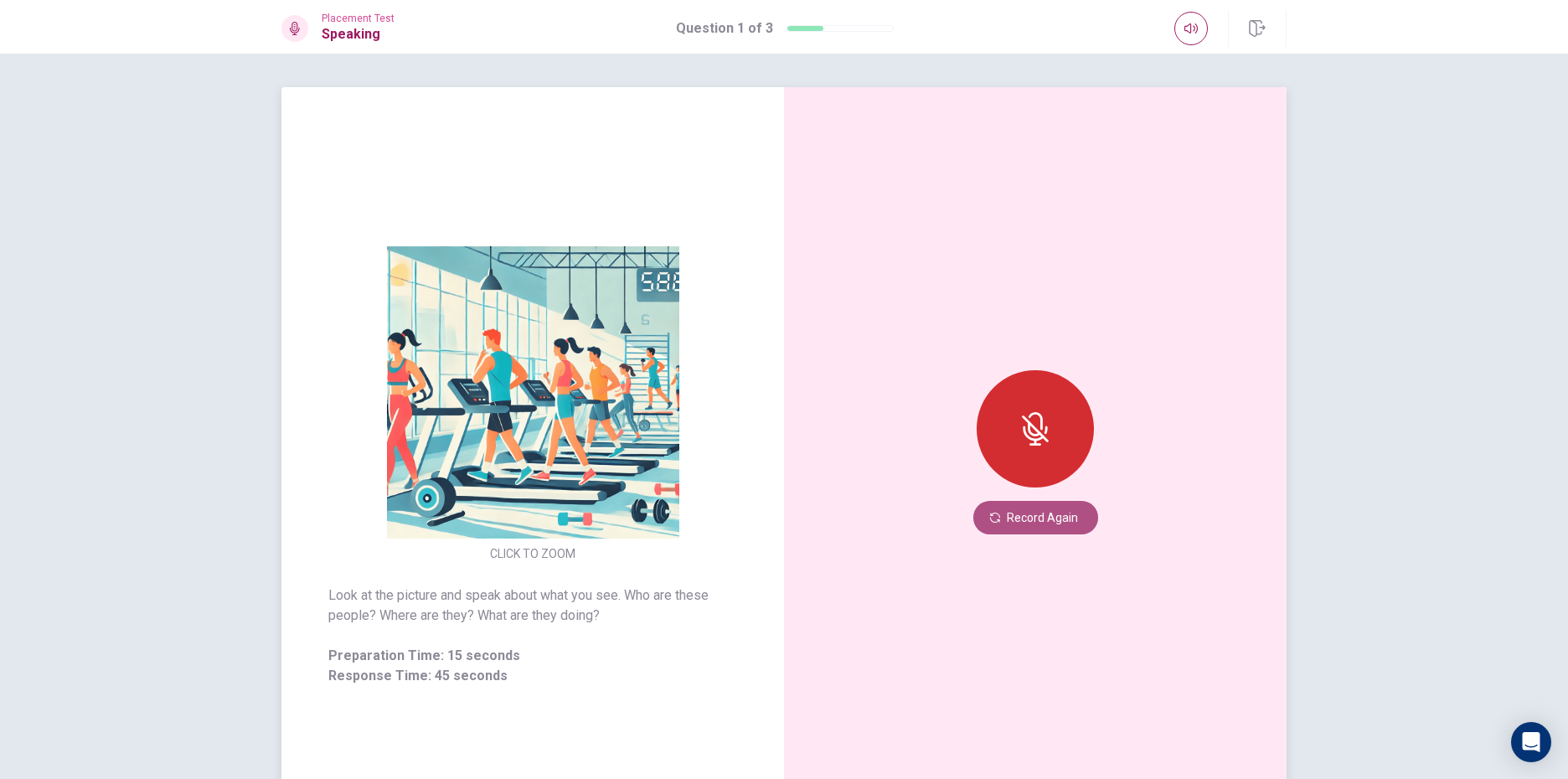
click at [1048, 514] on button "Record Again" at bounding box center [1035, 517] width 125 height 34
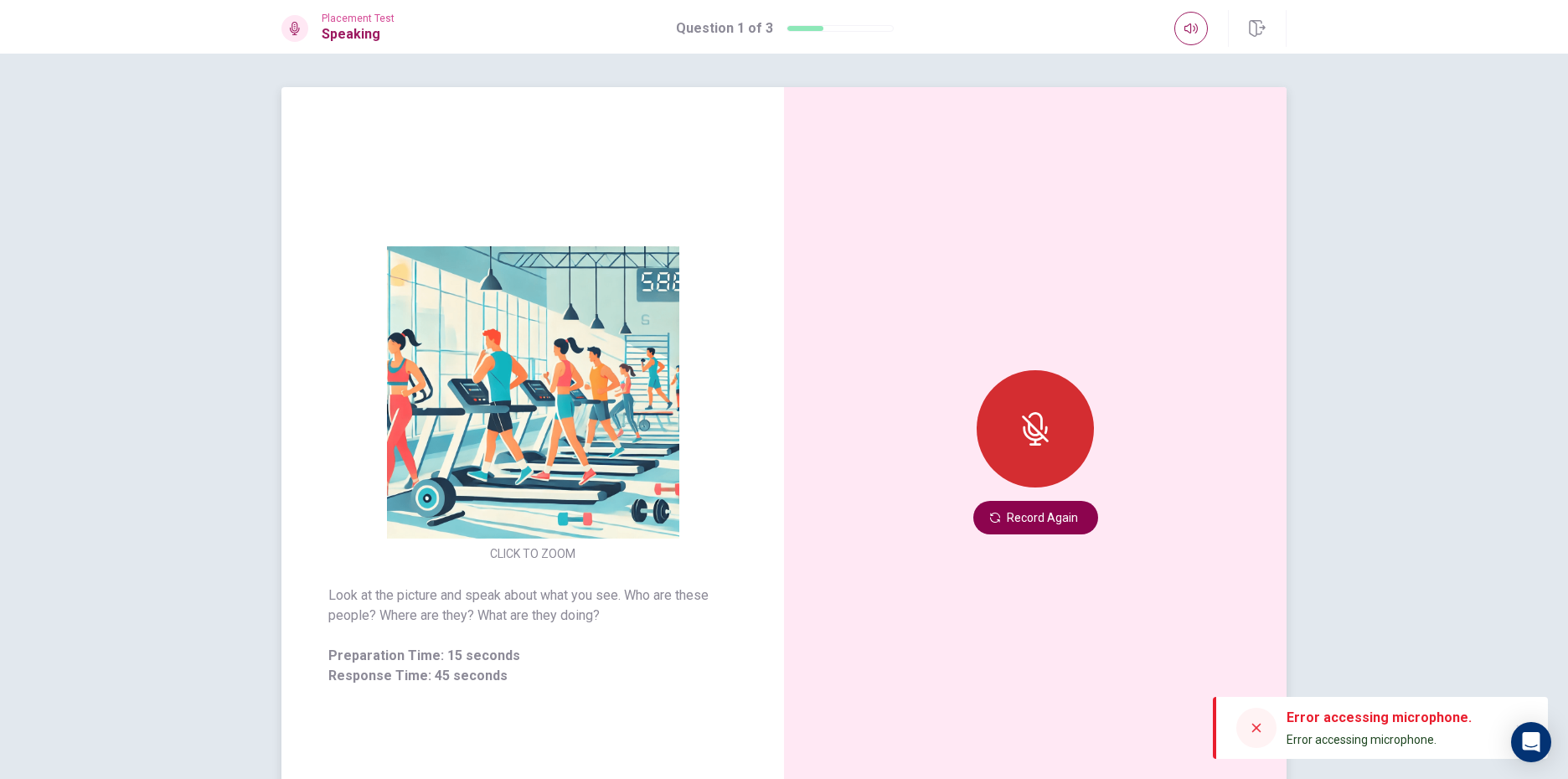
click at [980, 512] on button "Record Again" at bounding box center [1035, 517] width 125 height 34
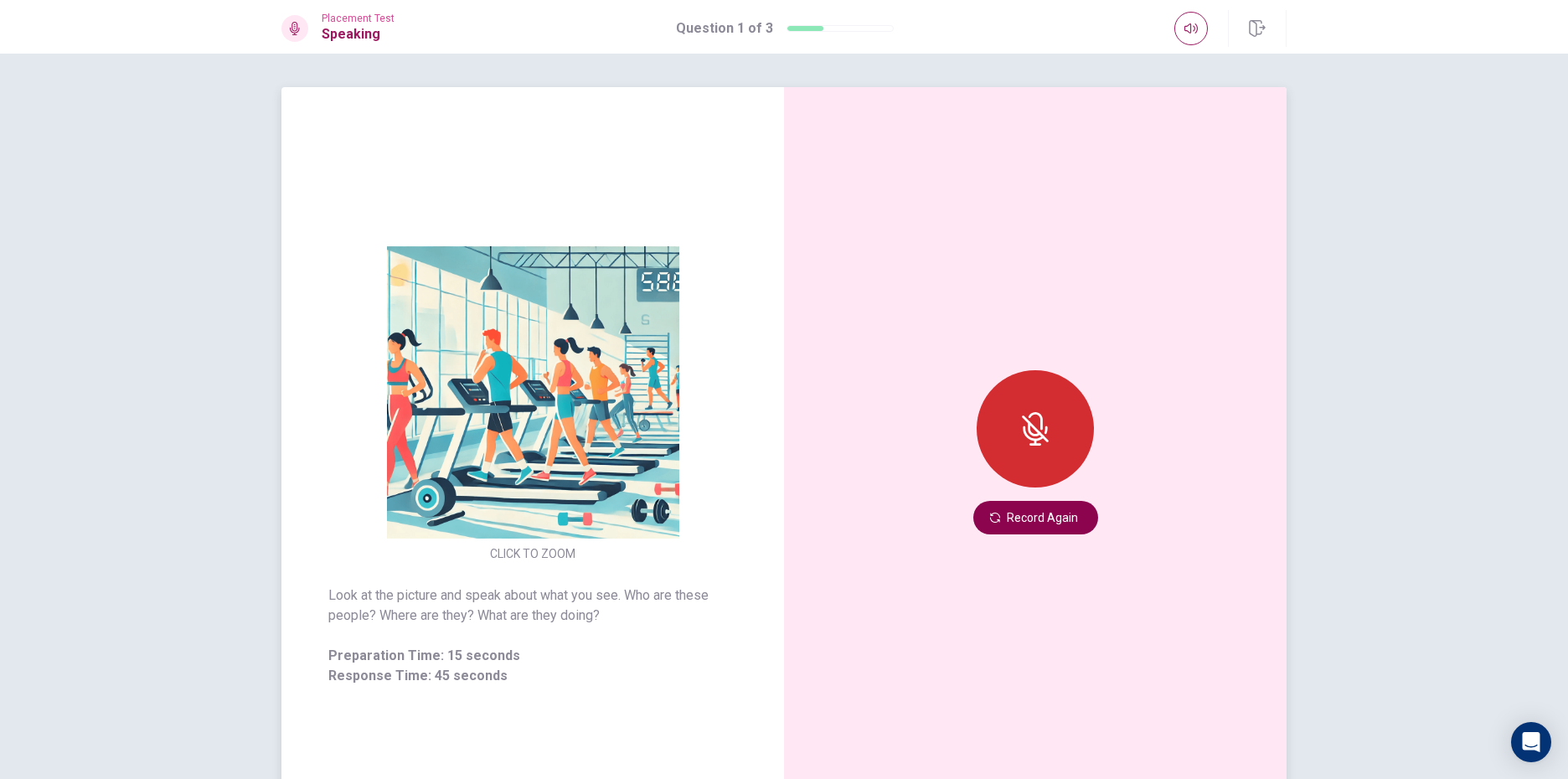
click at [1013, 512] on button "Record Again" at bounding box center [1035, 517] width 125 height 34
click at [1039, 408] on div at bounding box center [1035, 429] width 118 height 118
click at [1038, 414] on icon at bounding box center [1036, 429] width 34 height 34
click at [1002, 516] on button "Record Again" at bounding box center [1035, 517] width 125 height 34
click at [1019, 520] on button "Record Again" at bounding box center [1035, 517] width 125 height 34
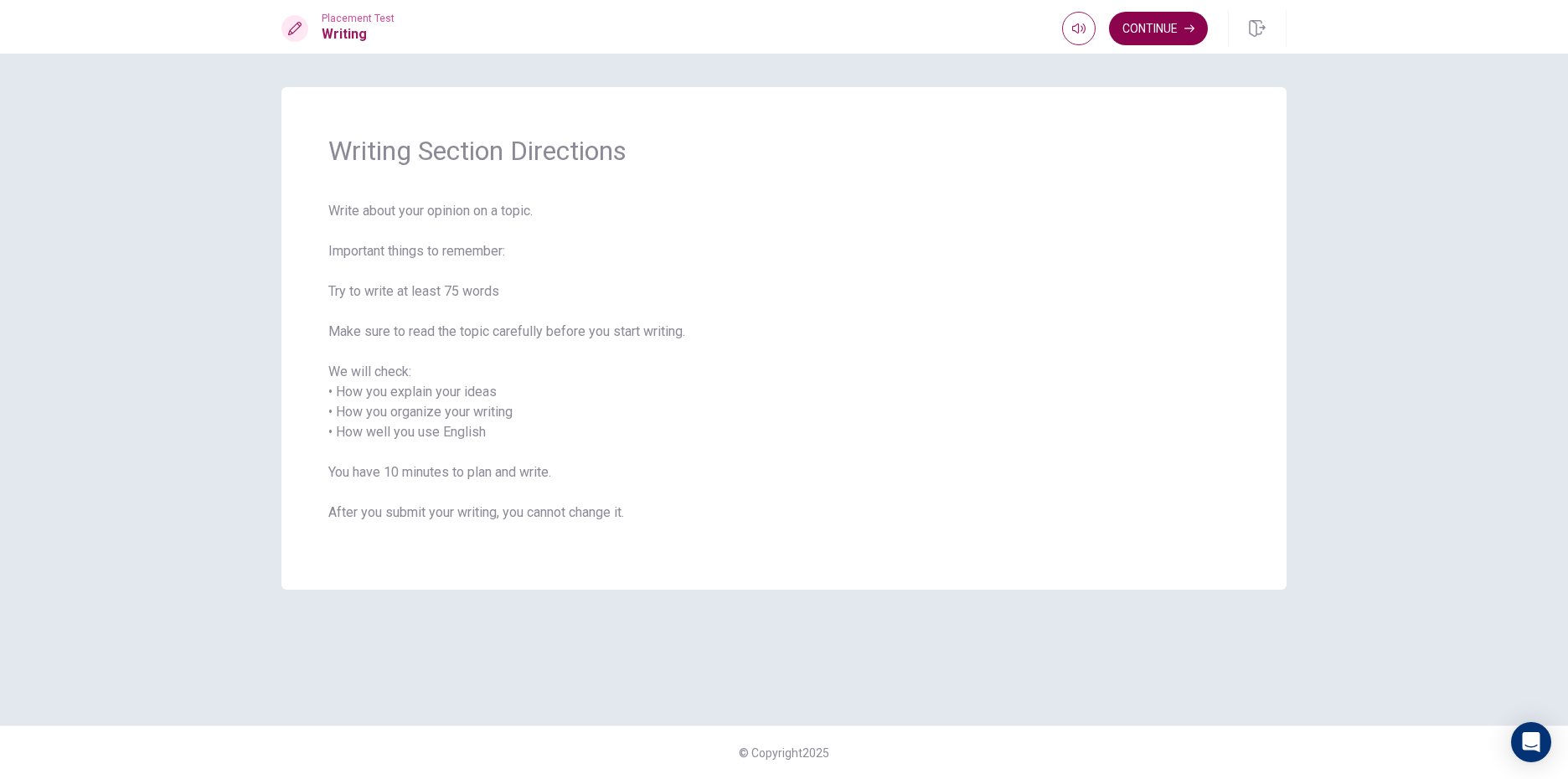
click at [1174, 16] on button "Continue" at bounding box center [1159, 28] width 99 height 34
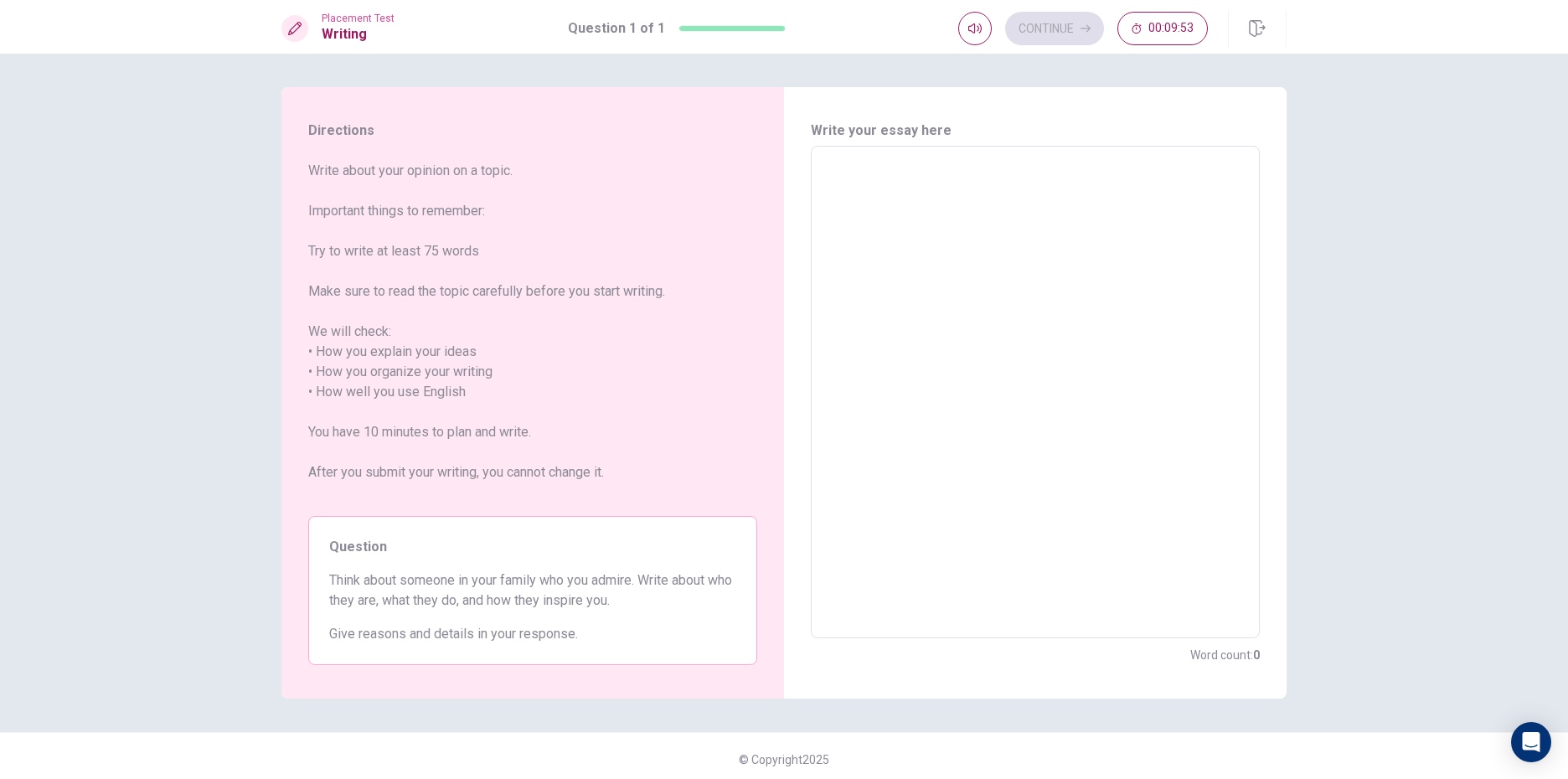
click at [822, 170] on textarea at bounding box center [1035, 393] width 425 height 465
click at [823, 169] on textarea at bounding box center [1035, 393] width 425 height 465
click at [880, 165] on textarea at bounding box center [1035, 393] width 425 height 465
type textarea "x"
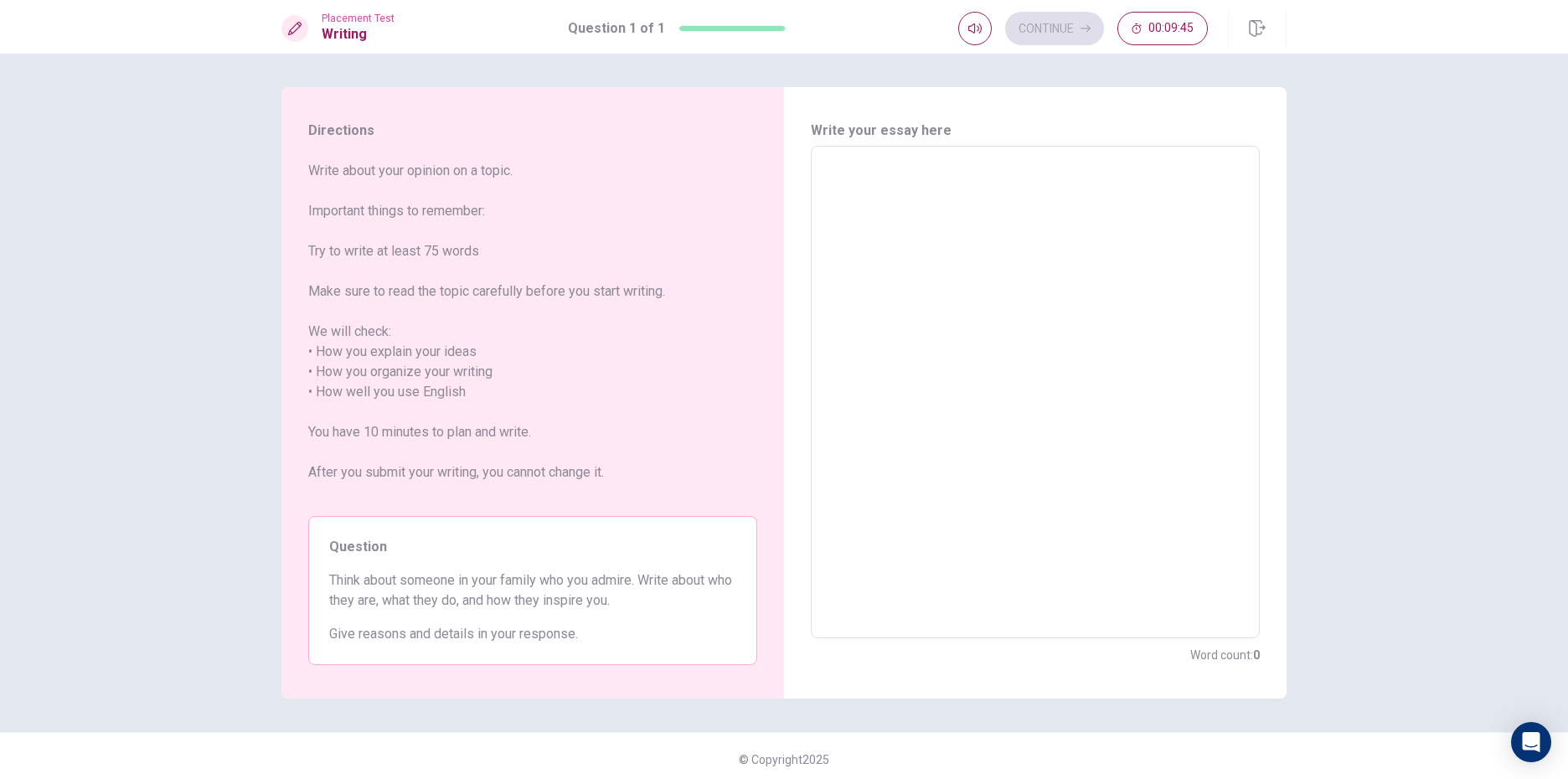
type textarea "x"
type textarea "I"
type textarea "x"
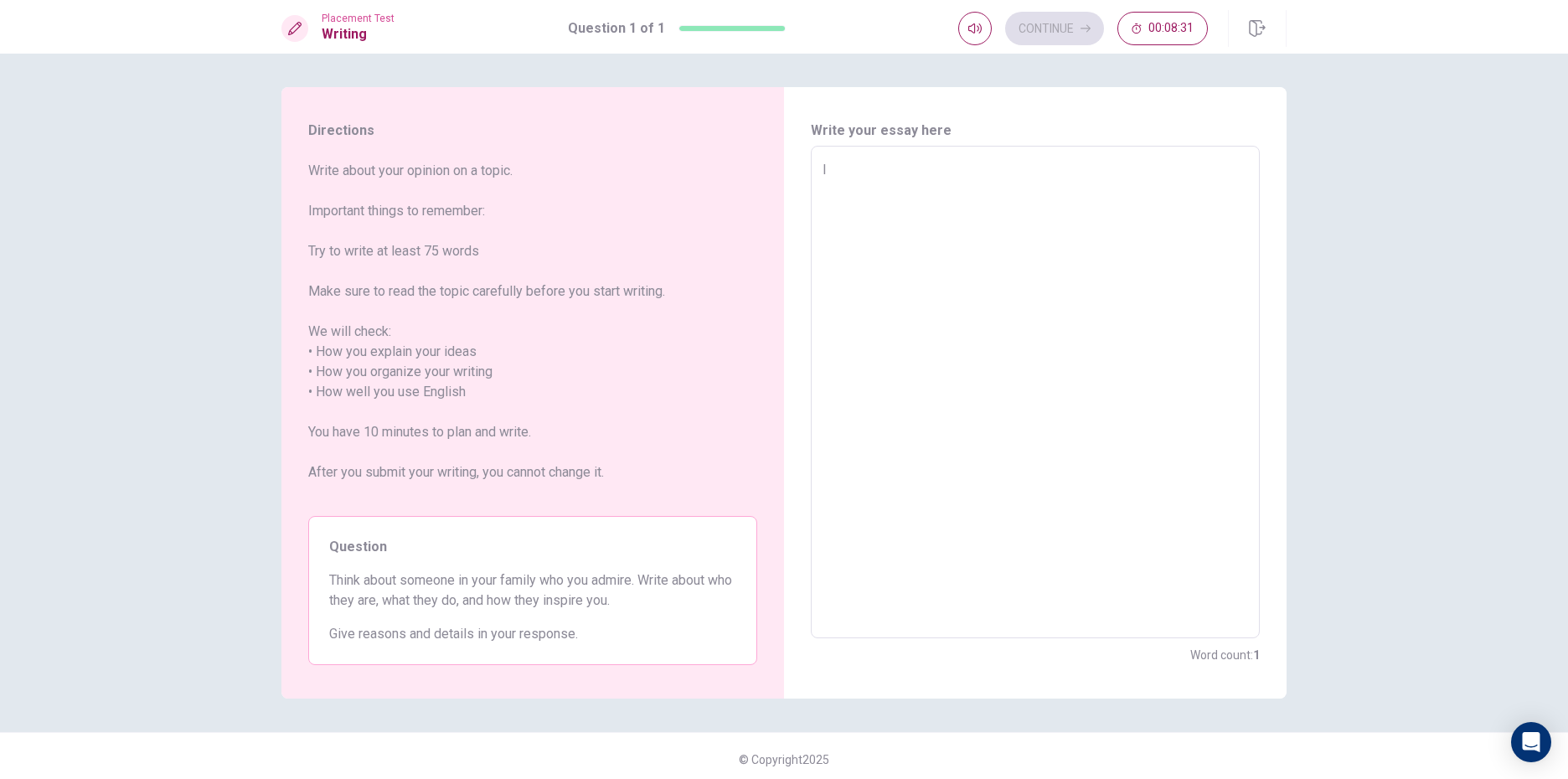
type textarea "In"
type textarea "x"
type textarea "In"
type textarea "x"
type textarea "In e"
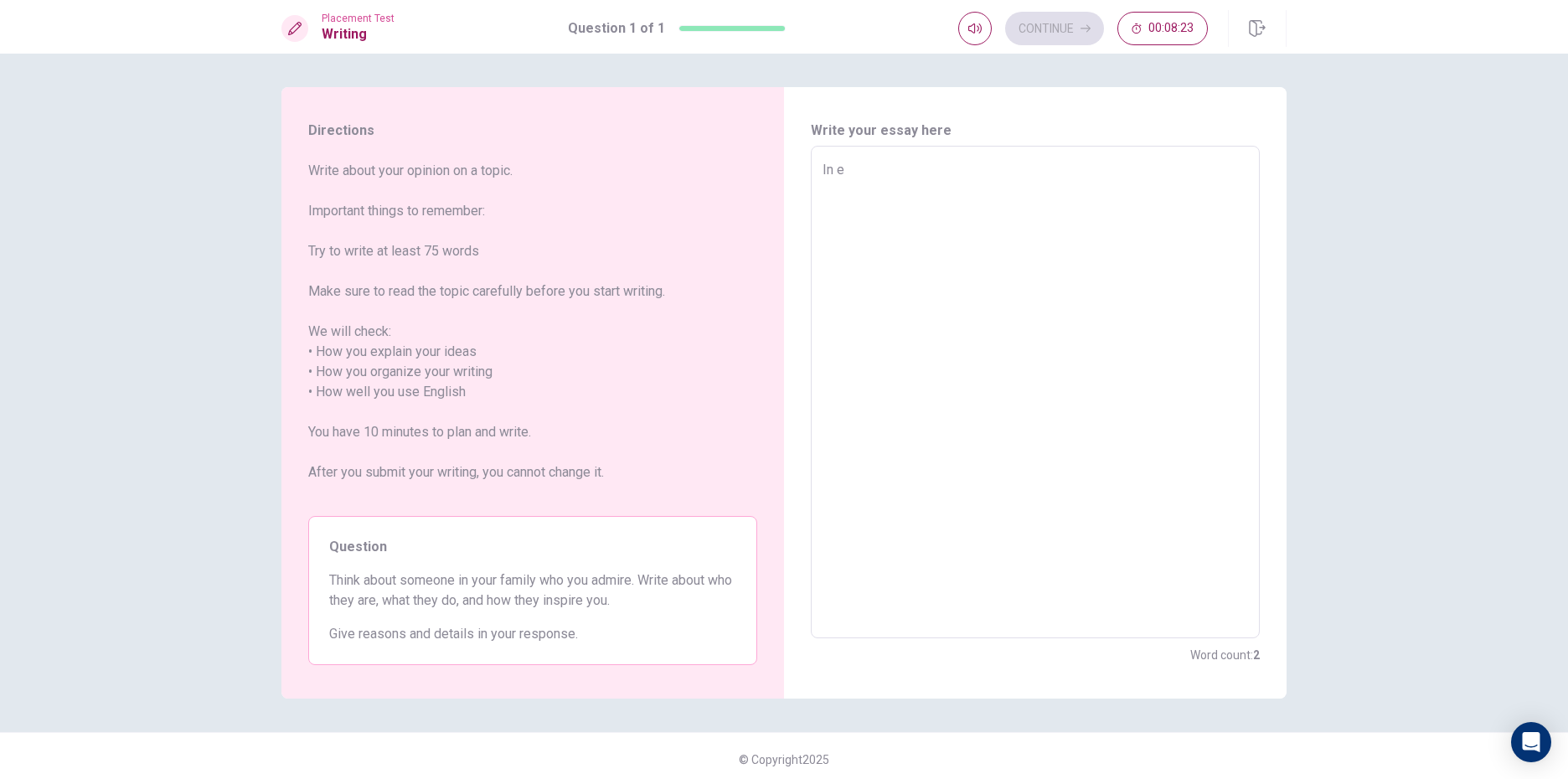
type textarea "x"
type textarea "In"
type textarea "x"
type textarea "In t"
type textarea "x"
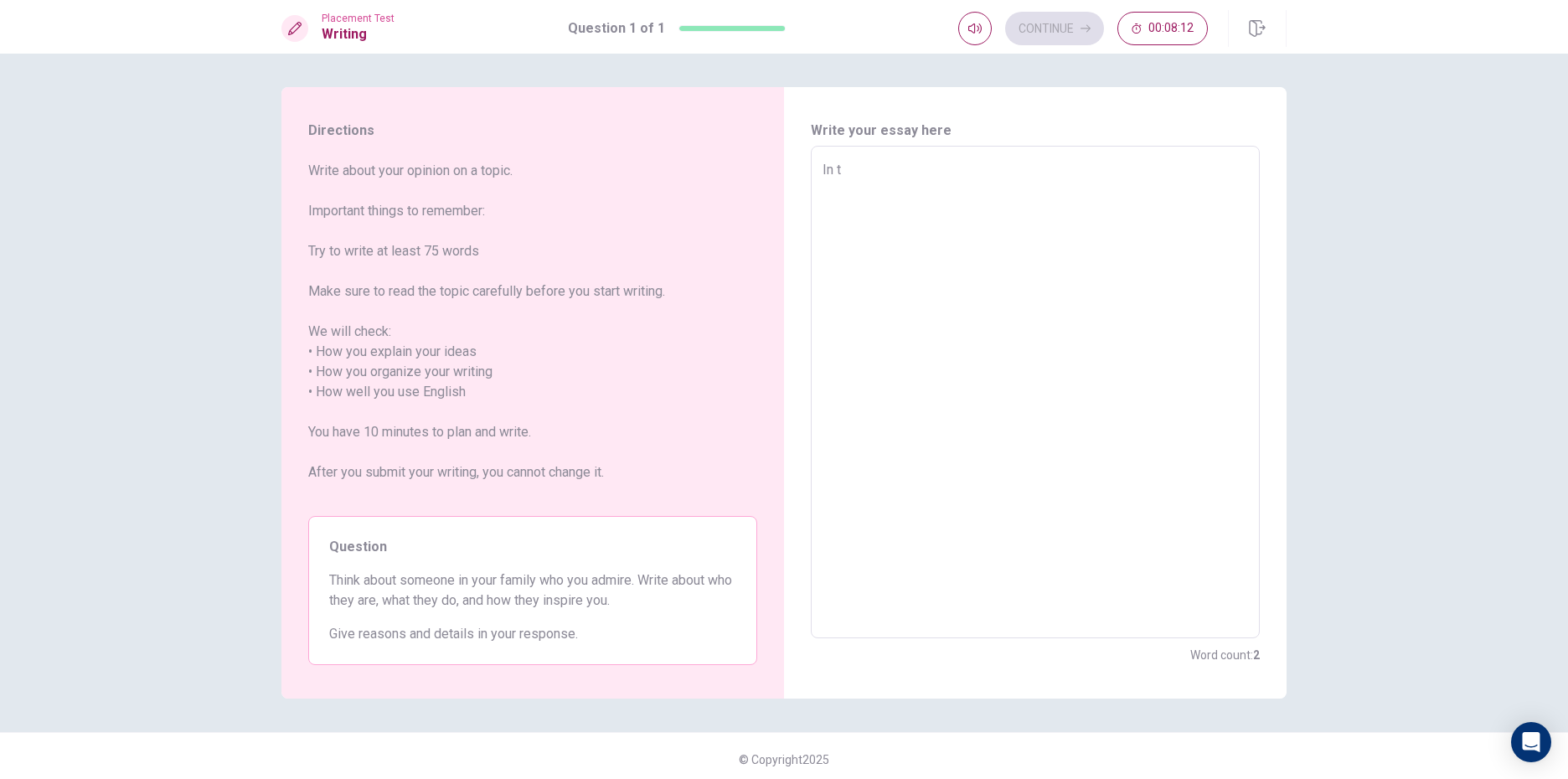
type textarea "In th"
type textarea "x"
type textarea "In the"
type textarea "x"
type textarea "In the"
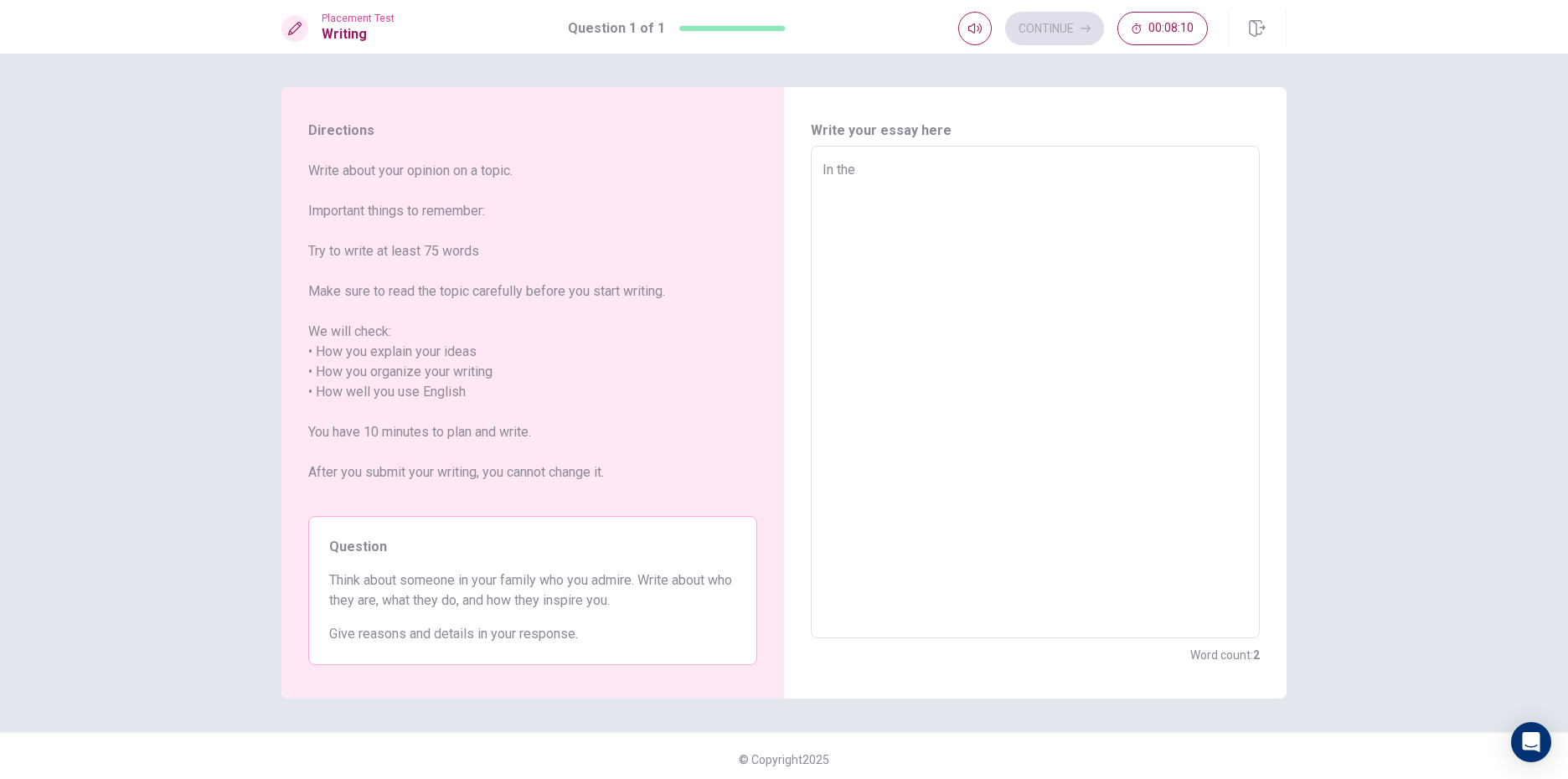
type textarea "x"
type textarea "In the l"
type textarea "x"
type textarea "In the le"
type textarea "x"
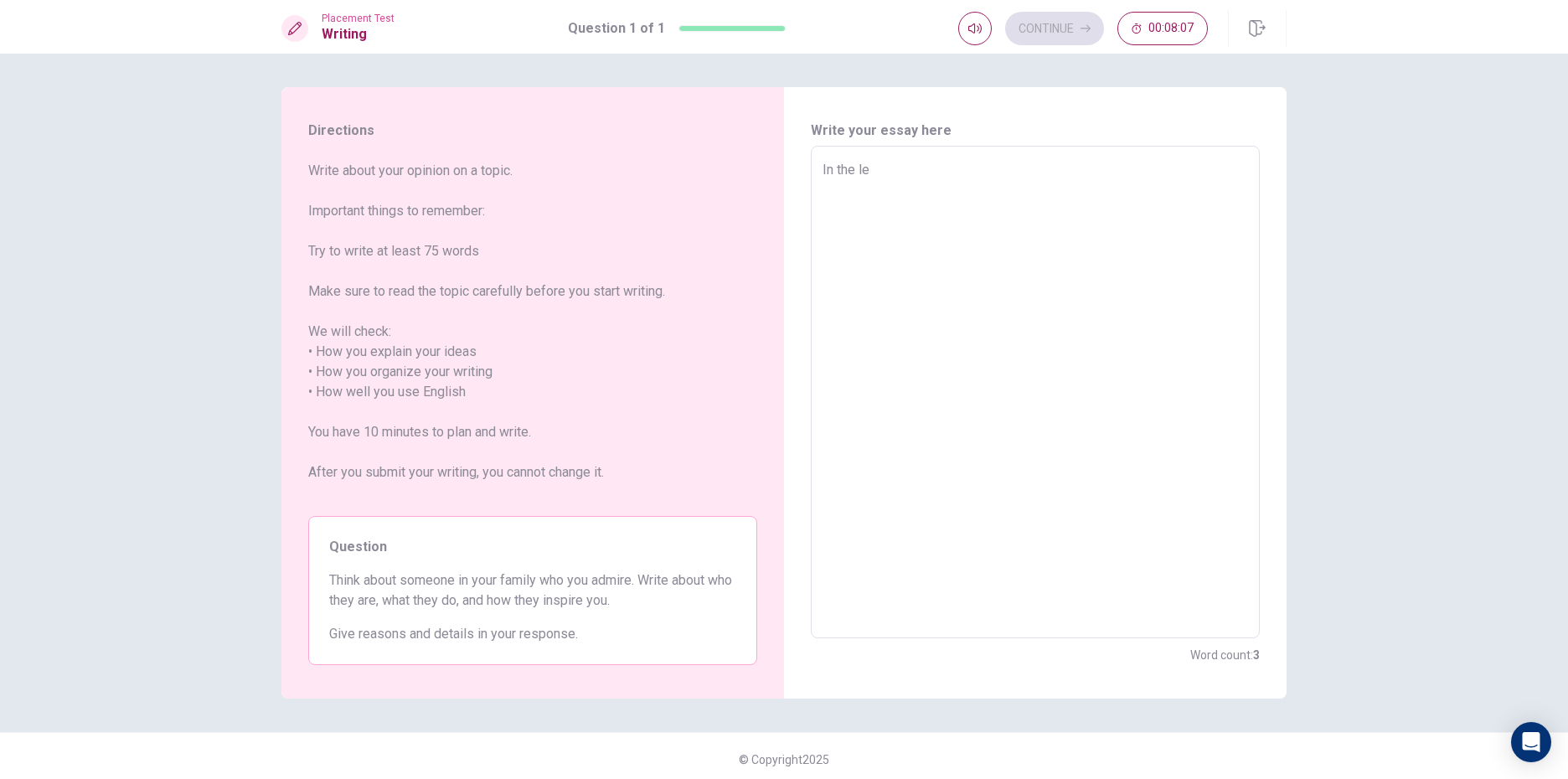
type textarea "In the let"
type textarea "x"
type textarea "In the lete"
type textarea "x"
type textarea "In the leter"
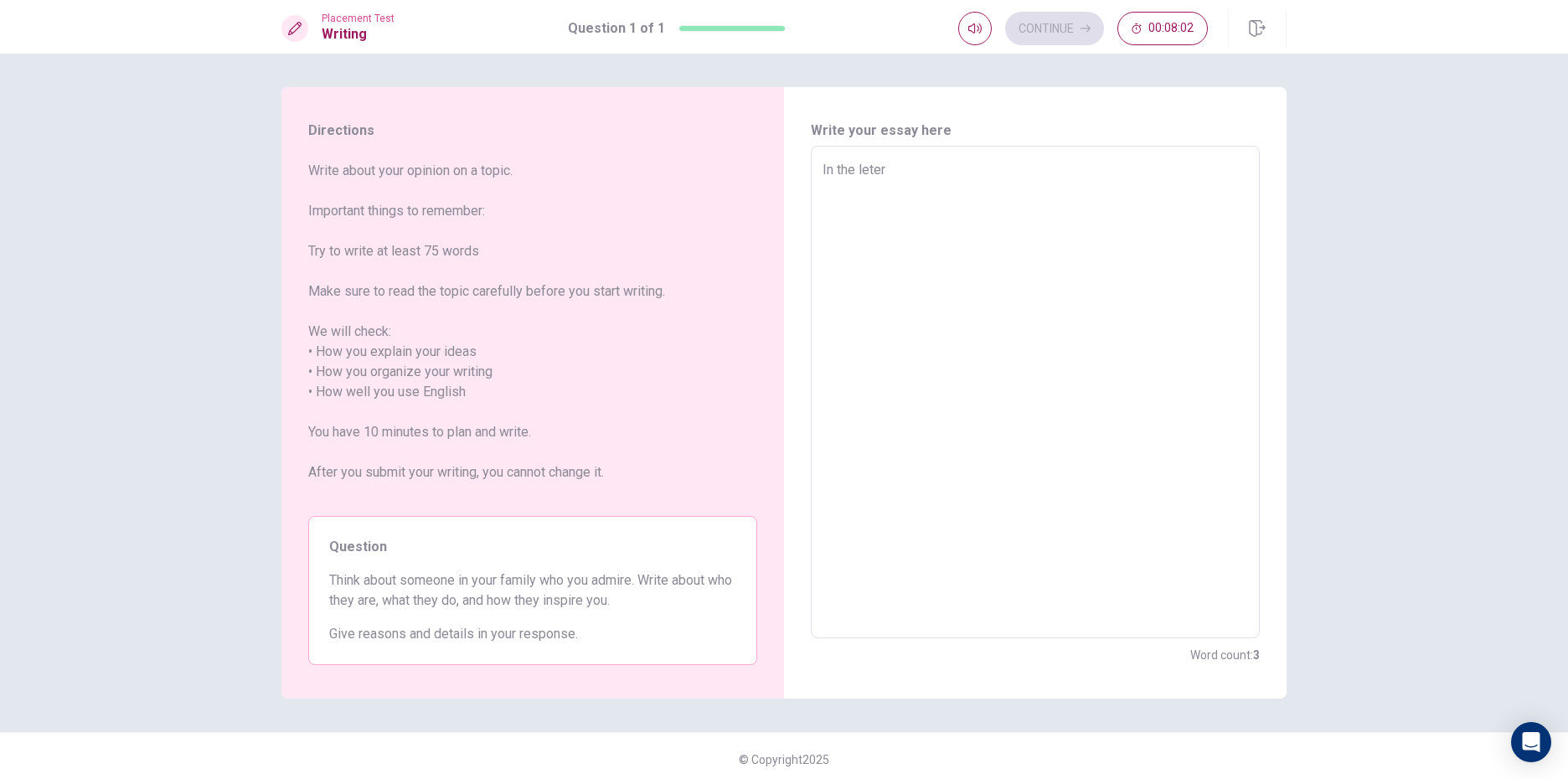
type textarea "x"
type textarea "In the leter"
type textarea "x"
type textarea "In the leter"
type textarea "x"
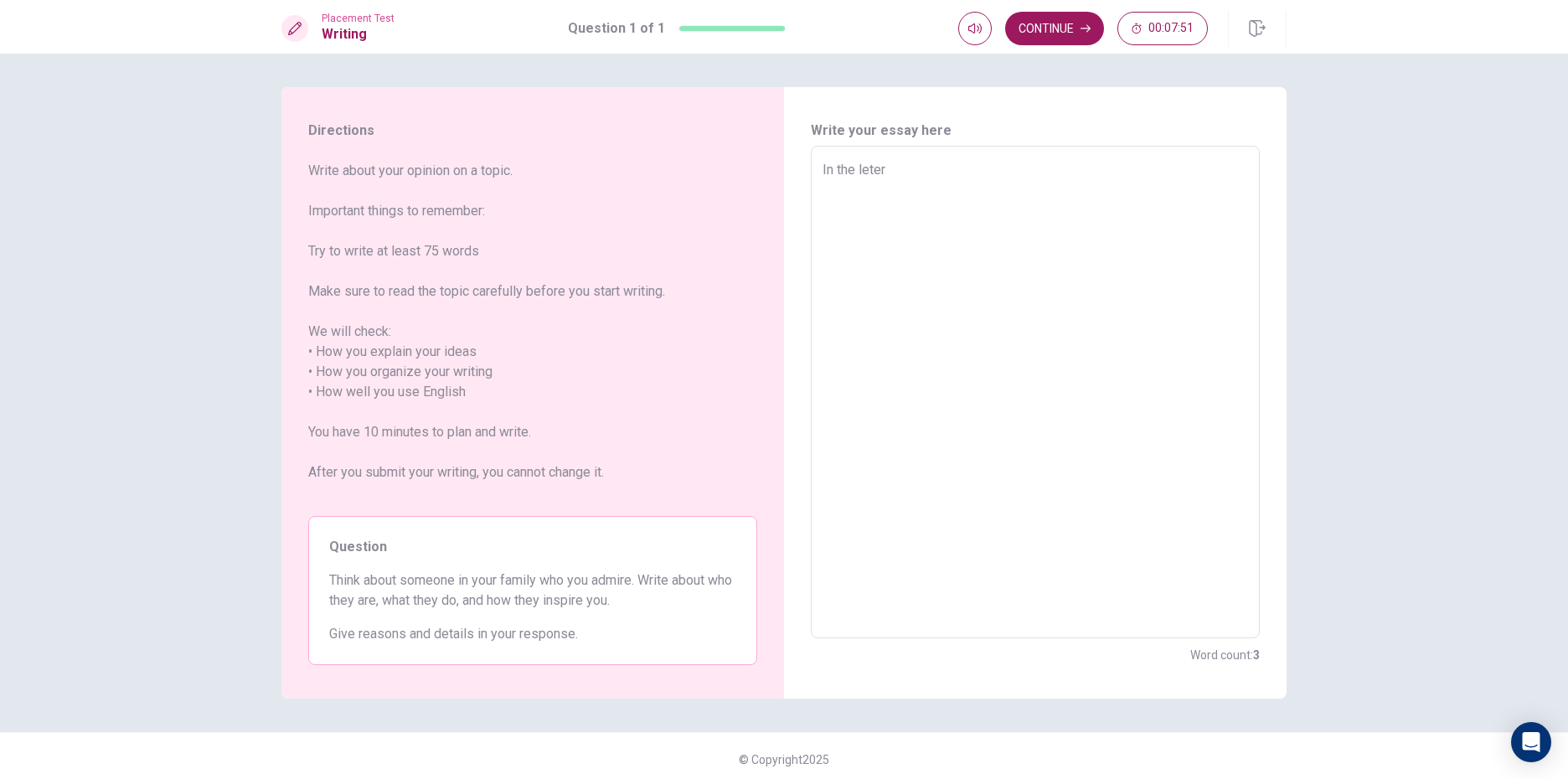
type textarea "In the lete"
type textarea "x"
type textarea "In the let"
type textarea "x"
type textarea "In the le"
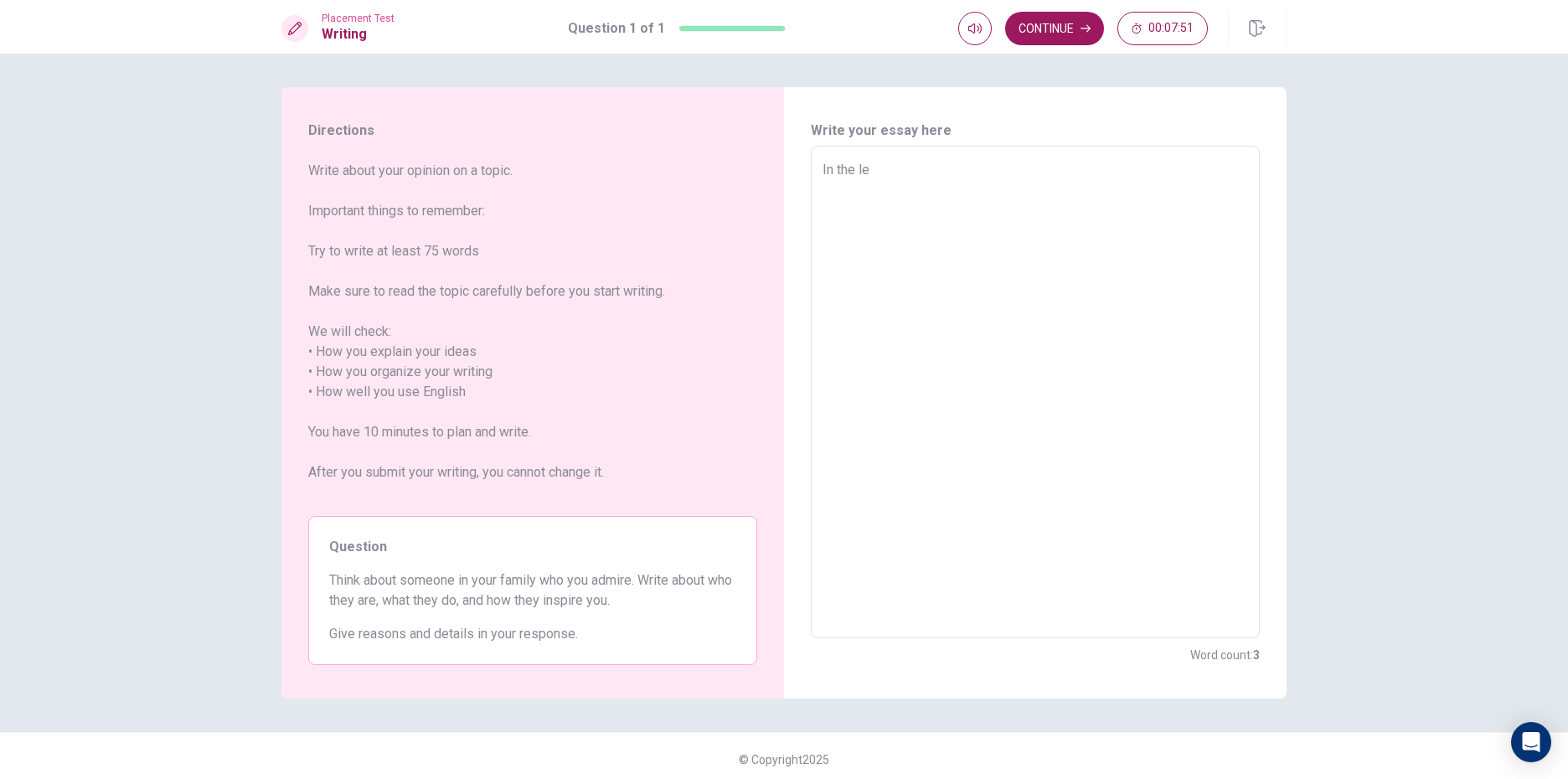
type textarea "x"
type textarea "In the l"
type textarea "x"
type textarea "In the"
type textarea "x"
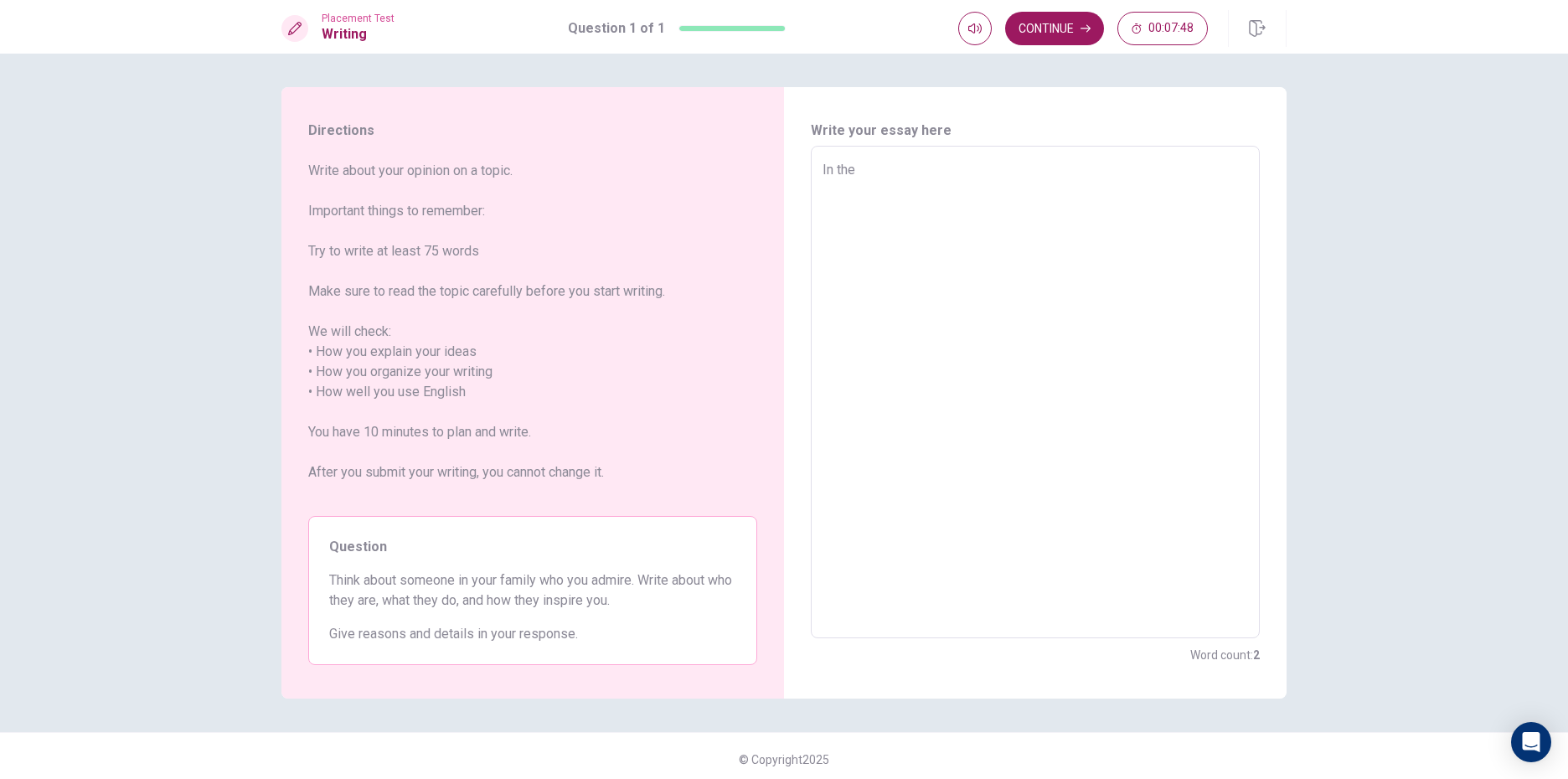
type textarea "In the t"
type textarea "x"
type textarea "In the to"
type textarea "x"
type textarea "In the t"
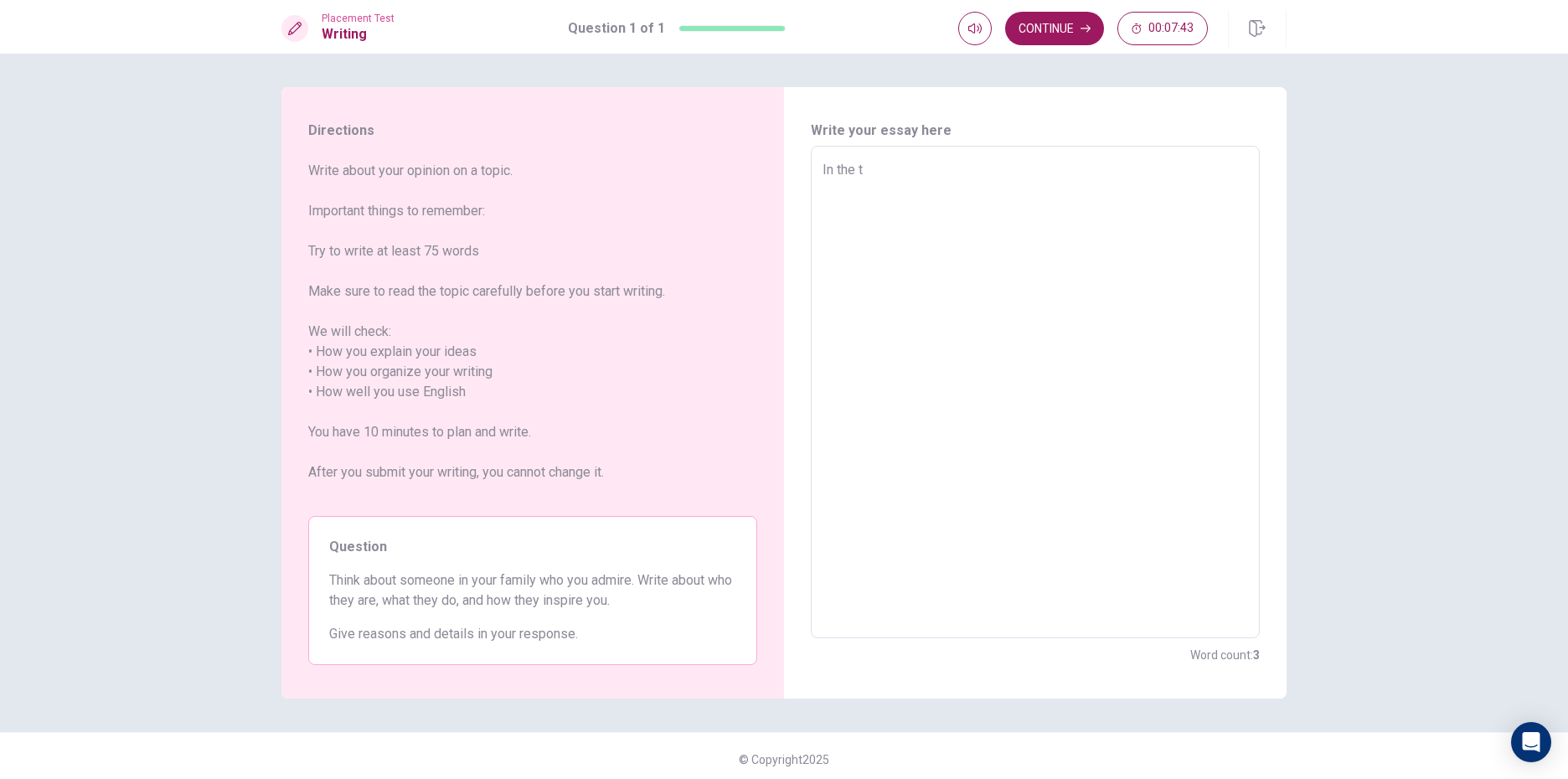
type textarea "x"
type textarea "In the"
type textarea "x"
type textarea "In the"
type textarea "x"
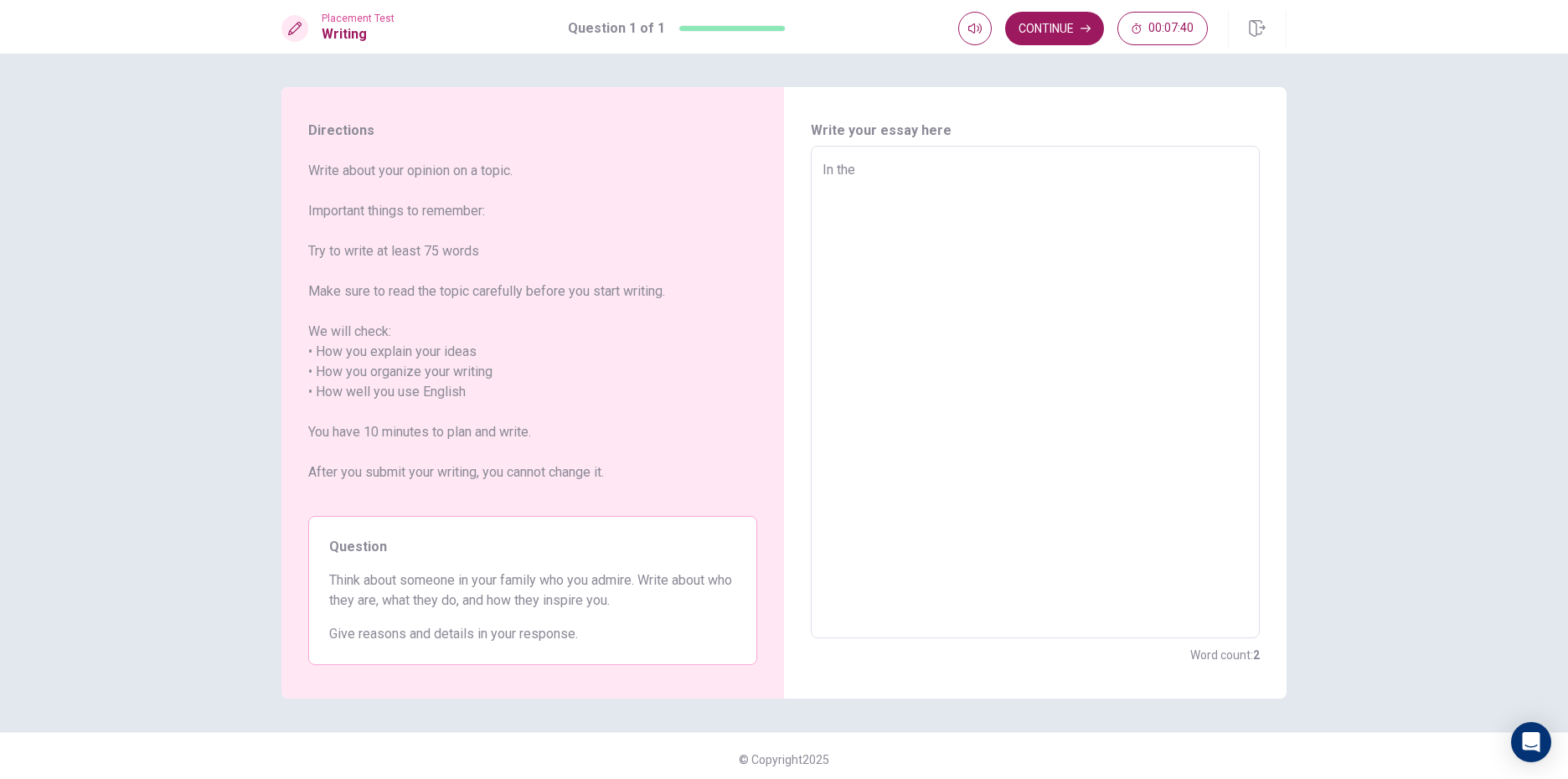
type textarea "In th"
type textarea "x"
type textarea "In t"
type textarea "x"
type textarea "In"
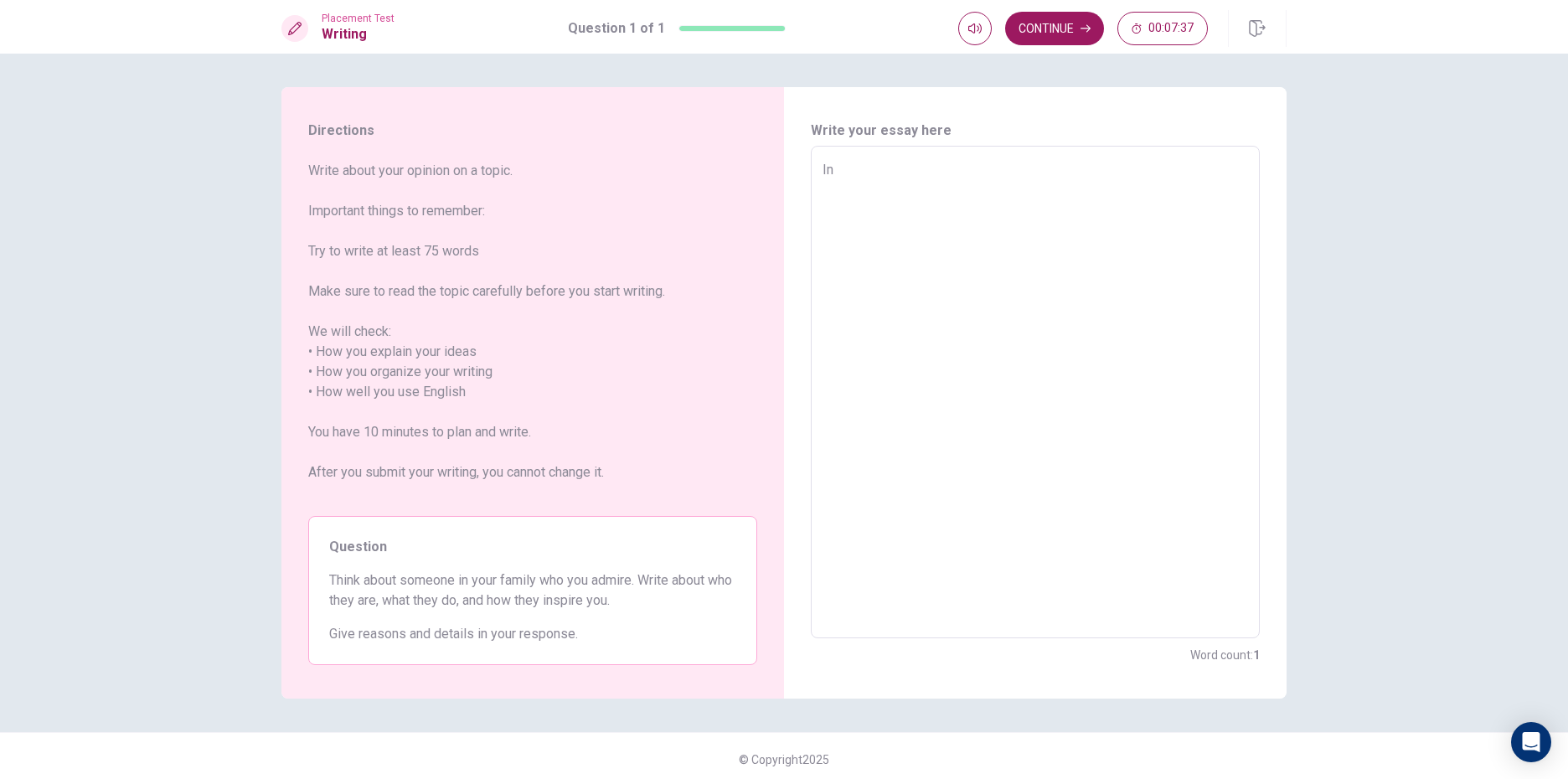
type textarea "x"
type textarea "In m"
type textarea "x"
type textarea "In my"
type textarea "x"
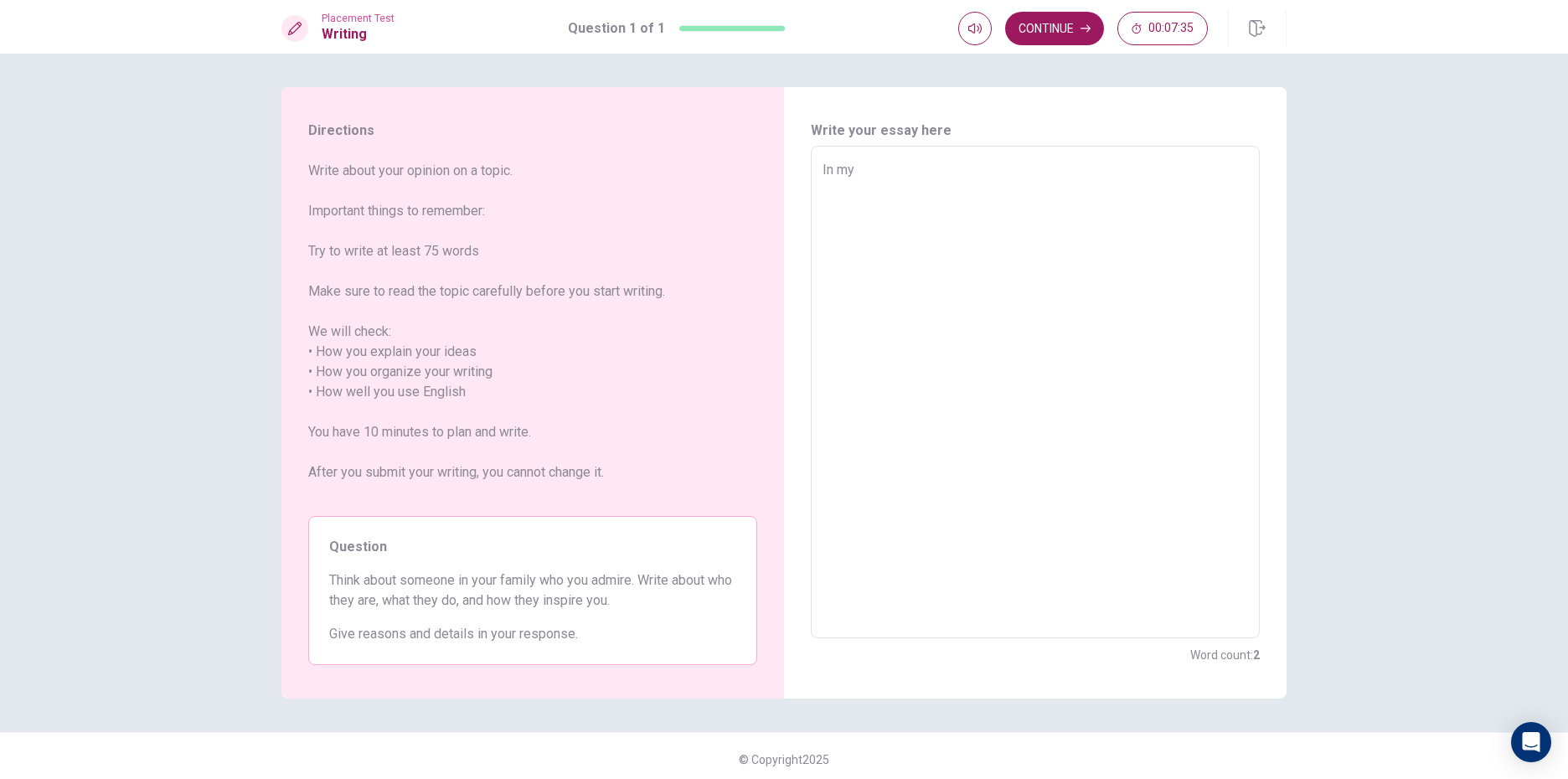
type textarea "In my"
type textarea "x"
type textarea "In my o"
type textarea "x"
type textarea "In my op"
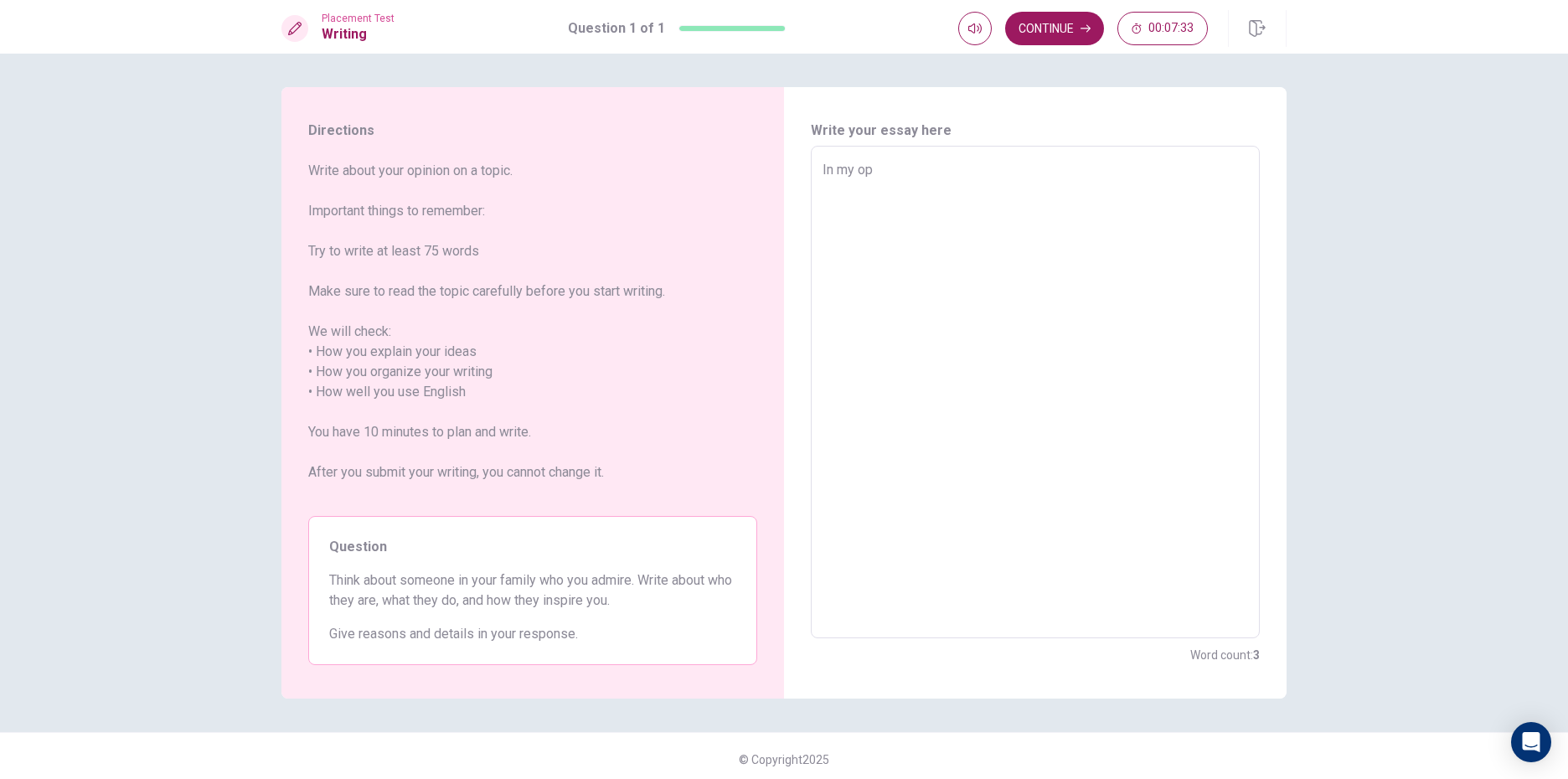
type textarea "x"
type textarea "In my opi"
type textarea "x"
type textarea "In my opio"
type textarea "x"
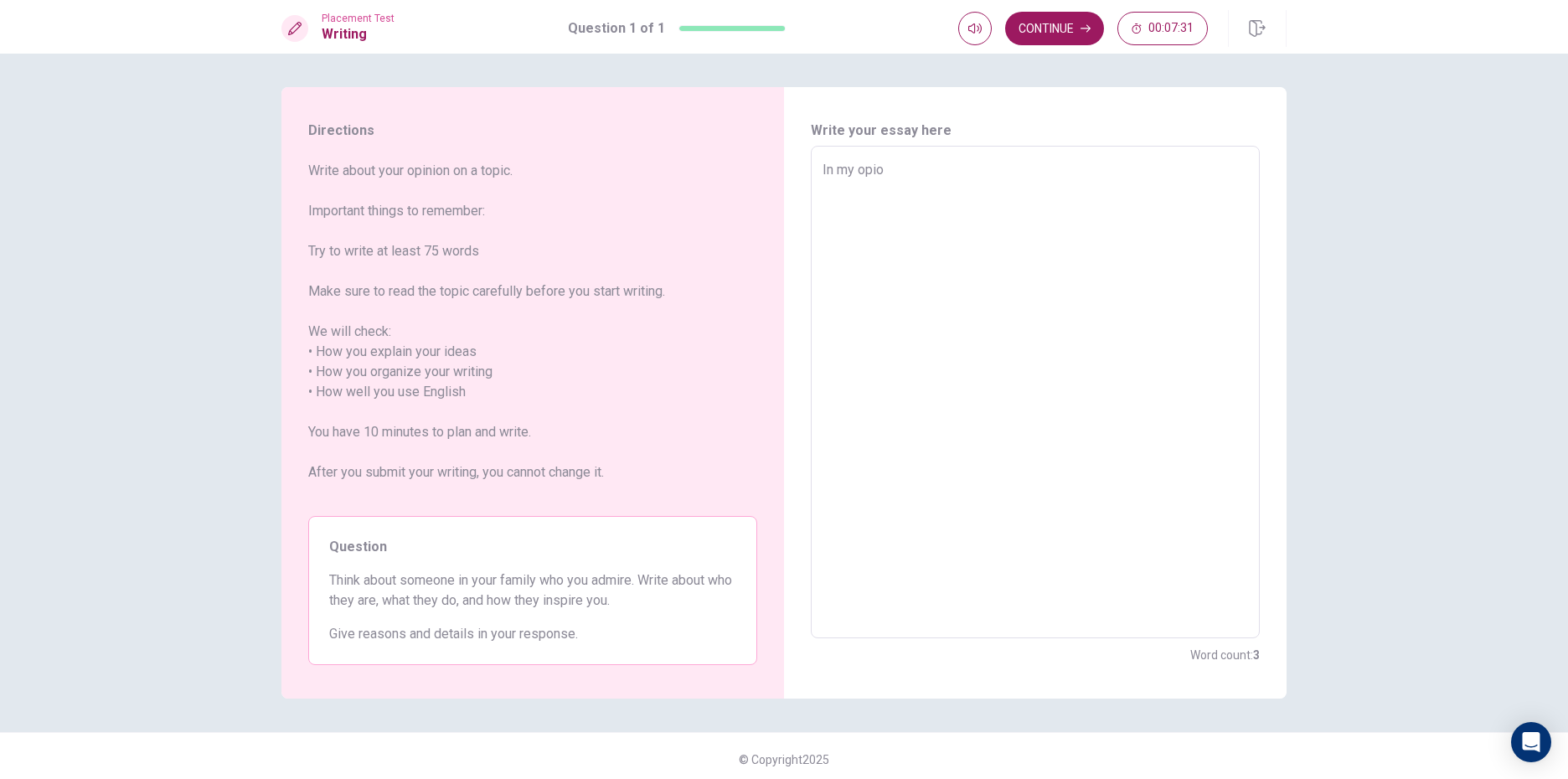
type textarea "In my opion"
type textarea "x"
type textarea "In my opio"
type textarea "x"
type textarea "In my opi"
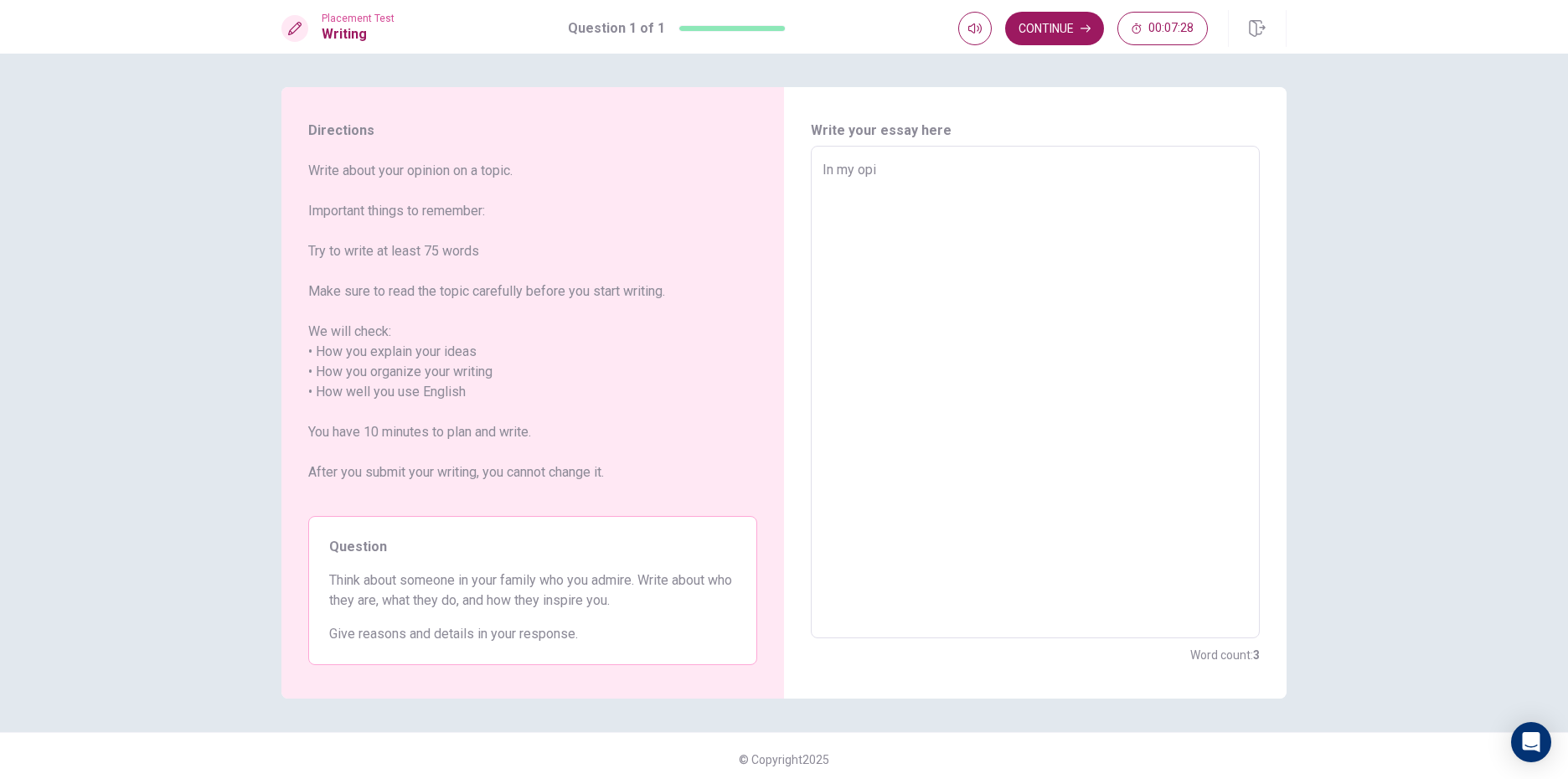
type textarea "x"
type textarea "In my opin"
type textarea "x"
type textarea "In my opini"
type textarea "x"
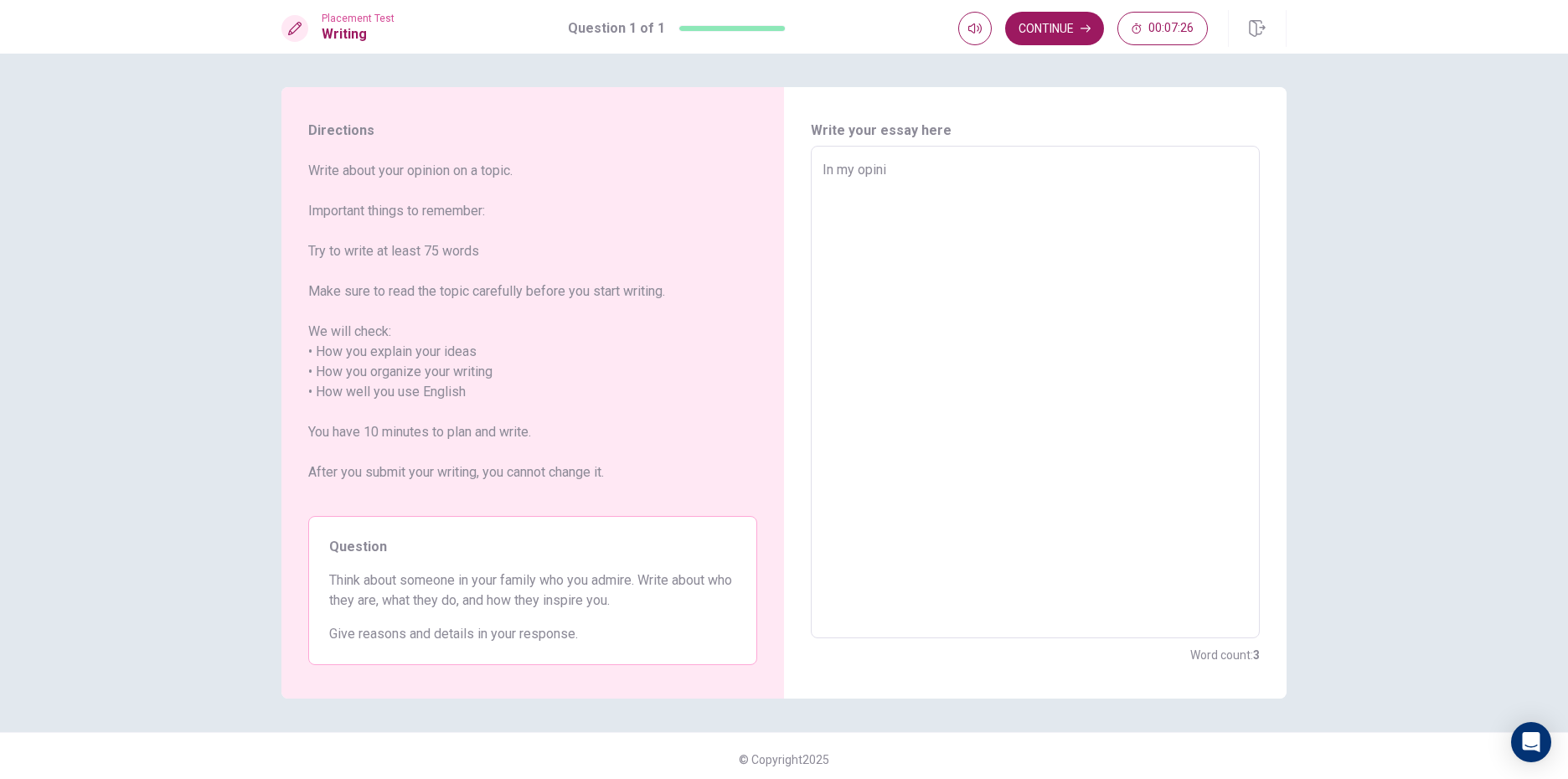
type textarea "In my opinio"
type textarea "x"
type textarea "In my opinion"
type textarea "x"
type textarea "In my opinion"
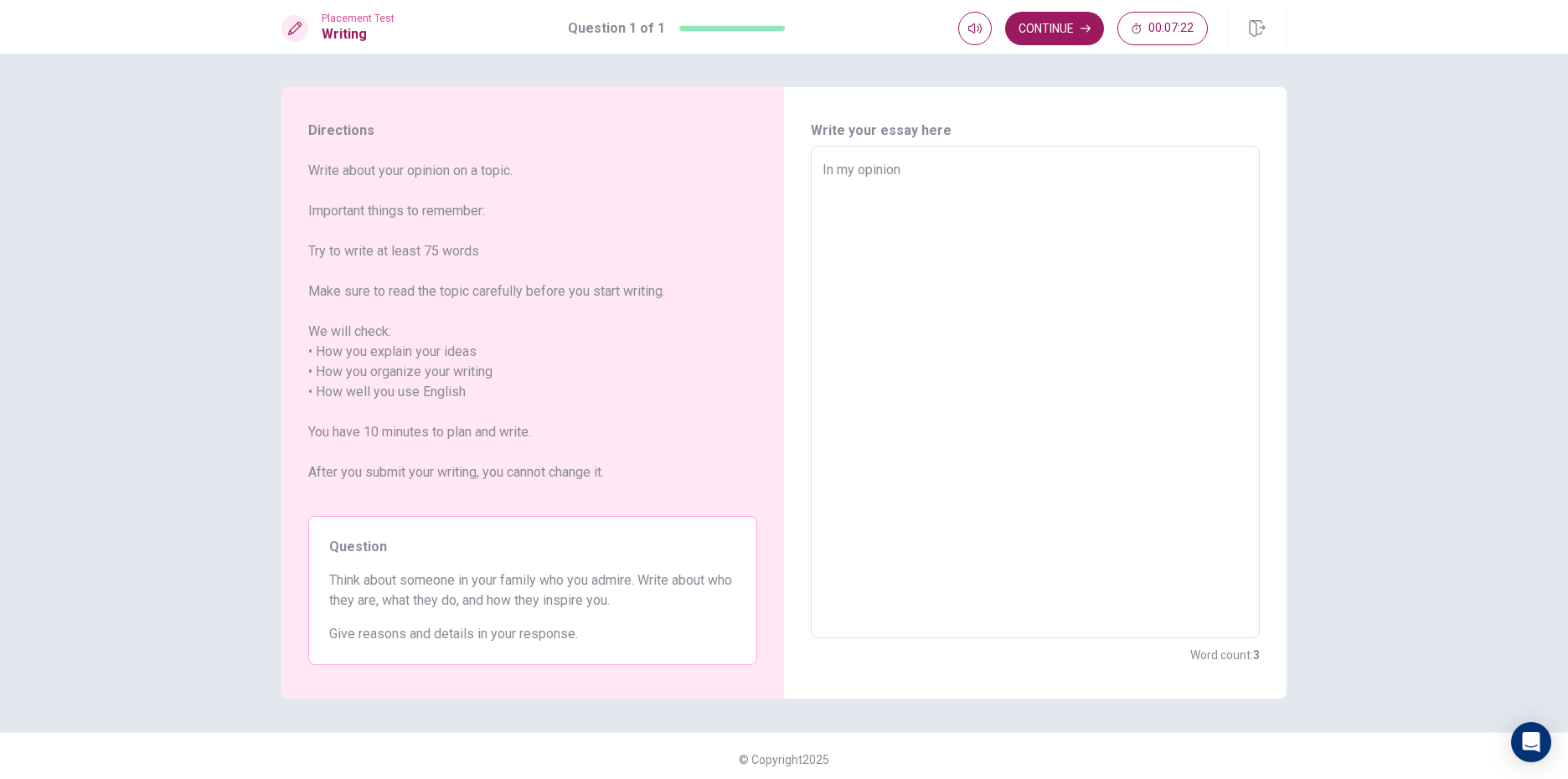
type textarea "x"
type textarea "In my opinion"
type textarea "x"
type textarea "In my opinion,"
type textarea "x"
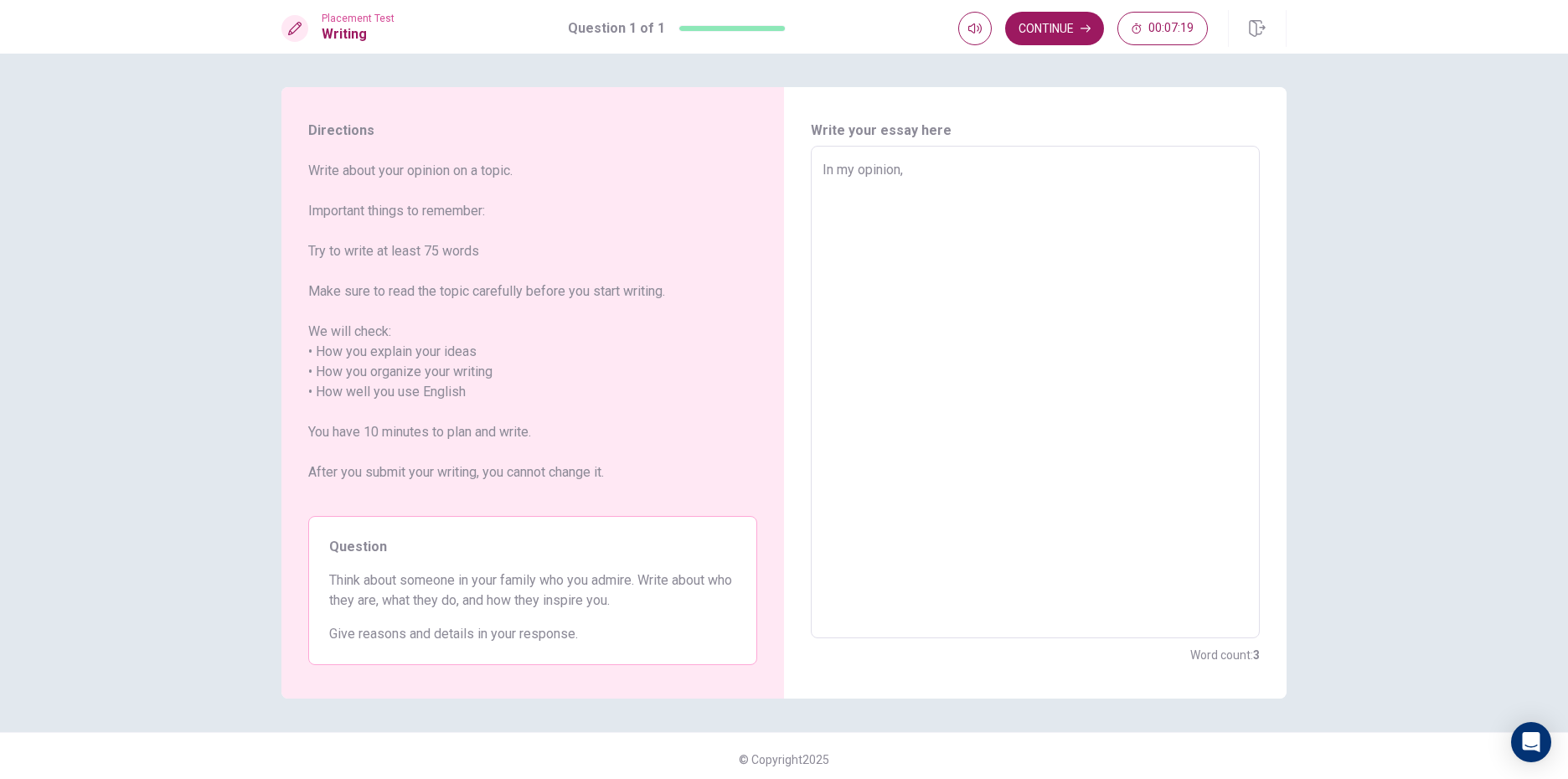
type textarea "In my opinion,"
type textarea "x"
type textarea "In my opinion,"
type textarea "x"
type textarea "In my opinion,i"
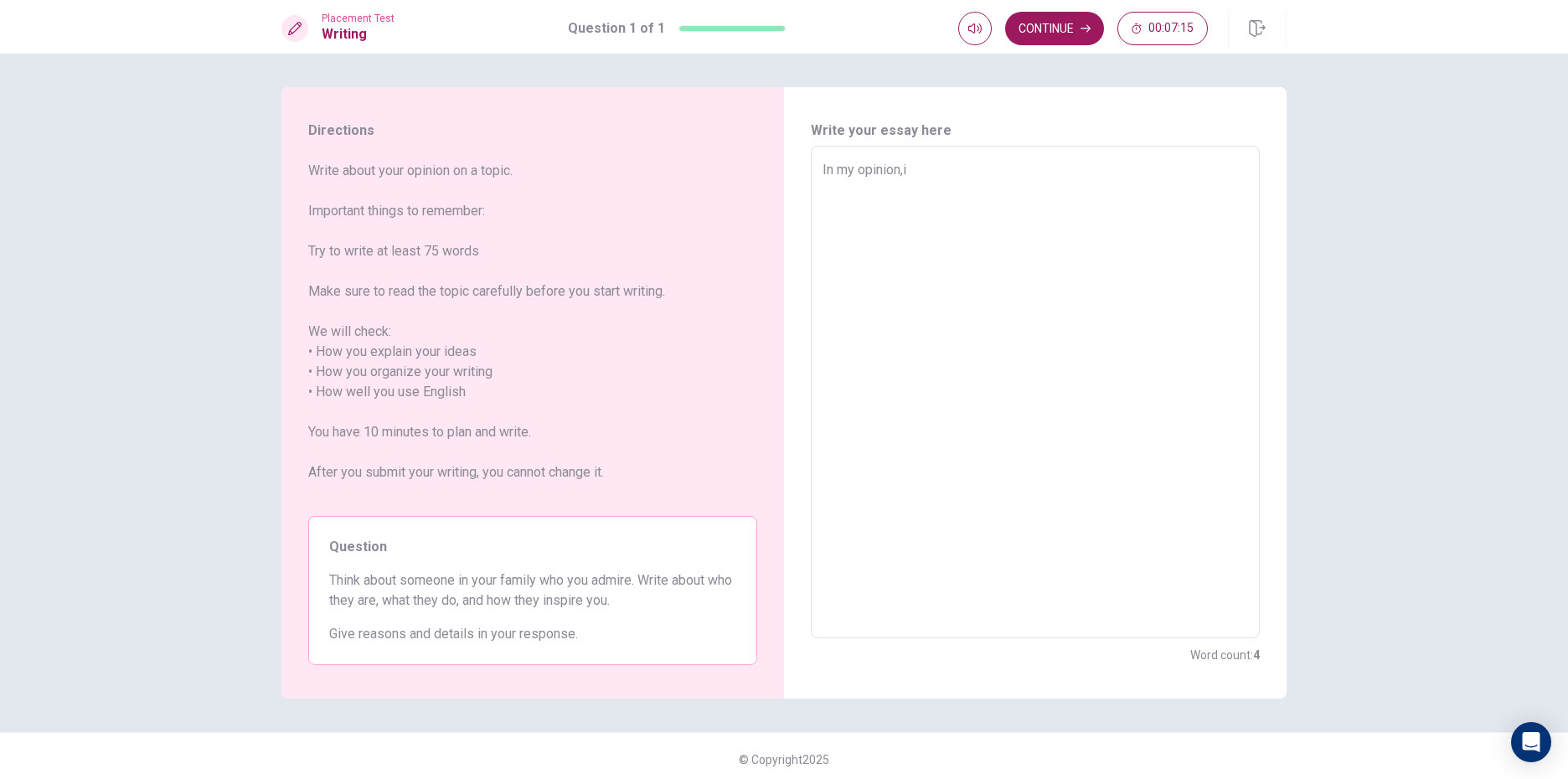
type textarea "x"
type textarea "In my opinion,"
type textarea "x"
type textarea "In my opinion,a"
type textarea "x"
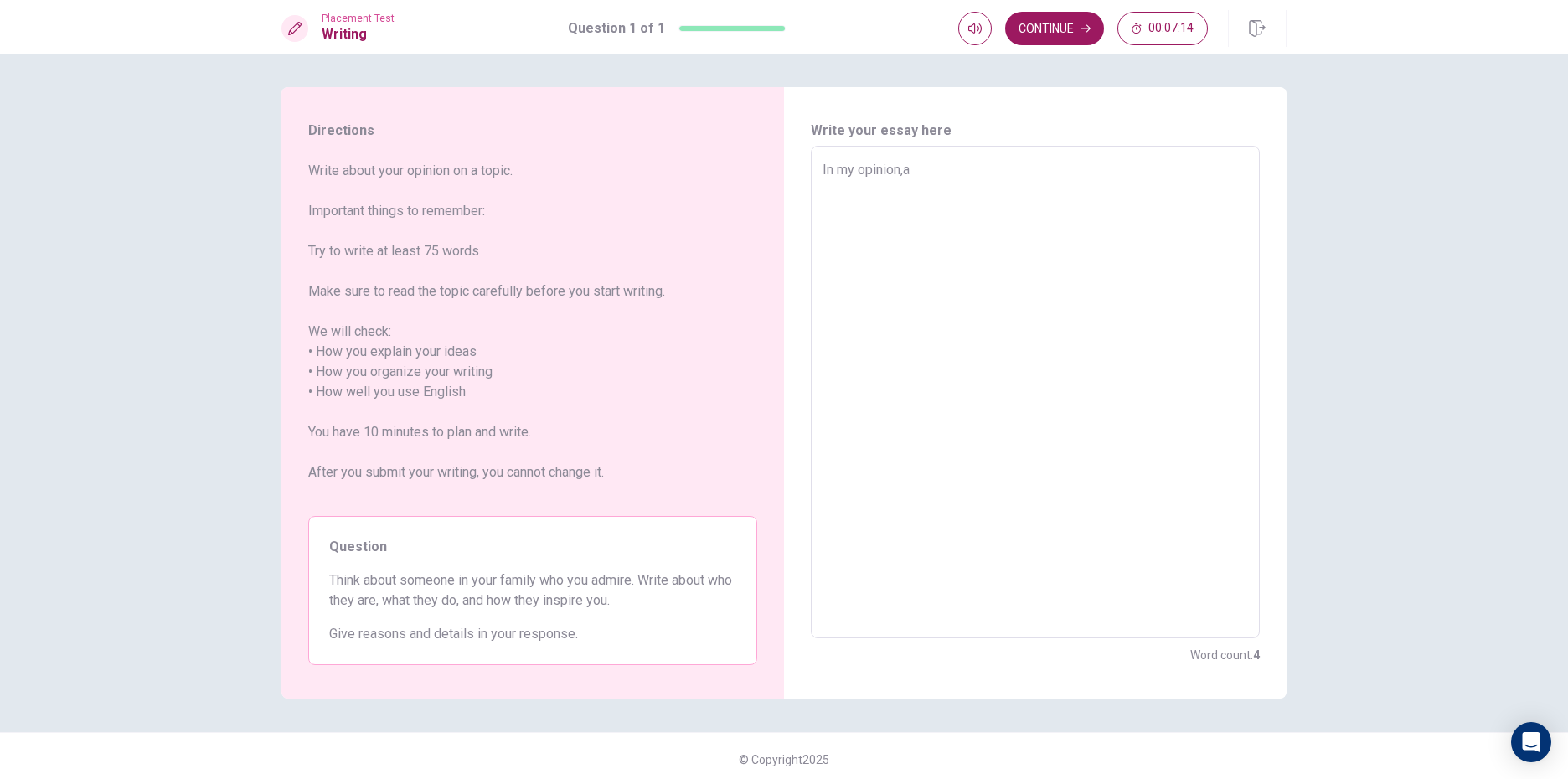
type textarea "In my opinion,ai"
type textarea "x"
type textarea "In my opinion,a"
type textarea "x"
type textarea "In my opinion,aI"
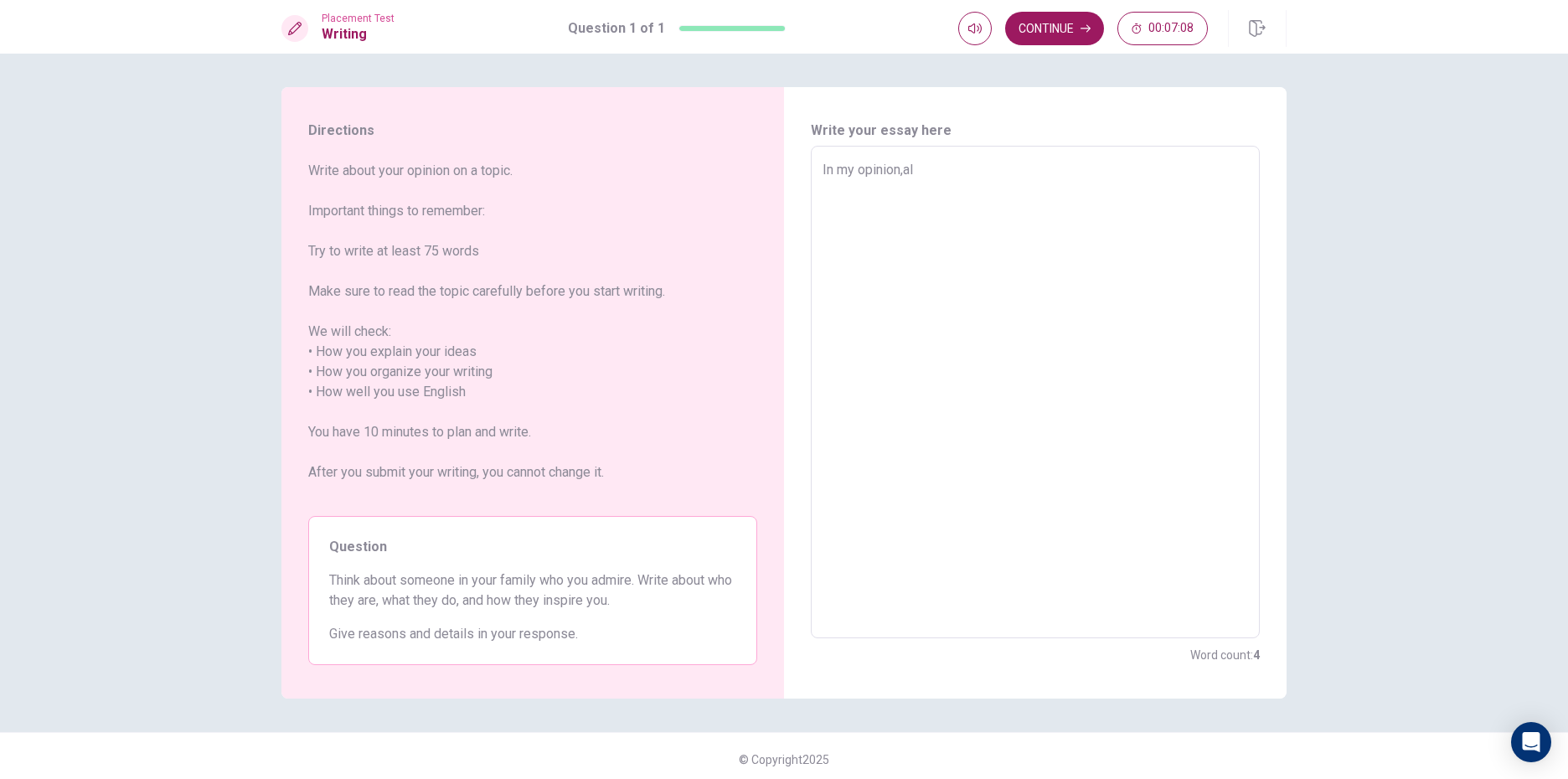
type textarea "x"
type textarea "In my opinion,a"
type textarea "x"
type textarea "In my opinion,"
type textarea "x"
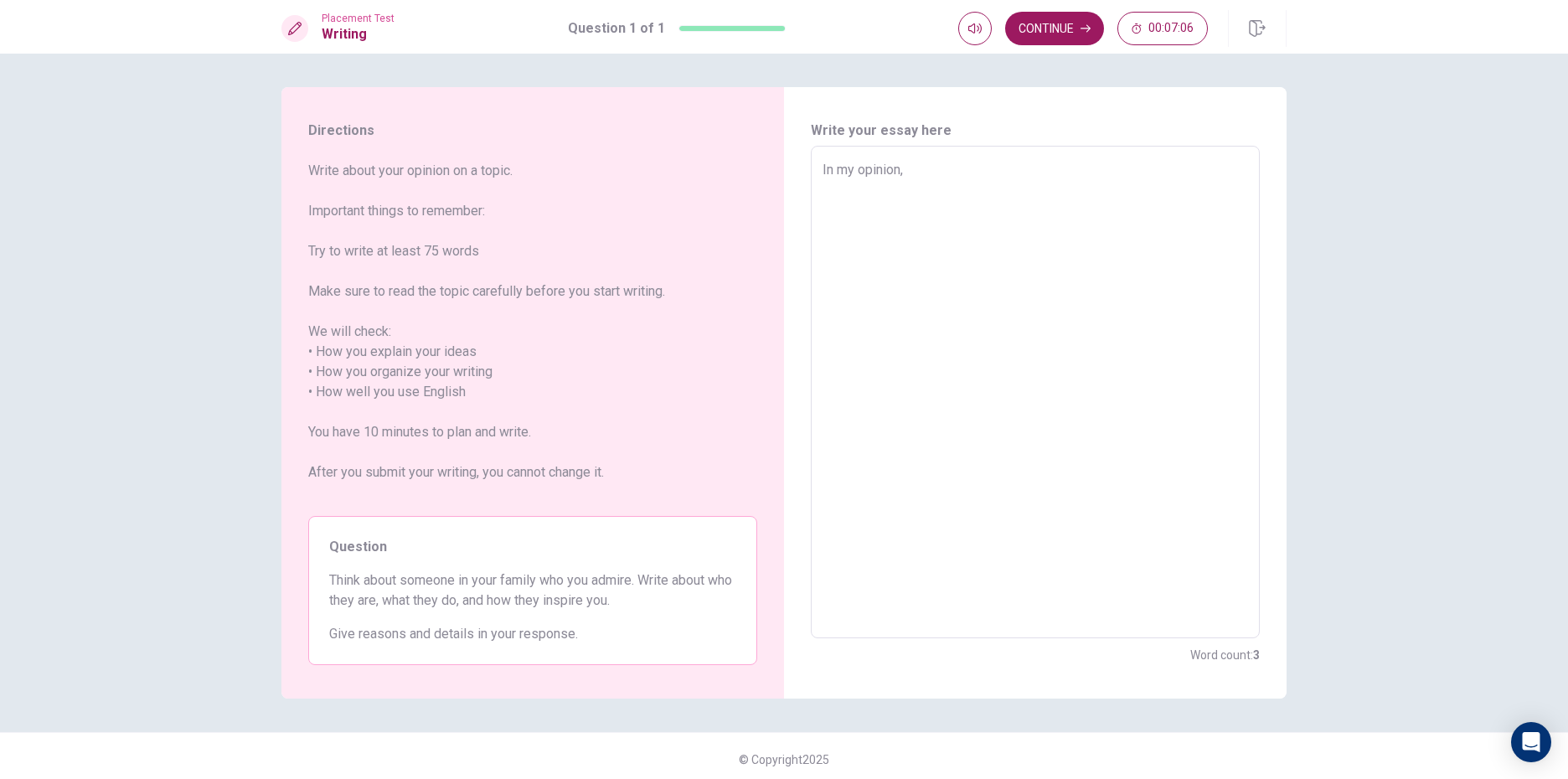
type textarea "In my opinion,I"
type textarea "x"
type textarea "In my opinion,I"
type textarea "x"
type textarea "In my opinion,I t"
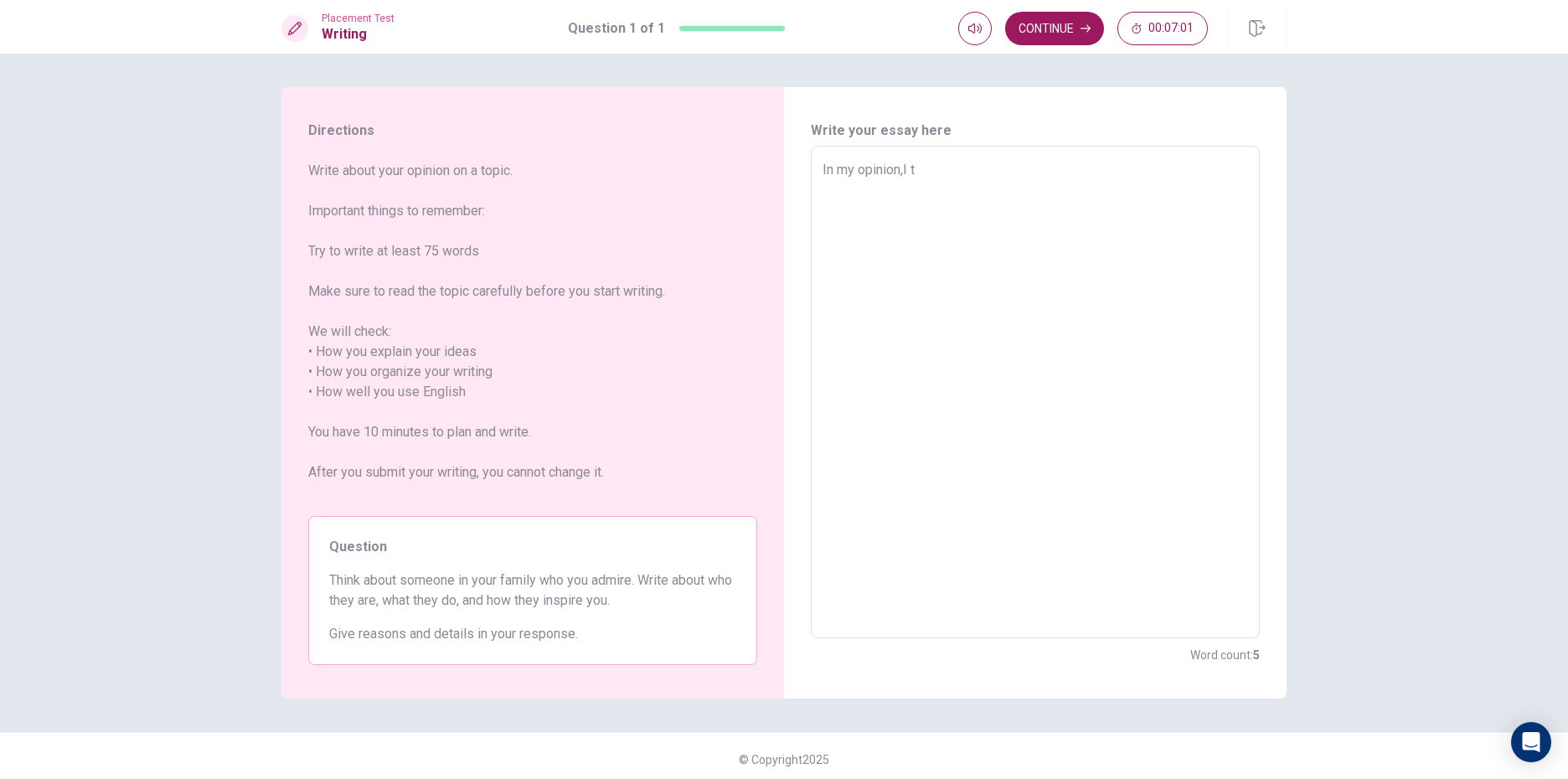
type textarea "x"
type textarea "In my opinion,I th"
type textarea "x"
type textarea "In my opinion,I thi"
type textarea "x"
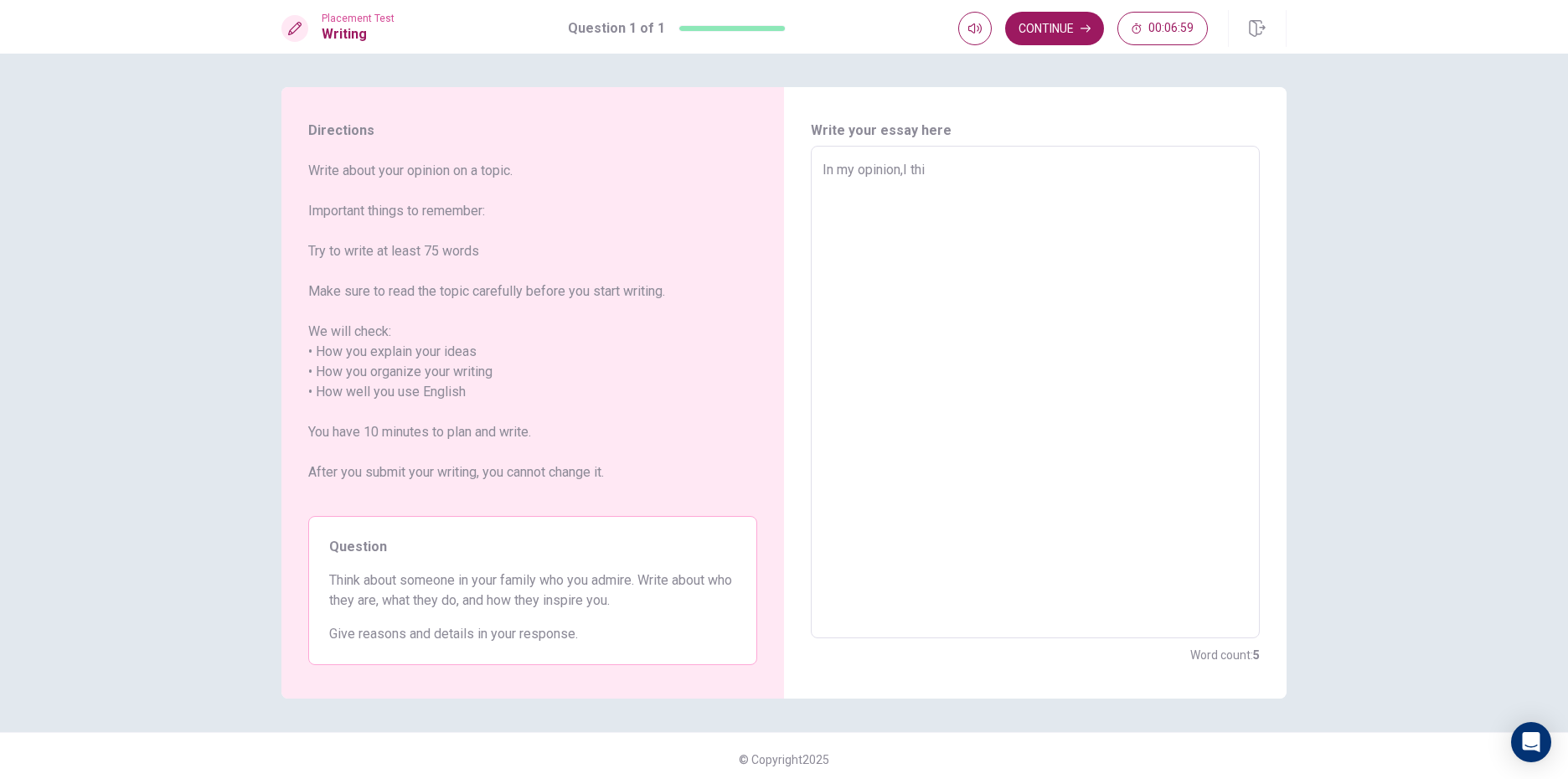
type textarea "In my opinion,I thin"
type textarea "x"
type textarea "In my opinion,I think"
type textarea "x"
type textarea "In my opinion,I think"
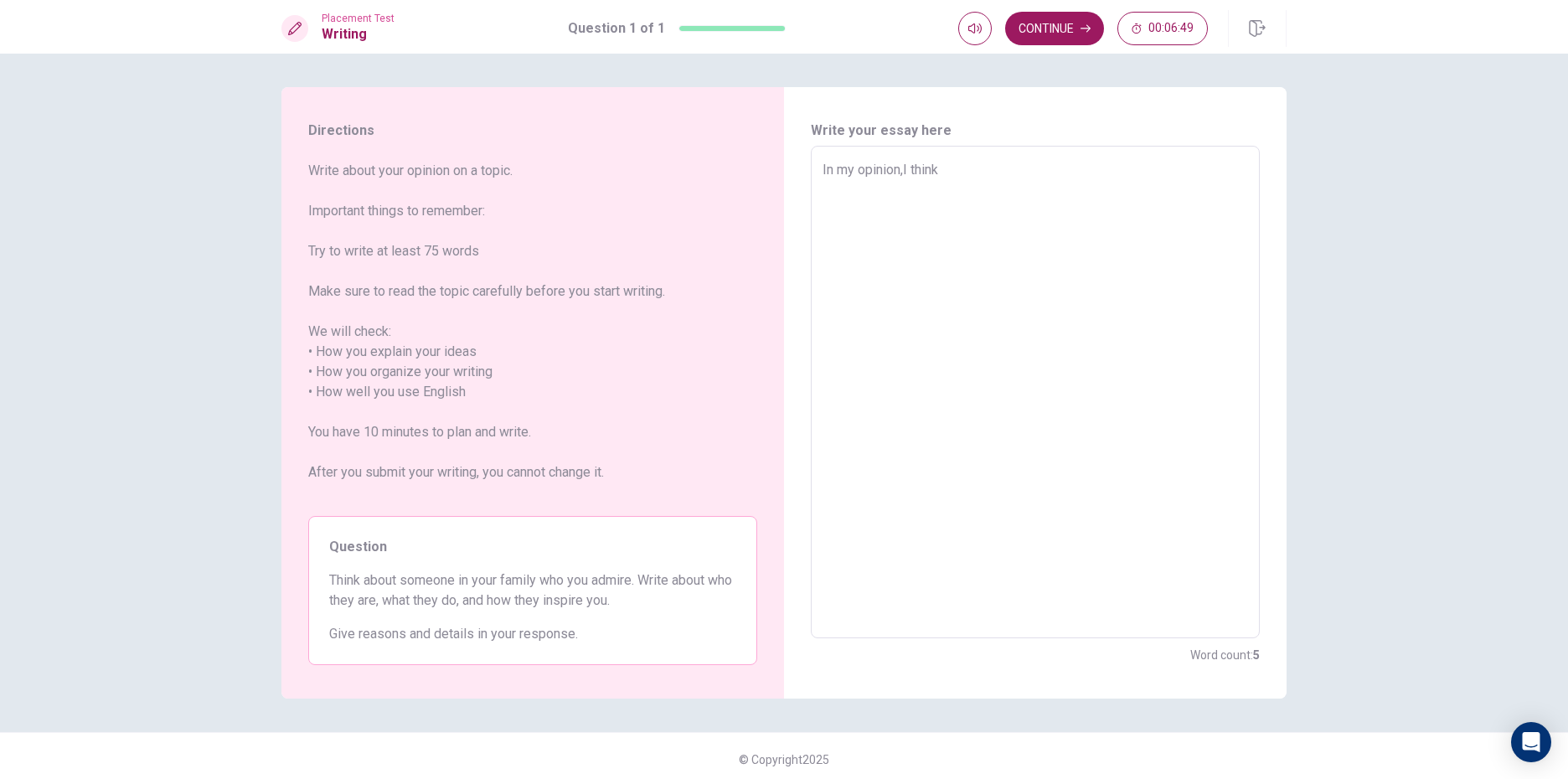
type textarea "x"
type textarea "In my opinion,I think e"
type textarea "x"
type textarea "In my opinion,I think ex"
type textarea "x"
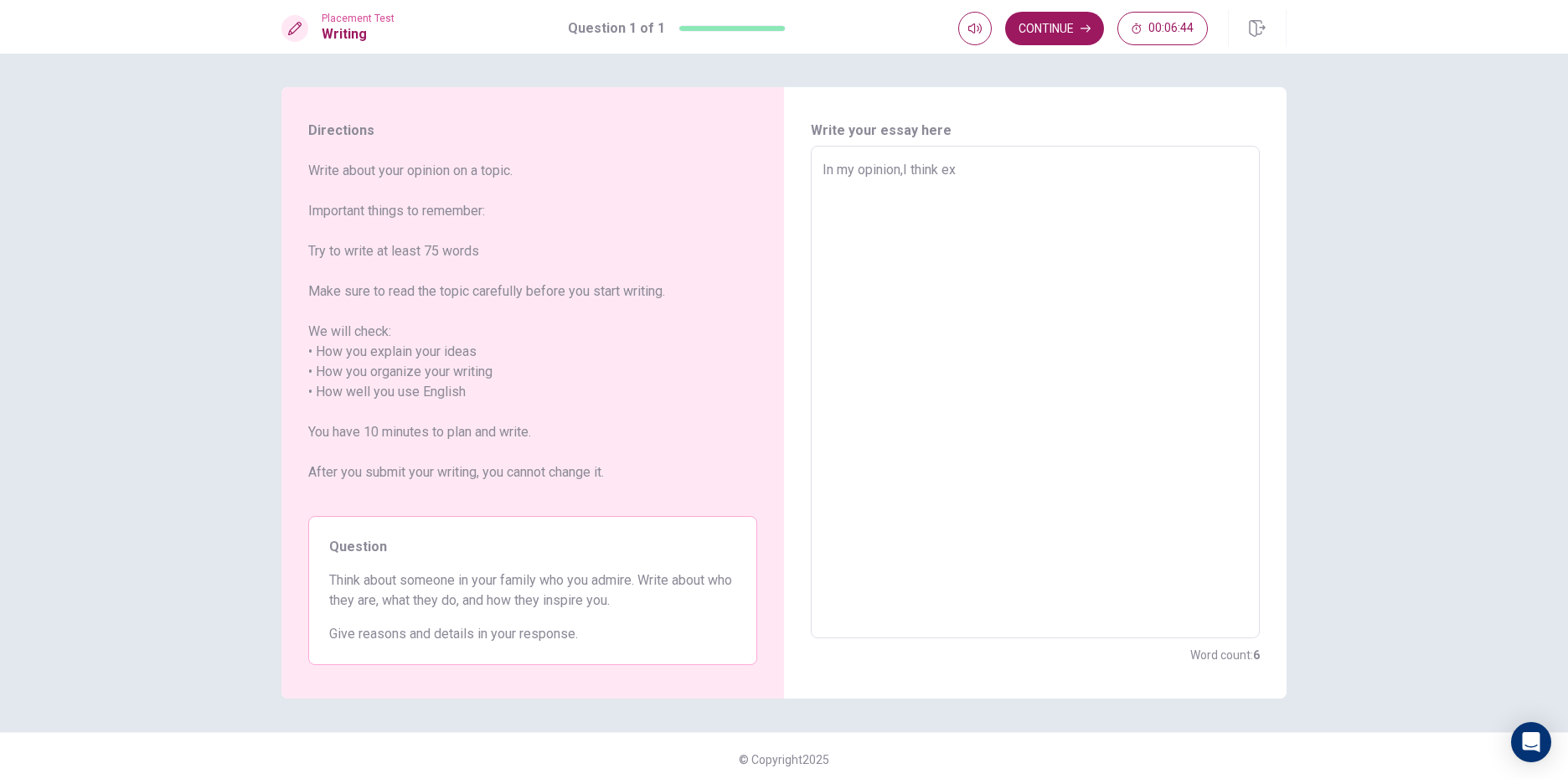
type textarea "In my opinion,I think exp"
type textarea "x"
type textarea "In my opinion,I think expl"
type textarea "x"
type textarea "In my opinion,I think expla"
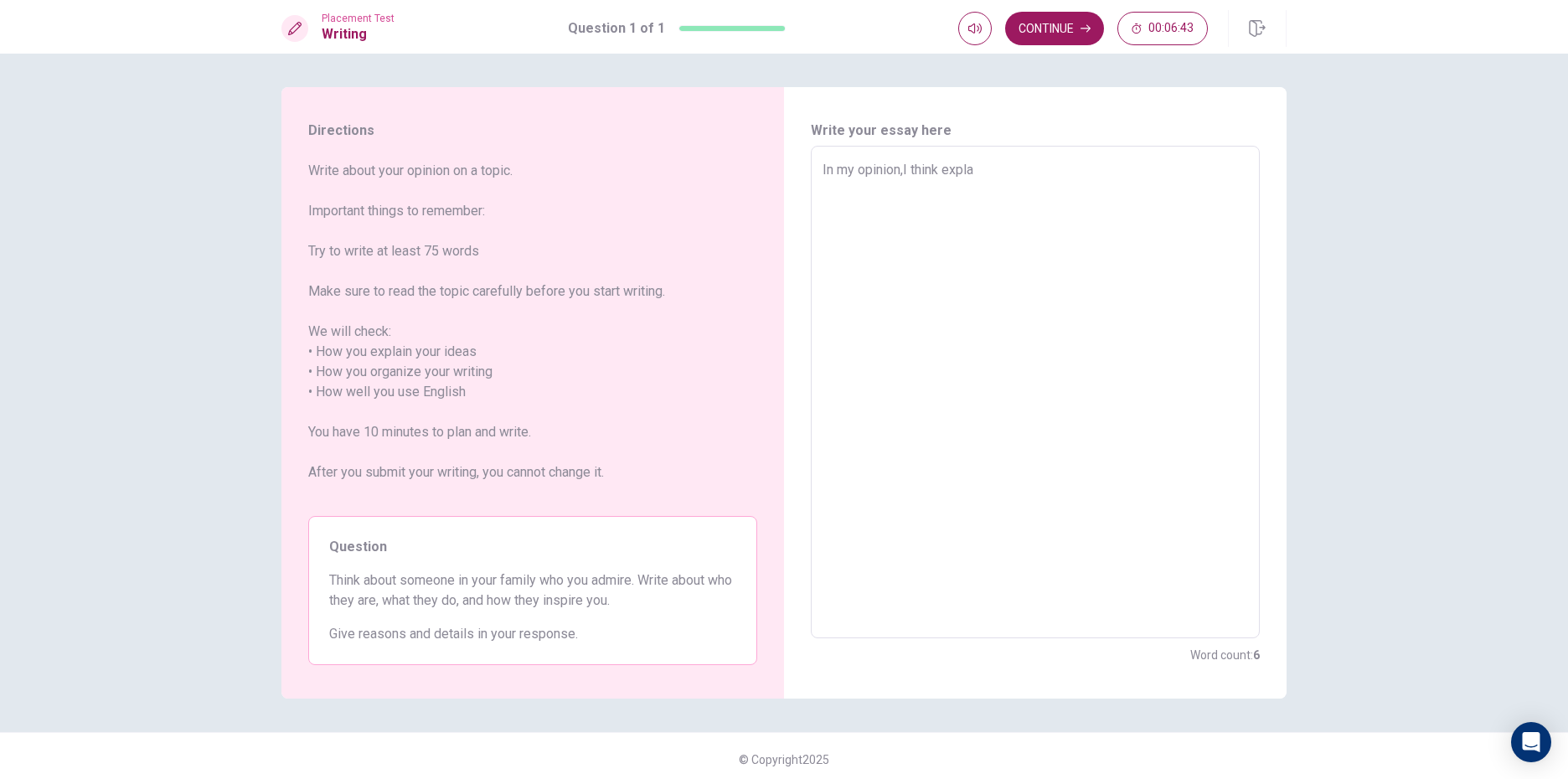
type textarea "x"
type textarea "In my opinion,I think explan"
type textarea "x"
type textarea "In my opinion,I think explant"
type textarea "x"
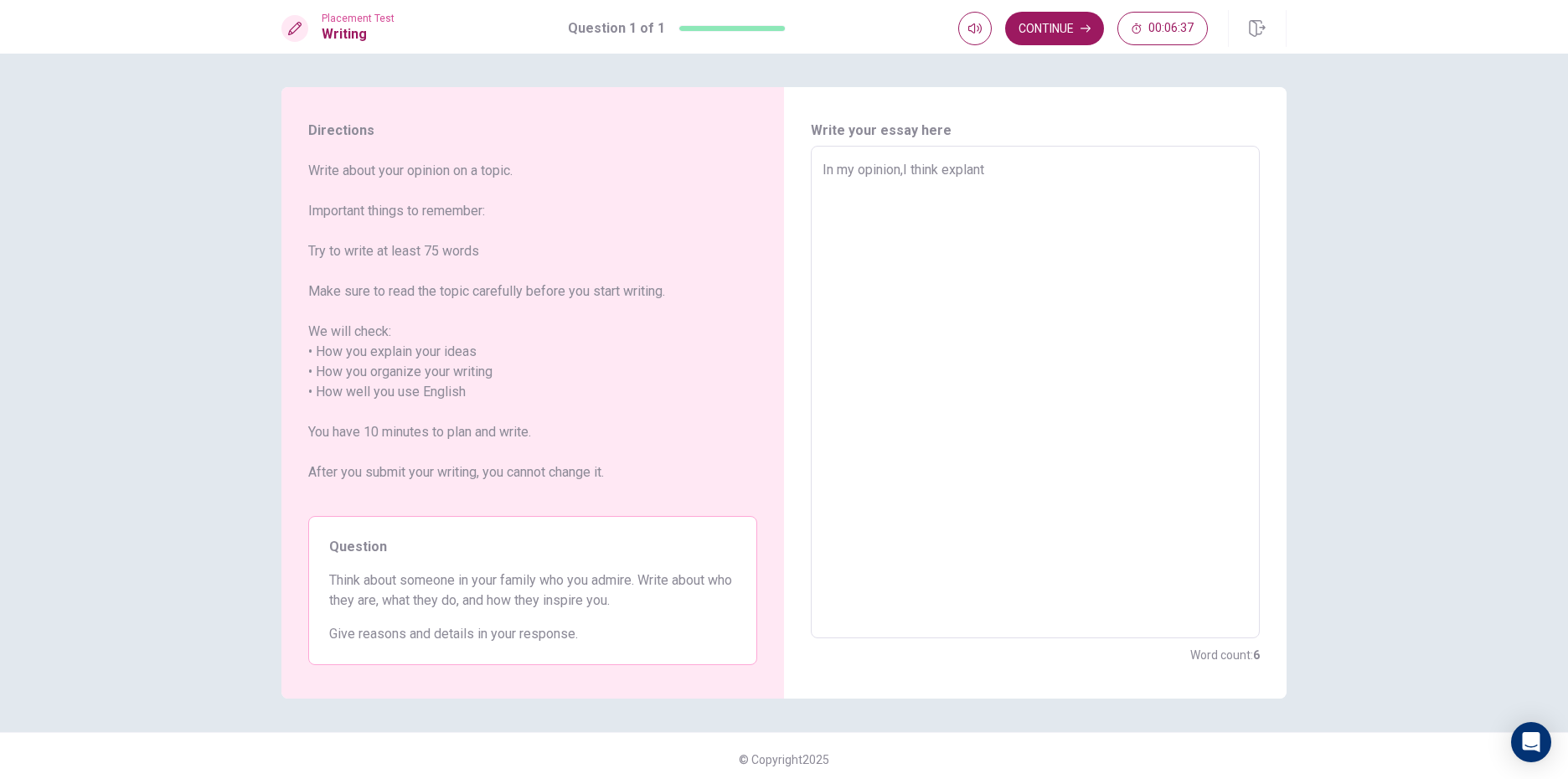
type textarea "In my opinion,I think explan"
type textarea "x"
type textarea "In my opinion,I think expla"
type textarea "x"
type textarea "In my opinion,I think explai"
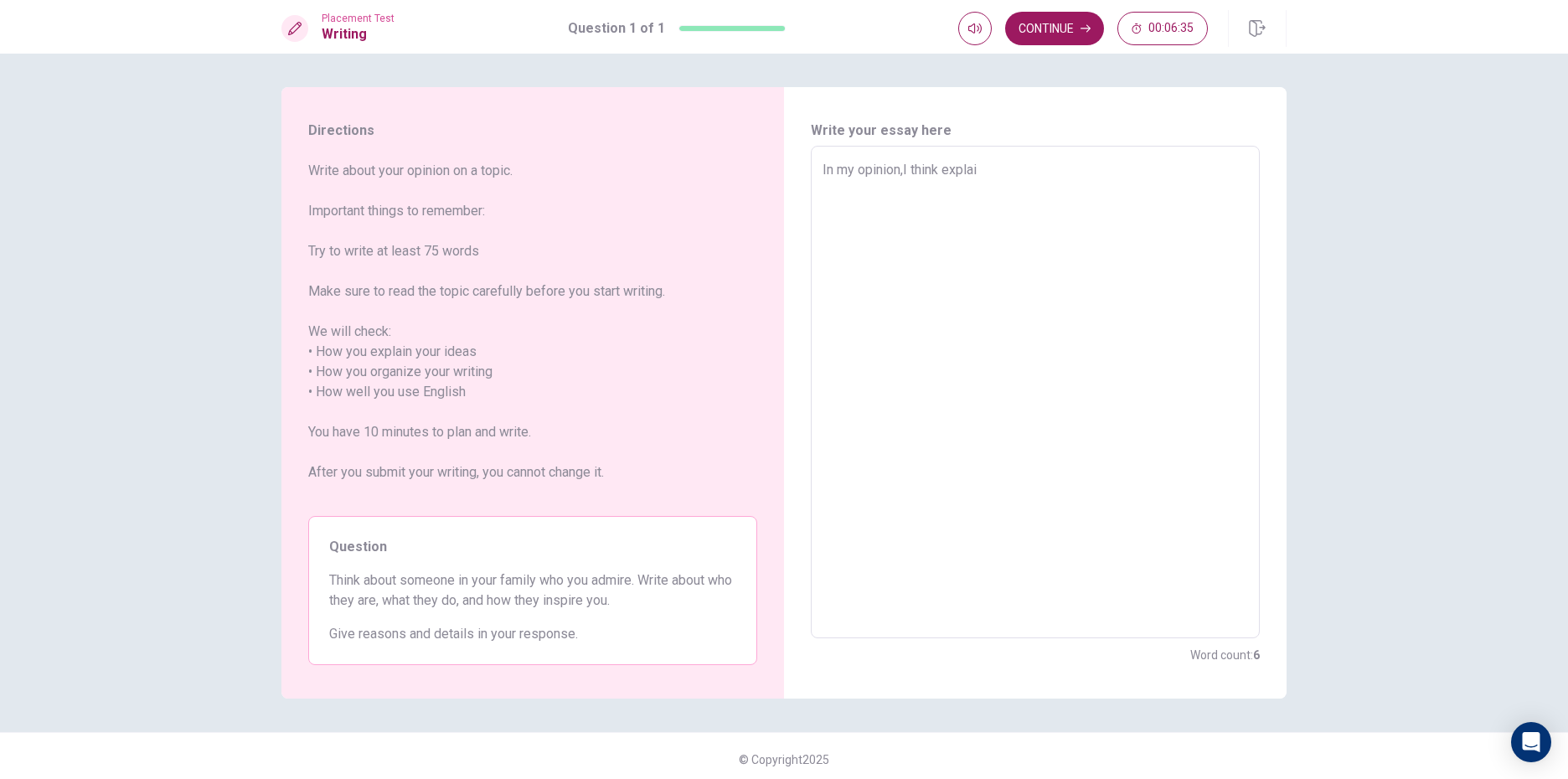
type textarea "x"
type textarea "In my opinion,I think explain"
type textarea "x"
type textarea "In my opinion,I think explain"
type textarea "x"
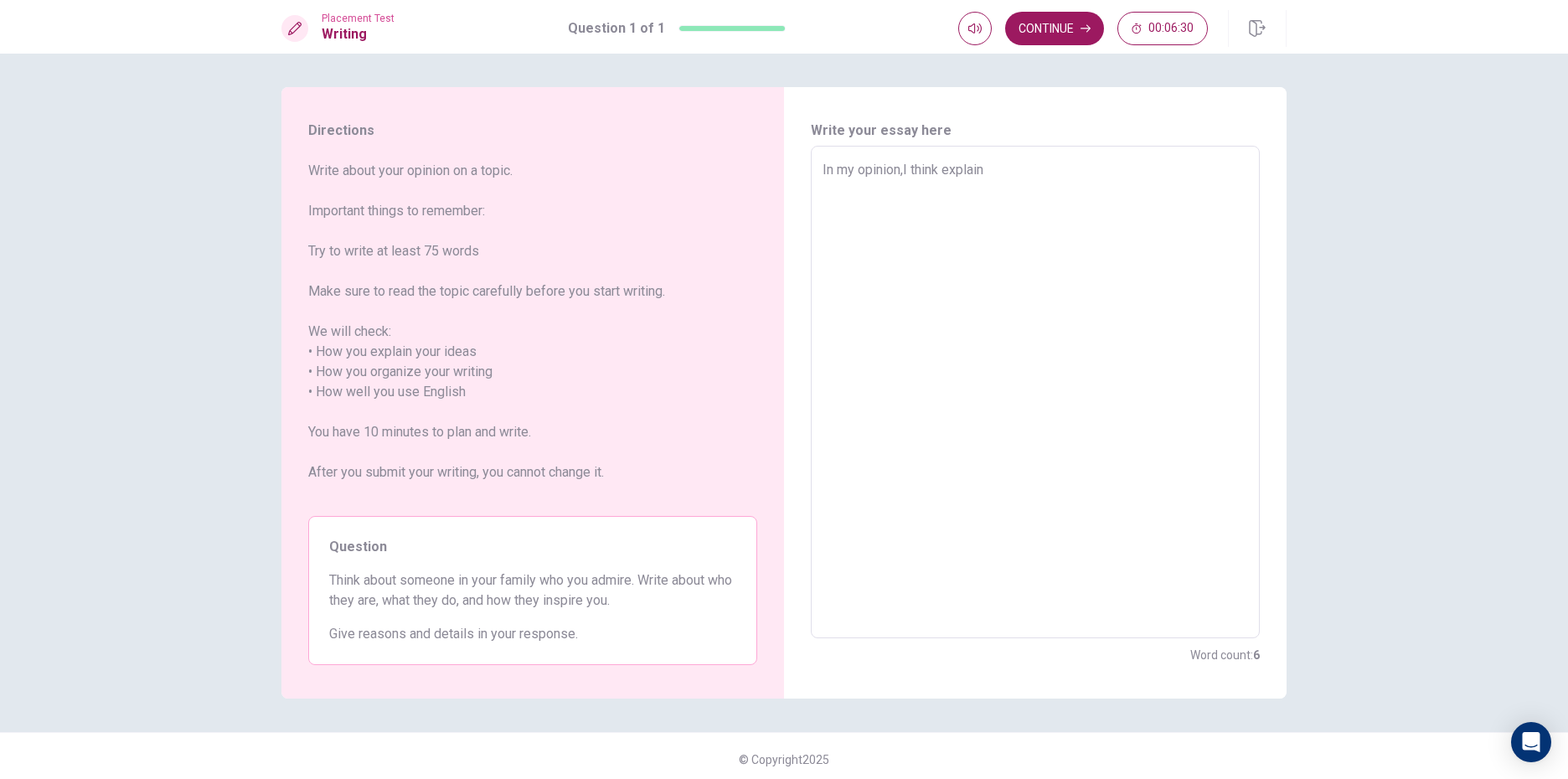
type textarea "In my opinion,I think explain y"
type textarea "x"
type textarea "In my opinion,I think explain yo"
type textarea "x"
type textarea "In my opinion,I think explain you"
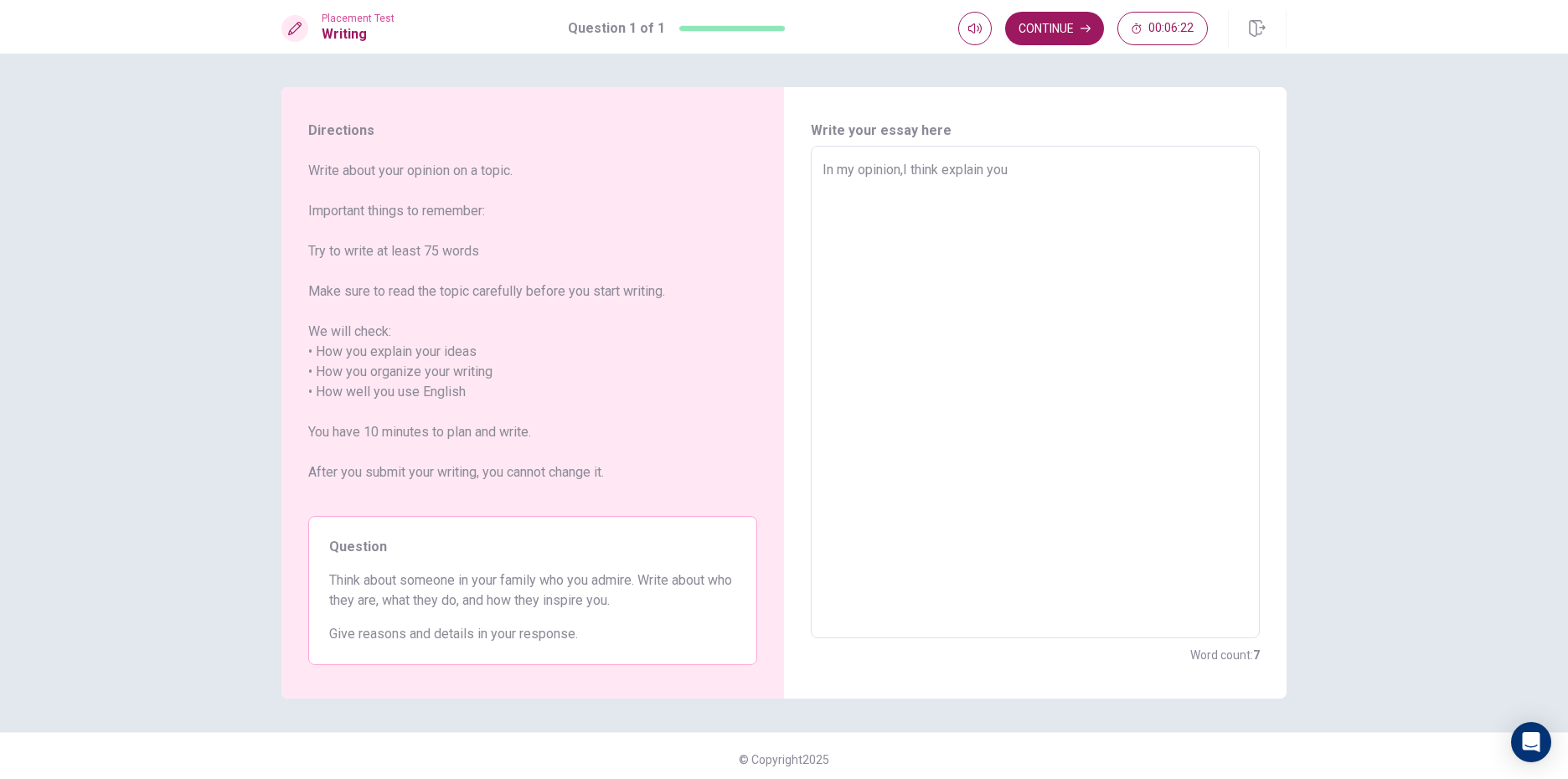
type textarea "x"
type textarea "In my opinion,I think explain your"
type textarea "x"
type textarea "In my opinion,I think explain your"
type textarea "x"
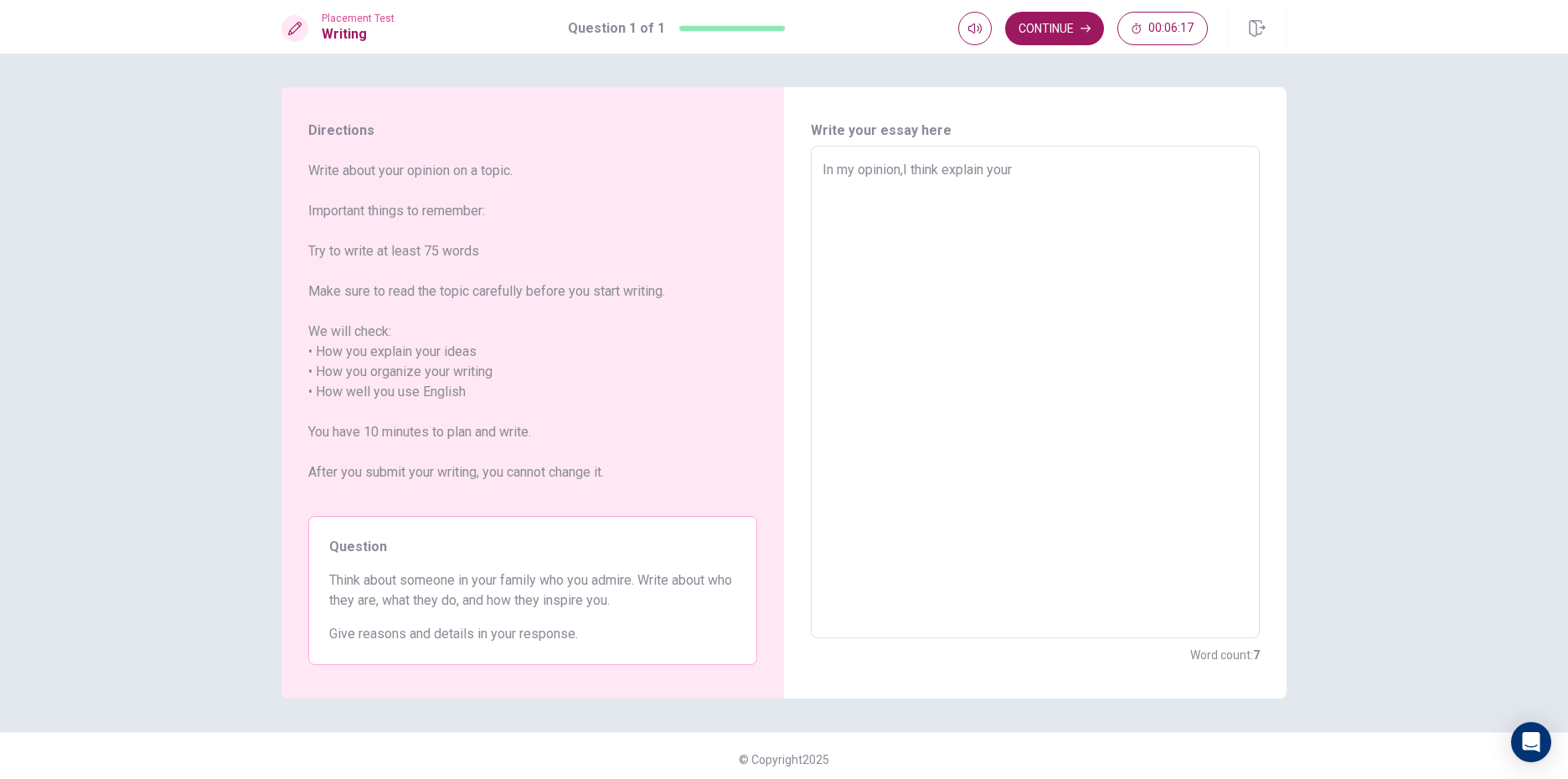
type textarea "In my opinion,I think explain your"
type textarea "x"
type textarea "In my opinion,I think explain your"
click at [1021, 165] on textarea "In my opinion,I think explain your" at bounding box center [1035, 393] width 425 height 465
type textarea "x"
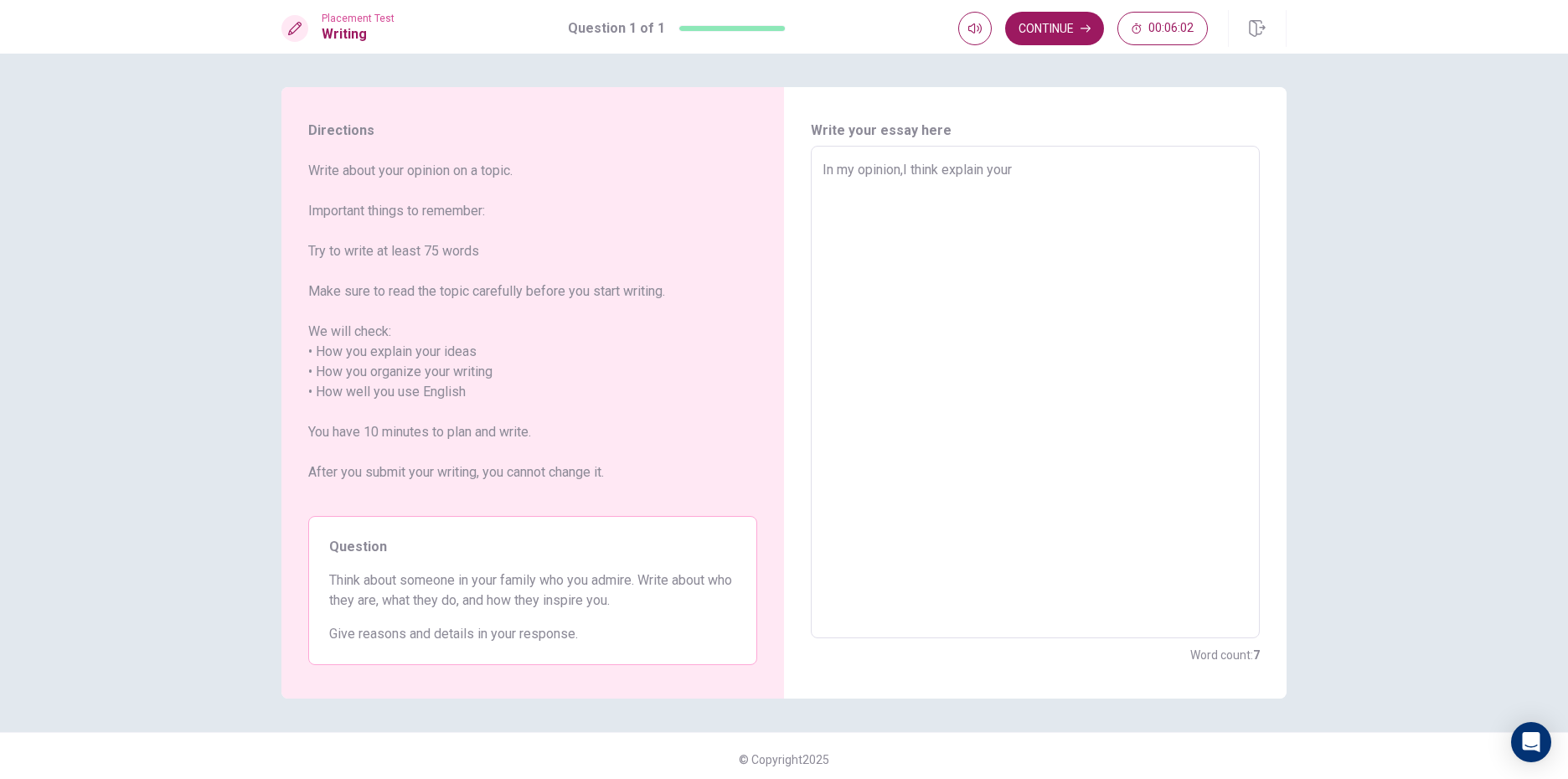
type textarea "In my opinion,I think explain your i"
type textarea "x"
type textarea "In my opinion,I think explain your id"
type textarea "x"
type textarea "In my opinion,I think explain your ide"
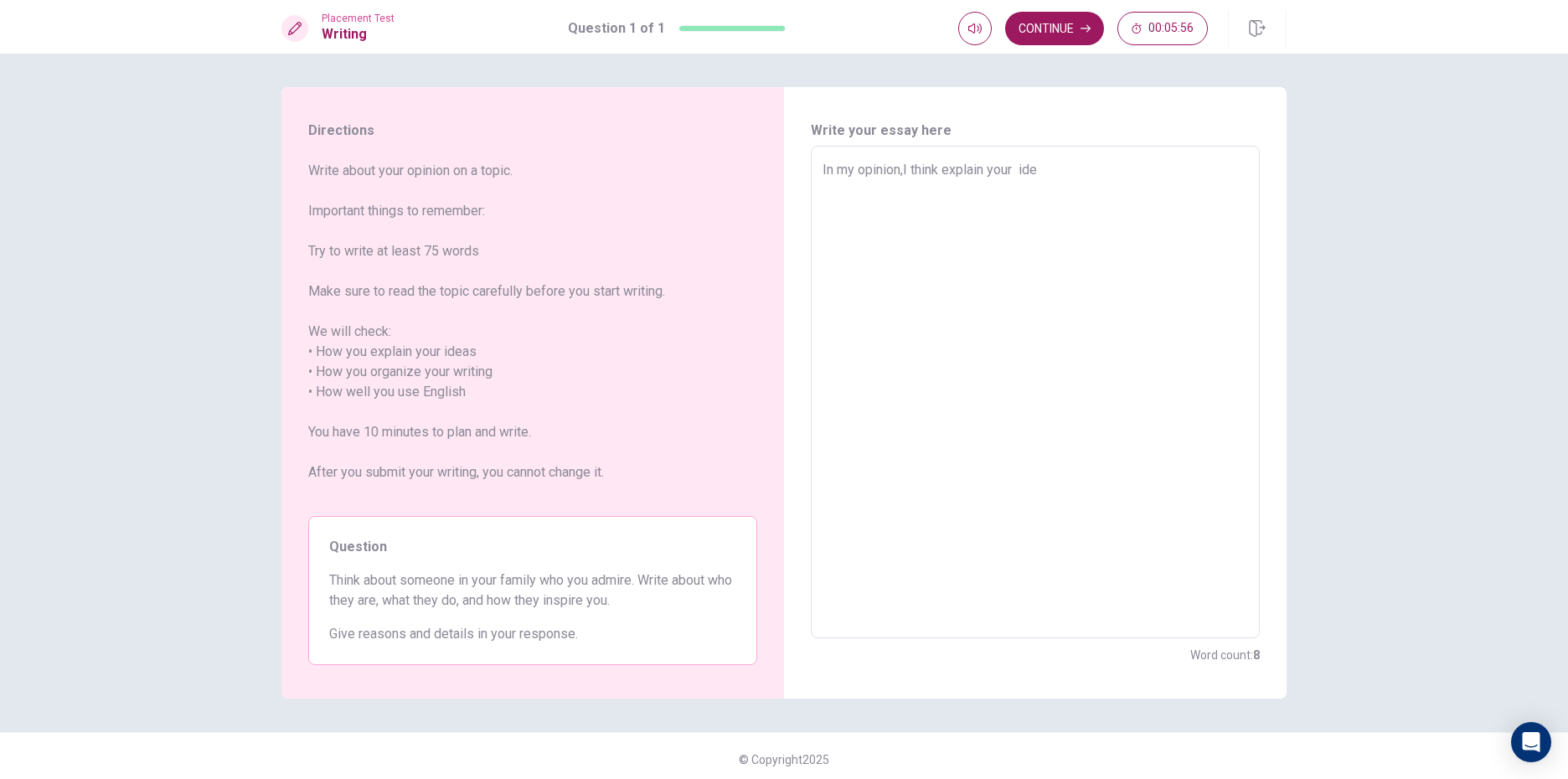
type textarea "x"
type textarea "In my opinion,I think explain your idea"
type textarea "x"
type textarea "In my opinion,I think explain your ide"
type textarea "x"
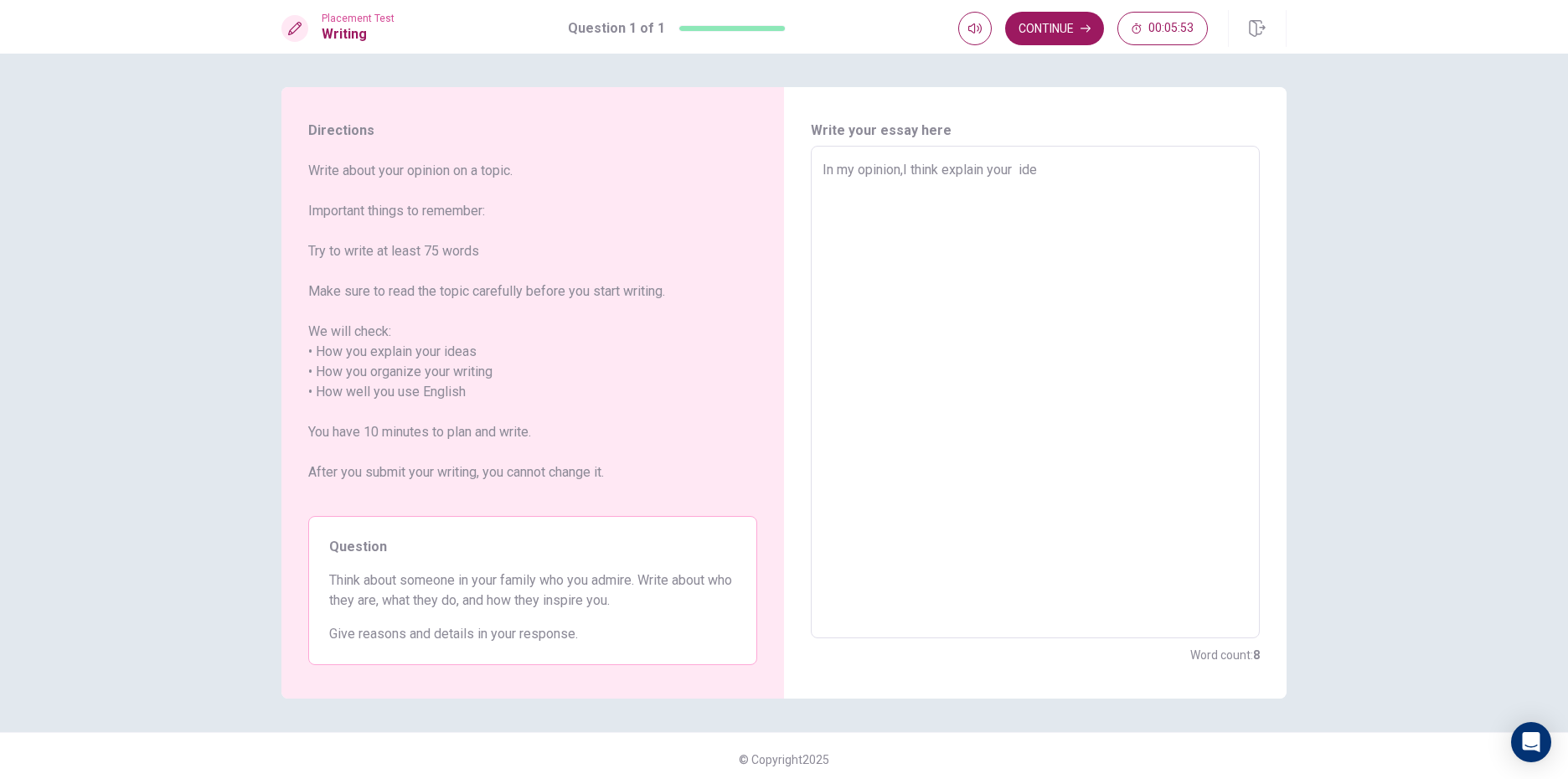
type textarea "In my opinion,I think explain your id"
type textarea "x"
type textarea "In my opinion,I think explain your i"
type textarea "x"
type textarea "In my opinion,I think explain your"
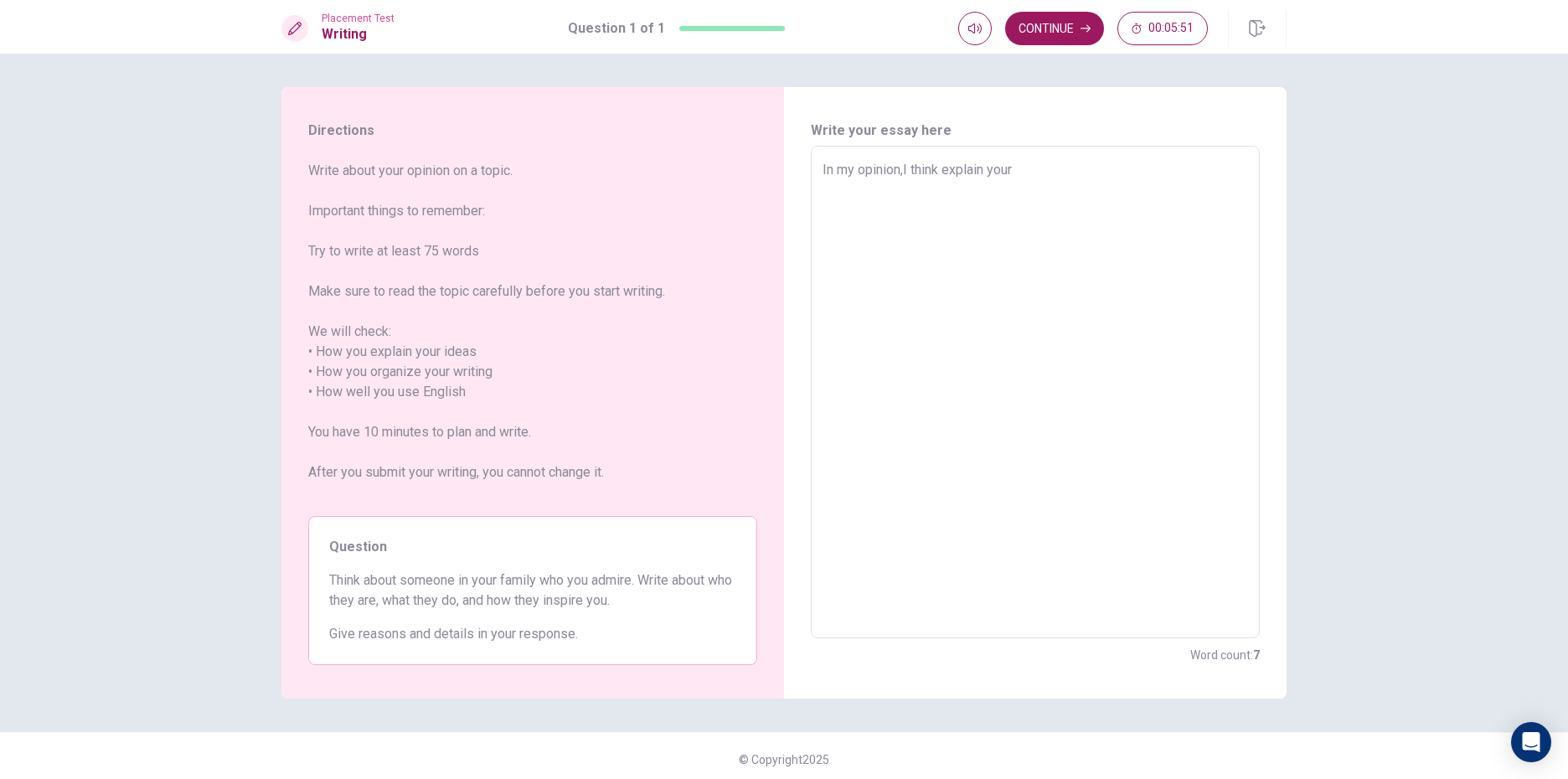
type textarea "x"
type textarea "In my opinion,I think explain your I"
type textarea "x"
type textarea "In my opinion,I think explain your"
type textarea "x"
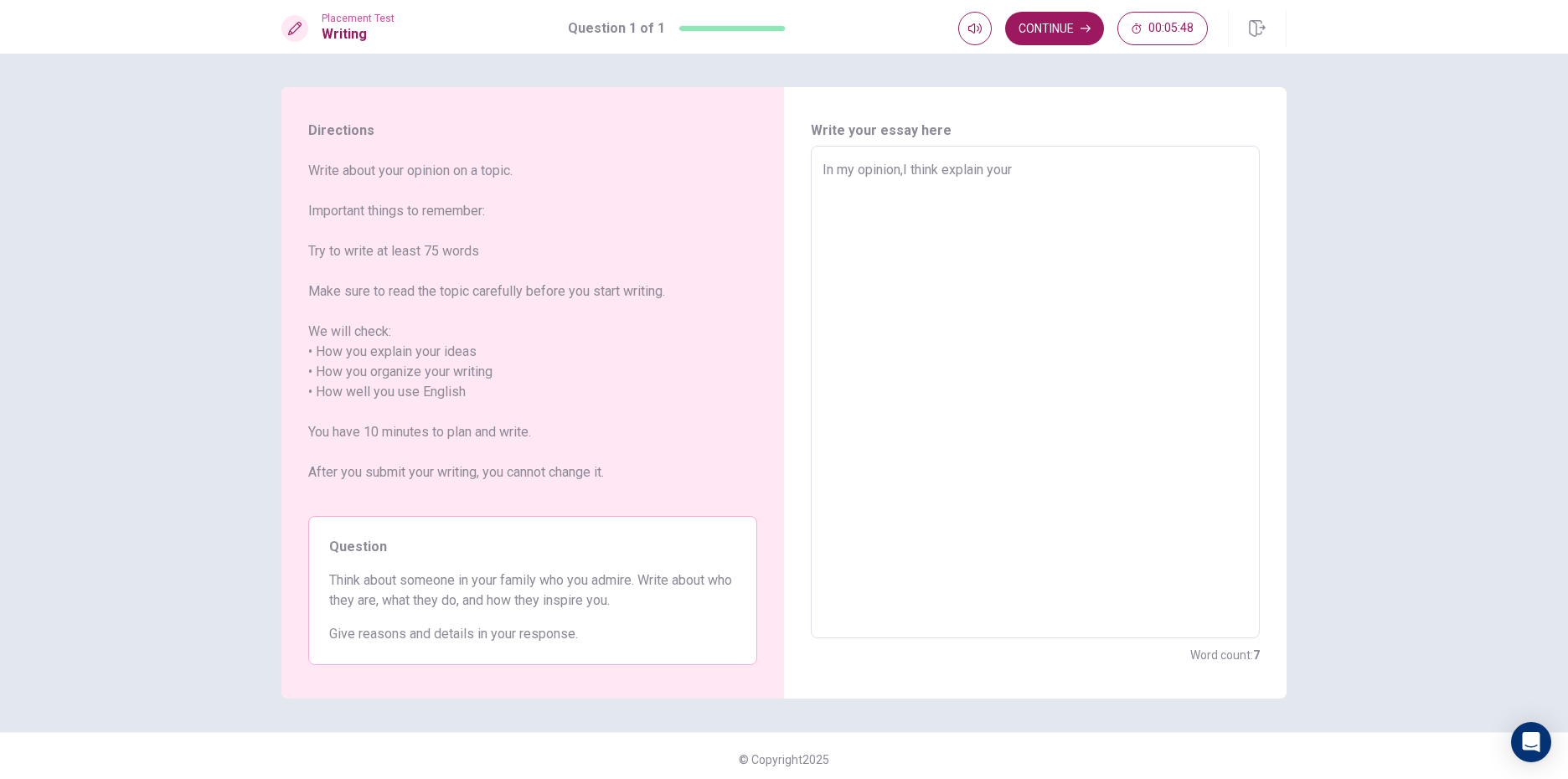
type textarea "In my opinion,I think explain your i"
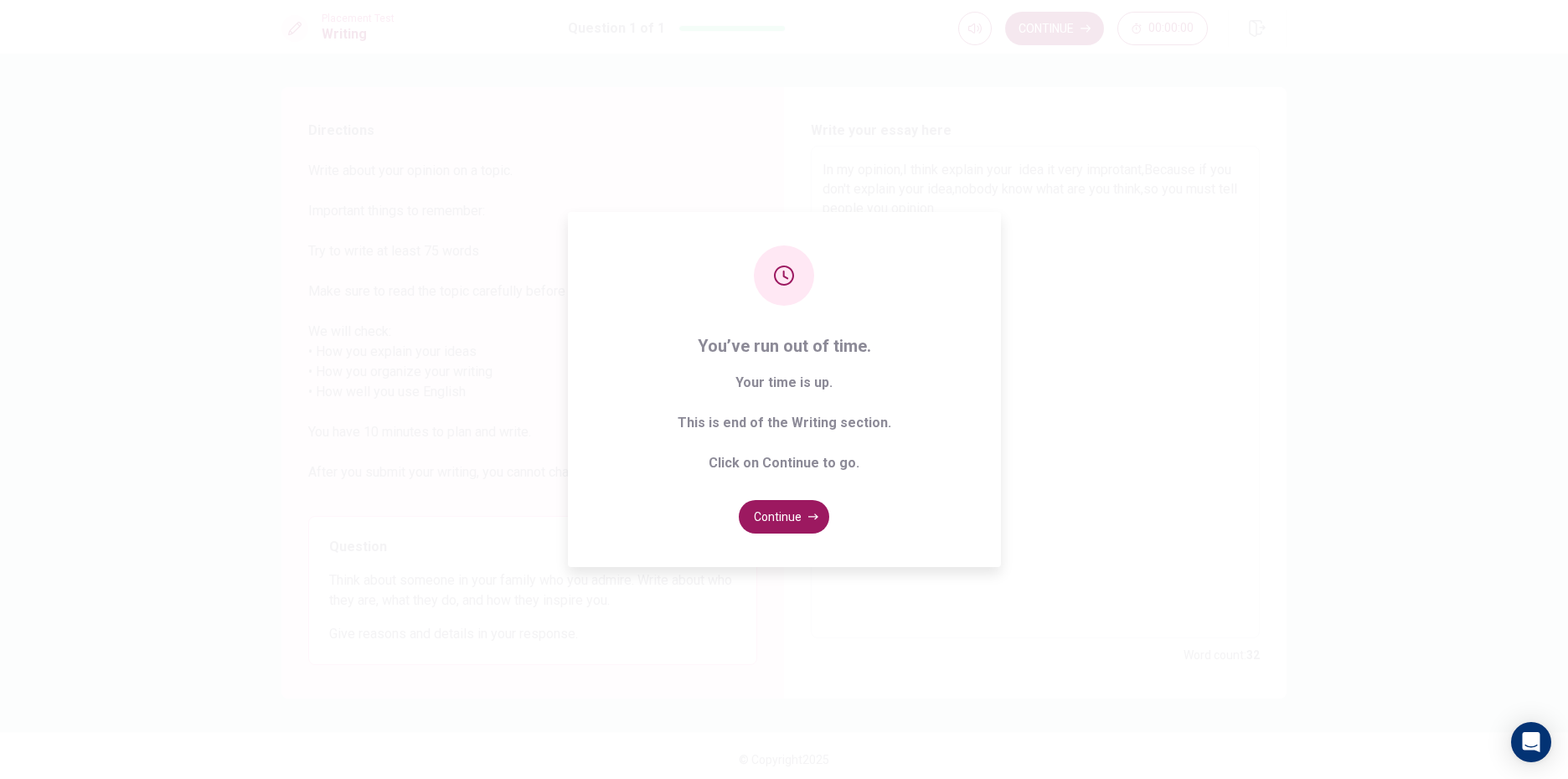
click at [792, 543] on div "You’ve run out of time. Your time is up. This is end of the Writing section. Cl…" at bounding box center [784, 390] width 433 height 355
click at [771, 519] on button "Continue" at bounding box center [784, 516] width 90 height 34
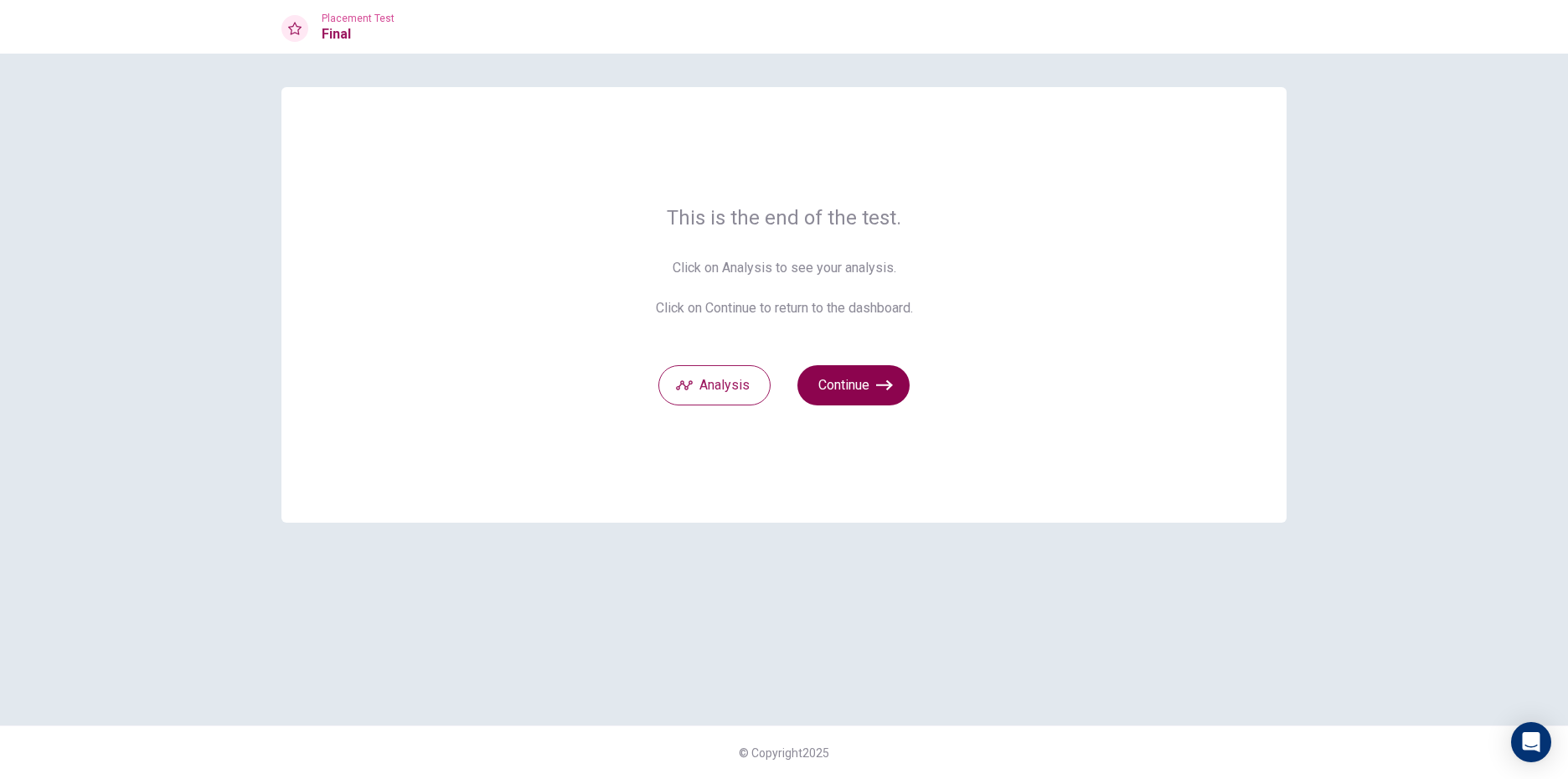
click at [846, 384] on button "Continue" at bounding box center [853, 385] width 112 height 40
